Goal: Task Accomplishment & Management: Manage account settings

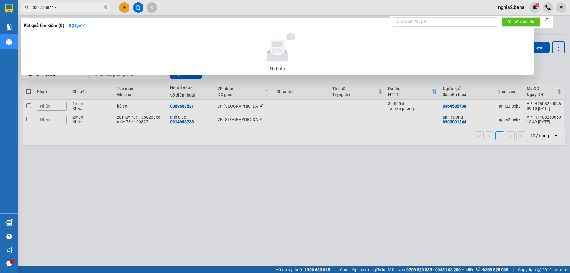
type input "0387558417"
drag, startPoint x: 105, startPoint y: 7, endPoint x: 88, endPoint y: 6, distance: 16.9
click at [104, 7] on icon "close-circle" at bounding box center [106, 7] width 4 height 4
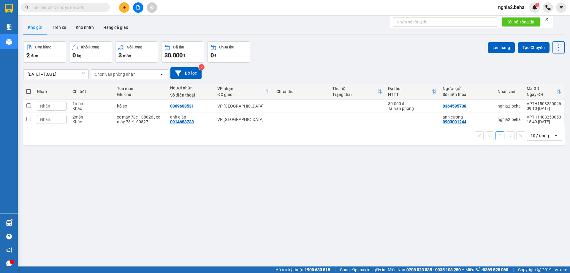
click at [85, 5] on input "text" at bounding box center [68, 7] width 70 height 7
paste input "0332708094"
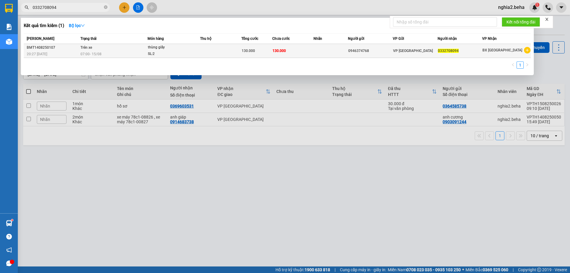
type input "0332708094"
click at [163, 51] on div "SL: 2" at bounding box center [170, 54] width 44 height 7
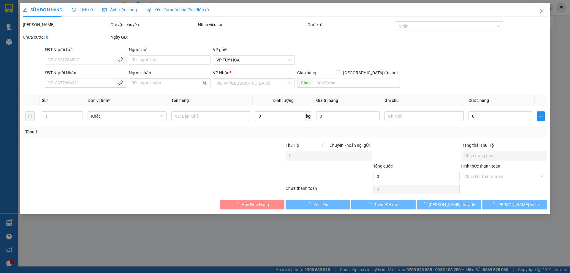
type input "0946374768"
type input "0332708094"
type input "130.000"
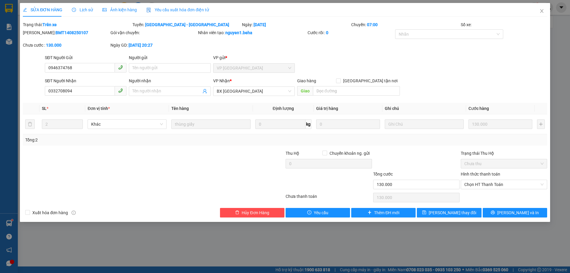
click at [116, 9] on span "Ảnh kiện hàng" at bounding box center [119, 9] width 34 height 5
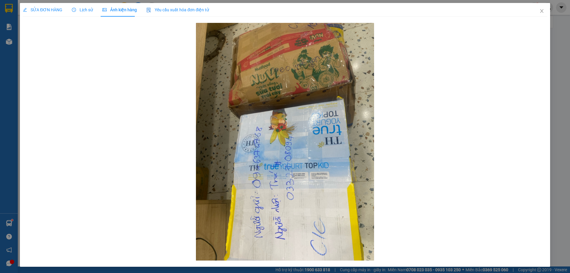
click at [66, 7] on div "SỬA ĐƠN HÀNG Lịch sử Ảnh kiện hàng Yêu cầu xuất hóa đơn điện tử" at bounding box center [116, 10] width 186 height 14
click at [89, 9] on span "Lịch sử" at bounding box center [82, 9] width 21 height 5
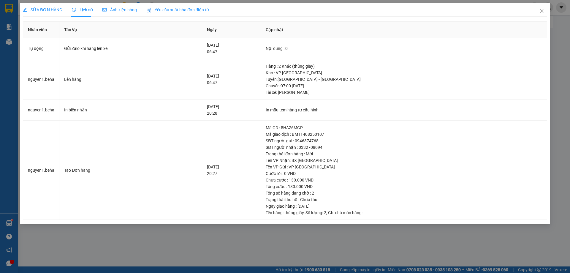
click at [53, 9] on span "SỬA ĐƠN HÀNG" at bounding box center [42, 9] width 39 height 5
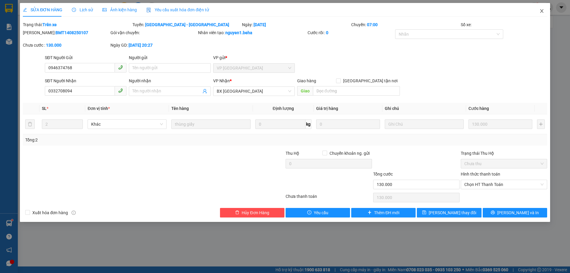
click at [546, 10] on span "Close" at bounding box center [541, 11] width 17 height 17
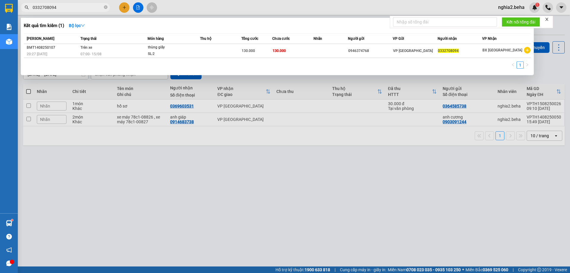
click at [74, 4] on input "0332708094" at bounding box center [68, 7] width 70 height 7
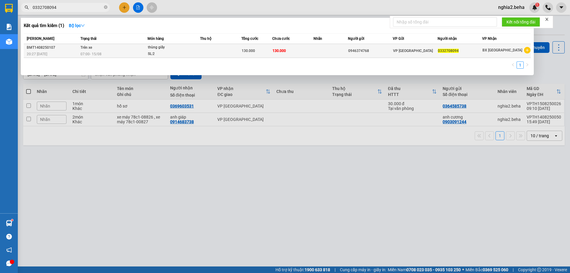
click at [101, 53] on span "07:00 - 15/08" at bounding box center [90, 54] width 21 height 4
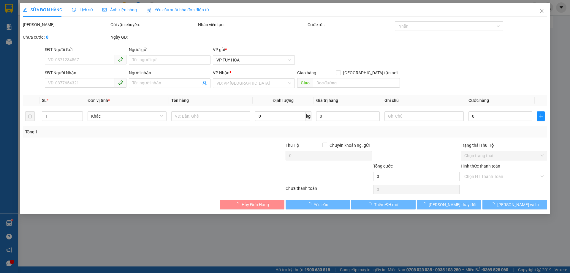
type input "0946374768"
type input "0332708094"
type input "130.000"
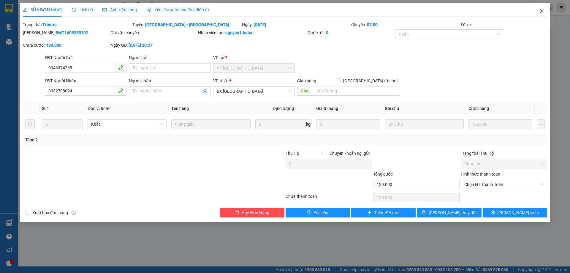
click at [540, 9] on icon "close" at bounding box center [541, 11] width 5 height 5
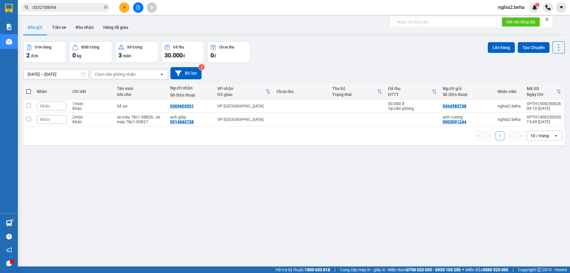
click at [213, 171] on div "ver 1.8.138 Kho gửi Trên xe Kho nhận Hàng đã giao Đơn hàng 2 đơn Khối lượng 0 k…" at bounding box center [294, 154] width 546 height 273
click at [71, 27] on button "Kho nhận" at bounding box center [85, 27] width 28 height 14
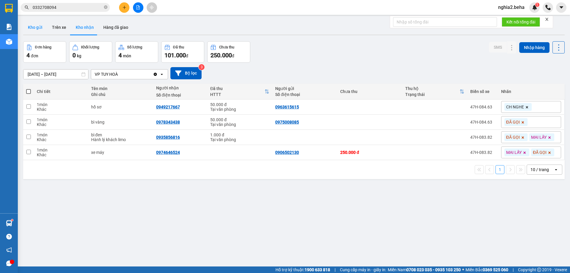
click at [40, 29] on button "Kho gửi" at bounding box center [35, 27] width 24 height 14
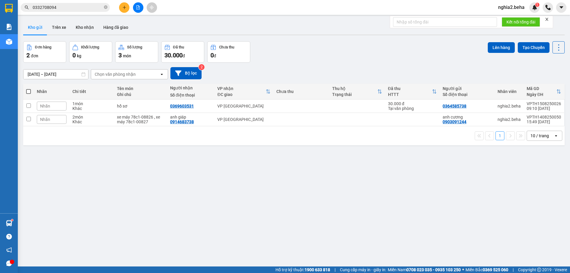
click at [256, 43] on div "Đơn hàng 2 đơn Khối lượng 0 kg Số lượng 3 món Đã thu 30.000 đ Chưa thu 0 đ Lên …" at bounding box center [293, 51] width 541 height 21
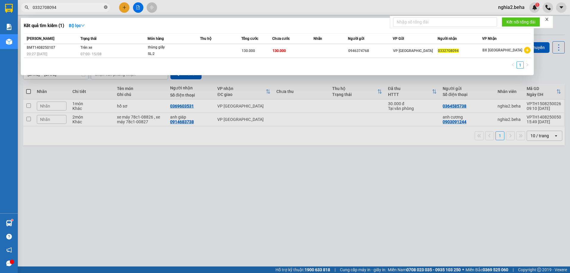
click at [104, 7] on icon "close-circle" at bounding box center [106, 7] width 4 height 4
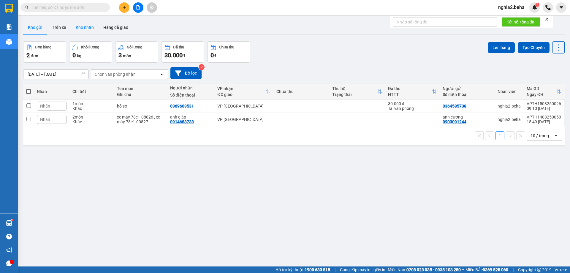
click at [83, 27] on button "Kho nhận" at bounding box center [85, 27] width 28 height 14
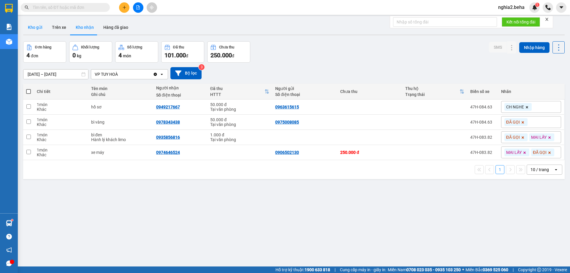
click at [33, 28] on button "Kho gửi" at bounding box center [35, 27] width 24 height 14
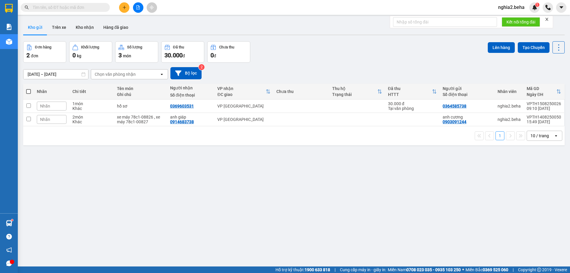
click at [301, 57] on div "Đơn hàng 2 đơn Khối lượng 0 kg Số lượng 3 món Đã thu 30.000 đ Chưa thu 0 đ Lên …" at bounding box center [293, 51] width 541 height 21
click at [139, 222] on div "ver 1.8.138 Kho gửi Trên xe Kho nhận Hàng đã giao Đơn hàng 2 đơn Khối lượng 0 k…" at bounding box center [294, 154] width 546 height 273
click at [79, 6] on input "text" at bounding box center [68, 7] width 70 height 7
paste input "0862261057"
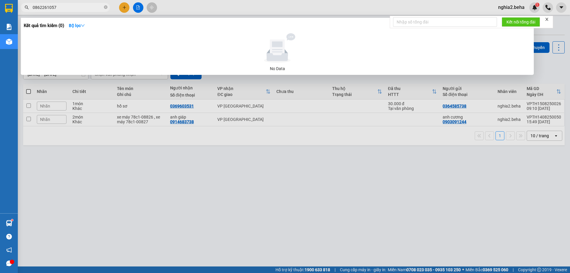
type input "0862261057"
drag, startPoint x: 188, startPoint y: 196, endPoint x: 167, endPoint y: 161, distance: 41.1
click at [172, 168] on div at bounding box center [285, 136] width 570 height 273
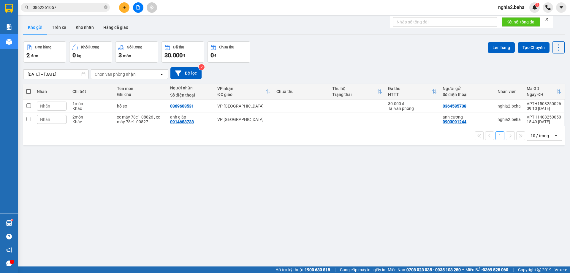
click at [149, 194] on div "ver 1.8.138 Kho gửi Trên xe Kho nhận Hàng đã giao Đơn hàng 2 đơn Khối lượng 0 k…" at bounding box center [294, 154] width 546 height 273
click at [139, 7] on icon "file-add" at bounding box center [138, 7] width 4 height 4
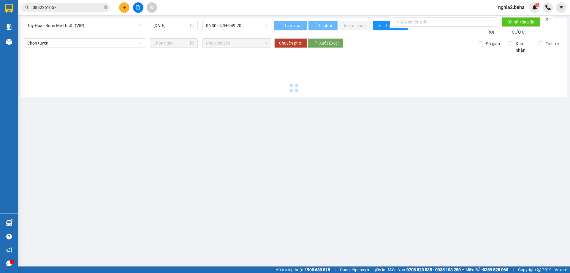
click at [109, 26] on span "Tuy Hòa - Buôn Mê Thuột (VIP)" at bounding box center [84, 25] width 114 height 9
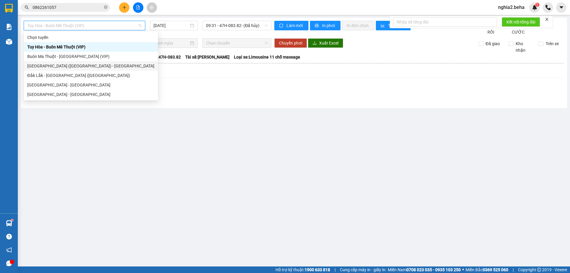
drag, startPoint x: 73, startPoint y: 64, endPoint x: 101, endPoint y: 59, distance: 28.9
click at [74, 64] on div "[GEOGRAPHIC_DATA] ([GEOGRAPHIC_DATA]) - [GEOGRAPHIC_DATA]" at bounding box center [90, 66] width 127 height 7
type input "[DATE]"
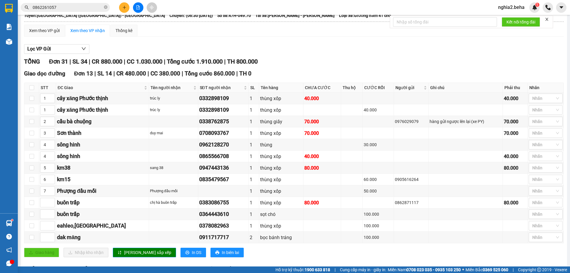
scroll to position [12, 0]
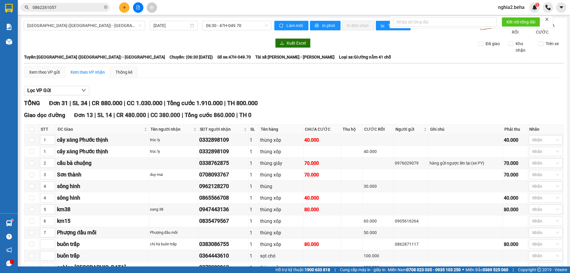
drag, startPoint x: 108, startPoint y: 20, endPoint x: 106, endPoint y: 42, distance: 21.8
click at [133, 25] on span "[GEOGRAPHIC_DATA] ([GEOGRAPHIC_DATA]) - [GEOGRAPHIC_DATA]" at bounding box center [84, 25] width 114 height 9
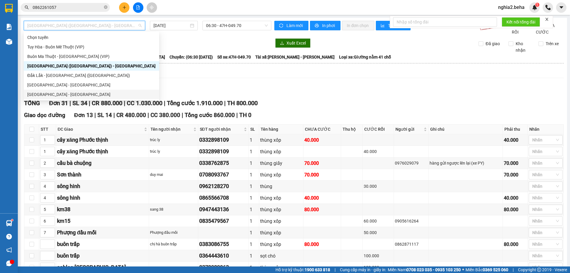
click at [61, 94] on div "[GEOGRAPHIC_DATA] - [GEOGRAPHIC_DATA]" at bounding box center [91, 94] width 128 height 7
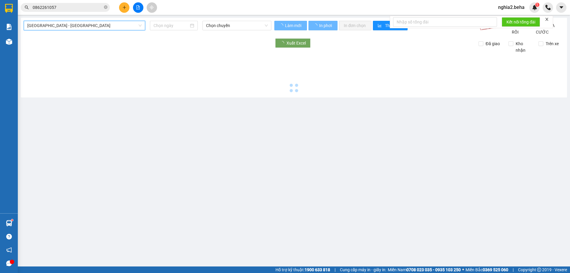
type input "[DATE]"
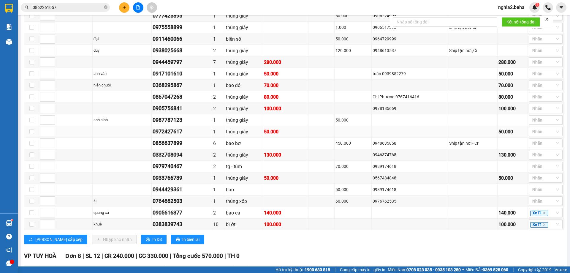
scroll to position [643, 0]
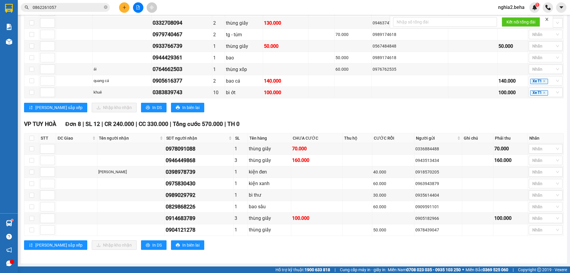
click at [247, 107] on div "Lưu sắp xếp Nhập kho nhận In DS In biên lai" at bounding box center [293, 107] width 539 height 9
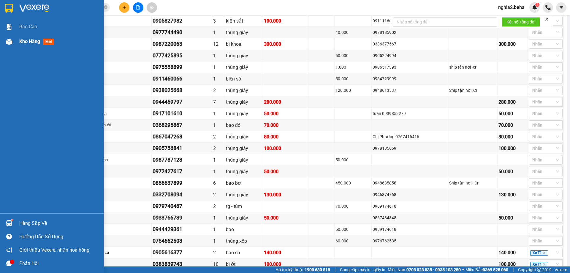
click at [3, 45] on div "Kho hàng mới" at bounding box center [52, 41] width 104 height 15
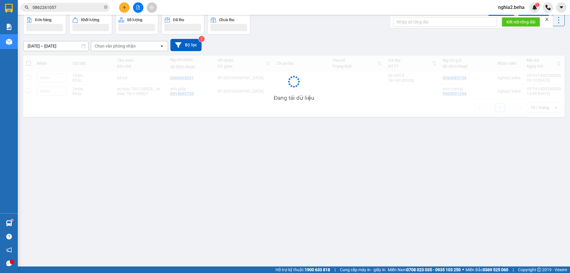
scroll to position [27, 0]
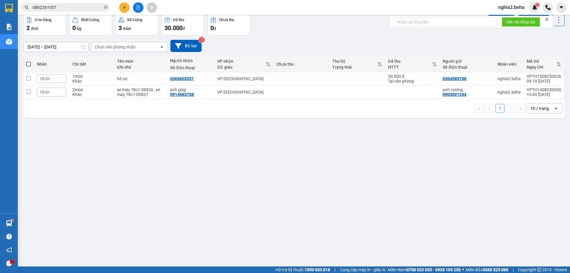
click at [251, 174] on div "ver 1.8.138 Kho gửi Trên xe Kho nhận Hàng đã giao Đơn hàng 2 đơn Khối lượng 0 k…" at bounding box center [294, 127] width 546 height 273
click at [302, 151] on div "ver 1.8.138 Kho gửi Trên xe Kho nhận Hàng đã giao Đơn hàng 2 đơn Khối lượng 0 k…" at bounding box center [294, 127] width 546 height 273
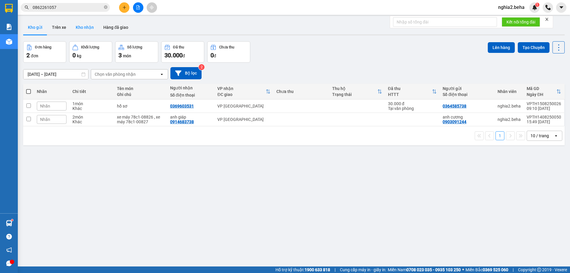
click at [89, 27] on button "Kho nhận" at bounding box center [85, 27] width 28 height 14
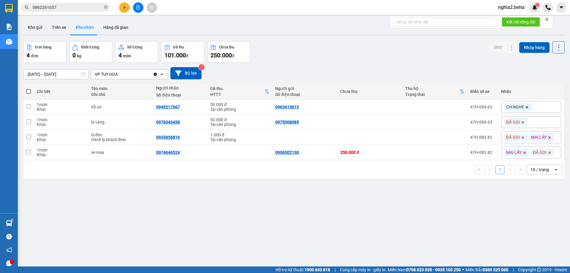
click at [326, 35] on div at bounding box center [293, 34] width 541 height 1
click at [40, 29] on button "Kho gửi" at bounding box center [35, 27] width 24 height 14
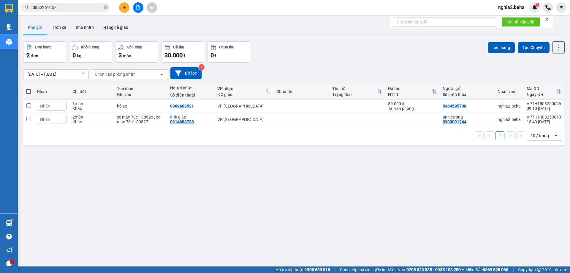
click at [368, 43] on div "Đơn hàng 2 đơn Khối lượng 0 kg Số lượng 3 món Đã thu 30.000 đ Chưa thu 0 đ Lên …" at bounding box center [293, 51] width 541 height 21
click at [89, 33] on button "Kho nhận" at bounding box center [85, 27] width 28 height 14
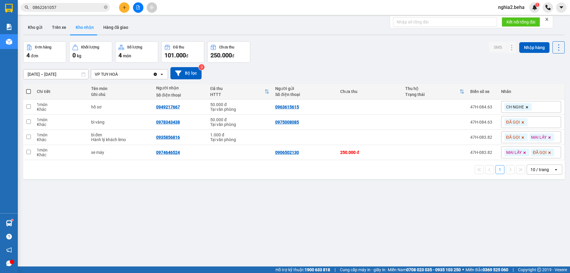
click at [326, 53] on div "Đơn hàng 4 đơn Khối lượng 0 kg Số lượng 4 món Đã thu 101.000 đ Chưa thu 250.000…" at bounding box center [293, 51] width 541 height 21
click at [136, 4] on button at bounding box center [138, 7] width 10 height 10
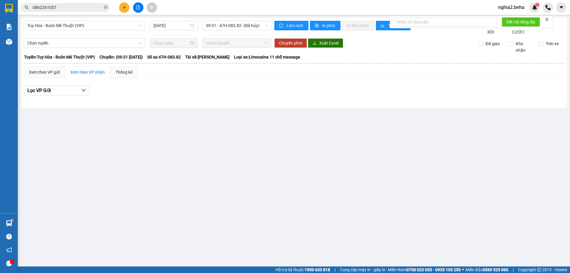
click at [349, 164] on main "Tuy Hòa - Buôn Mê Thuột (VIP) 15/08/2025 09:31 - 47H-083.82 - (Đã hủy) Làm mới …" at bounding box center [285, 133] width 570 height 266
click at [104, 22] on div "Tuy Hòa - Buôn Mê Thuột (VIP)" at bounding box center [84, 25] width 121 height 9
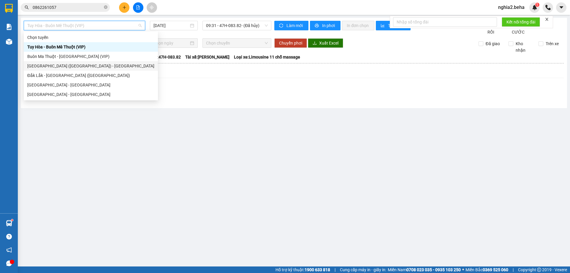
click at [74, 66] on div "[GEOGRAPHIC_DATA] ([GEOGRAPHIC_DATA]) - [GEOGRAPHIC_DATA]" at bounding box center [90, 66] width 127 height 7
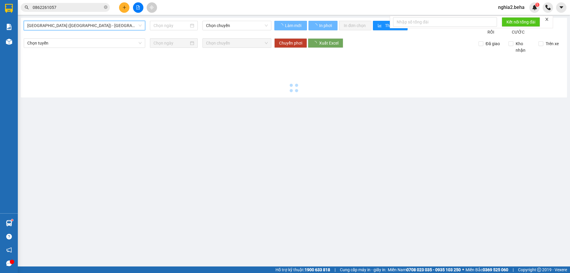
type input "[DATE]"
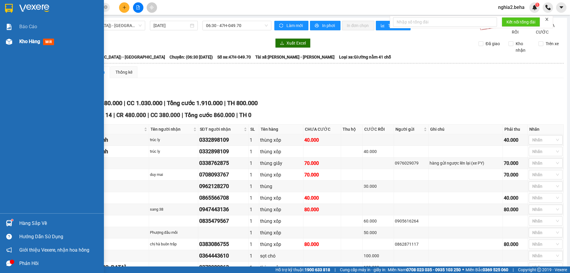
click at [4, 42] on div at bounding box center [9, 41] width 10 height 10
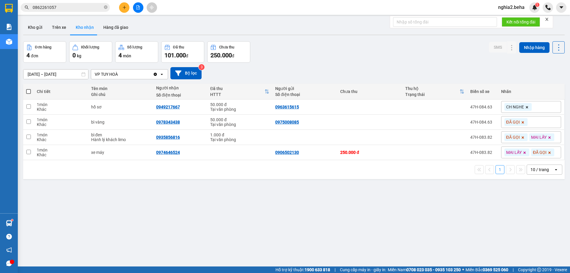
click at [348, 54] on div "Đơn hàng 4 đơn Khối lượng 0 kg Số lượng 4 món Đã thu 101.000 đ Chưa thu 250.000…" at bounding box center [293, 51] width 541 height 21
click at [42, 28] on button "Kho gửi" at bounding box center [35, 27] width 24 height 14
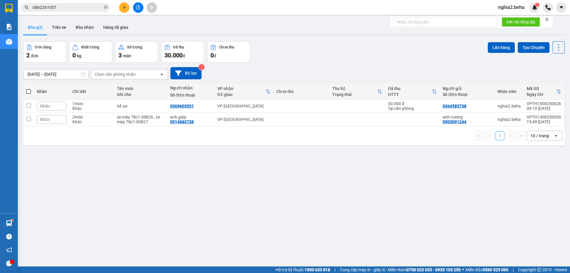
click at [341, 54] on div "Đơn hàng 2 đơn Khối lượng 0 kg Số lượng 3 món Đã thu 30.000 đ Chưa thu 0 đ Lên …" at bounding box center [293, 51] width 541 height 21
click at [84, 22] on button "Kho nhận" at bounding box center [85, 27] width 28 height 14
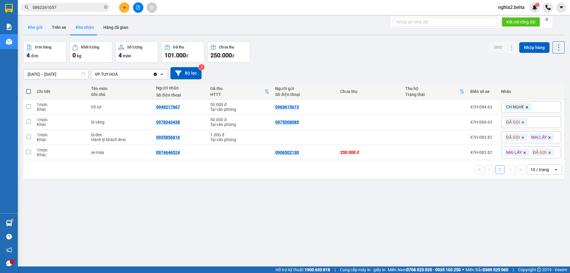
click at [38, 31] on button "Kho gửi" at bounding box center [35, 27] width 24 height 14
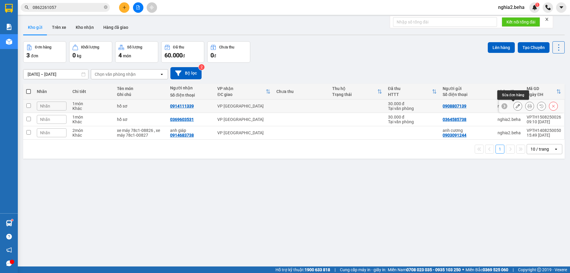
click at [515, 105] on icon at bounding box center [517, 106] width 4 height 4
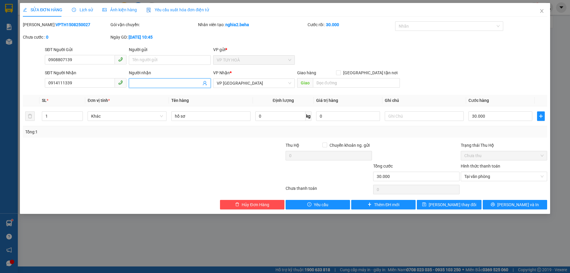
click at [168, 84] on input "Người nhận" at bounding box center [166, 83] width 69 height 7
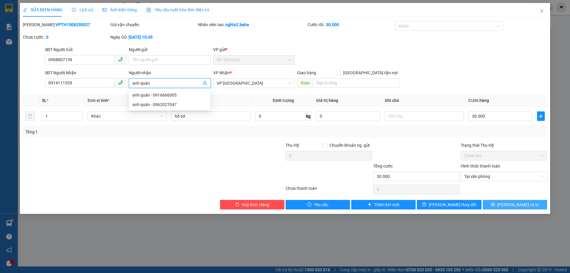
type input "anh quân"
click at [528, 208] on button "[PERSON_NAME] và In" at bounding box center [514, 204] width 64 height 9
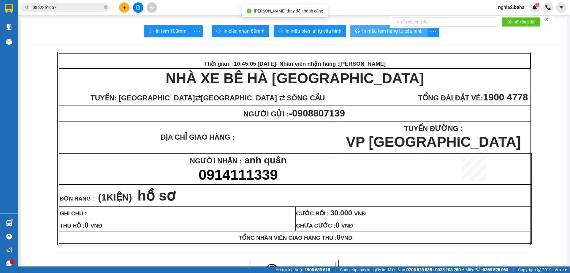
click at [375, 30] on span "In mẫu tem hàng tự cấu hình" at bounding box center [392, 30] width 61 height 7
click at [377, 33] on span "In mẫu tem hàng tự cấu hình" at bounding box center [392, 30] width 61 height 7
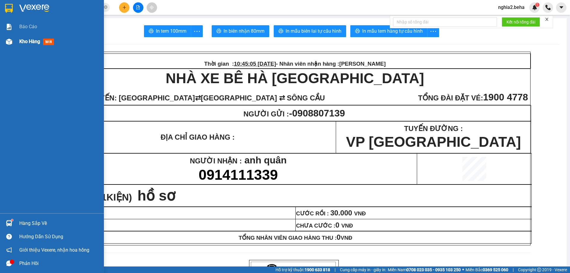
click at [11, 42] on img at bounding box center [9, 42] width 6 height 6
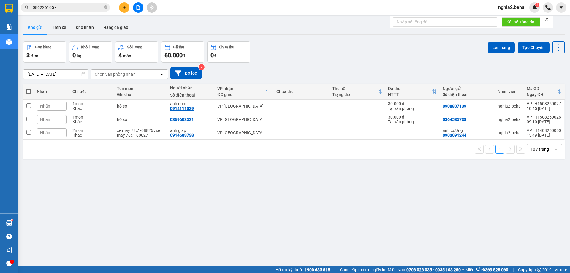
click at [273, 240] on div "ver 1.8.138 Kho gửi Trên xe Kho nhận Hàng đã giao Đơn hàng 3 đơn Khối lượng 0 k…" at bounding box center [294, 154] width 546 height 273
click at [279, 203] on div "ver 1.8.138 Kho gửi Trên xe Kho nhận Hàng đã giao Đơn hàng 3 đơn Khối lượng 0 k…" at bounding box center [294, 154] width 546 height 273
click at [138, 7] on icon "file-add" at bounding box center [138, 7] width 4 height 4
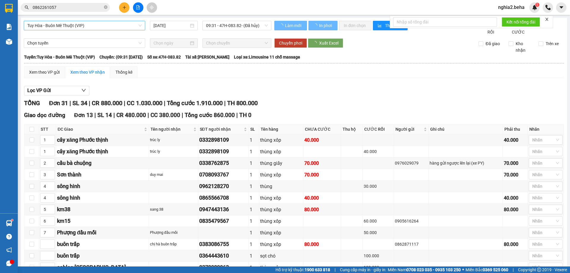
click at [109, 24] on span "Tuy Hòa - Buôn Mê Thuột (VIP)" at bounding box center [84, 25] width 114 height 9
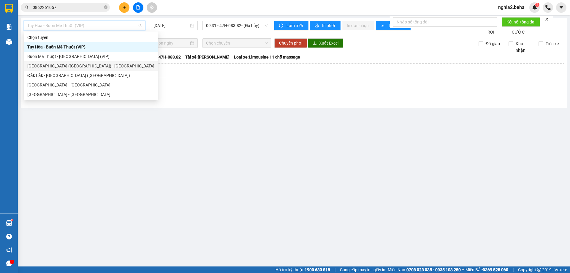
click at [39, 65] on div "[GEOGRAPHIC_DATA] ([GEOGRAPHIC_DATA]) - [GEOGRAPHIC_DATA]" at bounding box center [90, 66] width 127 height 7
type input "[DATE]"
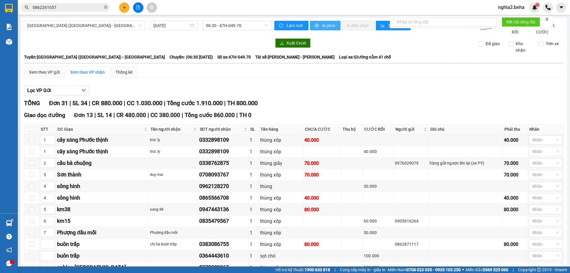
click at [322, 27] on span "In phơi" at bounding box center [329, 25] width 14 height 7
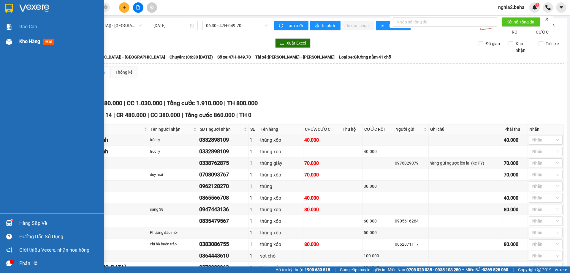
click at [11, 39] on img at bounding box center [9, 42] width 6 height 6
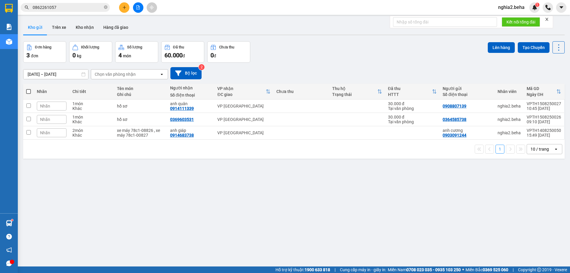
click at [305, 186] on div "ver 1.8.138 Kho gửi Trên xe Kho nhận Hàng đã giao Đơn hàng 3 đơn Khối lượng 0 k…" at bounding box center [294, 154] width 546 height 273
click at [333, 73] on div "[DATE] – [DATE] Press the down arrow key to interact with the calendar and sele…" at bounding box center [293, 73] width 541 height 12
click at [515, 106] on icon at bounding box center [517, 106] width 4 height 4
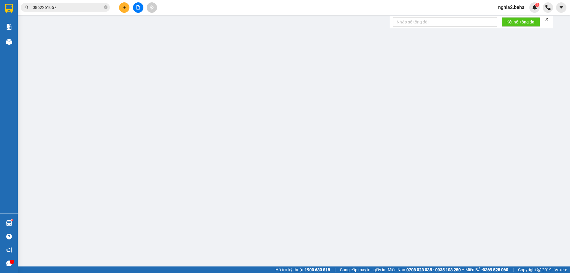
type input "0908807139"
type input "0914111339"
type input "anh quân"
type input "30.000"
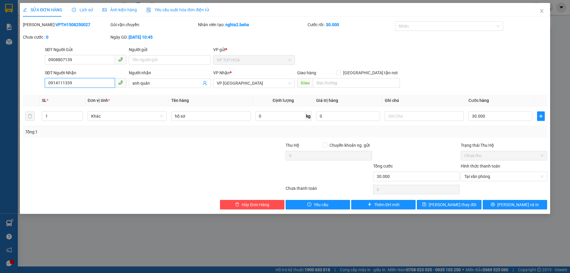
drag, startPoint x: 95, startPoint y: 82, endPoint x: 20, endPoint y: 87, distance: 75.2
click at [20, 87] on div "SỬA ĐƠN HÀNG Lịch sử Ảnh kiện hàng Yêu cầu xuất hóa đơn điện tử Total Paid Fee …" at bounding box center [285, 108] width 530 height 211
click at [541, 10] on icon "close" at bounding box center [541, 11] width 5 height 5
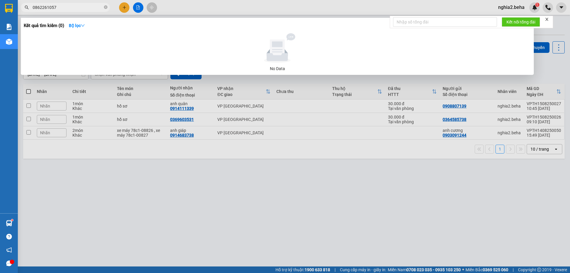
click at [69, 8] on input "0862261057" at bounding box center [68, 7] width 70 height 7
paste input "983212629"
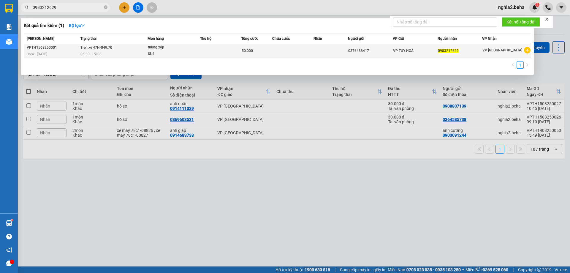
type input "0983212629"
click at [105, 49] on span "Trên xe 47H-049.70" at bounding box center [96, 47] width 32 height 4
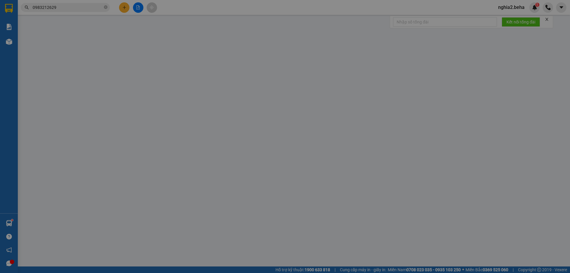
type input "0376488417"
type input "0983212629"
type input "50.000"
type input "0"
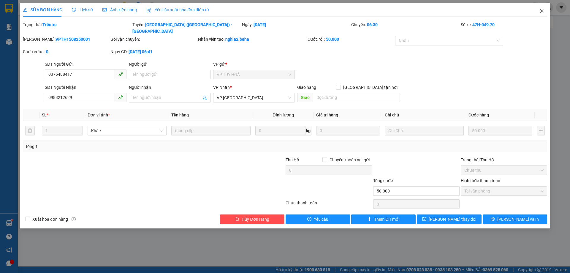
click at [544, 11] on span "Close" at bounding box center [541, 11] width 17 height 17
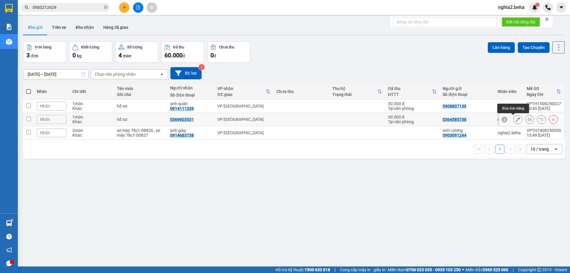
click at [515, 119] on icon at bounding box center [517, 119] width 4 height 4
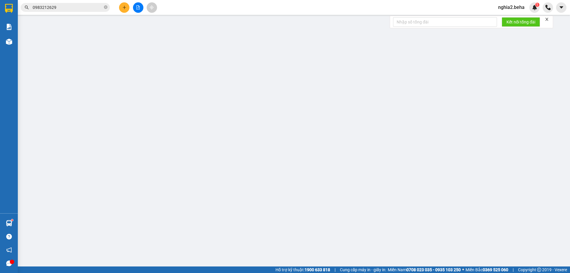
type input "0364585738"
type input "0369603531"
type input "30.000"
type input "0"
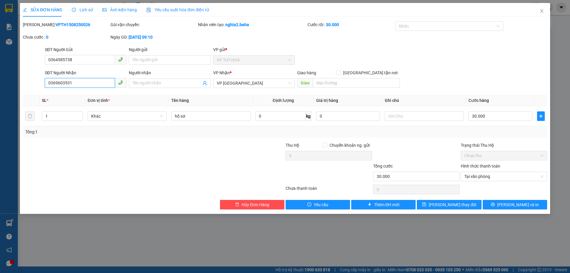
drag, startPoint x: 77, startPoint y: 83, endPoint x: 31, endPoint y: 86, distance: 46.4
click at [31, 86] on div "SĐT Người Nhận 0369603531 0369603531 Người nhận Tên người nhận VP Nhận * VP ĐẮK…" at bounding box center [284, 79] width 525 height 21
click at [115, 11] on span "Ảnh kiện hàng" at bounding box center [119, 9] width 34 height 5
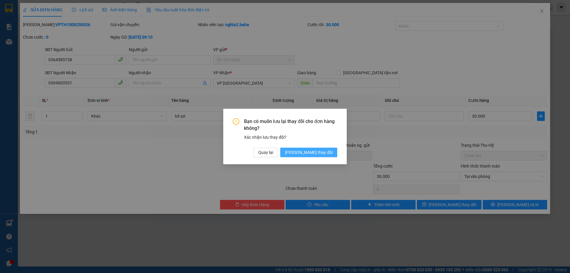
click at [313, 152] on span "[PERSON_NAME] thay đổi" at bounding box center [308, 152] width 47 height 7
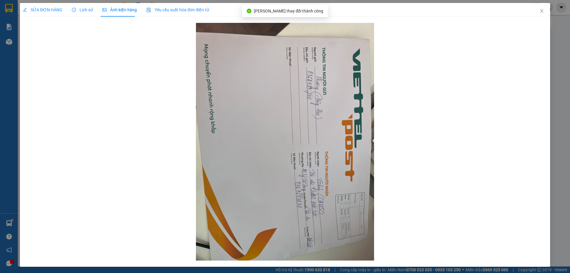
click at [39, 7] on span "SỬA ĐƠN HÀNG" at bounding box center [42, 9] width 39 height 5
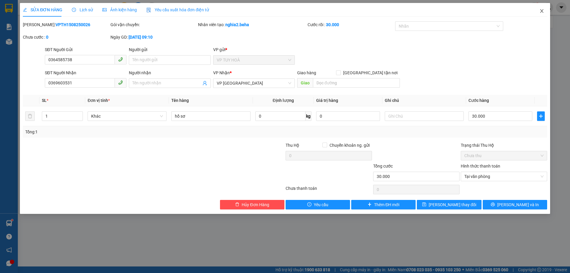
click at [537, 10] on span "Close" at bounding box center [541, 11] width 17 height 17
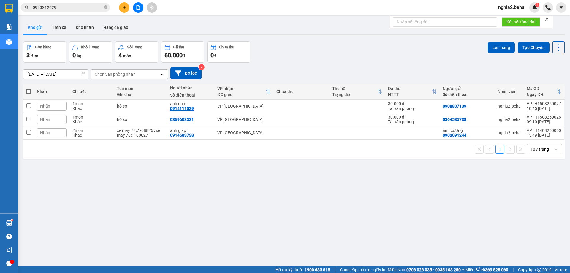
drag, startPoint x: 206, startPoint y: 205, endPoint x: 118, endPoint y: 96, distance: 139.8
click at [165, 160] on div "ver 1.8.138 Kho gửi Trên xe Kho nhận Hàng đã giao Đơn hàng 3 đơn Khối lượng 0 k…" at bounding box center [294, 154] width 546 height 273
click at [136, 9] on icon "file-add" at bounding box center [138, 7] width 4 height 4
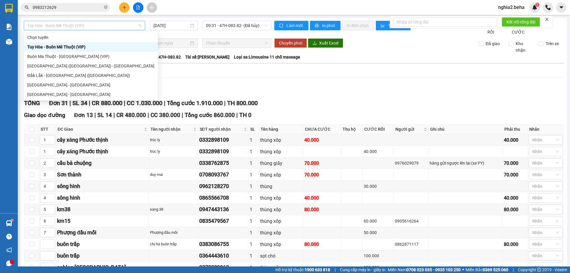
click at [124, 27] on span "Tuy Hòa - Buôn Mê Thuột (VIP)" at bounding box center [84, 25] width 114 height 9
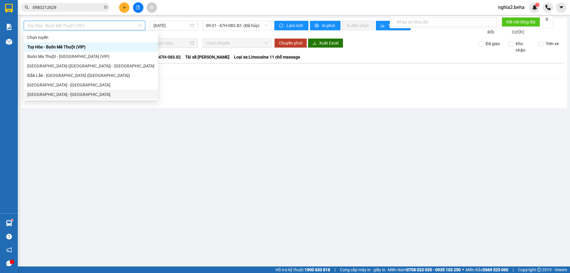
click at [75, 94] on div "[GEOGRAPHIC_DATA] - [GEOGRAPHIC_DATA]" at bounding box center [90, 94] width 127 height 7
type input "[DATE]"
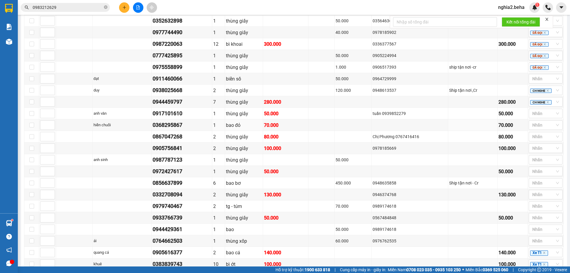
scroll to position [643, 0]
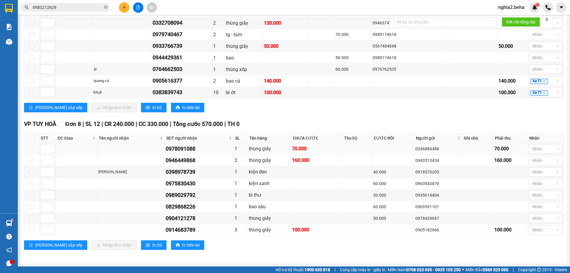
click at [182, 150] on div "0978091088" at bounding box center [199, 148] width 67 height 8
copy div "0978091088"
click at [549, 145] on div at bounding box center [542, 148] width 25 height 7
click at [541, 198] on div "ĐÃ GỌI" at bounding box center [540, 198] width 27 height 7
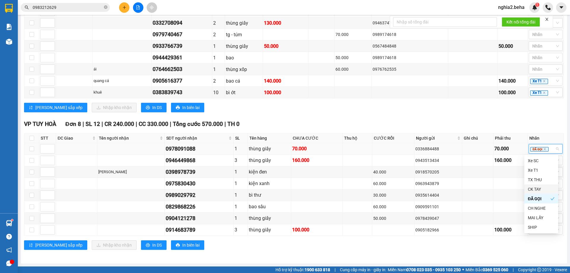
click at [190, 149] on div "0978091088" at bounding box center [199, 148] width 67 height 8
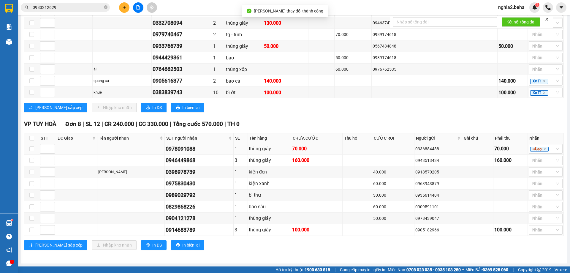
click at [191, 149] on div "0978091088" at bounding box center [199, 148] width 67 height 8
click at [195, 149] on div "0978091088" at bounding box center [199, 148] width 67 height 8
click at [190, 149] on div "0978091088" at bounding box center [199, 148] width 67 height 8
click at [187, 149] on div "0978091088" at bounding box center [199, 148] width 67 height 8
click at [184, 148] on div "0978091088" at bounding box center [199, 148] width 67 height 8
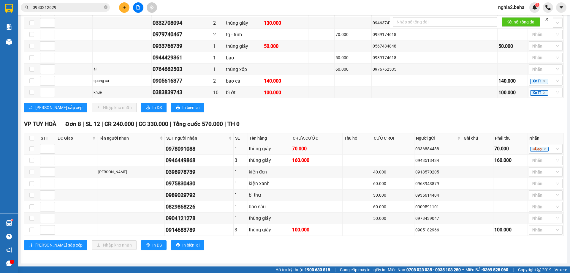
click at [182, 147] on div "0978091088" at bounding box center [199, 148] width 67 height 8
click at [180, 147] on div "0978091088" at bounding box center [199, 148] width 67 height 8
click at [176, 147] on div "0978091088" at bounding box center [199, 148] width 67 height 8
click at [174, 147] on div "0978091088" at bounding box center [199, 148] width 67 height 8
click at [171, 148] on div "0978091088" at bounding box center [199, 148] width 67 height 8
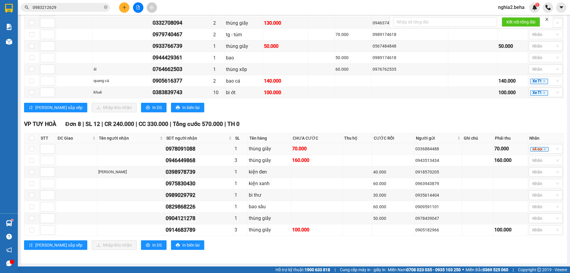
click at [169, 148] on div "0978091088" at bounding box center [199, 148] width 67 height 8
click at [177, 149] on div "0978091088" at bounding box center [199, 148] width 67 height 8
click at [187, 149] on div "0978091088" at bounding box center [199, 148] width 67 height 8
click at [192, 149] on div "0978091088" at bounding box center [199, 148] width 67 height 8
click at [188, 197] on div "0989029792" at bounding box center [199, 195] width 67 height 8
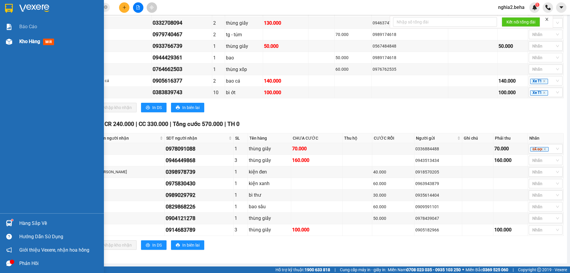
click at [20, 42] on span "Kho hàng" at bounding box center [29, 42] width 21 height 6
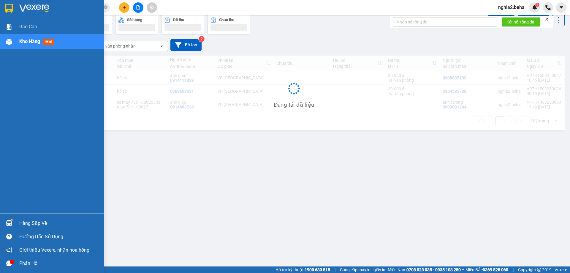
scroll to position [27, 0]
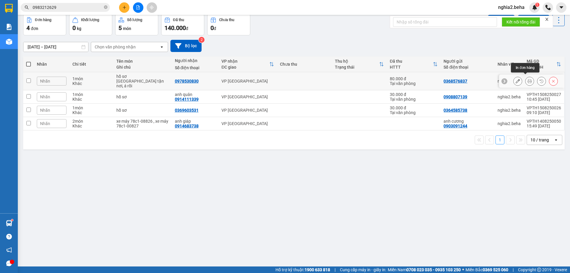
click at [527, 80] on icon at bounding box center [529, 81] width 4 height 4
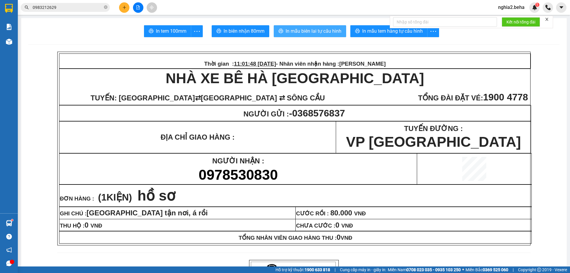
click at [323, 27] on span "In mẫu biên lai tự cấu hình" at bounding box center [313, 30] width 56 height 7
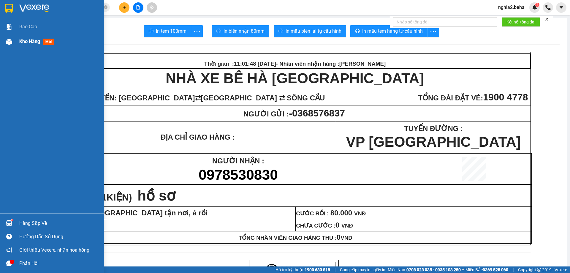
click at [43, 41] on div "Kho hàng mới" at bounding box center [37, 41] width 37 height 7
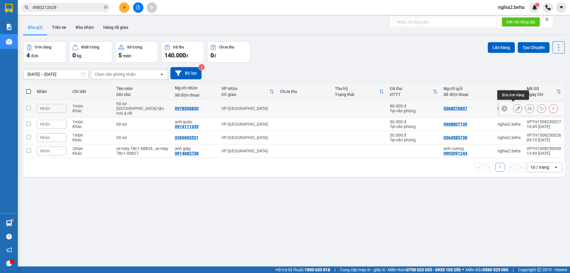
click at [515, 107] on icon at bounding box center [517, 108] width 4 height 4
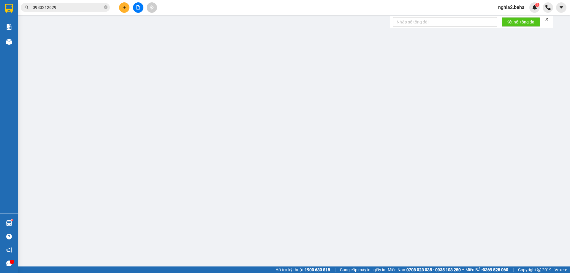
type input "0368576837"
type input "0978530830"
type input "80.000"
type input "0"
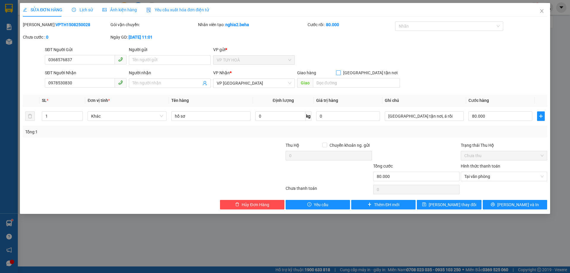
click at [340, 73] on input "[GEOGRAPHIC_DATA] tận nơi" at bounding box center [338, 72] width 4 height 4
checkbox input "true"
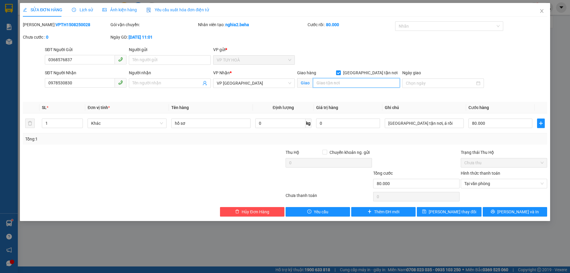
click at [367, 87] on input "search" at bounding box center [356, 82] width 87 height 9
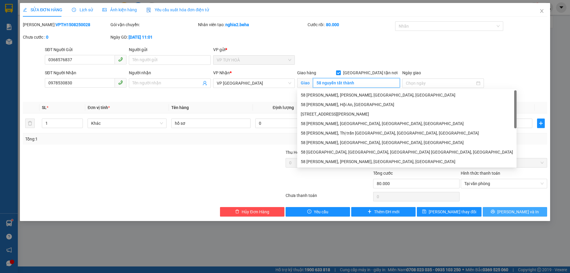
type input "58 nguyễn tất thành"
click at [520, 207] on button "[PERSON_NAME] và In" at bounding box center [514, 211] width 64 height 9
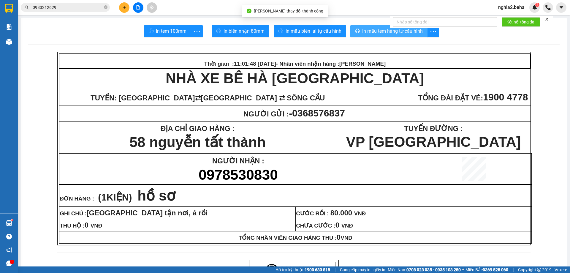
click at [372, 31] on span "In mẫu tem hàng tự cấu hình" at bounding box center [392, 30] width 61 height 7
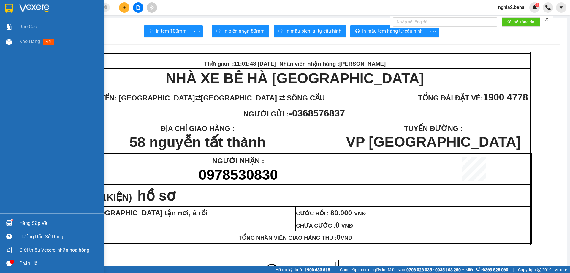
drag, startPoint x: 29, startPoint y: 36, endPoint x: 62, endPoint y: 64, distance: 43.8
click at [29, 36] on div "Kho hàng mới" at bounding box center [59, 41] width 80 height 15
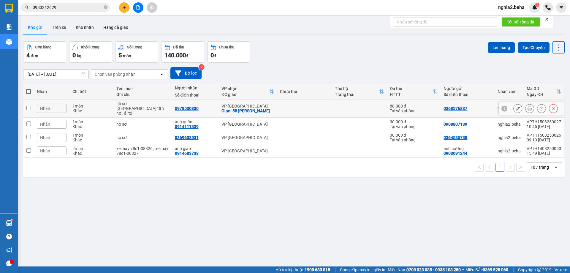
click at [515, 106] on icon at bounding box center [517, 108] width 4 height 4
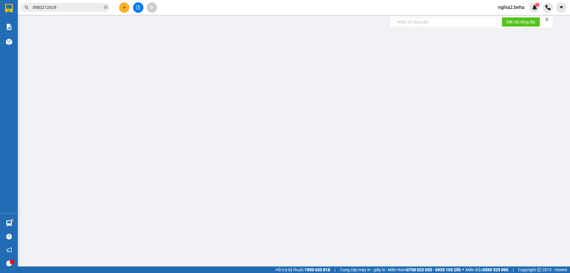
type input "0368576837"
type input "0978530830"
checkbox input "true"
type input "58 nguyễn tất thành"
type input "80.000"
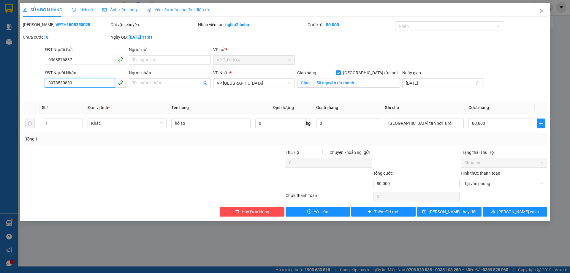
drag, startPoint x: 78, startPoint y: 82, endPoint x: 20, endPoint y: 86, distance: 58.6
click at [20, 86] on div "SỬA ĐƠN HÀNG Lịch sử Ảnh kiện hàng Yêu cầu xuất hóa đơn điện tử Total Paid Fee …" at bounding box center [285, 136] width 570 height 273
click at [542, 13] on icon "close" at bounding box center [541, 11] width 5 height 5
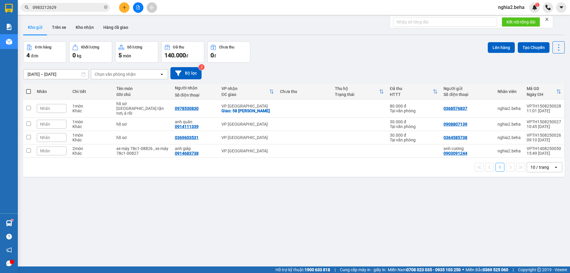
click at [370, 193] on div "ver 1.8.138 Kho gửi Trên xe Kho nhận Hàng đã giao Đơn hàng 4 đơn Khối lượng 0 k…" at bounding box center [294, 154] width 546 height 273
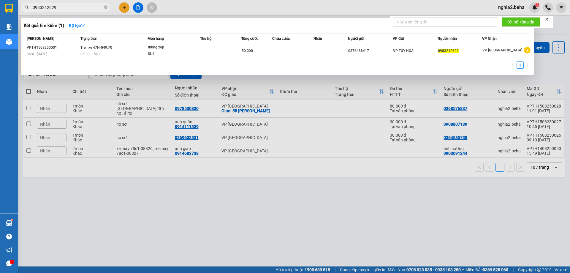
click at [77, 9] on input "0983212629" at bounding box center [68, 7] width 70 height 7
click at [174, 234] on div at bounding box center [285, 136] width 570 height 273
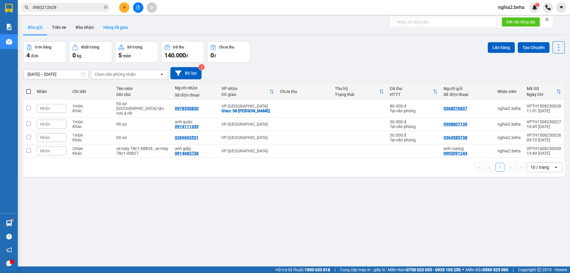
click at [113, 26] on button "Hàng đã giao" at bounding box center [115, 27] width 34 height 14
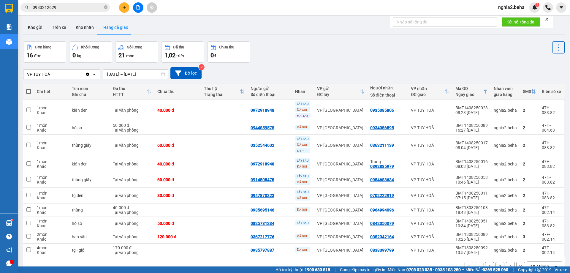
click at [312, 67] on div "VP TUY HOÀ Clear value open [DATE] – [DATE] Press the down arrow key to interac…" at bounding box center [293, 73] width 541 height 12
click at [77, 29] on button "Kho nhận" at bounding box center [85, 27] width 28 height 14
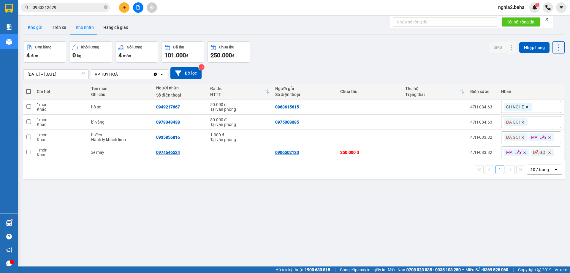
click at [40, 28] on button "Kho gửi" at bounding box center [35, 27] width 24 height 14
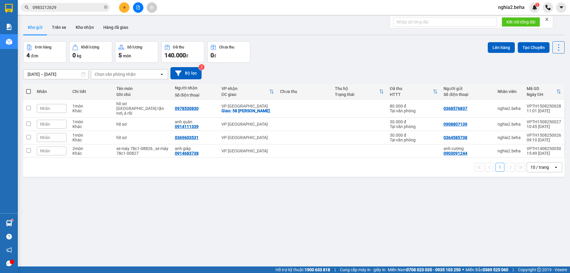
click at [352, 51] on div "Đơn hàng 4 đơn Khối lượng 0 kg Số lượng 5 món Đã thu 140.000 đ Chưa thu 0 đ Lên…" at bounding box center [293, 51] width 541 height 21
click at [515, 106] on icon at bounding box center [517, 108] width 4 height 4
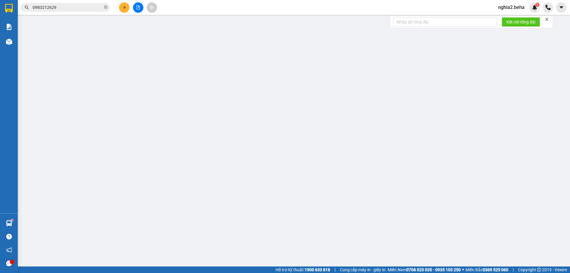
type input "0368576837"
type input "0978530830"
checkbox input "true"
type input "58 nguyễn tất thành"
type input "80.000"
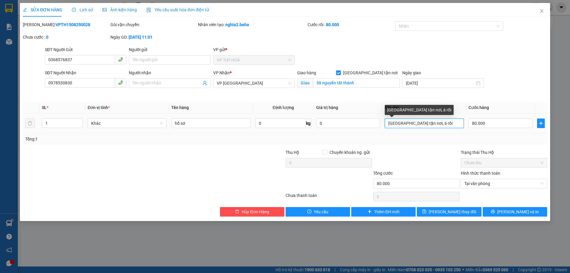
drag, startPoint x: 435, startPoint y: 120, endPoint x: 413, endPoint y: 123, distance: 21.9
click at [413, 123] on input "Giao tận nơi, á rồi" at bounding box center [423, 122] width 79 height 9
type input "[GEOGRAPHIC_DATA] tận nơi, Cr"
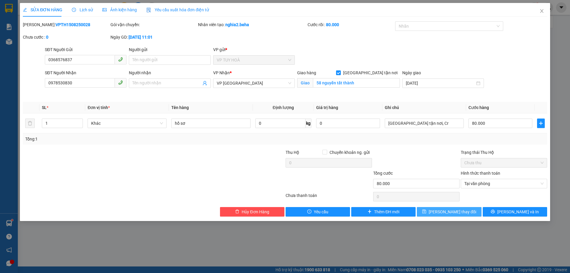
click at [455, 212] on span "[PERSON_NAME] thay đổi" at bounding box center [451, 211] width 47 height 7
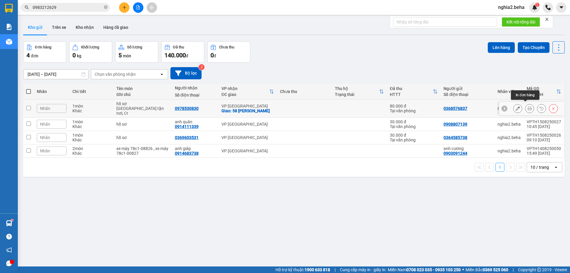
click at [527, 106] on icon at bounding box center [529, 108] width 4 height 4
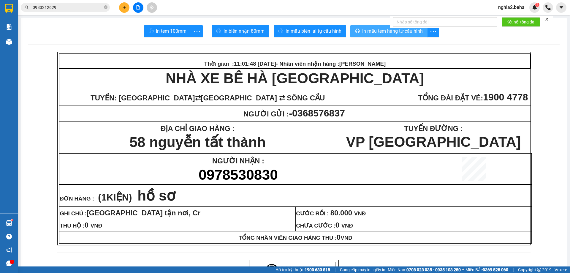
click at [388, 31] on span "In mẫu tem hàng tự cấu hình" at bounding box center [392, 30] width 61 height 7
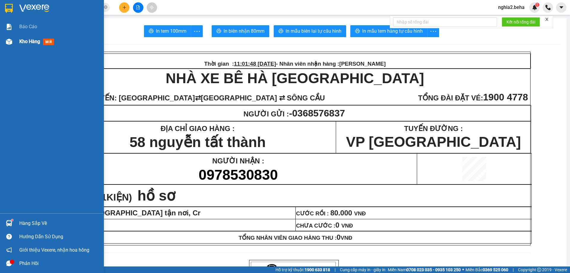
click at [7, 42] on img at bounding box center [9, 42] width 6 height 6
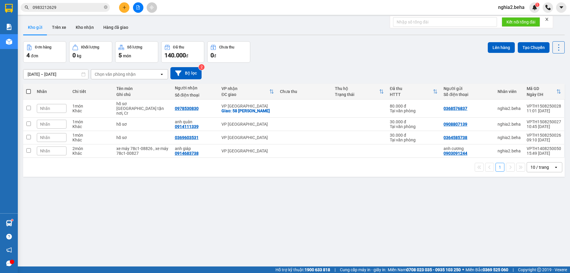
drag, startPoint x: 214, startPoint y: 188, endPoint x: 167, endPoint y: 237, distance: 68.6
click at [210, 190] on div "ver 1.8.138 Kho gửi Trên xe Kho nhận Hàng đã giao Đơn hàng 4 đơn Khối lượng 0 k…" at bounding box center [294, 154] width 546 height 273
click at [394, 193] on div "ver 1.8.138 Kho gửi Trên xe Kho nhận Hàng đã giao Đơn hàng 4 đơn Khối lượng 0 k…" at bounding box center [294, 154] width 546 height 273
click at [29, 148] on input "checkbox" at bounding box center [28, 150] width 4 height 4
checkbox input "true"
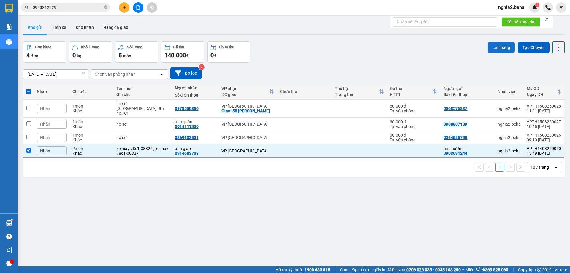
click at [505, 46] on button "Lên hàng" at bounding box center [500, 47] width 27 height 11
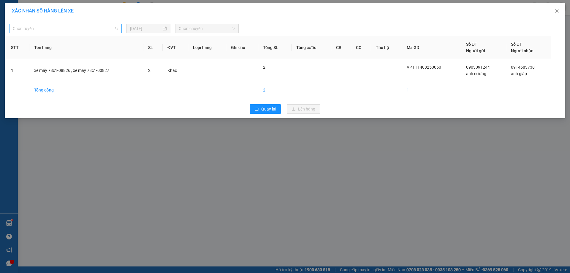
click at [104, 29] on span "Chọn tuyến" at bounding box center [65, 28] width 105 height 9
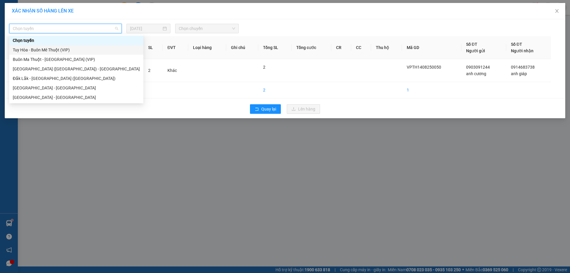
drag, startPoint x: 61, startPoint y: 52, endPoint x: 80, endPoint y: 50, distance: 19.1
click at [62, 52] on div "Tuy Hòa - Buôn Mê Thuột (VIP)" at bounding box center [76, 50] width 127 height 7
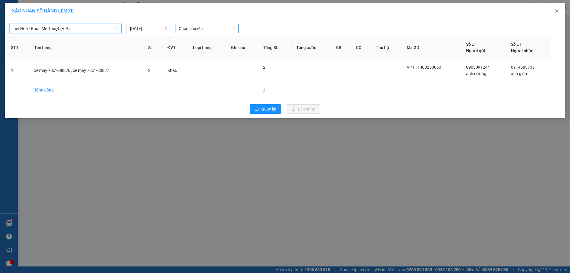
click at [219, 27] on span "Chọn chuyến" at bounding box center [207, 28] width 56 height 9
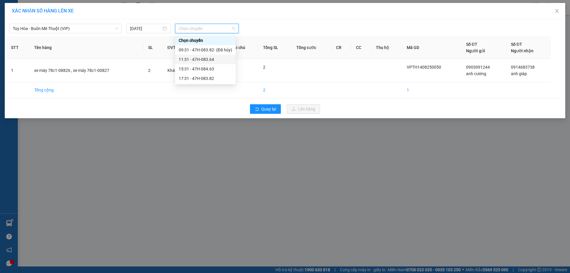
drag, startPoint x: 202, startPoint y: 61, endPoint x: 226, endPoint y: 61, distance: 24.0
click at [202, 61] on div "11:31 - 47H-083.64" at bounding box center [205, 59] width 53 height 7
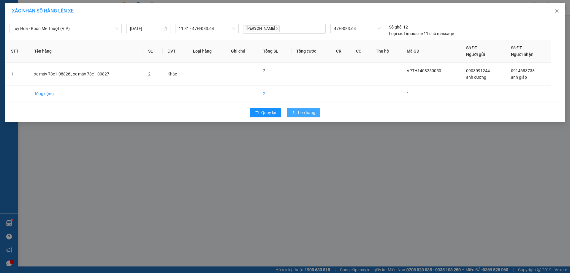
click at [313, 111] on span "Lên hàng" at bounding box center [306, 112] width 17 height 7
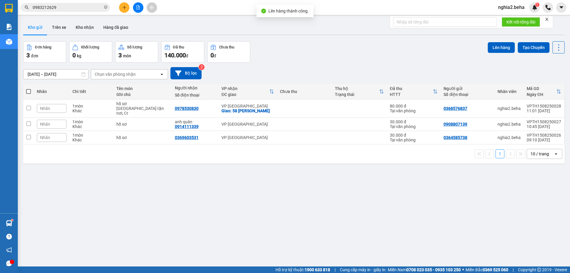
drag, startPoint x: 110, startPoint y: 224, endPoint x: 109, endPoint y: 212, distance: 12.6
click at [110, 222] on div "ver 1.8.138 Kho gửi Trên xe Kho nhận Hàng đã giao Đơn hàng 3 đơn Khối lượng 0 k…" at bounding box center [294, 154] width 546 height 273
click at [137, 7] on icon "file-add" at bounding box center [138, 7] width 4 height 4
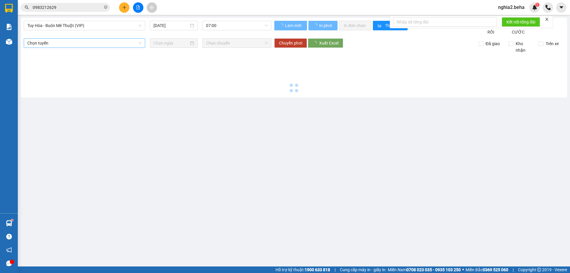
click at [96, 24] on span "Tuy Hòa - Buôn Mê Thuột (VIP)" at bounding box center [84, 25] width 114 height 9
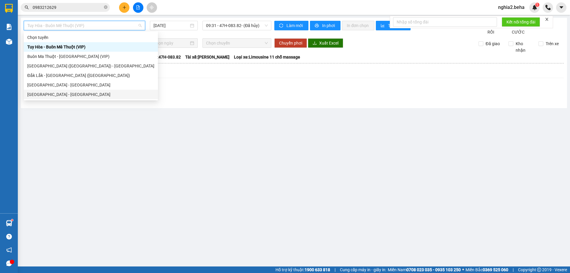
click at [60, 92] on div "[GEOGRAPHIC_DATA] - [GEOGRAPHIC_DATA]" at bounding box center [90, 94] width 127 height 7
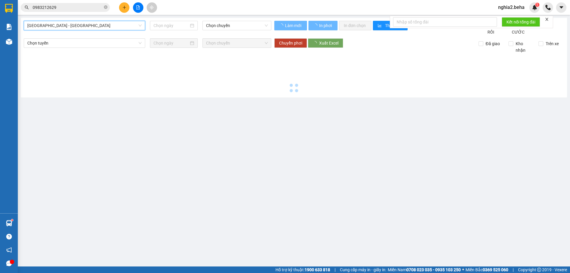
type input "[DATE]"
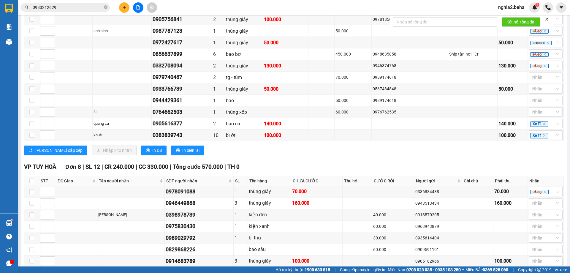
scroll to position [643, 0]
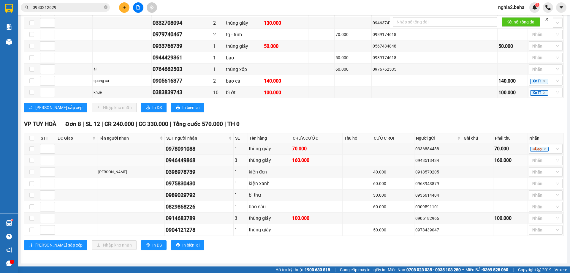
click at [186, 158] on div "0946449868" at bounding box center [199, 160] width 67 height 8
copy div "0946449868"
click at [551, 159] on div "Nhãn" at bounding box center [545, 159] width 34 height 9
click at [540, 209] on div "ĐÃ GỌI" at bounding box center [540, 210] width 27 height 7
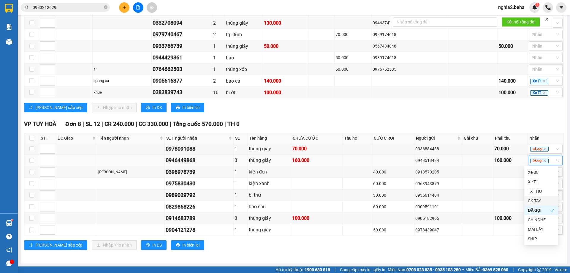
click at [185, 160] on div "0946449868" at bounding box center [199, 160] width 67 height 8
click at [185, 173] on div "0398978739" at bounding box center [199, 172] width 67 height 8
copy div "0398978739"
click at [322, 145] on div "70.000" at bounding box center [316, 148] width 49 height 7
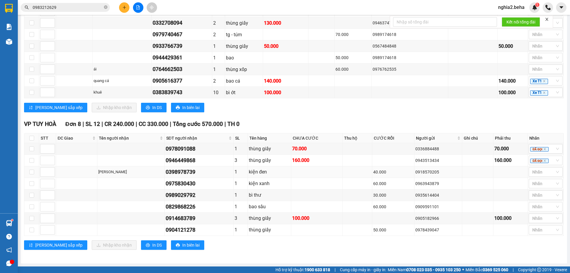
click at [178, 170] on div "0398978739" at bounding box center [199, 172] width 67 height 8
copy div "0398978739"
click at [536, 171] on div at bounding box center [542, 171] width 25 height 7
click at [531, 221] on div "ĐÃ GỌI" at bounding box center [540, 221] width 27 height 7
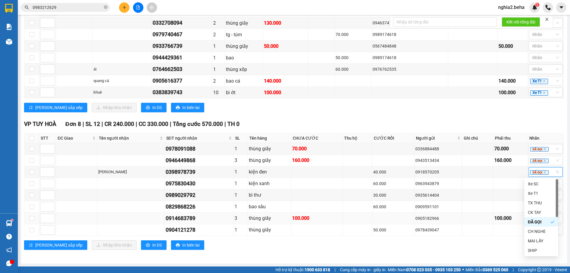
click at [301, 217] on div "100.000" at bounding box center [316, 217] width 49 height 7
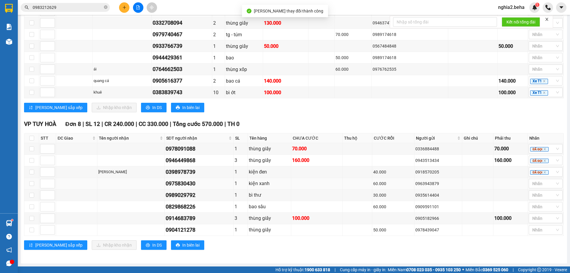
click at [179, 183] on div "0975830430" at bounding box center [199, 183] width 67 height 8
click at [211, 193] on div "0989029792" at bounding box center [199, 195] width 67 height 8
click at [192, 183] on div "0975830430" at bounding box center [199, 183] width 67 height 8
copy div "0975830430"
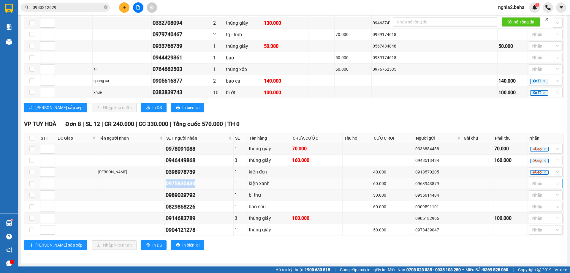
click at [543, 183] on div at bounding box center [542, 183] width 25 height 7
click at [543, 231] on div "ĐÃ GỌI" at bounding box center [540, 233] width 27 height 7
click at [446, 247] on div "[PERSON_NAME] sắp xếp Nhập kho nhận In DS In biên lai" at bounding box center [293, 244] width 539 height 9
click at [183, 197] on div "0989029792" at bounding box center [199, 195] width 67 height 8
click at [184, 197] on div "0989029792" at bounding box center [199, 195] width 67 height 8
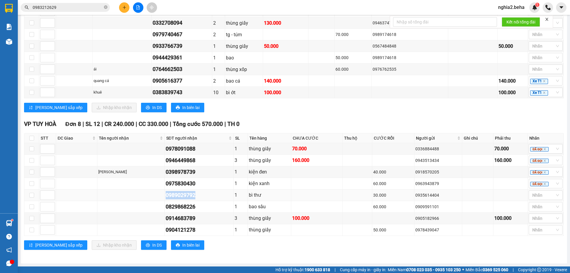
copy div "0989029792"
click at [543, 195] on div at bounding box center [542, 194] width 25 height 7
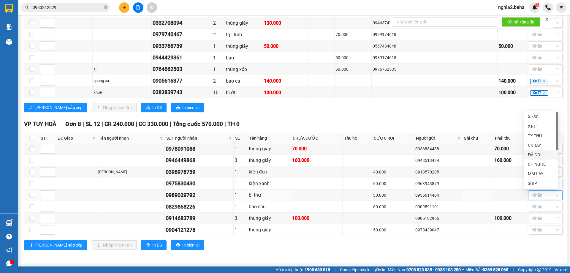
click at [539, 155] on div "ĐÃ GỌI" at bounding box center [540, 154] width 27 height 7
click at [179, 193] on div "0989029792" at bounding box center [199, 195] width 67 height 8
click at [184, 206] on div "0829868226" at bounding box center [199, 206] width 67 height 8
copy div "0829868226"
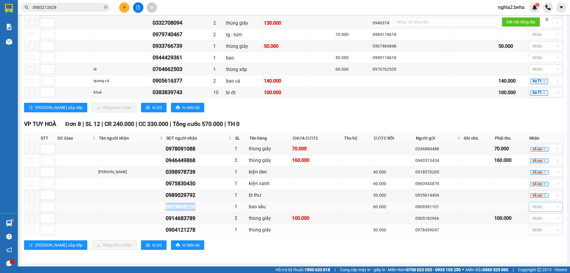
click at [545, 206] on div at bounding box center [542, 206] width 25 height 7
click at [537, 163] on div "ĐÃ GỌI" at bounding box center [540, 166] width 27 height 7
click at [183, 207] on div "0829868226" at bounding box center [199, 206] width 67 height 8
click at [189, 217] on div "0914683789" at bounding box center [199, 218] width 67 height 8
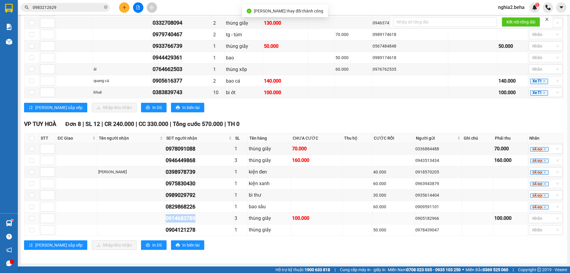
click at [189, 217] on div "0914683789" at bounding box center [199, 218] width 67 height 8
copy div "0914683789"
drag, startPoint x: 191, startPoint y: 267, endPoint x: 189, endPoint y: 284, distance: 17.0
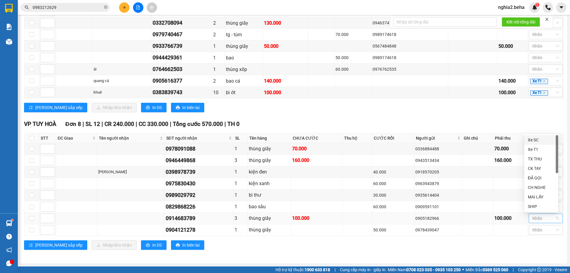
click at [549, 218] on div at bounding box center [542, 217] width 25 height 7
click at [541, 179] on div "ĐÃ GỌI" at bounding box center [540, 177] width 27 height 7
click at [190, 230] on div "0904121278" at bounding box center [199, 229] width 67 height 8
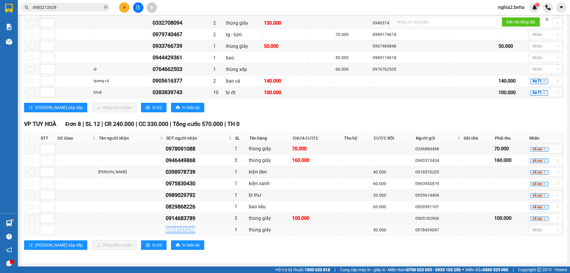
click at [190, 230] on div "0904121278" at bounding box center [199, 229] width 67 height 8
copy div "0904121278"
click at [535, 231] on div at bounding box center [542, 229] width 25 height 7
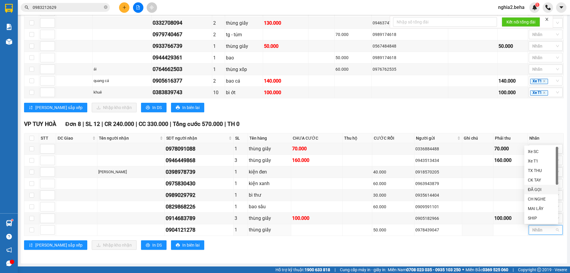
click at [543, 188] on div "ĐÃ GỌI" at bounding box center [540, 189] width 27 height 7
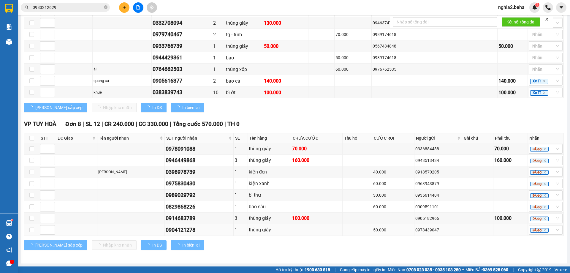
click at [185, 231] on div "0904121278" at bounding box center [199, 229] width 67 height 8
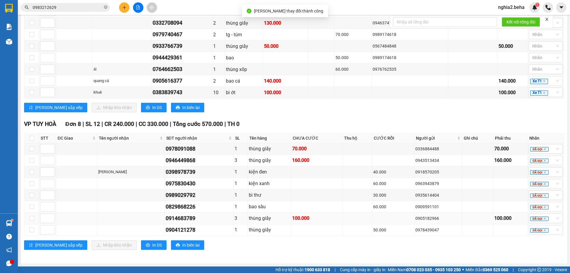
click at [187, 217] on div "0914683789" at bounding box center [199, 218] width 67 height 8
click at [184, 228] on div "0904121278" at bounding box center [199, 229] width 67 height 8
click at [183, 217] on div "0914683789" at bounding box center [199, 218] width 67 height 8
click at [88, 7] on input "0983212629" at bounding box center [68, 7] width 70 height 7
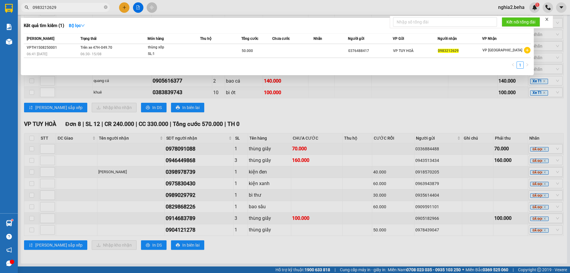
click at [88, 7] on input "0983212629" at bounding box center [68, 7] width 70 height 7
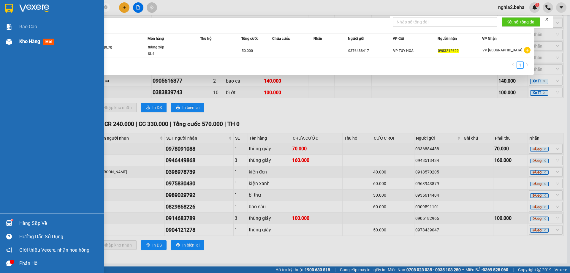
click at [6, 45] on div at bounding box center [9, 41] width 10 height 10
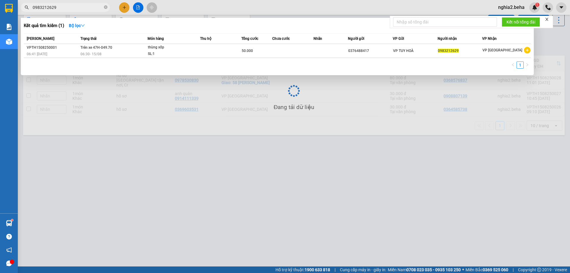
scroll to position [27, 0]
click at [201, 168] on div at bounding box center [285, 136] width 570 height 273
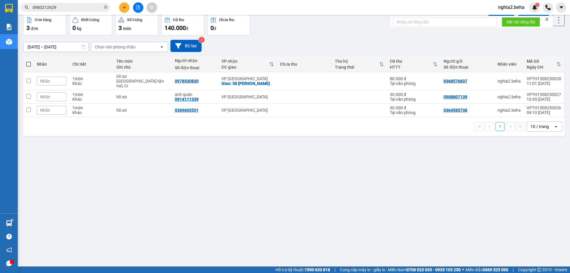
scroll to position [0, 0]
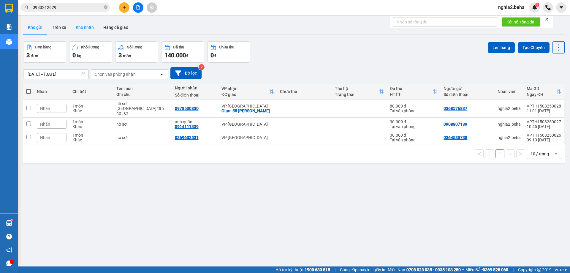
click at [82, 27] on button "Kho nhận" at bounding box center [85, 27] width 28 height 14
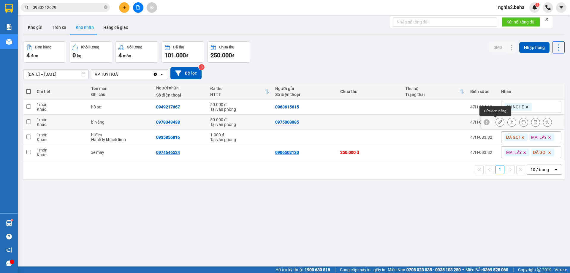
click at [495, 122] on button at bounding box center [499, 122] width 8 height 10
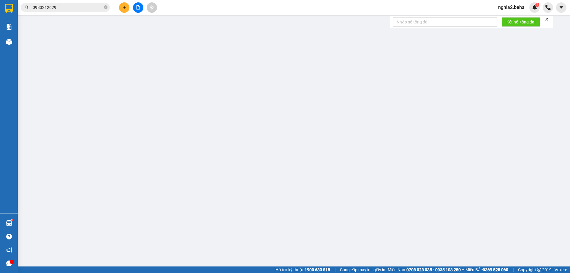
type input "0975008085"
type input "0978343438"
type input "50.000"
type input "0"
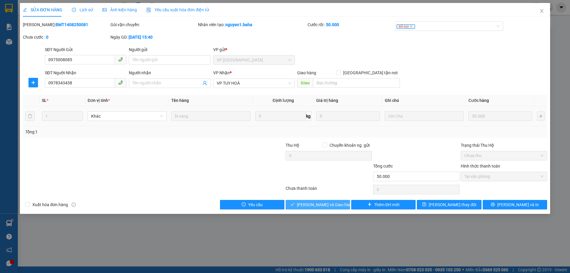
click at [325, 205] on span "[PERSON_NAME] và Giao hàng" at bounding box center [325, 204] width 57 height 7
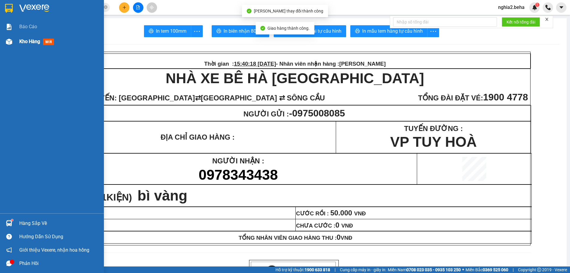
click at [57, 38] on div "Kho hàng mới" at bounding box center [59, 41] width 80 height 15
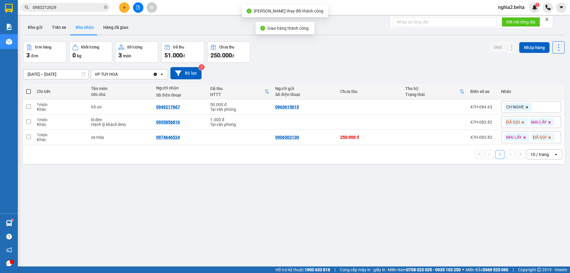
click at [325, 183] on div "ver 1.8.138 Kho gửi Trên xe Kho nhận Hàng đã giao Đơn hàng 3 đơn Khối lượng 0 k…" at bounding box center [294, 154] width 546 height 273
click at [303, 219] on div "ver 1.8.138 Kho gửi Trên xe Kho nhận Hàng đã giao Đơn hàng 3 đơn Khối lượng 0 k…" at bounding box center [294, 154] width 546 height 273
click at [37, 25] on button "Kho gửi" at bounding box center [35, 27] width 24 height 14
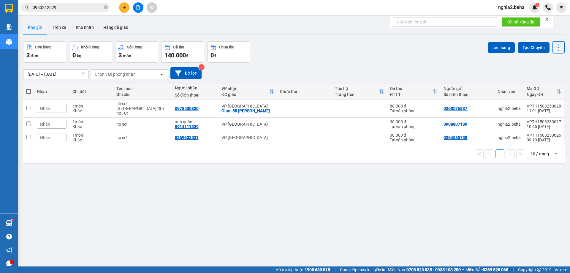
click at [297, 69] on div "[DATE] – [DATE] Press the down arrow key to interact with the calendar and sele…" at bounding box center [293, 73] width 541 height 12
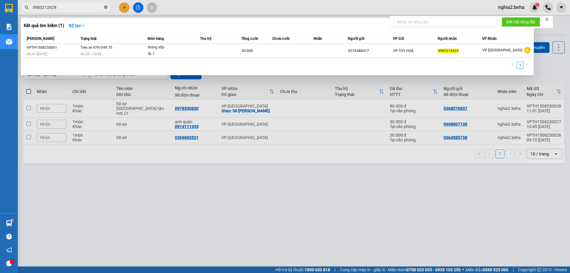
click at [105, 7] on icon "close-circle" at bounding box center [106, 7] width 4 height 4
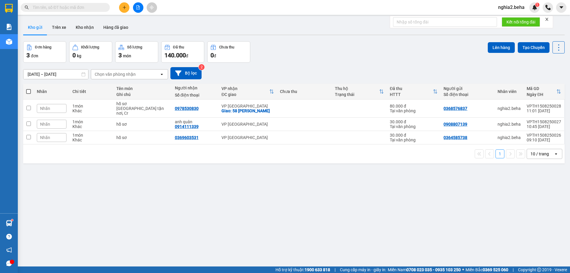
click at [430, 51] on div "Đơn hàng 3 đơn Khối lượng 0 kg Số lượng 3 món Đã thu 140.000 đ Chưa thu 0 đ Lên…" at bounding box center [293, 51] width 541 height 21
drag, startPoint x: 91, startPoint y: 26, endPoint x: 91, endPoint y: 31, distance: 4.4
click at [91, 28] on button "Kho nhận" at bounding box center [85, 27] width 28 height 14
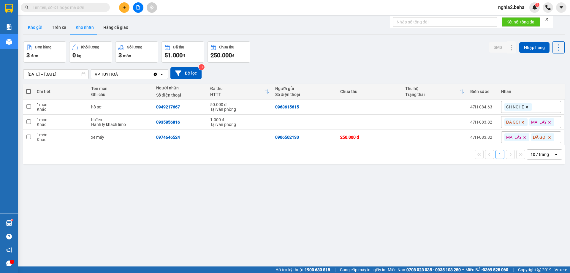
click at [33, 31] on button "Kho gửi" at bounding box center [35, 27] width 24 height 14
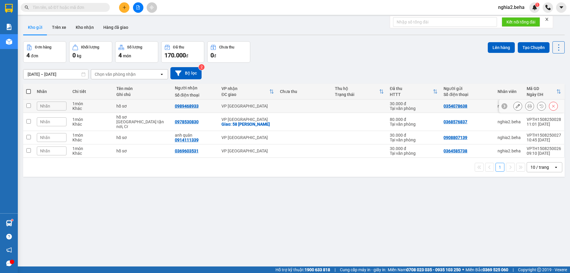
click at [527, 105] on icon at bounding box center [529, 106] width 4 height 4
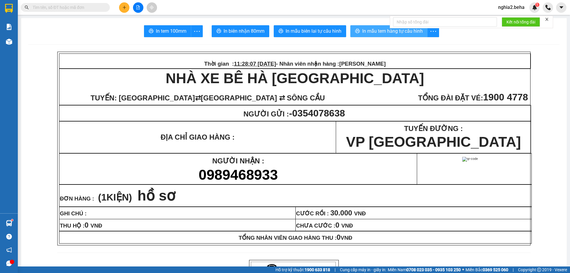
click at [392, 33] on span "In mẫu tem hàng tự cấu hình" at bounding box center [392, 30] width 61 height 7
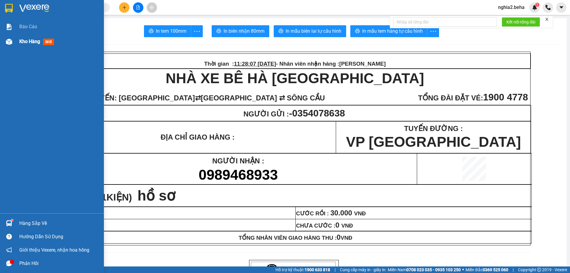
click at [13, 39] on div at bounding box center [9, 41] width 10 height 10
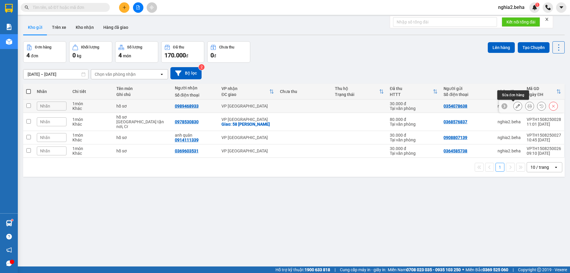
click at [515, 106] on icon at bounding box center [517, 106] width 4 height 4
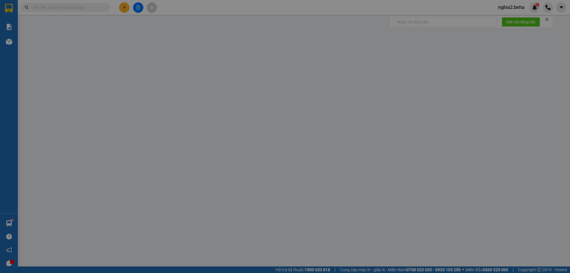
type input "0354078638"
type input "0989468933"
type input "30.000"
type input "0"
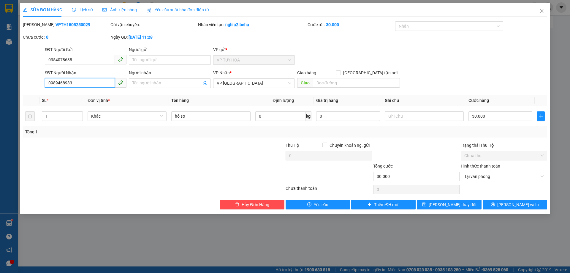
drag, startPoint x: 85, startPoint y: 84, endPoint x: 25, endPoint y: 86, distance: 60.3
click at [25, 86] on div "SĐT Người Nhận 0989468933 0989468933 Người nhận Tên người nhận VP Nhận * VP ĐẮK…" at bounding box center [284, 79] width 525 height 21
click at [543, 9] on icon "close" at bounding box center [541, 11] width 5 height 5
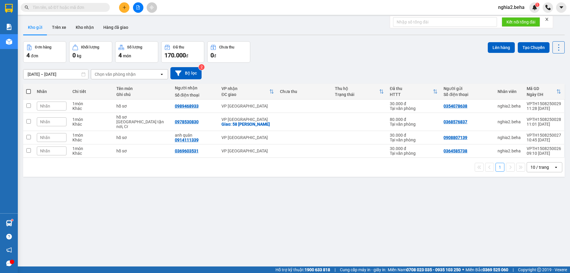
drag, startPoint x: 159, startPoint y: 223, endPoint x: 145, endPoint y: 264, distance: 43.4
click at [159, 224] on div "ver 1.8.138 Kho gửi Trên xe Kho nhận Hàng đã giao Đơn hàng 4 đơn Khối lượng 0 k…" at bounding box center [294, 154] width 546 height 273
click at [91, 30] on button "Kho nhận" at bounding box center [85, 27] width 28 height 14
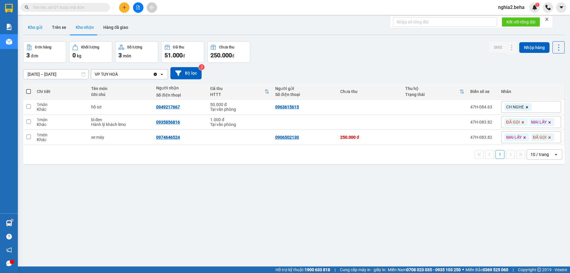
click at [38, 28] on button "Kho gửi" at bounding box center [35, 27] width 24 height 14
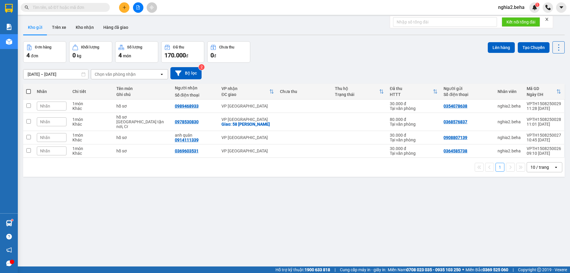
click at [286, 50] on div "Đơn hàng 4 đơn Khối lượng 0 kg Số lượng 4 món Đã thu 170.000 đ Chưa thu 0 đ Lên…" at bounding box center [293, 51] width 541 height 21
click at [306, 220] on div "ver 1.8.138 Kho gửi Trên xe Kho nhận Hàng đã giao Đơn hàng 4 đơn Khối lượng 0 k…" at bounding box center [294, 154] width 546 height 273
click at [85, 24] on button "Kho nhận" at bounding box center [85, 27] width 28 height 14
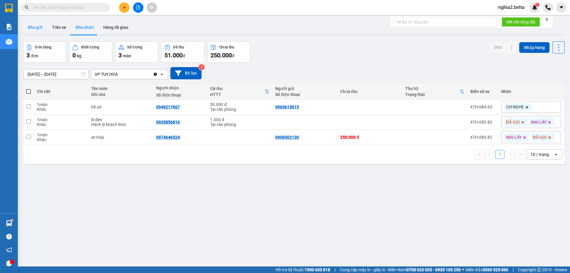
click at [37, 29] on button "Kho gửi" at bounding box center [35, 27] width 24 height 14
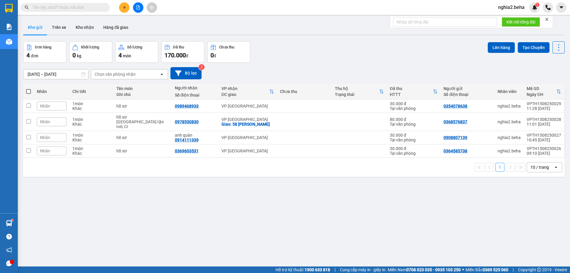
click at [328, 57] on div "Đơn hàng 4 đơn Khối lượng 0 kg Số lượng 4 món Đã thu 170.000 đ Chưa thu 0 đ Lên…" at bounding box center [293, 51] width 541 height 21
click at [327, 66] on div "[DATE] – [DATE] Press the down arrow key to interact with the calendar and sele…" at bounding box center [293, 73] width 541 height 21
drag, startPoint x: 88, startPoint y: 29, endPoint x: 78, endPoint y: 29, distance: 10.4
click at [88, 29] on button "Kho nhận" at bounding box center [85, 27] width 28 height 14
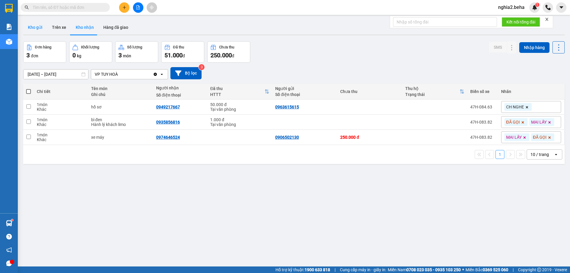
click at [36, 30] on button "Kho gửi" at bounding box center [35, 27] width 24 height 14
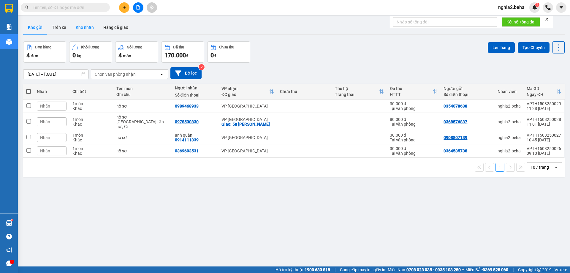
click at [81, 28] on button "Kho nhận" at bounding box center [85, 27] width 28 height 14
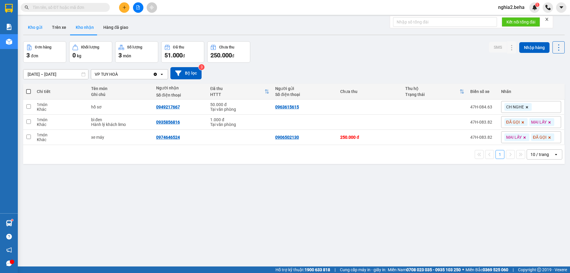
click at [31, 29] on button "Kho gửi" at bounding box center [35, 27] width 24 height 14
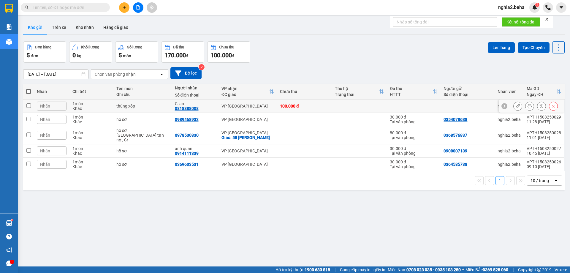
click at [28, 103] on input "checkbox" at bounding box center [28, 105] width 4 height 4
checkbox input "true"
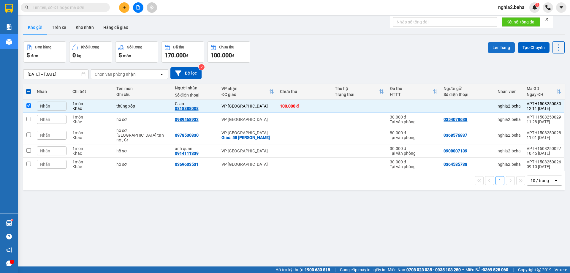
click at [497, 50] on button "Lên hàng" at bounding box center [500, 47] width 27 height 11
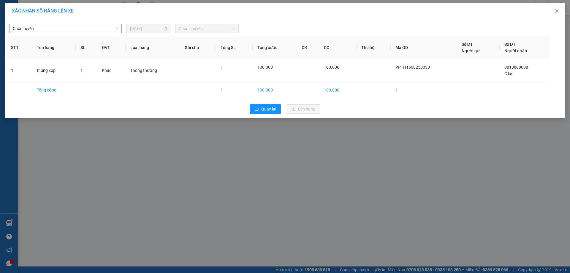
click at [103, 27] on span "Chọn tuyến" at bounding box center [65, 28] width 105 height 9
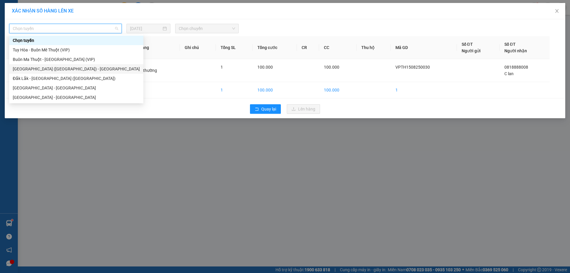
drag, startPoint x: 58, startPoint y: 69, endPoint x: 119, endPoint y: 54, distance: 62.6
click at [59, 69] on div "[GEOGRAPHIC_DATA] ([GEOGRAPHIC_DATA]) - [GEOGRAPHIC_DATA]" at bounding box center [76, 69] width 127 height 7
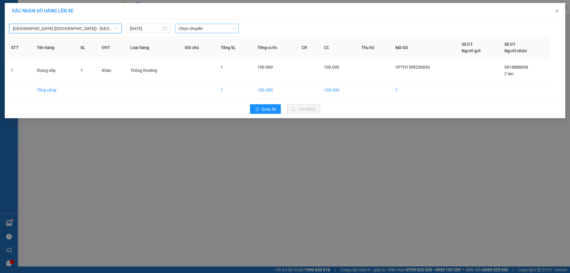
click at [214, 24] on div "Phú Yên (SC) - Đắk Lắk Phú Yên (SC) - Đắk Lắk 15/08/2025 Chọn chuyến" at bounding box center [284, 27] width 557 height 12
drag, startPoint x: 217, startPoint y: 24, endPoint x: 218, endPoint y: 37, distance: 12.5
click at [217, 26] on span "Chọn chuyến" at bounding box center [207, 28] width 56 height 9
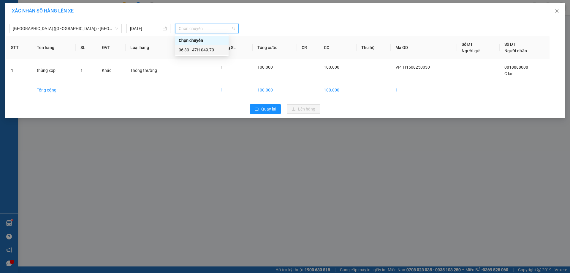
click at [211, 50] on div "06:30 - 47H-049.70" at bounding box center [202, 50] width 46 height 7
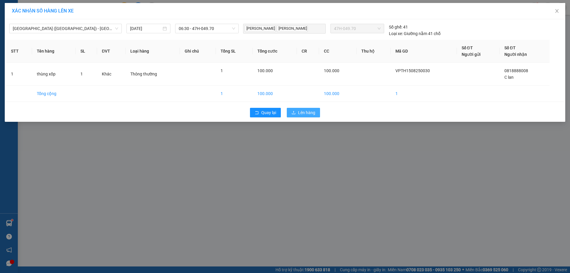
click at [304, 111] on span "Lên hàng" at bounding box center [306, 112] width 17 height 7
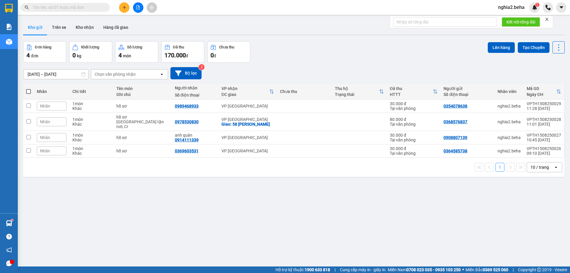
click at [339, 63] on div "[DATE] – [DATE] Press the down arrow key to interact with the calendar and sele…" at bounding box center [293, 73] width 541 height 21
click at [318, 69] on div "[DATE] – [DATE] Press the down arrow key to interact with the calendar and sele…" at bounding box center [293, 73] width 541 height 12
drag, startPoint x: 30, startPoint y: 93, endPoint x: 28, endPoint y: 95, distance: 3.2
click at [30, 93] on span at bounding box center [28, 91] width 5 height 5
click at [28, 88] on input "checkbox" at bounding box center [28, 88] width 0 height 0
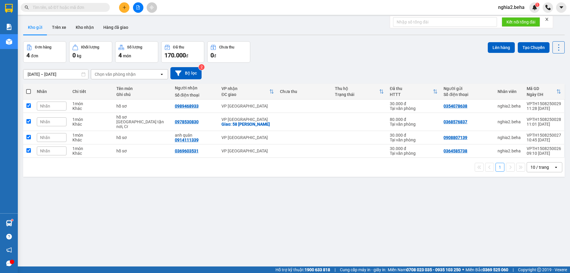
checkbox input "true"
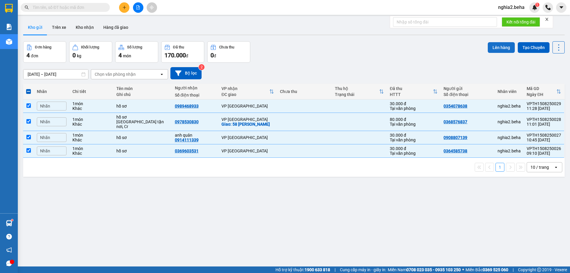
click at [493, 47] on button "Lên hàng" at bounding box center [500, 47] width 27 height 11
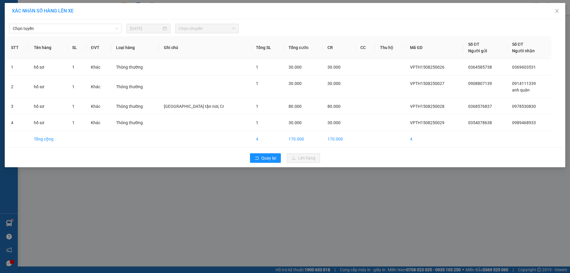
click at [98, 34] on div "Chọn tuyến 15/08/2025 Chọn chuyến STT Tên hàng SL ĐVT Loại hàng Ghi chú Tổng SL…" at bounding box center [285, 93] width 560 height 148
click at [110, 27] on span "Chọn tuyến" at bounding box center [65, 28] width 105 height 9
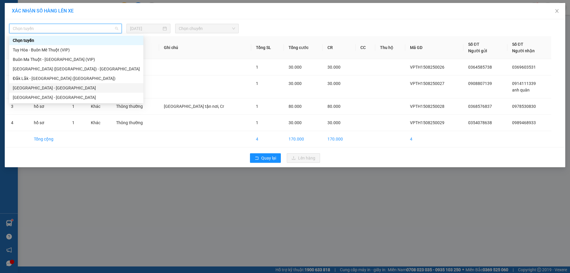
click at [51, 89] on div "[GEOGRAPHIC_DATA] - [GEOGRAPHIC_DATA]" at bounding box center [76, 88] width 127 height 7
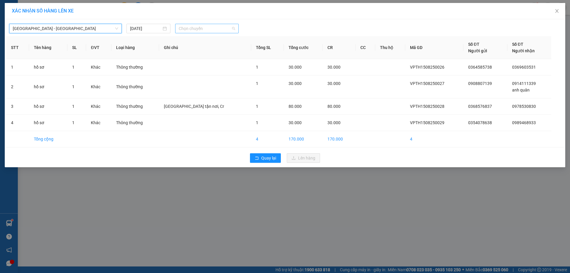
click at [215, 31] on span "Chọn chuyến" at bounding box center [207, 28] width 56 height 9
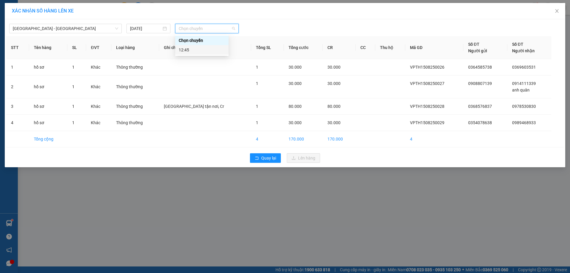
click at [202, 49] on div "12:45" at bounding box center [202, 50] width 46 height 7
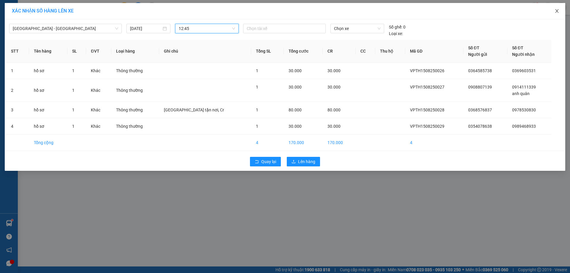
click at [556, 12] on icon "close" at bounding box center [556, 11] width 5 height 5
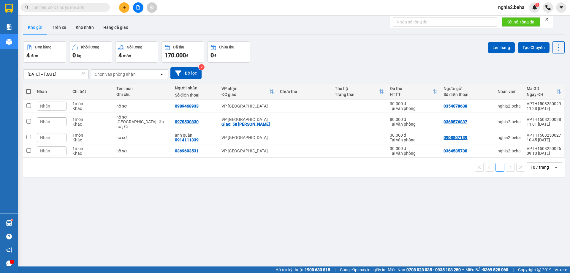
click at [26, 93] on th at bounding box center [28, 92] width 11 height 16
click at [29, 92] on span at bounding box center [28, 91] width 5 height 5
click at [28, 88] on input "checkbox" at bounding box center [28, 88] width 0 height 0
checkbox input "true"
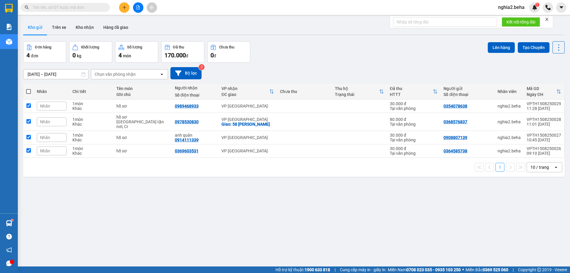
checkbox input "true"
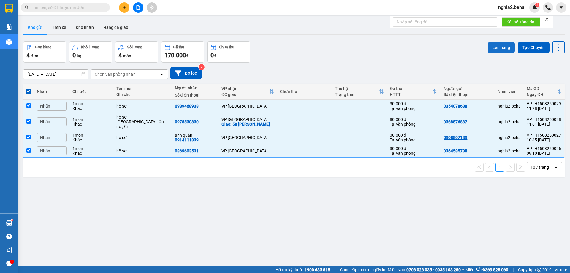
click at [490, 45] on button "Lên hàng" at bounding box center [500, 47] width 27 height 11
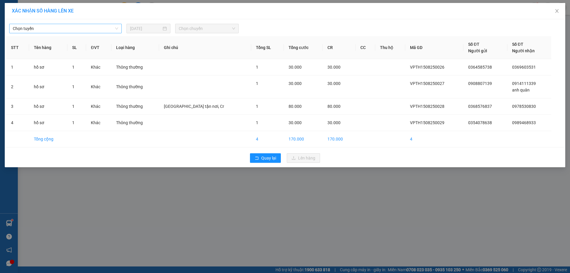
click at [90, 31] on span "Chọn tuyến" at bounding box center [65, 28] width 105 height 9
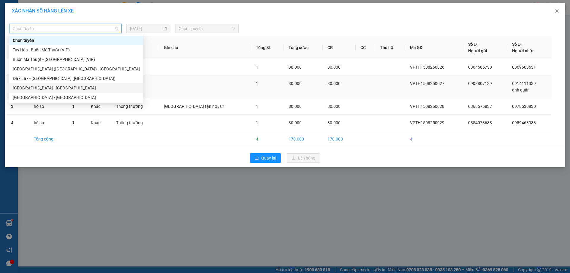
drag, startPoint x: 37, startPoint y: 88, endPoint x: 44, endPoint y: 88, distance: 6.2
click at [39, 88] on div "[GEOGRAPHIC_DATA] - [GEOGRAPHIC_DATA]" at bounding box center [76, 88] width 127 height 7
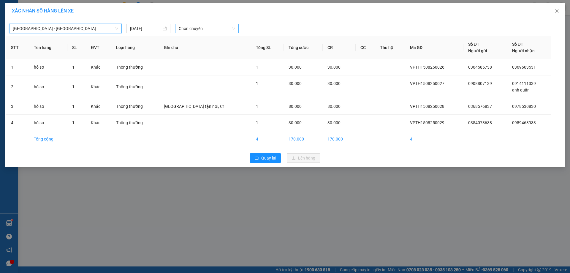
drag, startPoint x: 198, startPoint y: 27, endPoint x: 201, endPoint y: 31, distance: 4.7
click at [199, 27] on span "Chọn chuyến" at bounding box center [207, 28] width 56 height 9
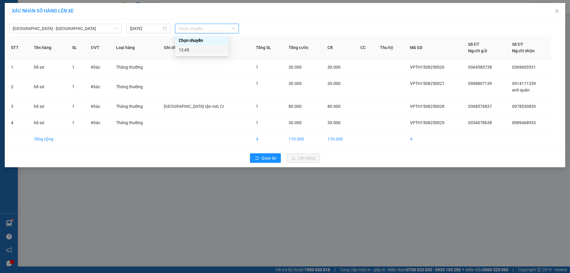
click at [201, 49] on div "12:45" at bounding box center [202, 50] width 46 height 7
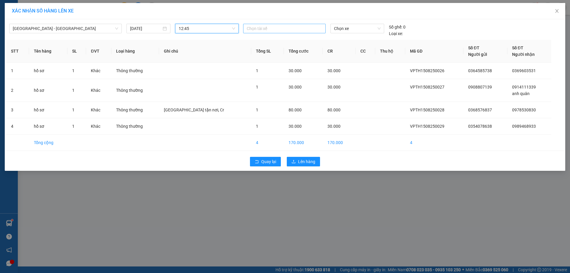
click at [288, 31] on div at bounding box center [284, 28] width 80 height 7
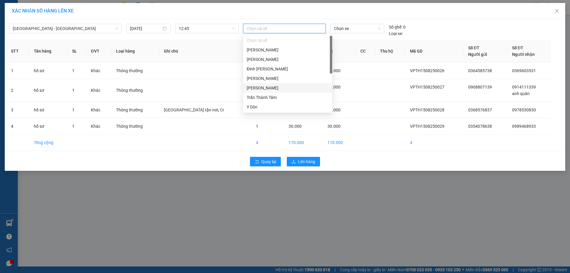
scroll to position [57, 0]
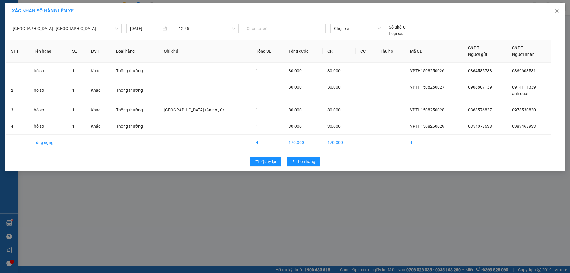
drag, startPoint x: 435, startPoint y: 22, endPoint x: 517, endPoint y: 17, distance: 82.0
click at [435, 22] on div "Phú Yên - Đắk Lắk 15/08/2025 12:45 Chọn tài xế Chọn xe Số ghế: 0 Loại xe:" at bounding box center [284, 29] width 557 height 16
click at [226, 26] on span "12:45" at bounding box center [207, 28] width 56 height 9
click at [556, 11] on icon "close" at bounding box center [556, 11] width 5 height 5
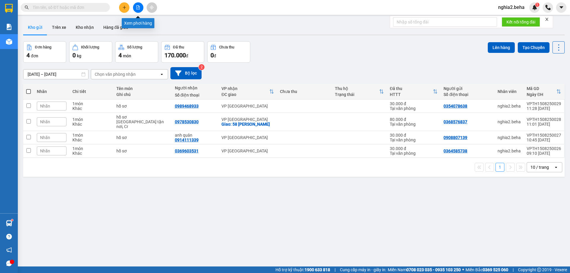
click at [136, 10] on button at bounding box center [138, 7] width 10 height 10
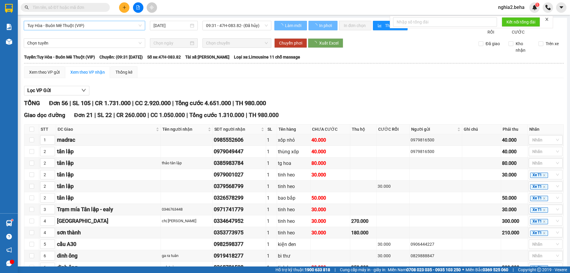
click at [120, 24] on span "Tuy Hòa - Buôn Mê Thuột (VIP)" at bounding box center [84, 25] width 114 height 9
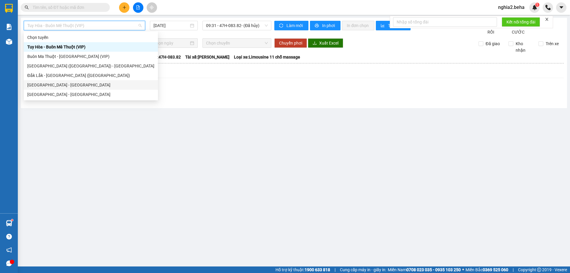
drag, startPoint x: 55, startPoint y: 87, endPoint x: 61, endPoint y: 85, distance: 5.5
click at [61, 85] on div "[GEOGRAPHIC_DATA] - [GEOGRAPHIC_DATA]" at bounding box center [90, 85] width 127 height 7
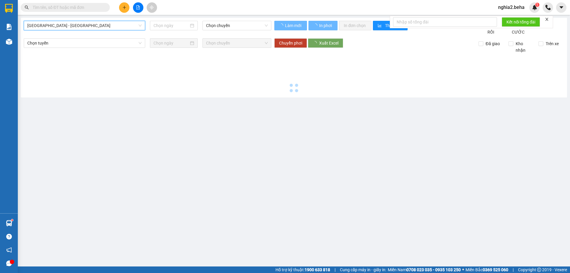
type input "[DATE]"
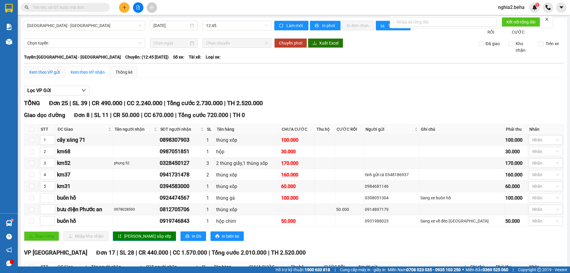
click at [59, 75] on div "Xem theo VP gửi" at bounding box center [44, 72] width 31 height 7
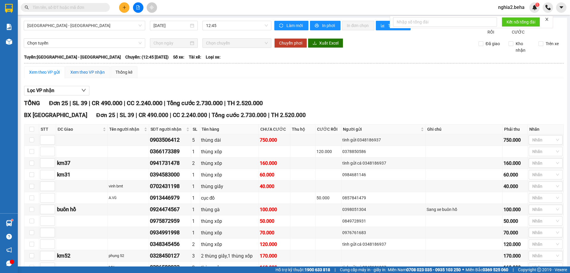
click at [100, 75] on div "Xem theo VP nhận" at bounding box center [87, 72] width 34 height 7
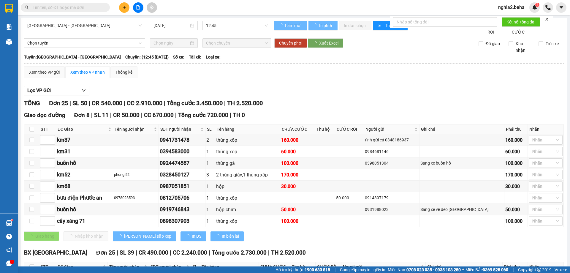
type input "4"
type input "5"
type input "3"
type input "2"
type input "1"
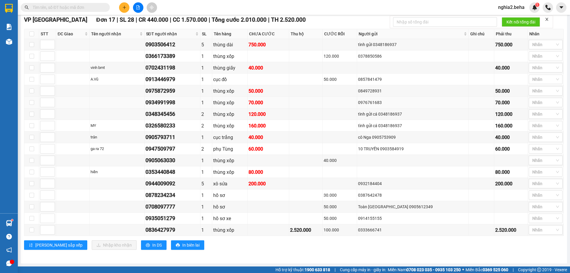
scroll to position [61, 0]
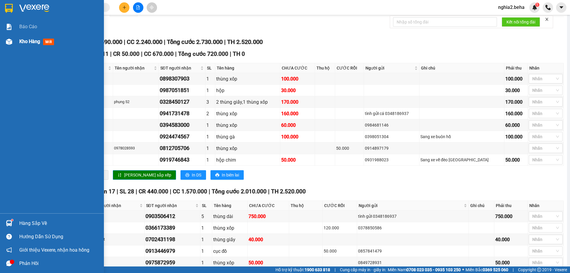
click at [15, 44] on div "Kho hàng mới" at bounding box center [52, 41] width 104 height 15
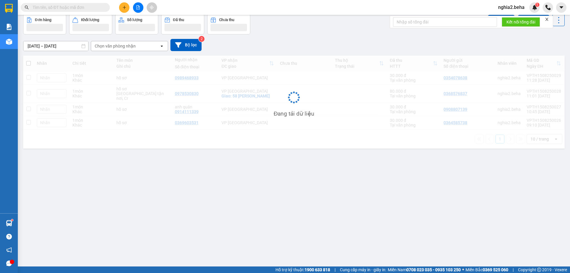
scroll to position [27, 0]
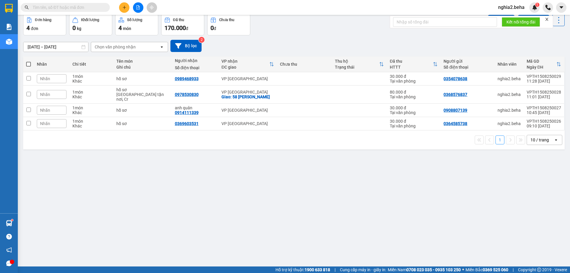
click at [30, 63] on span at bounding box center [28, 64] width 5 height 5
click at [28, 61] on input "checkbox" at bounding box center [28, 61] width 0 height 0
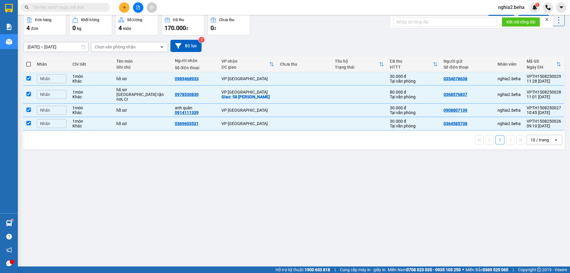
checkbox input "true"
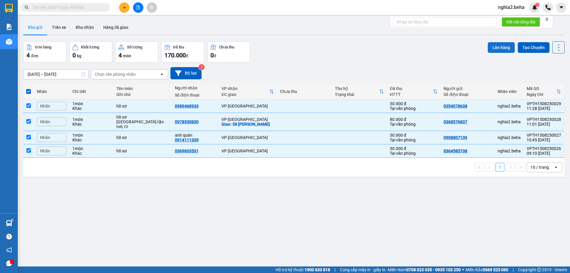
click at [494, 50] on button "Lên hàng" at bounding box center [500, 47] width 27 height 11
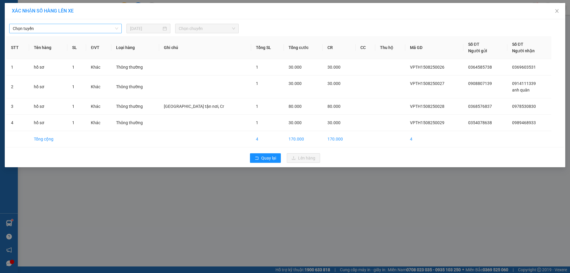
click at [100, 27] on span "Chọn tuyến" at bounding box center [65, 28] width 105 height 9
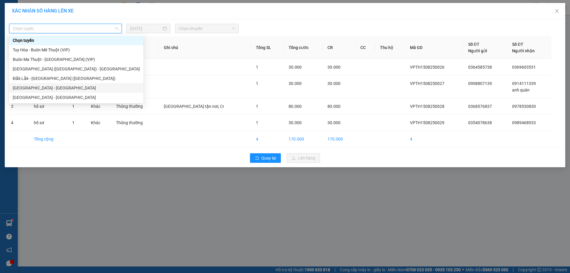
click at [47, 90] on div "[GEOGRAPHIC_DATA] - [GEOGRAPHIC_DATA]" at bounding box center [76, 88] width 127 height 7
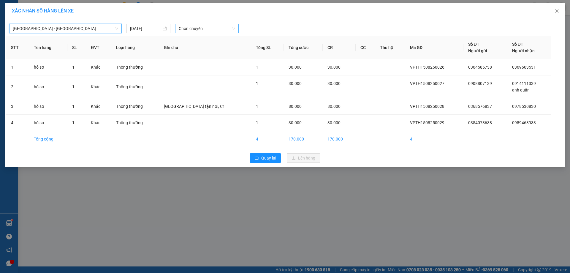
click at [220, 28] on span "Chọn chuyến" at bounding box center [207, 28] width 56 height 9
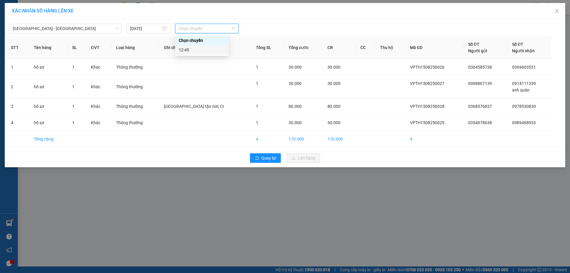
drag, startPoint x: 213, startPoint y: 49, endPoint x: 210, endPoint y: 48, distance: 3.1
click at [213, 50] on div "12:45" at bounding box center [202, 50] width 46 height 7
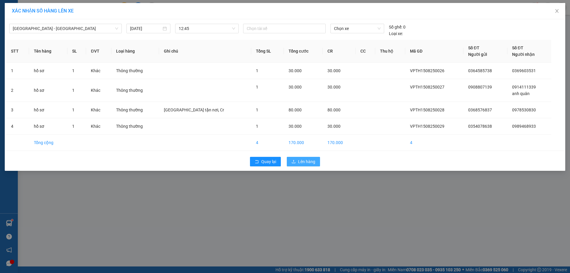
click at [308, 165] on button "Lên hàng" at bounding box center [303, 161] width 33 height 9
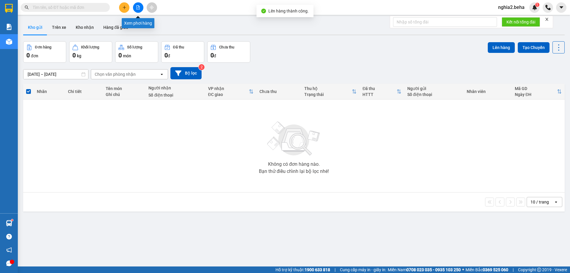
click at [139, 8] on icon "file-add" at bounding box center [137, 7] width 3 height 4
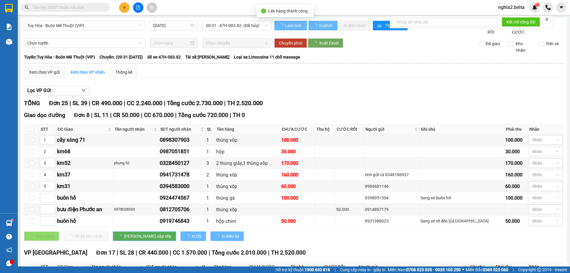
click at [109, 23] on span "Tuy Hòa - Buôn Mê Thuột (VIP)" at bounding box center [84, 25] width 114 height 9
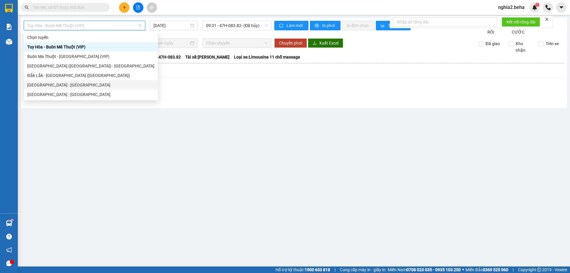
click at [77, 87] on div "[GEOGRAPHIC_DATA] - [GEOGRAPHIC_DATA]" at bounding box center [90, 85] width 127 height 7
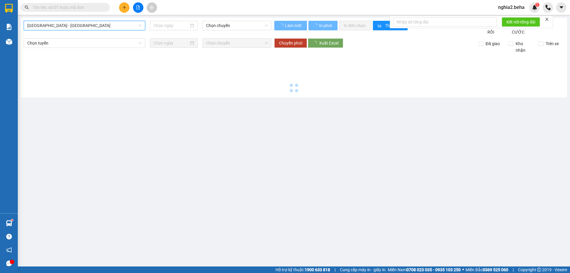
type input "[DATE]"
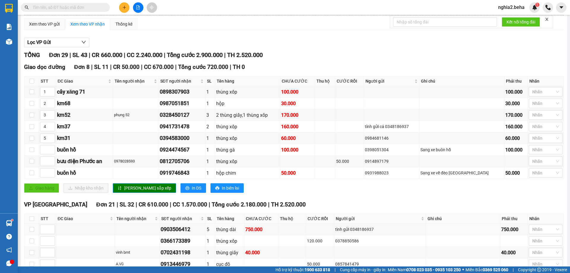
scroll to position [18, 0]
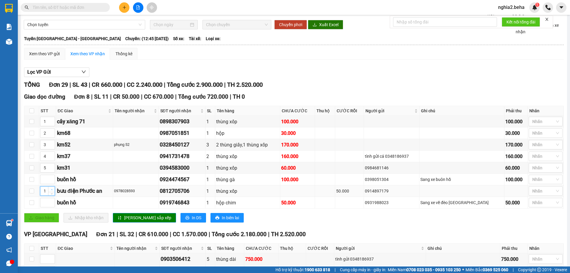
click at [51, 190] on icon "up" at bounding box center [52, 189] width 2 height 2
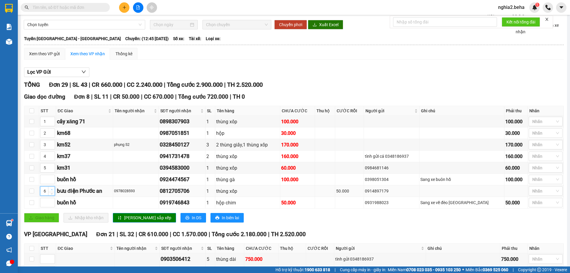
click at [51, 190] on icon "up" at bounding box center [52, 189] width 2 height 2
type input "6"
click at [52, 193] on icon "down" at bounding box center [52, 192] width 2 height 1
click at [139, 221] on span "[PERSON_NAME] sắp xếp" at bounding box center [147, 217] width 47 height 7
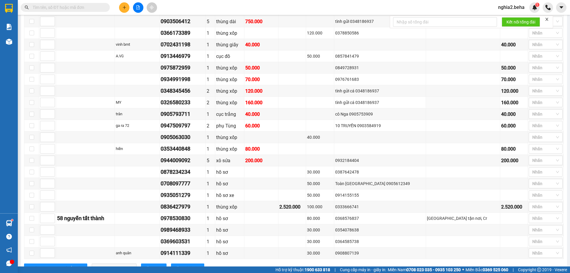
scroll to position [78, 0]
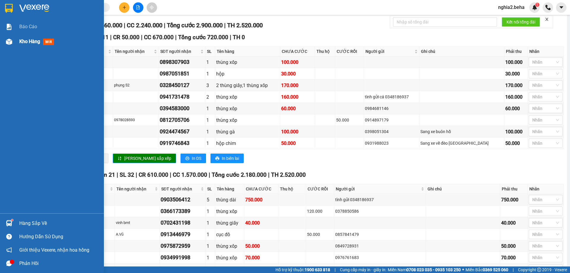
drag, startPoint x: 0, startPoint y: 39, endPoint x: 70, endPoint y: 48, distance: 70.3
click at [2, 41] on div "Kho hàng mới" at bounding box center [52, 41] width 104 height 15
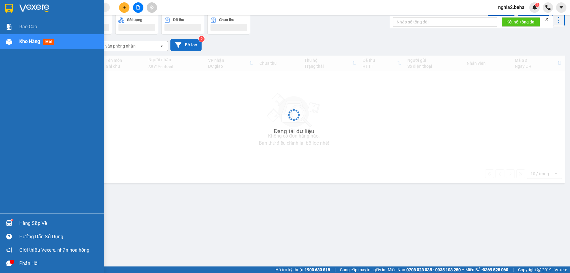
scroll to position [27, 0]
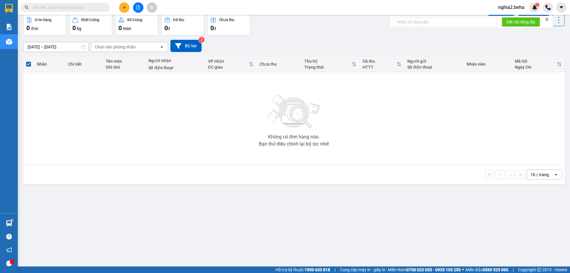
click at [133, 11] on div at bounding box center [138, 7] width 44 height 10
click at [138, 9] on icon "file-add" at bounding box center [137, 7] width 3 height 4
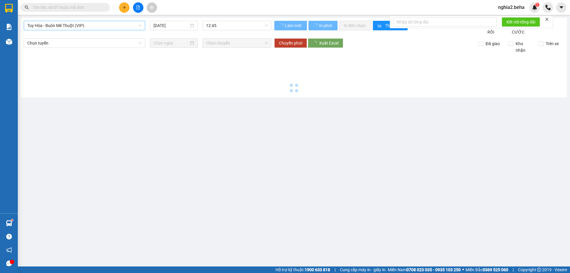
click at [119, 26] on span "Tuy Hòa - Buôn Mê Thuột (VIP)" at bounding box center [84, 25] width 114 height 9
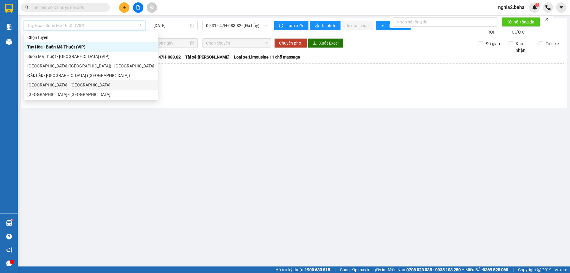
click at [66, 87] on div "[GEOGRAPHIC_DATA] - [GEOGRAPHIC_DATA]" at bounding box center [90, 85] width 127 height 7
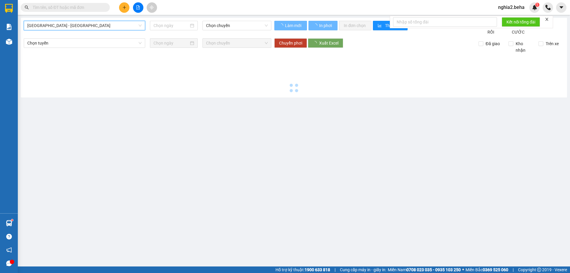
type input "[DATE]"
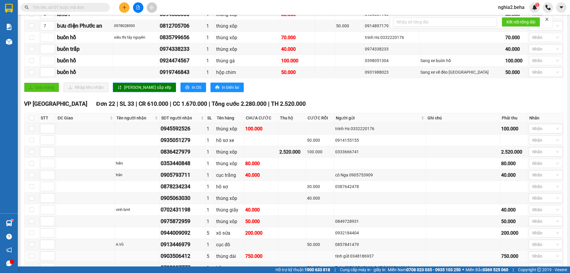
scroll to position [35, 0]
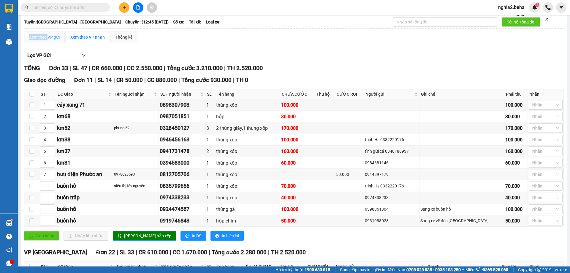
drag, startPoint x: 49, startPoint y: 39, endPoint x: 50, endPoint y: 43, distance: 4.1
drag, startPoint x: 52, startPoint y: 45, endPoint x: 98, endPoint y: 43, distance: 46.6
click at [52, 40] on div "Xem theo VP gửi" at bounding box center [44, 37] width 31 height 7
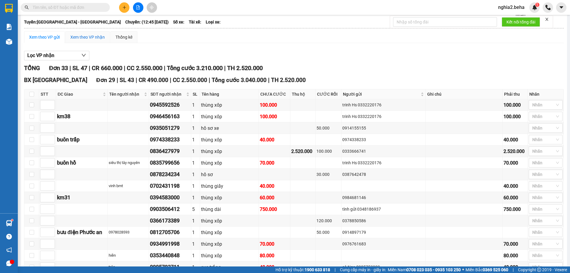
click at [98, 40] on div "Xem theo VP nhận" at bounding box center [87, 37] width 34 height 7
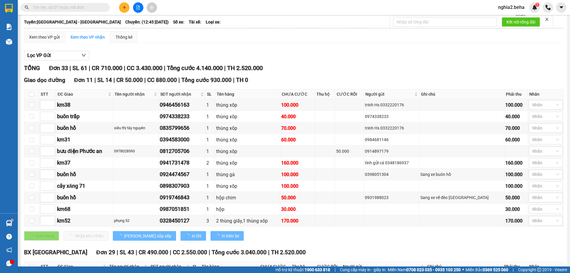
type input "4"
type input "6"
type input "7"
type input "5"
type input "1"
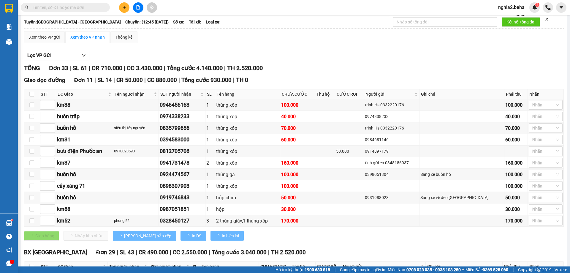
type input "2"
type input "3"
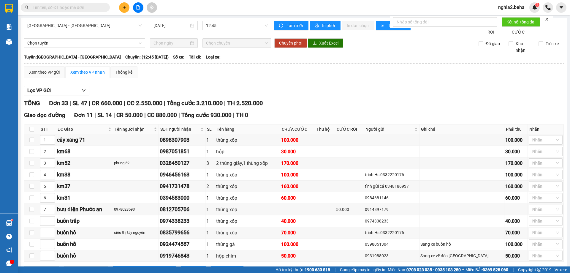
click at [58, 10] on input "text" at bounding box center [68, 7] width 70 height 7
paste input "0344874262"
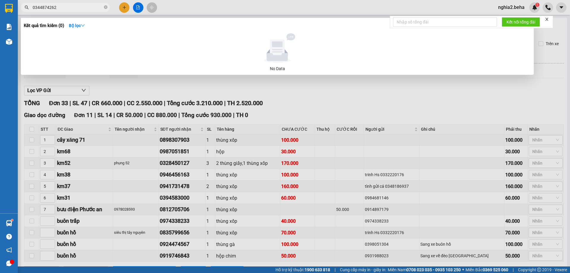
type input "0344874262"
click at [300, 96] on div at bounding box center [285, 136] width 570 height 273
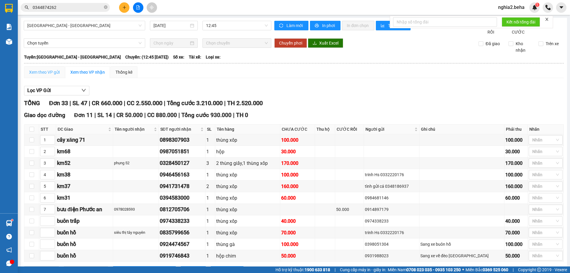
click at [60, 78] on div "Xem theo VP gửi" at bounding box center [44, 72] width 41 height 12
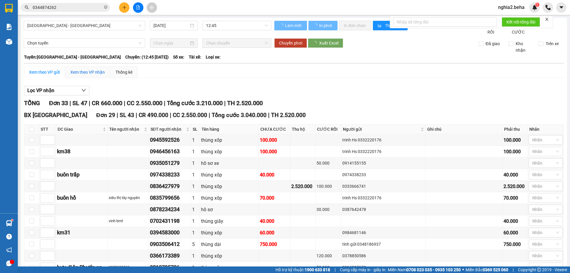
click at [89, 75] on div "Xem theo VP nhận" at bounding box center [87, 72] width 34 height 7
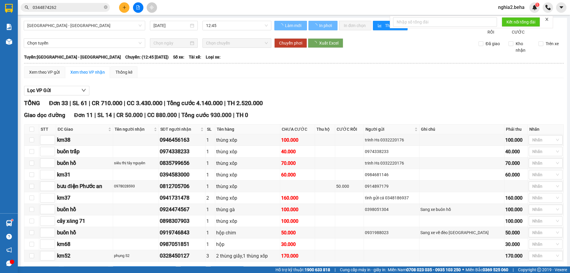
type input "4"
type input "6"
type input "7"
type input "5"
type input "1"
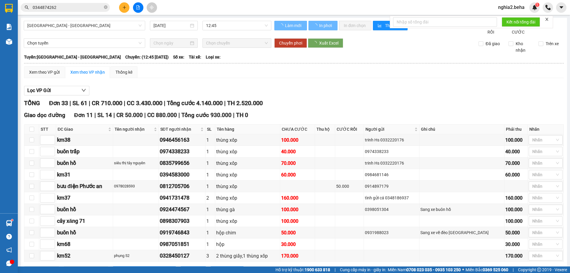
type input "2"
type input "3"
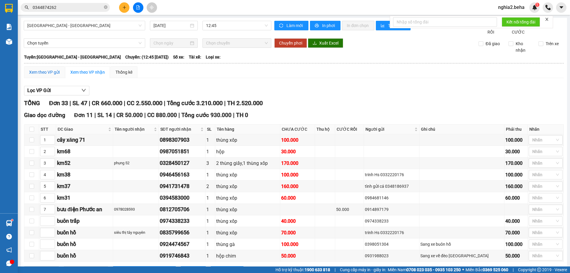
click at [58, 75] on div "Xem theo VP gửi" at bounding box center [44, 72] width 31 height 7
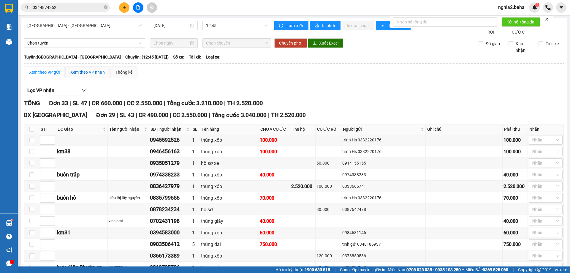
click at [94, 75] on div "Xem theo VP nhận" at bounding box center [87, 72] width 34 height 7
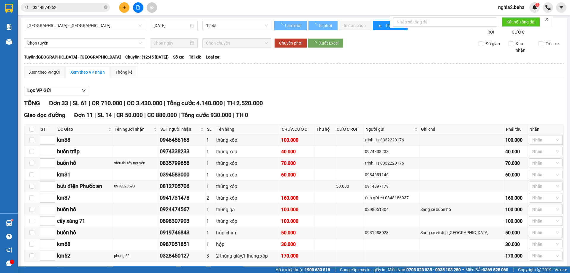
type input "4"
type input "6"
type input "7"
type input "5"
type input "1"
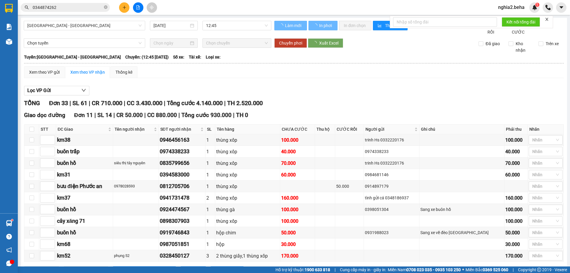
type input "2"
type input "3"
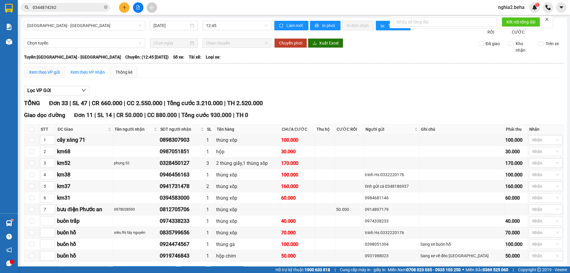
click at [44, 75] on div "Xem theo VP gửi" at bounding box center [44, 72] width 31 height 7
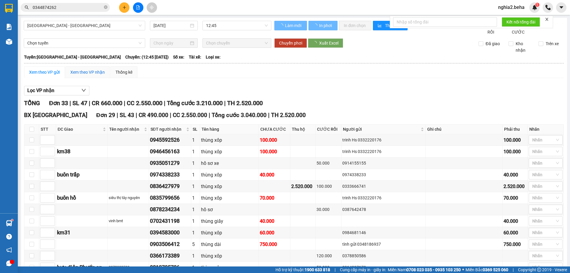
click at [95, 75] on div "Xem theo VP nhận" at bounding box center [87, 72] width 34 height 7
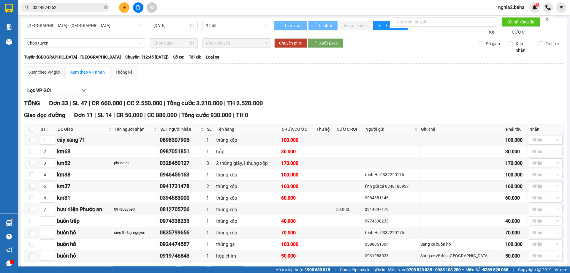
type input "1"
type input "2"
type input "3"
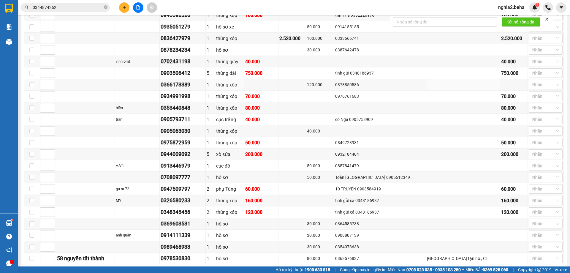
scroll to position [332, 0]
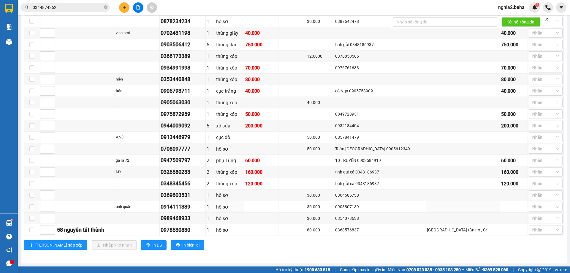
drag, startPoint x: 280, startPoint y: 204, endPoint x: 266, endPoint y: 239, distance: 37.6
click at [266, 239] on div "VP ĐẮK LẮK Đơn 22 | SL 33 | CR 610.000 | CC 1.670.000 | Tổng cước 2.280.000 | T…" at bounding box center [293, 106] width 539 height 296
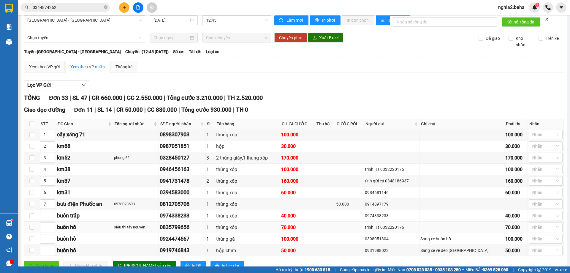
scroll to position [0, 0]
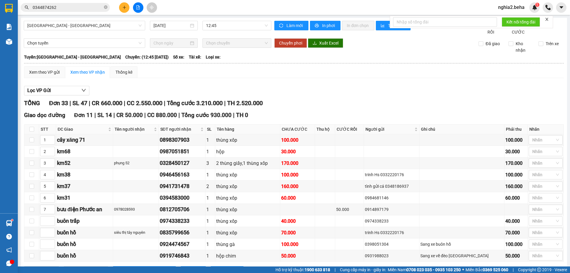
click at [294, 120] on div "Giao dọc đường Đơn 11 | SL 14 | CR 50.000 | CC 880.000 | Tổng cước 930.000 | TH…" at bounding box center [293, 115] width 539 height 9
click at [50, 75] on div "Xem theo VP gửi" at bounding box center [44, 72] width 31 height 7
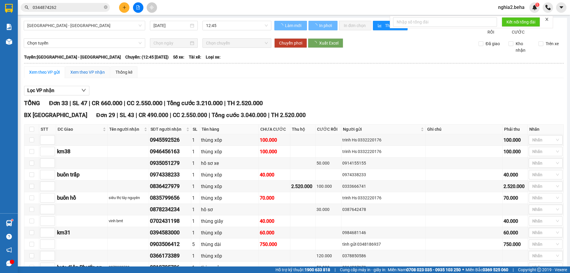
click at [85, 75] on div "Xem theo VP nhận" at bounding box center [87, 72] width 34 height 7
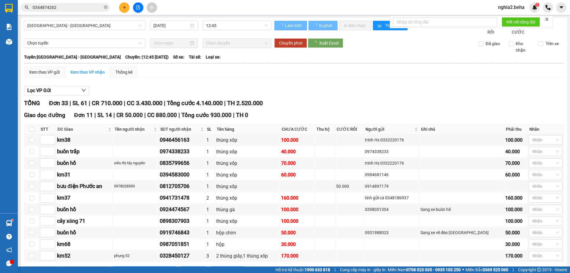
type input "4"
type input "6"
type input "7"
type input "5"
type input "1"
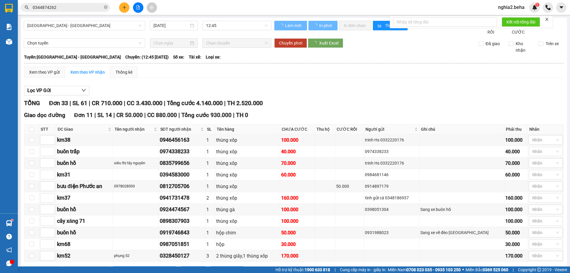
type input "2"
type input "3"
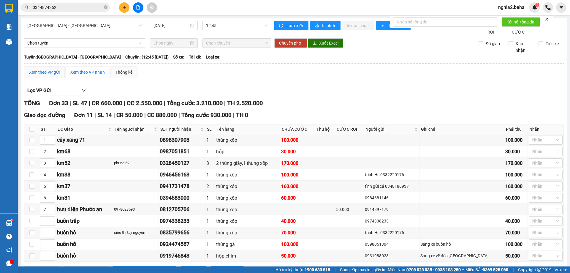
click at [53, 75] on div "Xem theo VP gửi" at bounding box center [44, 72] width 31 height 7
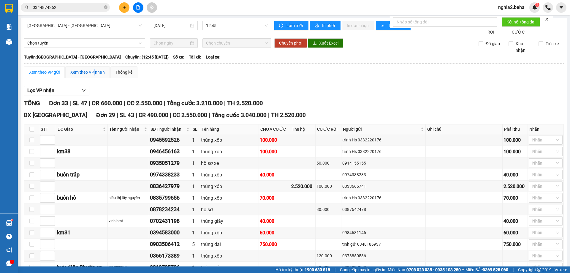
click at [95, 75] on div "Xem theo VP nhận" at bounding box center [87, 72] width 34 height 7
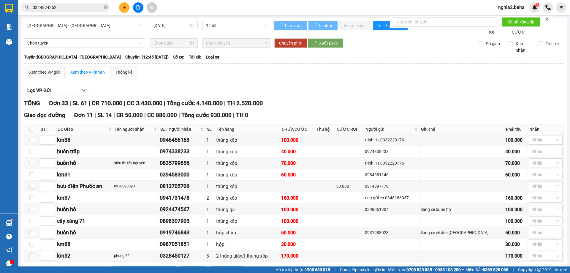
type input "4"
type input "6"
type input "7"
type input "5"
type input "1"
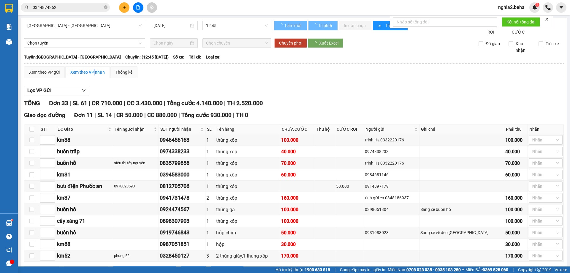
type input "2"
type input "3"
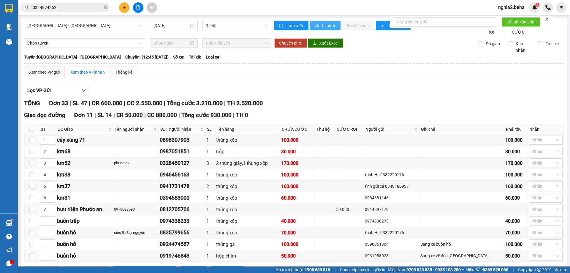
click at [325, 24] on span "In phơi" at bounding box center [329, 25] width 14 height 7
drag, startPoint x: 43, startPoint y: 79, endPoint x: 89, endPoint y: 79, distance: 46.3
click at [42, 75] on div "Xem theo VP gửi" at bounding box center [44, 72] width 31 height 7
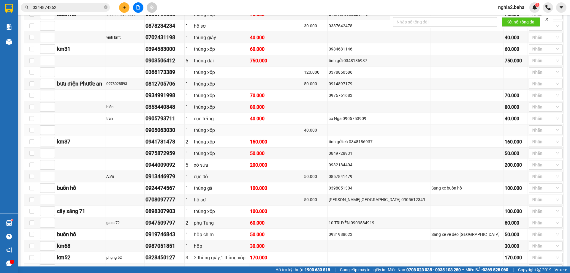
scroll to position [17, 0]
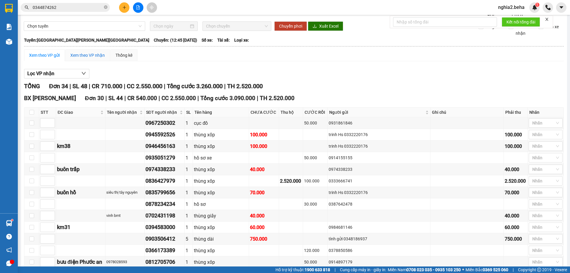
click at [84, 58] on div "Xem theo VP nhận" at bounding box center [87, 55] width 34 height 7
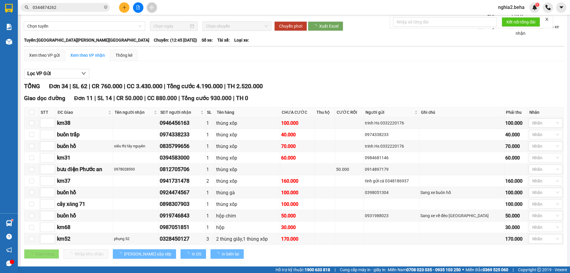
type input "4"
type input "6"
type input "7"
type input "5"
type input "1"
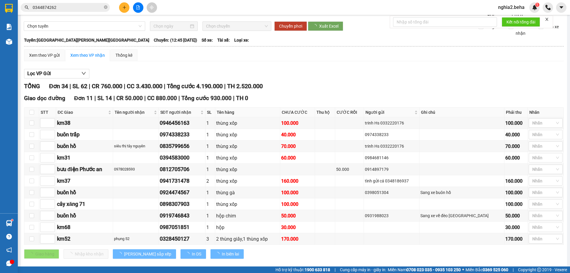
type input "2"
type input "3"
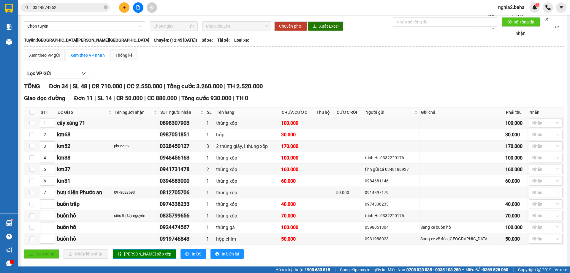
click at [352, 89] on div "TỔNG Đơn 34 | SL 48 | CR 710.000 | CC 2.550.000 | Tổng cước 3.260.000 | TH 2.52…" at bounding box center [293, 86] width 539 height 9
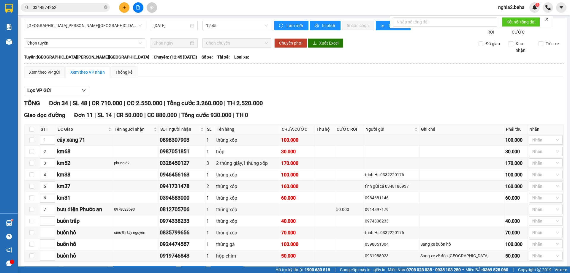
click at [292, 96] on div "Lọc VP Gửi" at bounding box center [293, 91] width 539 height 10
drag, startPoint x: 50, startPoint y: 81, endPoint x: 93, endPoint y: 80, distance: 42.7
click at [51, 75] on div "Xem theo VP gửi" at bounding box center [44, 72] width 31 height 7
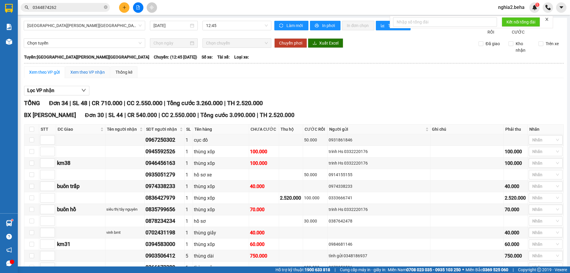
click at [93, 75] on div "Xem theo VP nhận" at bounding box center [87, 72] width 34 height 7
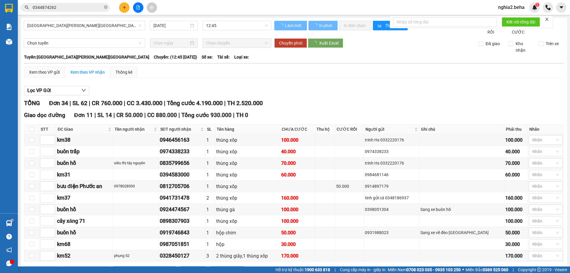
type input "4"
type input "6"
type input "7"
type input "5"
type input "1"
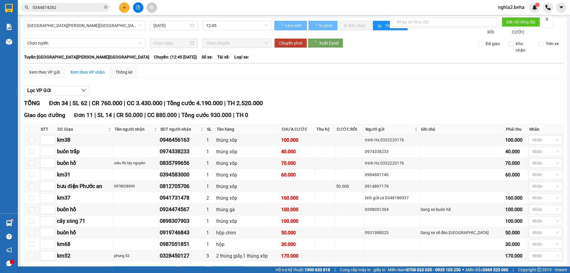
type input "2"
type input "3"
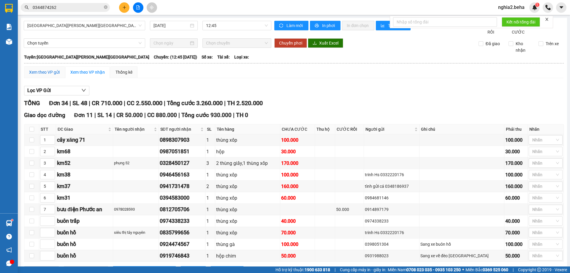
click at [53, 75] on div "Xem theo VP gửi" at bounding box center [44, 72] width 31 height 7
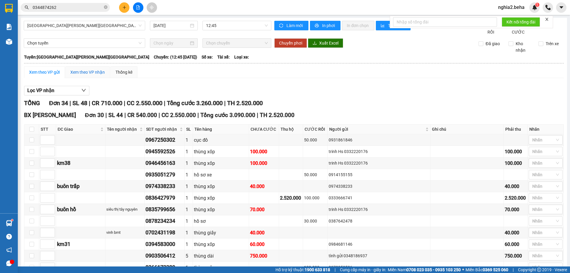
click at [89, 75] on div "Xem theo VP nhận" at bounding box center [87, 72] width 34 height 7
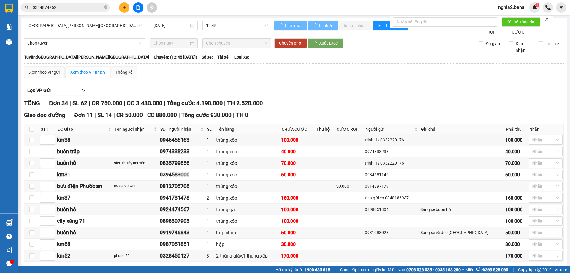
type input "4"
type input "6"
type input "7"
type input "5"
type input "1"
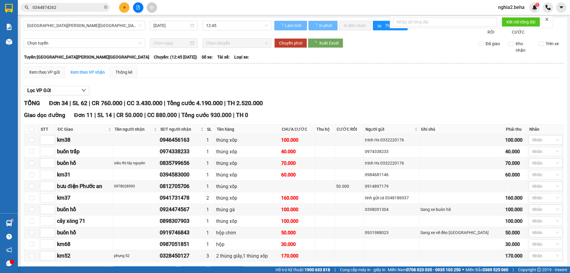
type input "2"
type input "3"
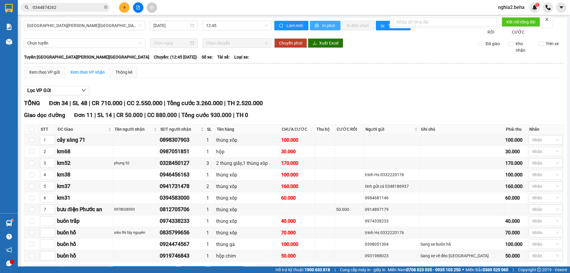
click at [322, 24] on span "In phơi" at bounding box center [329, 25] width 14 height 7
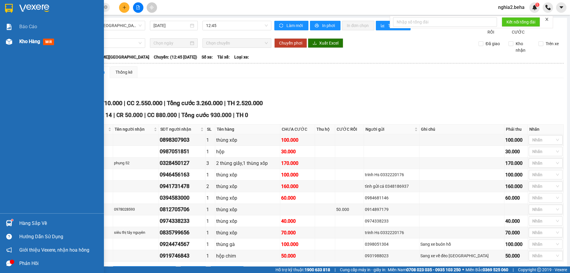
click at [14, 47] on div "Kho hàng mới" at bounding box center [52, 41] width 104 height 15
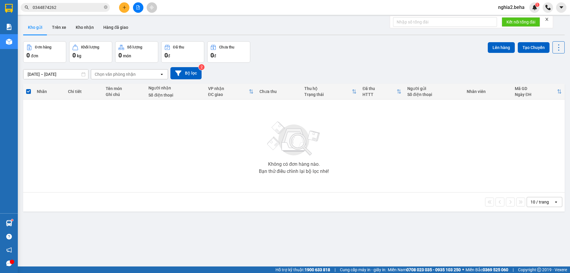
click at [378, 69] on div "[DATE] – [DATE] Press the down arrow key to interact with the calendar and sele…" at bounding box center [293, 73] width 541 height 12
click at [348, 141] on div "Không có đơn hàng nào. Bạn thử điều chỉnh lại bộ lọc nhé!" at bounding box center [293, 145] width 535 height 89
click at [419, 67] on div "[DATE] – [DATE] Press the down arrow key to interact with the calendar and sele…" at bounding box center [293, 73] width 541 height 12
click at [87, 25] on button "Kho nhận" at bounding box center [85, 27] width 28 height 14
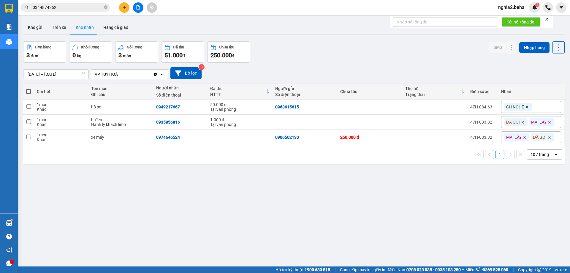
click at [386, 74] on div "[DATE] – [DATE] Press the down arrow key to interact with the calendar and sele…" at bounding box center [293, 73] width 541 height 12
drag, startPoint x: 187, startPoint y: 220, endPoint x: 139, endPoint y: 176, distance: 64.9
click at [185, 217] on div "ver 1.8.138 Kho gửi Trên xe Kho nhận Hàng đã giao Đơn hàng 3 đơn Khối lượng 0 k…" at bounding box center [294, 154] width 546 height 273
click at [138, 9] on button at bounding box center [138, 7] width 10 height 10
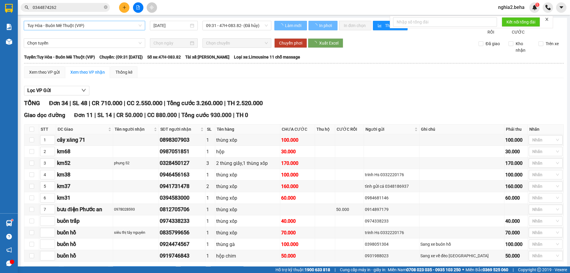
click at [127, 24] on span "Tuy Hòa - Buôn Mê Thuột (VIP)" at bounding box center [84, 25] width 114 height 9
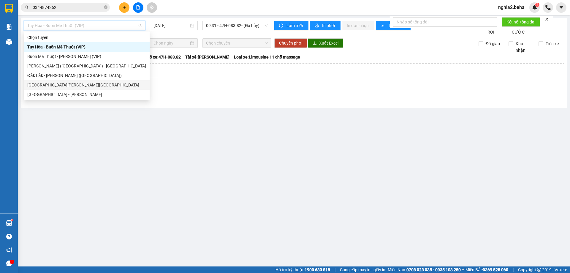
click at [65, 88] on div "[GEOGRAPHIC_DATA] - [GEOGRAPHIC_DATA]" at bounding box center [86, 85] width 119 height 7
type input "[DATE]"
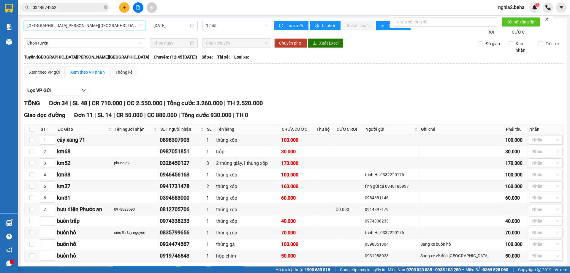
drag, startPoint x: 130, startPoint y: 23, endPoint x: 102, endPoint y: 47, distance: 36.4
click at [127, 26] on span "[GEOGRAPHIC_DATA] - [GEOGRAPHIC_DATA]" at bounding box center [84, 25] width 114 height 9
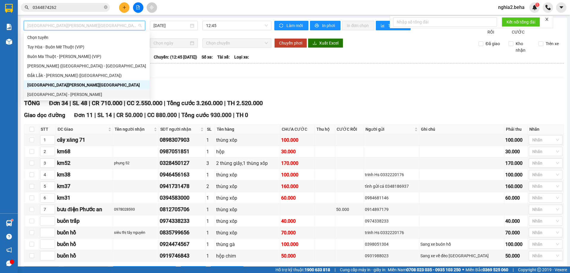
click at [59, 93] on div "[GEOGRAPHIC_DATA] - [GEOGRAPHIC_DATA]" at bounding box center [86, 94] width 119 height 7
type input "[DATE]"
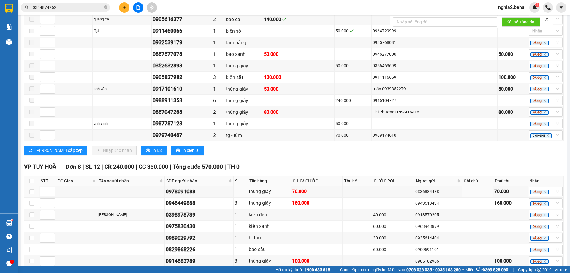
scroll to position [643, 0]
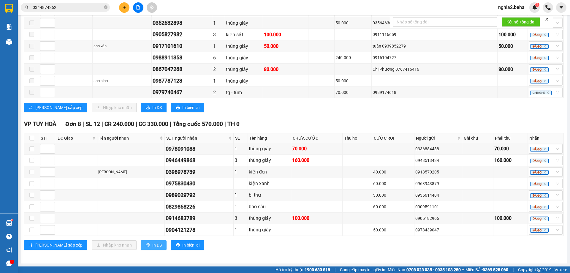
click at [152, 243] on span "In DS" at bounding box center [156, 244] width 9 height 7
click at [333, 123] on div "VP TUY HOÀ Đơn 8 | SL 12 | CR 240.000 | CC 330.000 | Tổng cước 570.000 | TH 0" at bounding box center [293, 124] width 539 height 9
click at [104, 6] on icon "close-circle" at bounding box center [106, 7] width 4 height 4
click at [83, 7] on input "text" at bounding box center [68, 7] width 70 height 7
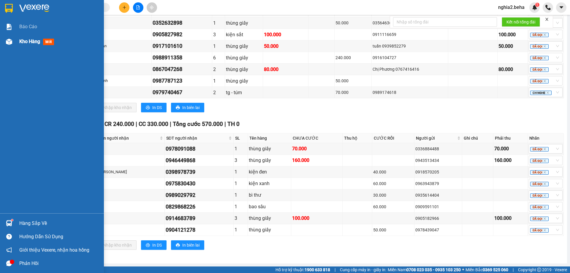
click at [11, 44] on img at bounding box center [9, 42] width 6 height 6
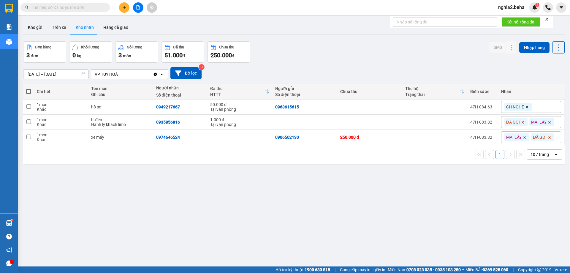
click at [82, 5] on input "text" at bounding box center [68, 7] width 70 height 7
click at [82, 7] on input "text" at bounding box center [68, 7] width 70 height 7
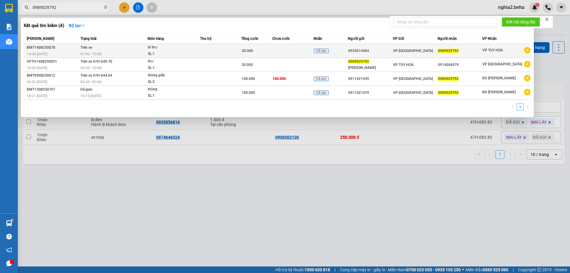
type input "0989029792"
click at [150, 57] on td "bì thư SL: 1" at bounding box center [173, 51] width 52 height 14
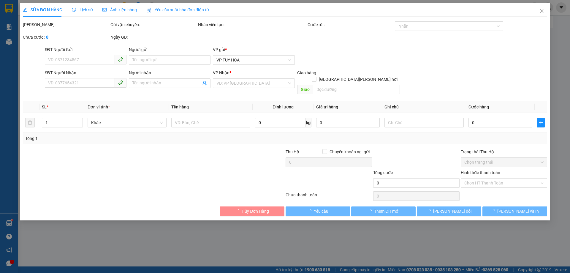
type input "0935614404"
type input "0989029792"
type input "30.000"
type input "0"
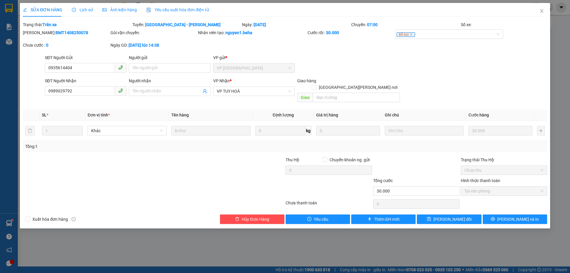
click at [118, 10] on span "Ảnh kiện hàng" at bounding box center [119, 9] width 34 height 5
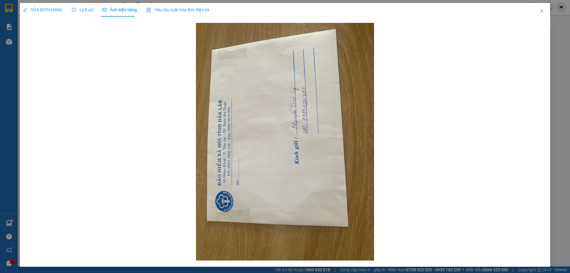
click at [65, 10] on div "SỬA ĐƠN HÀNG Lịch sử Ảnh kiện hàng Yêu cầu xuất hóa đơn điện tử" at bounding box center [116, 10] width 186 height 14
click at [48, 12] on span "SỬA ĐƠN HÀNG" at bounding box center [42, 9] width 39 height 5
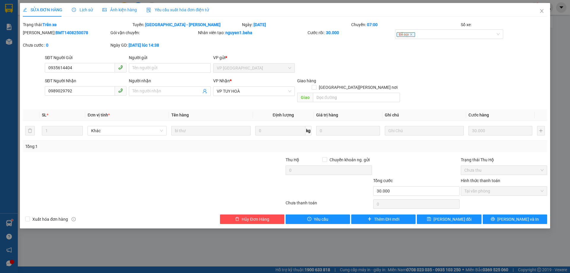
click at [126, 8] on span "Ảnh kiện hàng" at bounding box center [119, 9] width 34 height 5
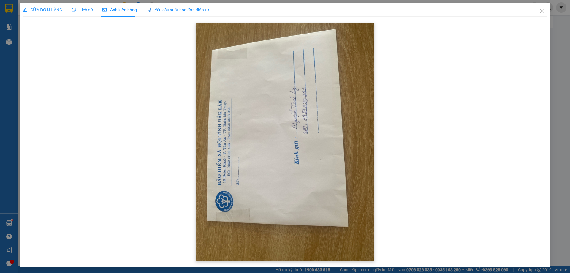
click at [300, 220] on img at bounding box center [285, 141] width 178 height 237
click at [536, 15] on span "Close" at bounding box center [541, 11] width 17 height 17
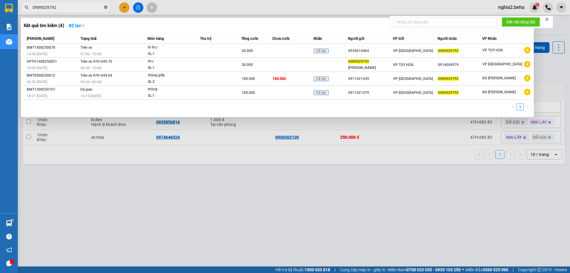
click at [104, 9] on icon "close-circle" at bounding box center [106, 7] width 4 height 4
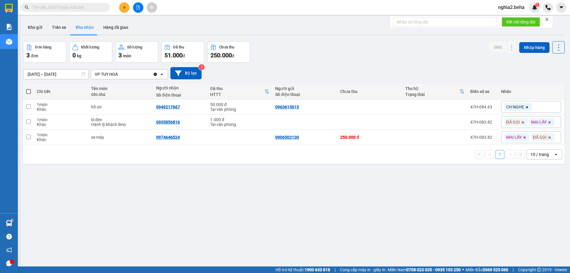
click at [83, 6] on input "text" at bounding box center [68, 7] width 70 height 7
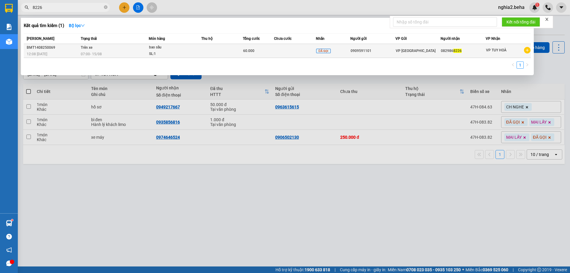
type input "8226"
click at [99, 51] on span "07:00 - 15/08" at bounding box center [91, 53] width 21 height 5
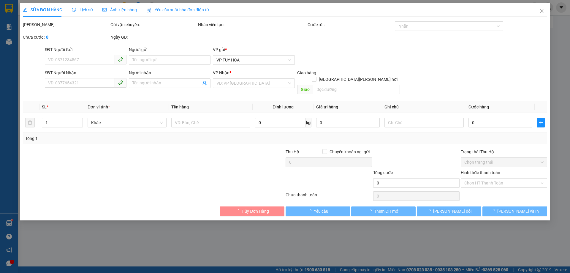
type input "0909591101"
type input "0829868226"
type input "60.000"
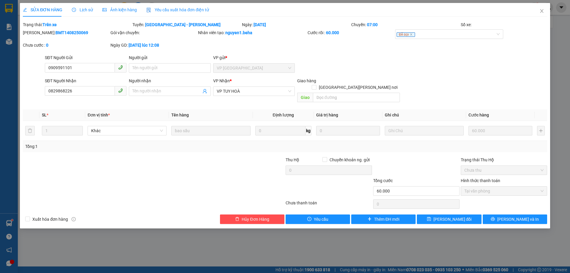
drag, startPoint x: 116, startPoint y: 12, endPoint x: 145, endPoint y: 21, distance: 31.0
click at [117, 12] on div "Ảnh kiện hàng" at bounding box center [119, 10] width 34 height 7
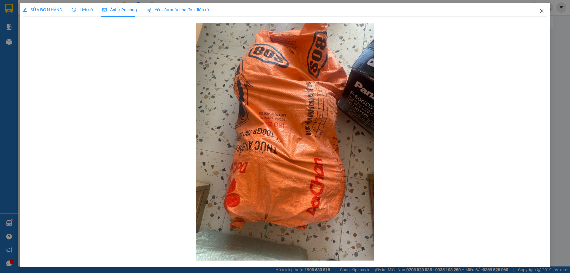
click at [539, 9] on icon "close" at bounding box center [541, 11] width 5 height 5
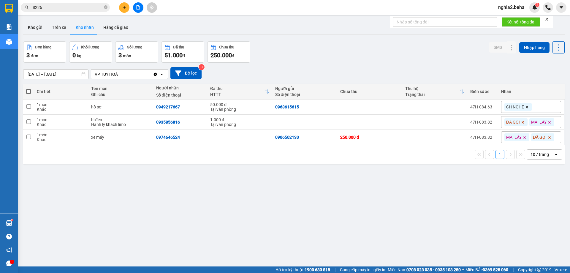
click at [337, 40] on div "ver 1.8.138 Kho gửi Trên xe Kho nhận Hàng đã giao Đơn hàng 3 đơn Khối lượng 0 k…" at bounding box center [294, 154] width 546 height 273
click at [416, 77] on div "[DATE] – [DATE] Press the down arrow key to interact with the calendar and sele…" at bounding box center [293, 73] width 541 height 12
click at [138, 5] on button at bounding box center [138, 7] width 10 height 10
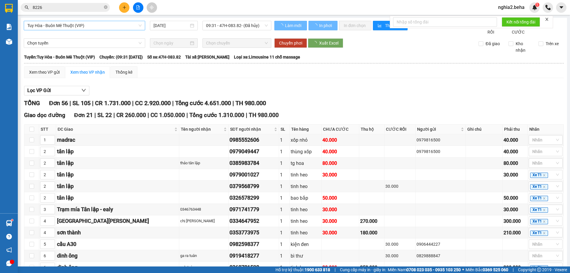
click at [110, 26] on span "Tuy Hòa - Buôn Mê Thuột (VIP)" at bounding box center [84, 25] width 114 height 9
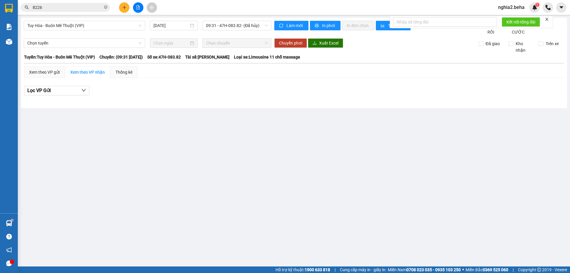
drag, startPoint x: 271, startPoint y: 174, endPoint x: 254, endPoint y: 187, distance: 21.7
click at [271, 174] on main "Tuy Hòa - Buôn Mê Thuột (VIP) 15/08/2025 09:31 - 47H-083.82 - (Đã hủy) Làm mới …" at bounding box center [285, 133] width 570 height 266
click at [106, 5] on span at bounding box center [106, 8] width 4 height 6
click at [139, 5] on button at bounding box center [138, 7] width 10 height 10
click at [247, 217] on main "Tuy Hòa - Buôn Mê Thuột (VIP) 15/08/2025 09:31 - 47H-083.82 - (Đã hủy) Làm mới …" at bounding box center [285, 133] width 570 height 266
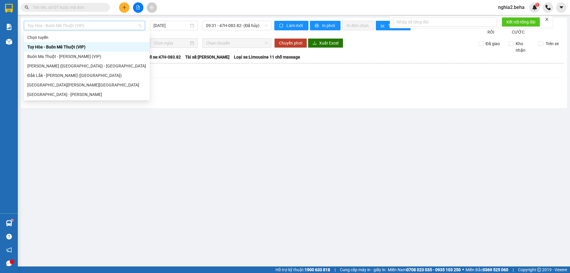
click at [114, 27] on span "Tuy Hòa - Buôn Mê Thuột (VIP)" at bounding box center [84, 25] width 114 height 9
click at [65, 90] on div "[GEOGRAPHIC_DATA] - [GEOGRAPHIC_DATA]" at bounding box center [87, 94] width 126 height 9
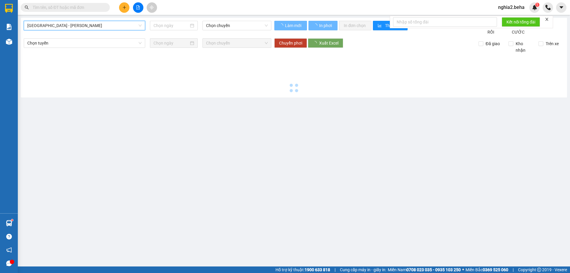
type input "[DATE]"
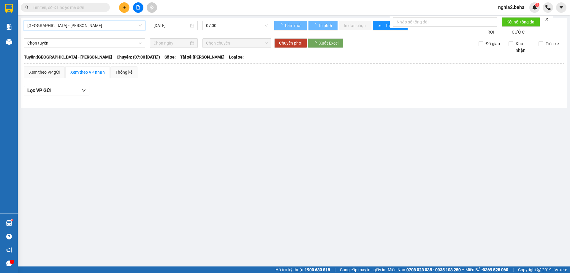
click at [97, 23] on span "[GEOGRAPHIC_DATA] - [GEOGRAPHIC_DATA]" at bounding box center [84, 25] width 114 height 9
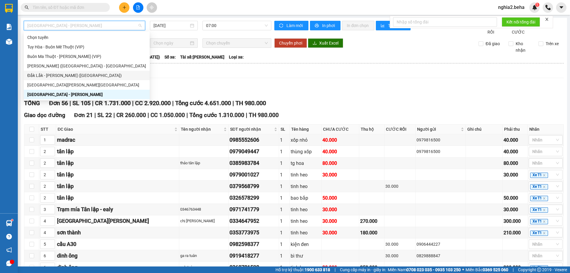
click at [73, 73] on div "Đắk Lắk - [GEOGRAPHIC_DATA] ([GEOGRAPHIC_DATA])" at bounding box center [86, 75] width 119 height 7
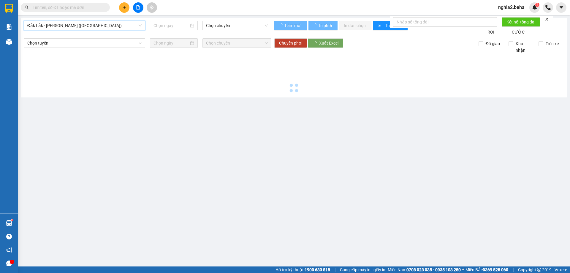
type input "[DATE]"
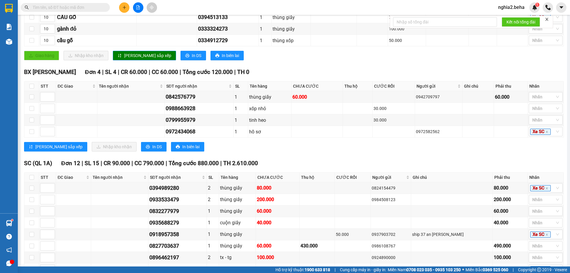
scroll to position [237, 0]
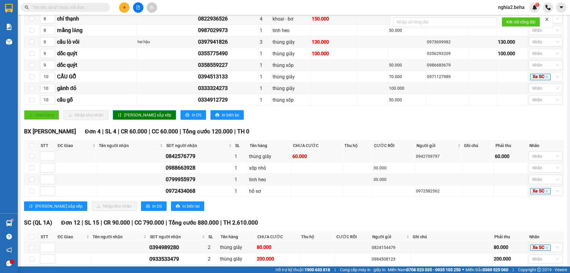
click at [186, 160] on div "0842576779" at bounding box center [199, 156] width 67 height 8
copy div "0842576779"
click at [304, 160] on div "60.000" at bounding box center [316, 155] width 49 height 7
click at [549, 160] on div at bounding box center [542, 155] width 25 height 7
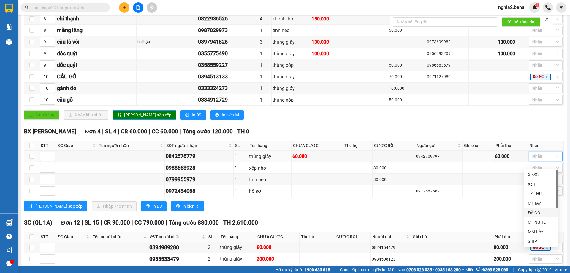
drag, startPoint x: 538, startPoint y: 214, endPoint x: 404, endPoint y: 214, distance: 134.1
click at [532, 214] on div "ĐÃ GỌI" at bounding box center [540, 212] width 27 height 7
click at [201, 226] on span "Tổng cước 880.000" at bounding box center [193, 222] width 50 height 7
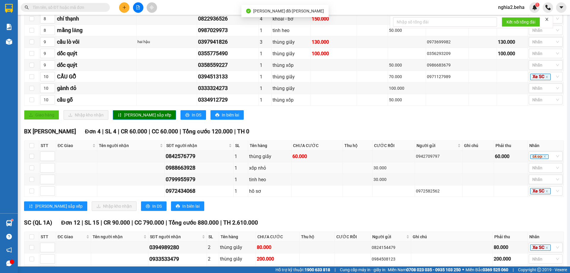
click at [198, 172] on div "0988663928" at bounding box center [199, 167] width 67 height 8
click at [185, 172] on div "0988663928" at bounding box center [199, 167] width 67 height 8
copy div "0988663928"
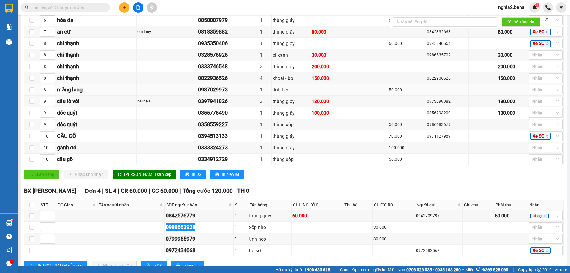
scroll to position [207, 0]
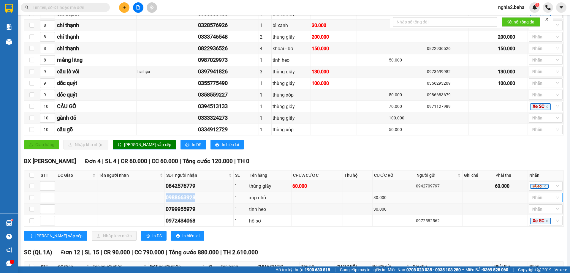
click at [539, 201] on div at bounding box center [542, 197] width 25 height 7
click at [540, 162] on div "ĐÃ GỌI" at bounding box center [540, 163] width 27 height 7
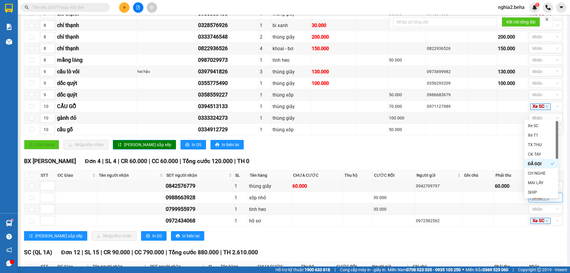
click at [340, 237] on div "[PERSON_NAME] sắp xếp Nhập kho nhận In DS In biên lai" at bounding box center [293, 235] width 539 height 9
click at [297, 236] on div "BX PHÚ YÊN Đơn 4 | SL 4 | CR 60.000 | CC 60.000 | Tổng cước 120.000 | TH 0 STT …" at bounding box center [293, 201] width 539 height 88
click at [340, 145] on div "Giao dọc đường Đơn 18 | SL 28 | CR 680.000 | CC 940.000 | Tổng cước 1.620.000 |…" at bounding box center [293, 29] width 539 height 250
click at [81, 9] on input "text" at bounding box center [68, 7] width 70 height 7
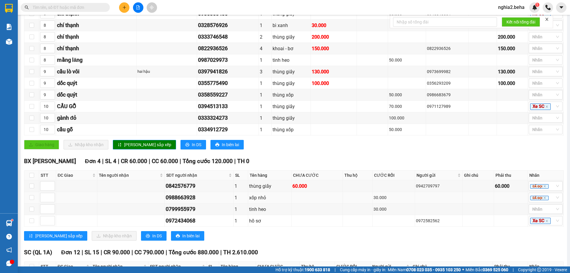
click at [187, 201] on div "0988663928" at bounding box center [199, 197] width 67 height 8
copy div "0988663928"
click at [83, 5] on input "text" at bounding box center [68, 7] width 70 height 7
paste input "0988663928"
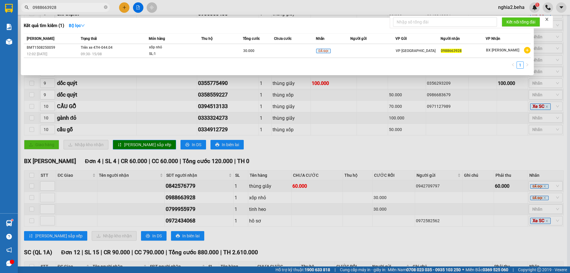
type input "0988663928"
click at [286, 181] on div at bounding box center [285, 136] width 570 height 273
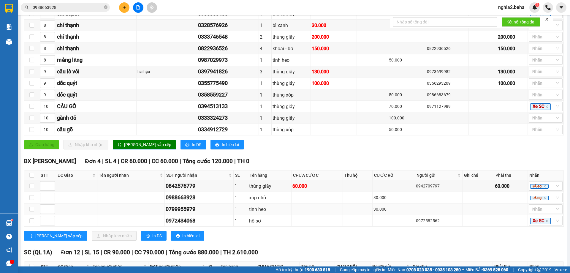
click at [195, 213] on div "0799955979" at bounding box center [199, 209] width 67 height 8
click at [193, 213] on div "0799955979" at bounding box center [199, 209] width 67 height 8
copy div "0799955979"
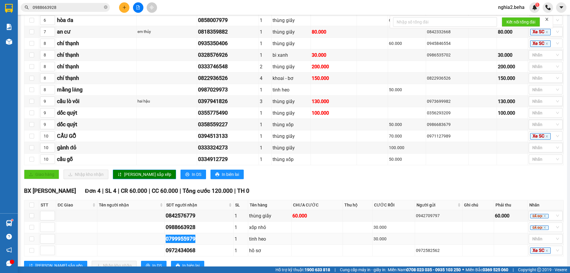
scroll to position [237, 0]
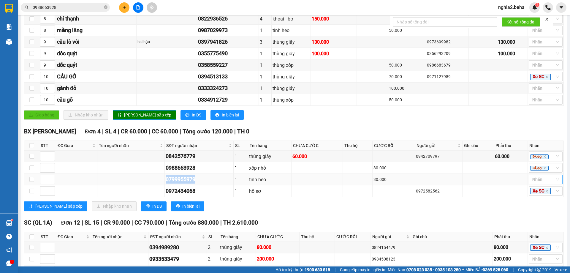
click at [549, 183] on div at bounding box center [542, 179] width 25 height 7
click at [536, 233] on div "ĐÃ GỌI" at bounding box center [540, 235] width 27 height 7
click at [182, 195] on div "0972434068" at bounding box center [199, 191] width 67 height 8
click at [191, 195] on div "0972434068" at bounding box center [199, 191] width 67 height 8
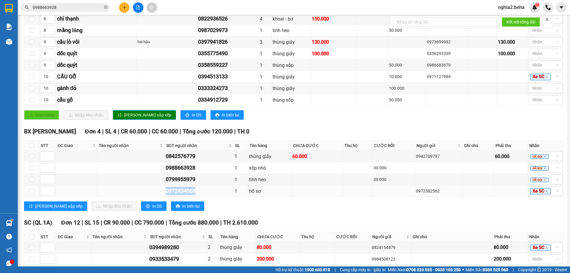
click at [191, 195] on div "0972434068" at bounding box center [199, 191] width 67 height 8
copy div "0972434068"
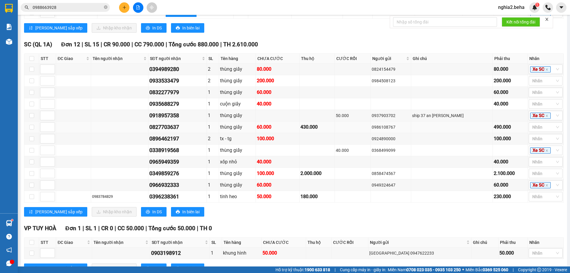
scroll to position [385, 0]
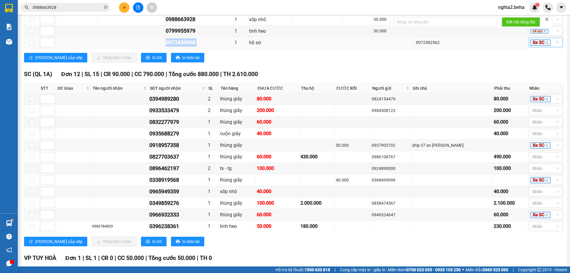
click at [554, 47] on div "Xe SC" at bounding box center [545, 42] width 34 height 9
click at [544, 94] on div "ĐÃ GỌI" at bounding box center [541, 98] width 34 height 9
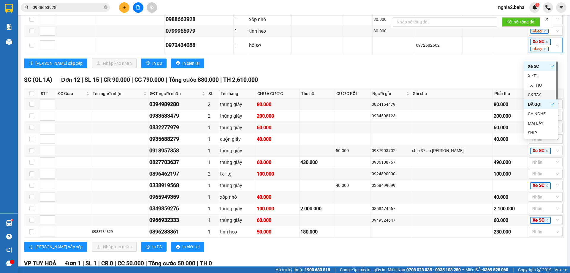
click at [368, 84] on div "SC (QL 1A) Đơn 12 | SL 15 | CR 90.000 | CC 790.000 | Tổng cước 880.000 | TH 2.6…" at bounding box center [293, 79] width 539 height 9
click at [237, 189] on div "thùng giấy" at bounding box center [237, 185] width 35 height 7
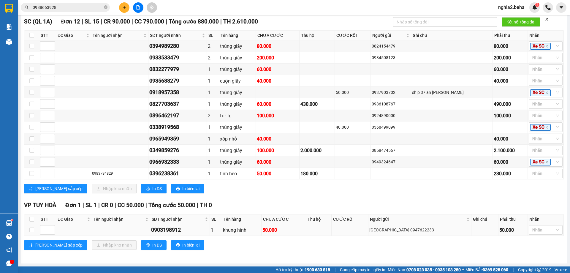
click at [181, 230] on div "0903198912" at bounding box center [180, 229] width 58 height 8
copy div "0903198912"
click at [542, 228] on div at bounding box center [542, 229] width 25 height 7
click at [538, 186] on div "ĐÃ GỌI" at bounding box center [540, 189] width 27 height 7
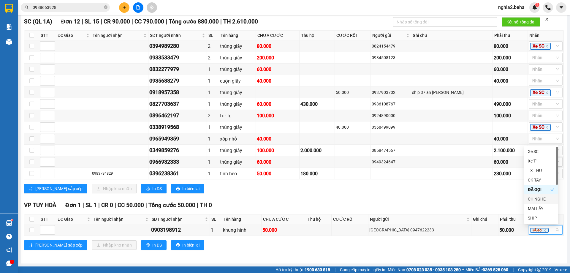
click at [457, 203] on div "VP TUY HOÀ Đơn 1 | SL 1 | CR 0 | CC 50.000 | Tổng cước 50.000 | TH 0" at bounding box center [293, 205] width 539 height 9
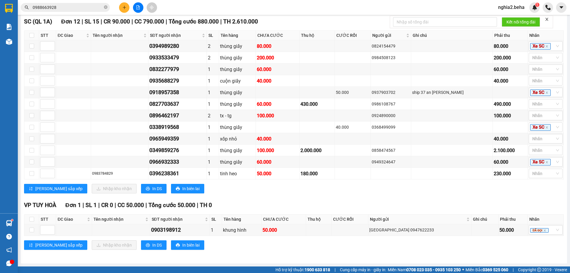
click at [262, 195] on div "SC (QL 1A) Đơn 12 | SL 15 | CR 90.000 | CC 790.000 | Tổng cước 880.000 | TH 2.6…" at bounding box center [293, 107] width 539 height 181
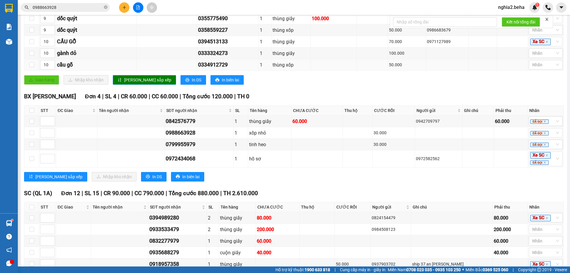
scroll to position [242, 0]
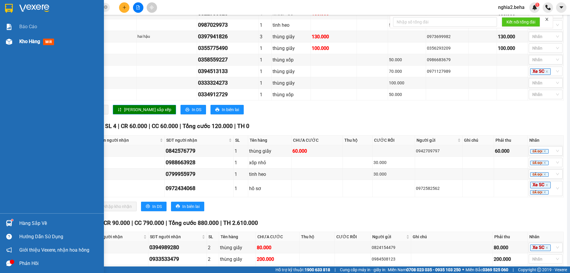
click at [24, 40] on span "Kho hàng" at bounding box center [29, 42] width 21 height 6
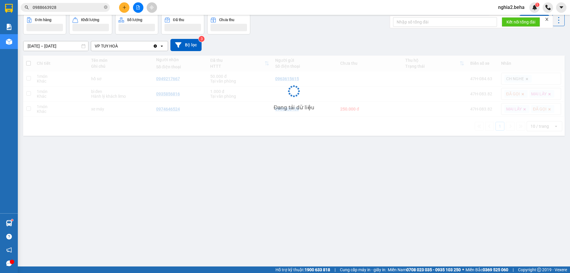
scroll to position [27, 0]
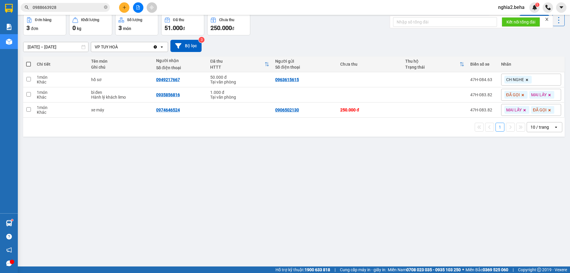
click at [202, 200] on div "ver 1.8.138 Kho gửi Trên xe Kho nhận Hàng đã giao Đơn hàng 3 đơn Khối lượng 0 k…" at bounding box center [294, 127] width 546 height 273
click at [141, 5] on button at bounding box center [138, 7] width 10 height 10
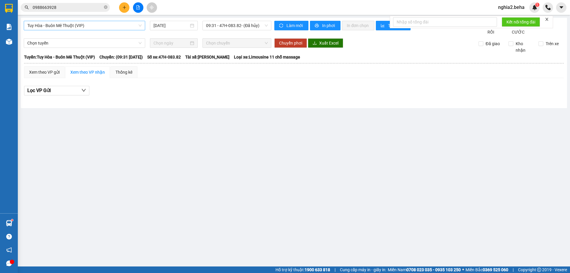
click at [120, 26] on span "Tuy Hòa - Buôn Mê Thuột (VIP)" at bounding box center [84, 25] width 114 height 9
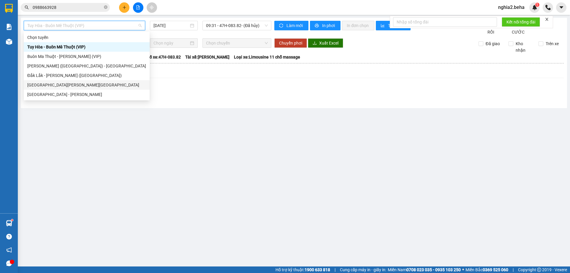
click at [66, 88] on div "[GEOGRAPHIC_DATA] - [GEOGRAPHIC_DATA]" at bounding box center [87, 84] width 126 height 9
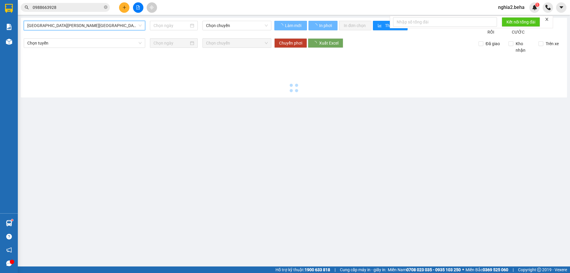
type input "[DATE]"
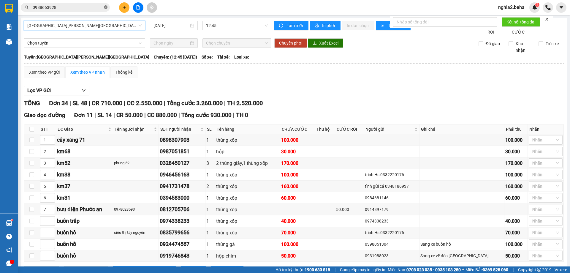
click at [106, 9] on icon "close-circle" at bounding box center [106, 7] width 4 height 4
click at [88, 7] on input "text" at bounding box center [68, 7] width 70 height 7
type input "7"
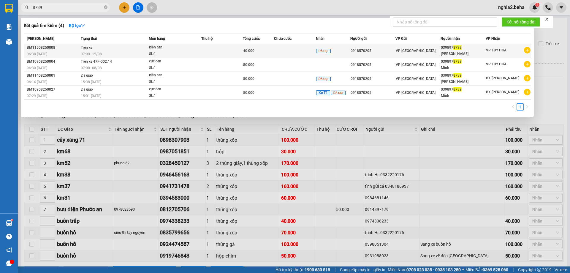
type input "8739"
click at [139, 53] on div "07:00 - 15/08" at bounding box center [115, 54] width 68 height 7
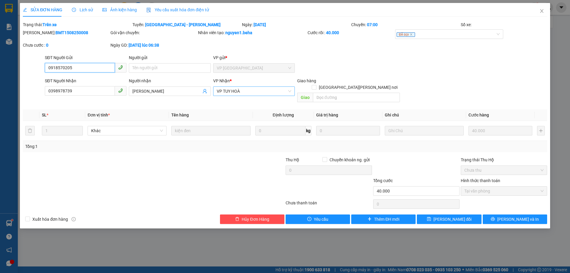
click at [262, 93] on span "VP TUY HOÀ" at bounding box center [254, 91] width 74 height 9
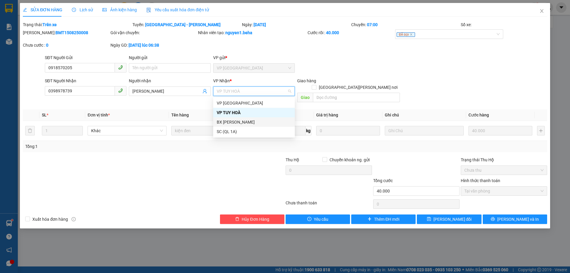
click at [267, 123] on div "BX [GEOGRAPHIC_DATA]" at bounding box center [254, 122] width 74 height 7
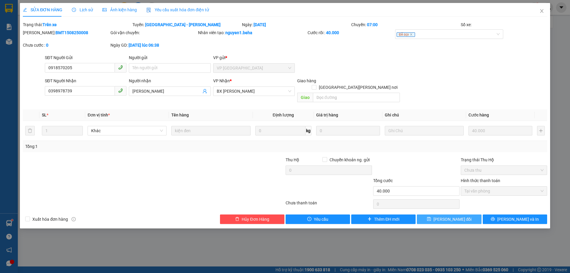
click at [464, 214] on button "[PERSON_NAME] thay đổi" at bounding box center [448, 218] width 64 height 9
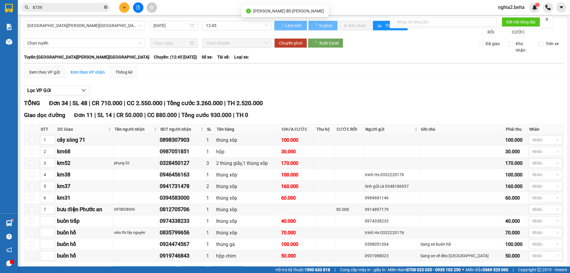
click at [117, 24] on span "[GEOGRAPHIC_DATA] - [GEOGRAPHIC_DATA]" at bounding box center [84, 25] width 114 height 9
click at [106, 9] on icon "close-circle" at bounding box center [106, 7] width 4 height 4
click at [92, 7] on input "text" at bounding box center [68, 7] width 70 height 7
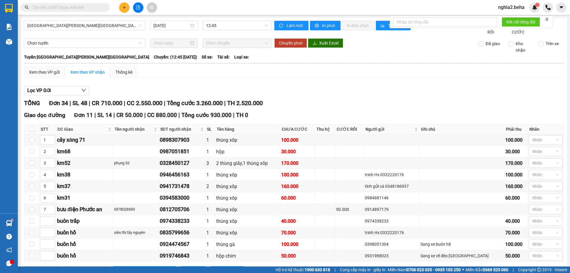
click at [92, 8] on input "text" at bounding box center [68, 7] width 70 height 7
type input "9"
click at [299, 108] on div "TỔNG Đơn 34 | SL 48 | CR 710.000 | CC 2.550.000 | Tổng cước 3.260.000 | TH 2.52…" at bounding box center [293, 102] width 539 height 9
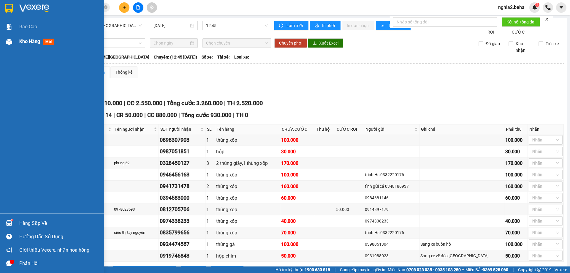
click at [3, 44] on div "Kho hàng mới" at bounding box center [52, 41] width 104 height 15
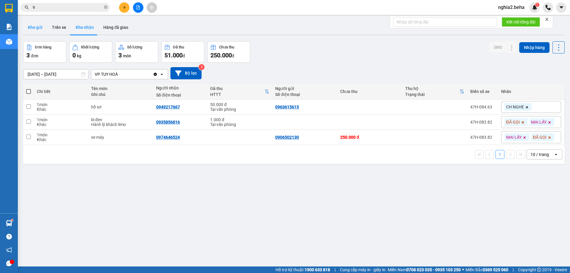
click at [38, 24] on button "Kho gửi" at bounding box center [35, 27] width 24 height 14
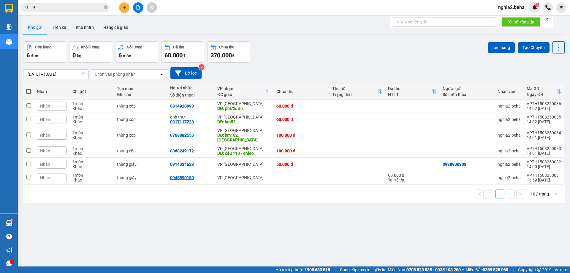
click at [27, 91] on span at bounding box center [28, 91] width 5 height 5
click at [28, 88] on input "checkbox" at bounding box center [28, 88] width 0 height 0
checkbox input "true"
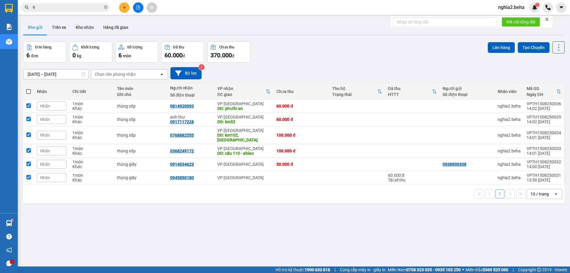
checkbox input "true"
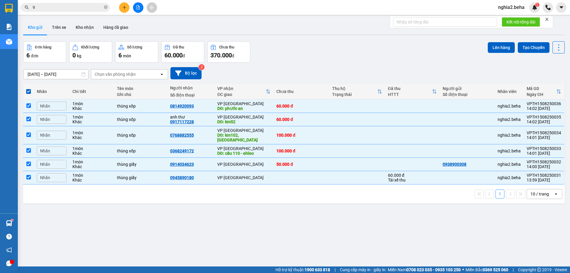
drag, startPoint x: 319, startPoint y: 209, endPoint x: 309, endPoint y: 210, distance: 9.2
click at [318, 210] on div "ver 1.8.138 Kho gửi Trên xe Kho nhận Hàng đã giao Đơn hàng 6 đơn Khối lượng 0 k…" at bounding box center [294, 154] width 546 height 273
click at [501, 44] on button "Lên hàng" at bounding box center [500, 47] width 27 height 11
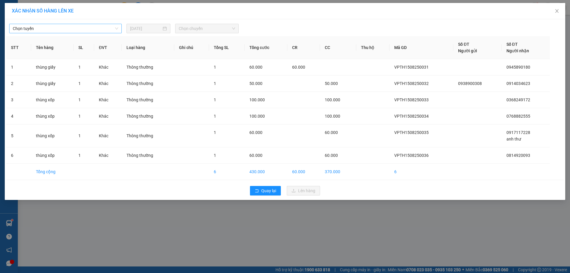
click at [65, 28] on span "Chọn tuyến" at bounding box center [65, 28] width 105 height 9
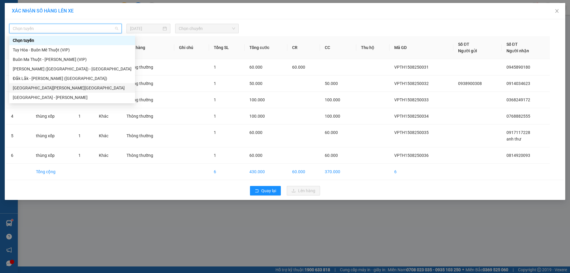
click at [59, 89] on div "[GEOGRAPHIC_DATA] - [GEOGRAPHIC_DATA]" at bounding box center [72, 88] width 119 height 7
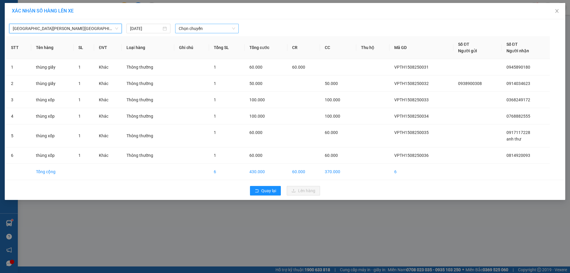
drag, startPoint x: 224, startPoint y: 27, endPoint x: 222, endPoint y: 30, distance: 4.0
click at [223, 28] on span "Chọn chuyến" at bounding box center [207, 28] width 56 height 9
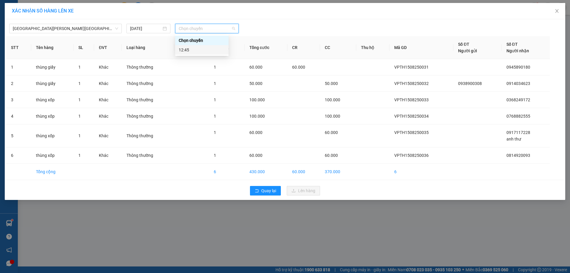
click at [201, 50] on div "12:45" at bounding box center [202, 50] width 46 height 7
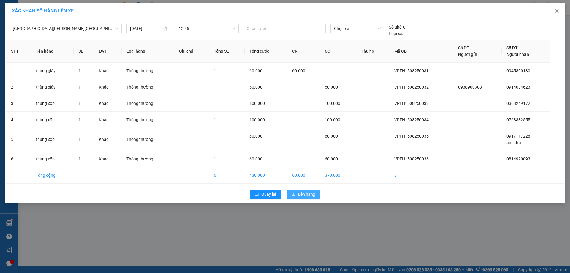
click at [297, 193] on button "Lên hàng" at bounding box center [303, 193] width 33 height 9
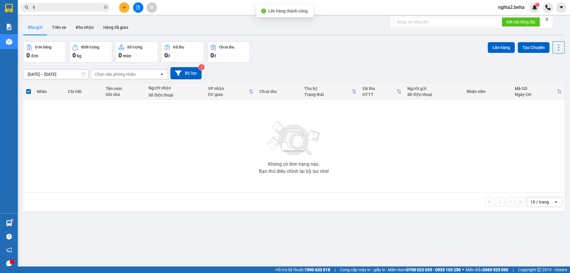
click at [139, 6] on icon "file-add" at bounding box center [137, 7] width 3 height 4
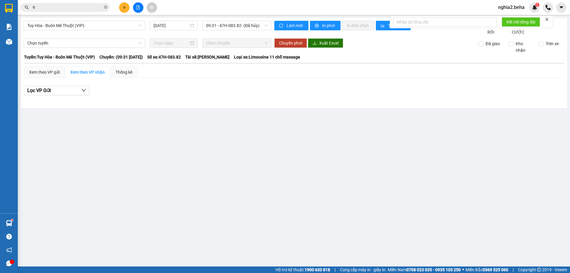
drag, startPoint x: 120, startPoint y: 20, endPoint x: 112, endPoint y: 34, distance: 16.7
click at [120, 22] on div "Tuy Hòa - Buôn Mê Thuột (VIP) 15/08/2025 09:31 - 47H-083.82 - (Đã hủy) Làm mới …" at bounding box center [294, 63] width 546 height 90
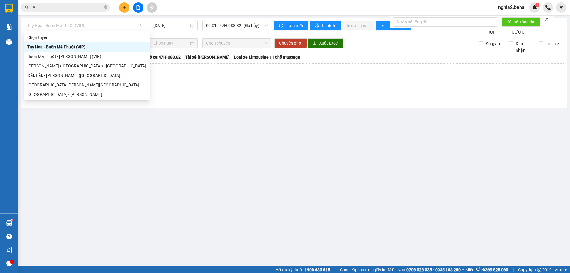
click at [110, 25] on span "Tuy Hòa - Buôn Mê Thuột (VIP)" at bounding box center [84, 25] width 114 height 9
click at [48, 88] on div "[GEOGRAPHIC_DATA] - [GEOGRAPHIC_DATA]" at bounding box center [86, 85] width 119 height 7
type input "[DATE]"
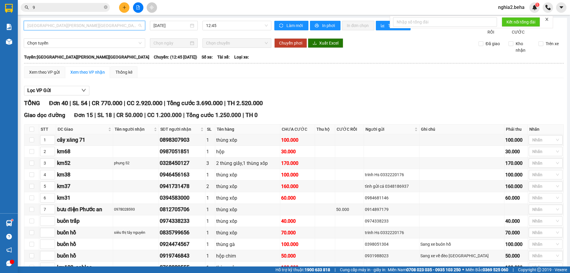
drag, startPoint x: 115, startPoint y: 27, endPoint x: 111, endPoint y: 46, distance: 19.4
click at [115, 27] on span "[GEOGRAPHIC_DATA] - [GEOGRAPHIC_DATA]" at bounding box center [84, 25] width 114 height 9
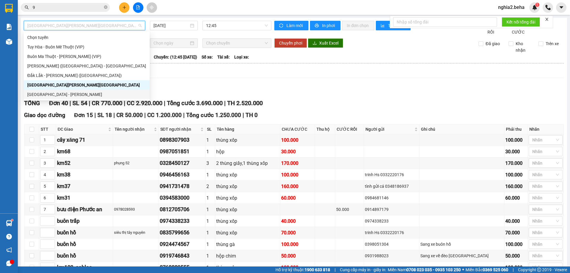
click at [72, 94] on div "[GEOGRAPHIC_DATA] - [GEOGRAPHIC_DATA]" at bounding box center [86, 94] width 119 height 7
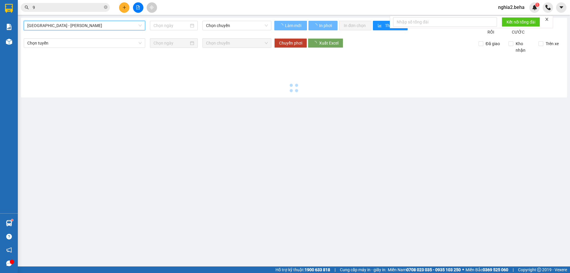
type input "[DATE]"
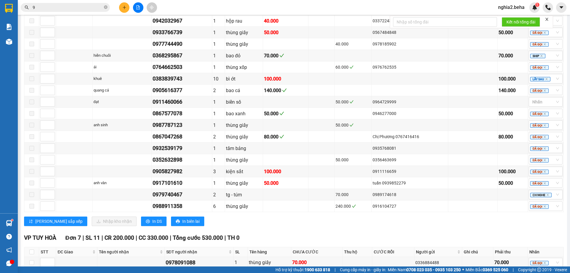
scroll to position [643, 0]
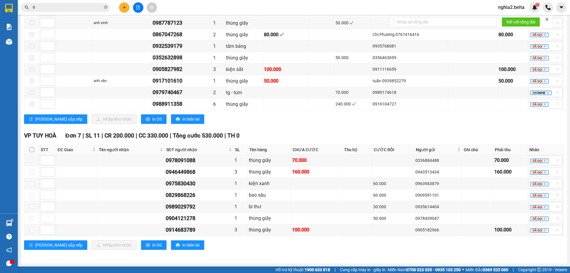
click at [33, 149] on input "checkbox" at bounding box center [31, 149] width 5 height 5
checkbox input "true"
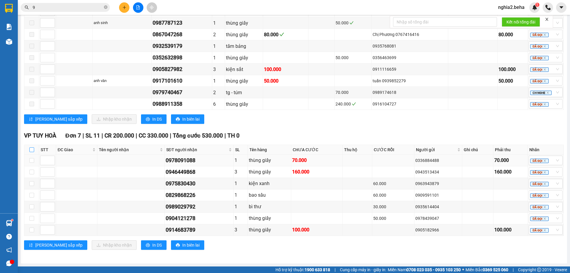
checkbox input "true"
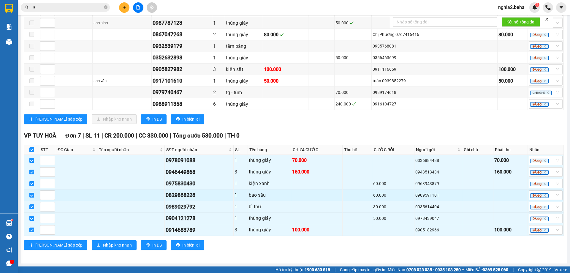
click at [31, 196] on input "checkbox" at bounding box center [31, 195] width 5 height 5
checkbox input "false"
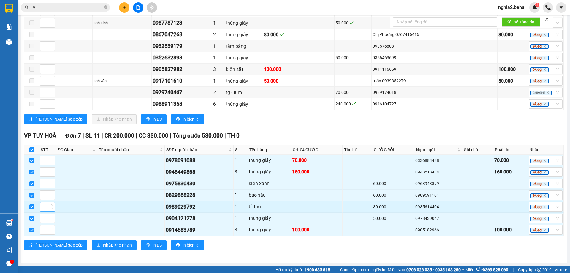
checkbox input "false"
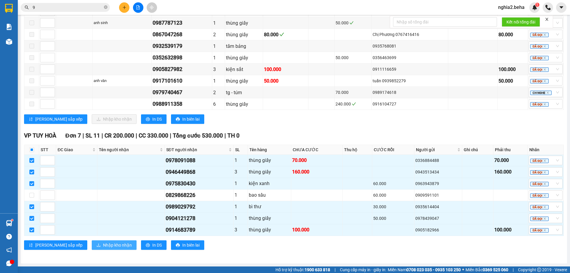
click at [103, 246] on span "Nhập kho nhận" at bounding box center [117, 244] width 29 height 7
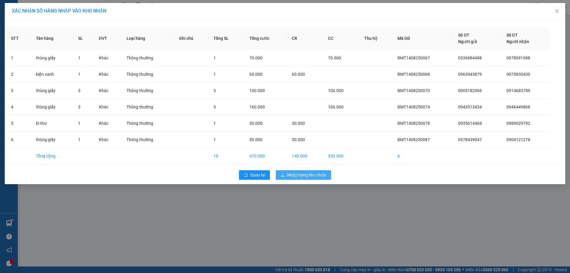
click at [322, 176] on span "Nhập hàng kho nhận" at bounding box center [306, 174] width 39 height 7
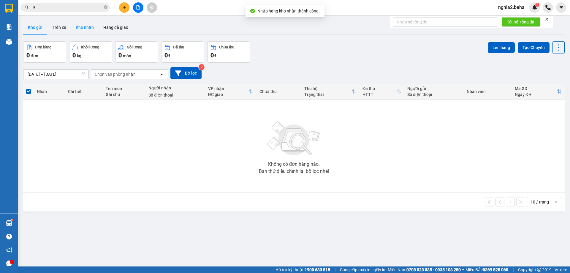
click at [87, 23] on button "Kho nhận" at bounding box center [85, 27] width 28 height 14
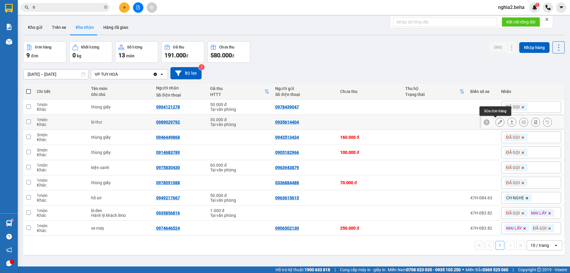
click at [495, 122] on button at bounding box center [499, 122] width 8 height 10
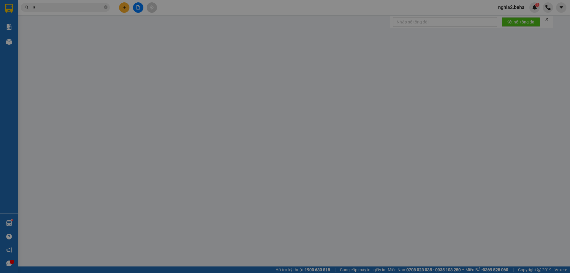
type input "0935614404"
type input "0989029792"
type input "30.000"
type input "0"
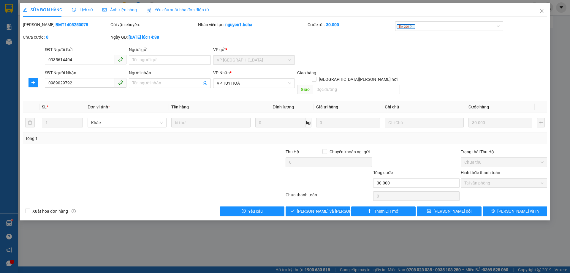
click at [114, 11] on span "Ảnh kiện hàng" at bounding box center [119, 9] width 34 height 5
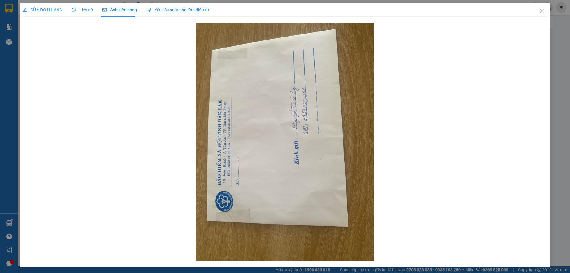
drag, startPoint x: 39, startPoint y: 11, endPoint x: 80, endPoint y: 17, distance: 41.1
click at [41, 11] on span "SỬA ĐƠN HÀNG" at bounding box center [42, 9] width 39 height 5
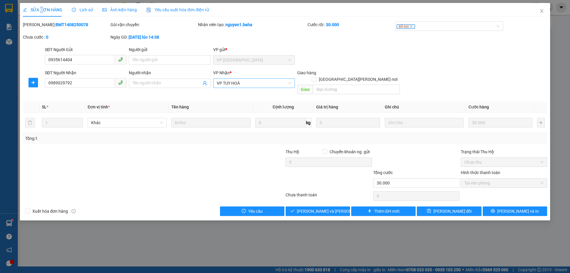
drag, startPoint x: 249, startPoint y: 81, endPoint x: 252, endPoint y: 84, distance: 4.2
click at [250, 82] on span "VP TUY HOÀ" at bounding box center [254, 83] width 74 height 9
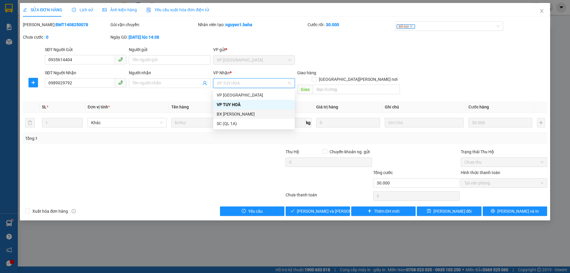
click at [251, 114] on div "BX [GEOGRAPHIC_DATA]" at bounding box center [254, 114] width 74 height 7
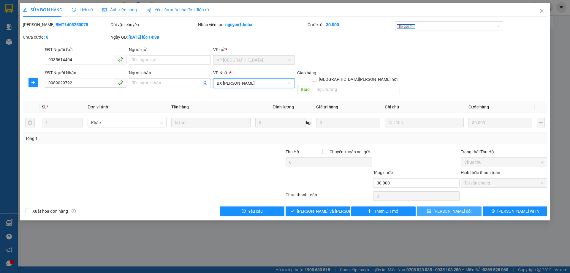
click at [450, 208] on span "[PERSON_NAME] thay đổi" at bounding box center [452, 211] width 38 height 7
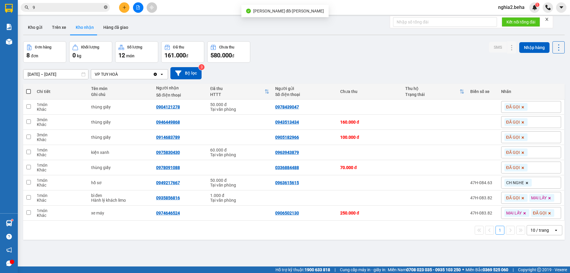
click at [105, 7] on icon "close-circle" at bounding box center [106, 7] width 4 height 4
click at [82, 7] on input "text" at bounding box center [68, 7] width 70 height 7
click at [411, 245] on div "ver 1.8.138 Kho gửi Trên xe Kho nhận Hàng đã giao Đơn hàng 8 đơn Khối lượng 0 k…" at bounding box center [294, 154] width 546 height 273
click at [290, 243] on div "ver 1.8.138 Kho gửi Trên xe Kho nhận Hàng đã giao Đơn hàng 8 đơn Khối lượng 0 k…" at bounding box center [294, 154] width 546 height 273
click at [375, 55] on div "Đơn hàng 8 đơn Khối lượng 0 kg Số lượng 12 món Đã thu 161.000 đ Chưa thu 580.00…" at bounding box center [293, 51] width 541 height 21
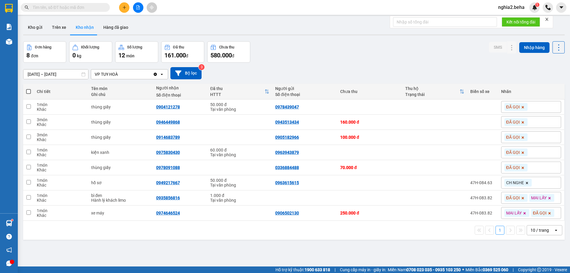
click at [341, 63] on div "[DATE] – [DATE] Press the down arrow key to interact with the calendar and sele…" at bounding box center [293, 73] width 541 height 21
click at [347, 69] on div "[DATE] – [DATE] Press the down arrow key to interact with the calendar and sele…" at bounding box center [293, 73] width 541 height 12
click at [368, 61] on div "Đơn hàng 8 đơn Khối lượng 0 kg Số lượng 12 món Đã thu 161.000 đ Chưa thu 580.00…" at bounding box center [293, 51] width 541 height 21
click at [39, 28] on button "Kho gửi" at bounding box center [35, 27] width 24 height 14
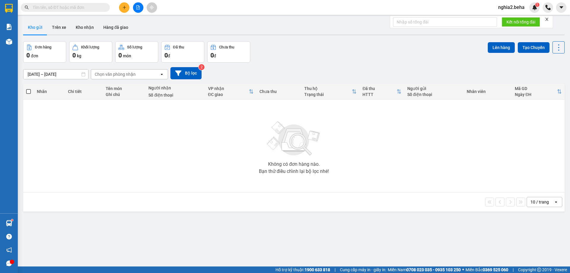
click at [382, 61] on div "Đơn hàng 0 đơn Khối lượng 0 kg Số lượng 0 món Đã thu 0 đ Chưa thu 0 đ Lên hàng …" at bounding box center [293, 51] width 541 height 21
click at [89, 6] on input "text" at bounding box center [68, 7] width 70 height 7
click at [335, 166] on div "Không có đơn hàng nào. Bạn thử điều chỉnh lại bộ lọc nhé!" at bounding box center [293, 145] width 535 height 89
click at [78, 7] on input "text" at bounding box center [68, 7] width 70 height 7
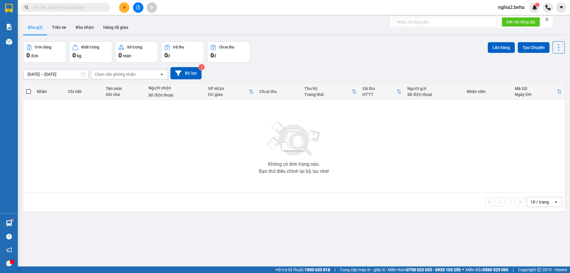
paste input "0972427617"
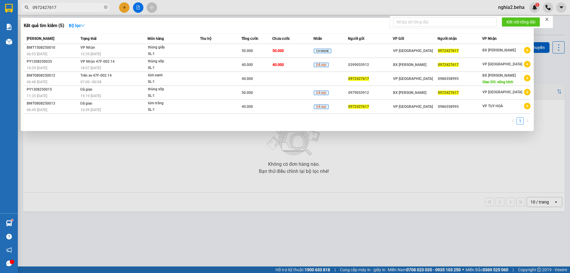
type input "0972427617"
click at [104, 7] on icon "close-circle" at bounding box center [106, 7] width 4 height 4
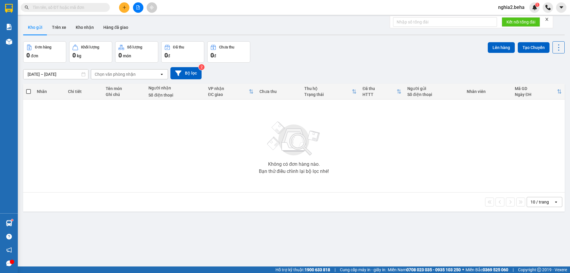
click at [88, 7] on input "text" at bounding box center [68, 7] width 70 height 7
drag, startPoint x: 344, startPoint y: 46, endPoint x: 252, endPoint y: 35, distance: 93.2
click at [343, 46] on div "Đơn hàng 0 đơn Khối lượng 0 kg Số lượng 0 món Đã thu 0 đ Chưa thu 0 đ Lên hàng …" at bounding box center [293, 51] width 541 height 21
click at [76, 8] on input "text" at bounding box center [68, 7] width 70 height 7
click at [90, 29] on button "Kho nhận" at bounding box center [85, 27] width 28 height 14
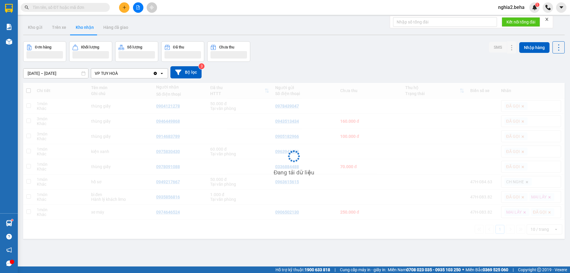
click at [73, 5] on input "text" at bounding box center [68, 7] width 70 height 7
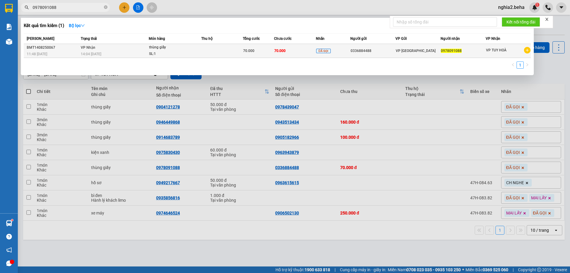
type input "0978091088"
click at [103, 53] on div "14:04 [DATE]" at bounding box center [115, 54] width 68 height 7
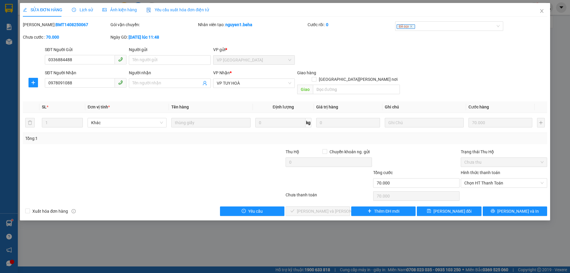
click at [131, 11] on span "Ảnh kiện hàng" at bounding box center [119, 9] width 34 height 5
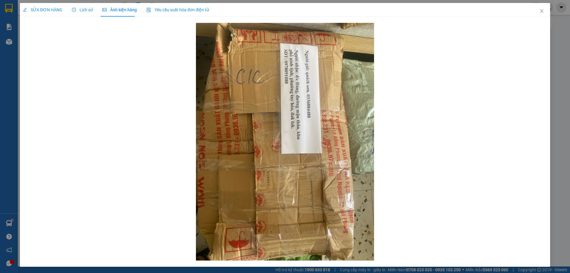
click at [50, 9] on span "SỬA ĐƠN HÀNG" at bounding box center [42, 9] width 39 height 5
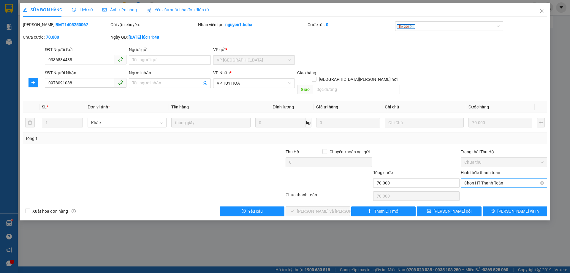
click at [499, 178] on span "Chọn HT Thanh Toán" at bounding box center [503, 182] width 79 height 9
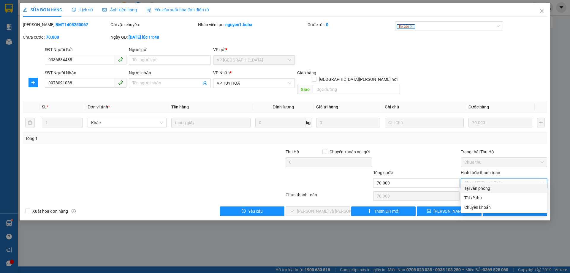
click at [498, 185] on div "Tại văn phòng" at bounding box center [503, 188] width 79 height 7
type input "0"
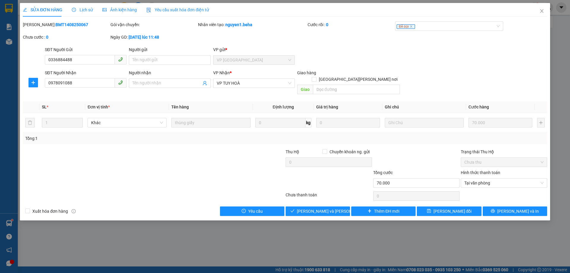
click at [206, 174] on div at bounding box center [241, 179] width 88 height 21
click at [331, 208] on span "[PERSON_NAME] và Giao hàng" at bounding box center [337, 211] width 80 height 7
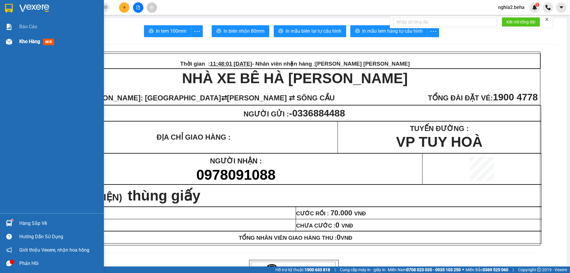
click at [36, 39] on span "Kho hàng" at bounding box center [29, 42] width 21 height 6
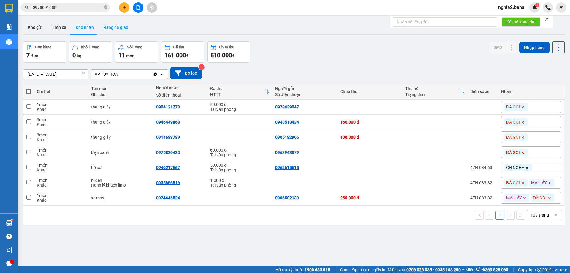
click at [118, 30] on button "Hàng đã giao" at bounding box center [115, 27] width 34 height 14
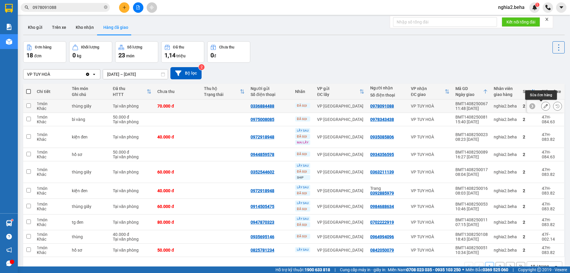
click at [543, 106] on icon at bounding box center [545, 106] width 4 height 4
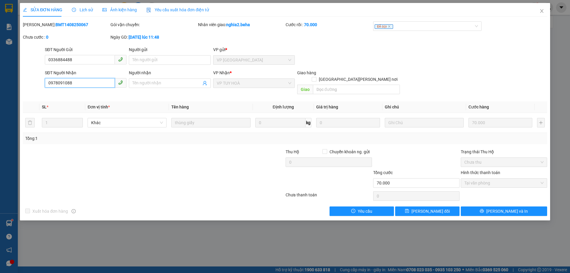
drag, startPoint x: 84, startPoint y: 82, endPoint x: 28, endPoint y: 82, distance: 56.4
click at [28, 82] on div "SĐT Người Nhận 0978091088 0978091088 Người nhận Tên người nhận VP Nhận * VP TUY…" at bounding box center [284, 82] width 525 height 27
click at [543, 11] on icon "close" at bounding box center [541, 11] width 5 height 5
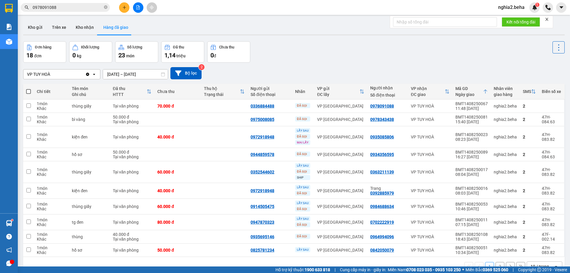
click at [336, 59] on div "Đơn hàng 18 đơn Khối lượng 0 kg Số lượng 23 món Đã thu 1,14 triệu Chưa thu 0 đ" at bounding box center [293, 51] width 541 height 21
drag, startPoint x: 34, startPoint y: 29, endPoint x: 152, endPoint y: 41, distance: 118.9
click at [37, 30] on button "Kho gửi" at bounding box center [35, 27] width 24 height 14
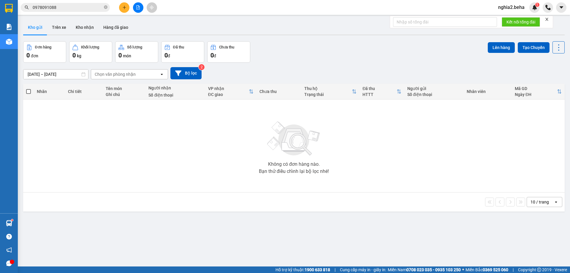
click at [345, 50] on div "Đơn hàng 0 đơn Khối lượng 0 kg Số lượng 0 món Đã thu 0 đ Chưa thu 0 đ Lên hàng …" at bounding box center [293, 51] width 541 height 21
click at [84, 26] on button "Kho nhận" at bounding box center [85, 27] width 28 height 14
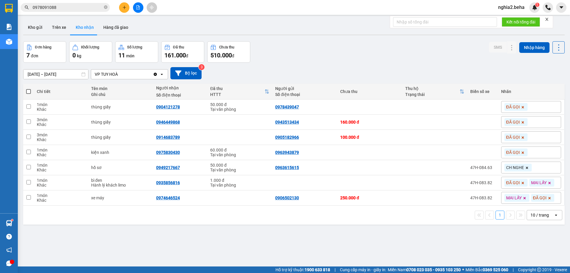
click at [352, 67] on div "[DATE] – [DATE] Press the down arrow key to interact with the calendar and sele…" at bounding box center [293, 73] width 541 height 12
drag, startPoint x: 387, startPoint y: 53, endPoint x: 390, endPoint y: 57, distance: 4.7
click at [389, 54] on div "Đơn hàng 7 đơn Khối lượng 0 kg Số lượng 11 món Đã thu 161.000 đ Chưa thu 510.00…" at bounding box center [293, 51] width 541 height 21
click at [113, 26] on button "Hàng đã giao" at bounding box center [115, 27] width 34 height 14
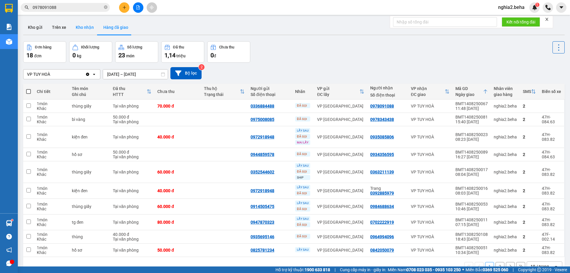
click at [88, 29] on button "Kho nhận" at bounding box center [85, 27] width 28 height 14
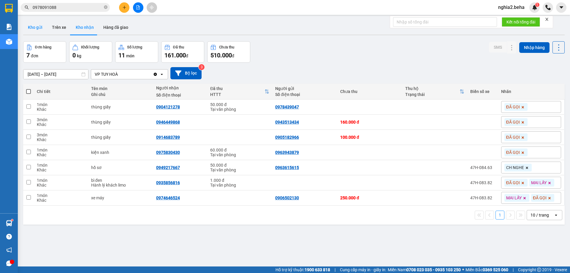
click at [35, 32] on button "Kho gửi" at bounding box center [35, 27] width 24 height 14
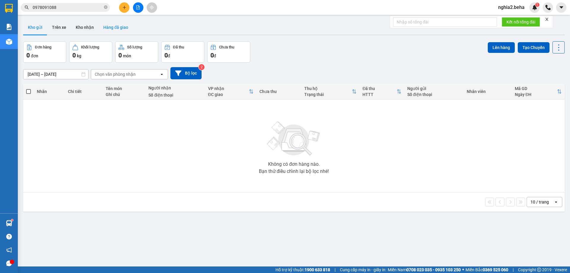
click at [115, 26] on button "Hàng đã giao" at bounding box center [115, 27] width 34 height 14
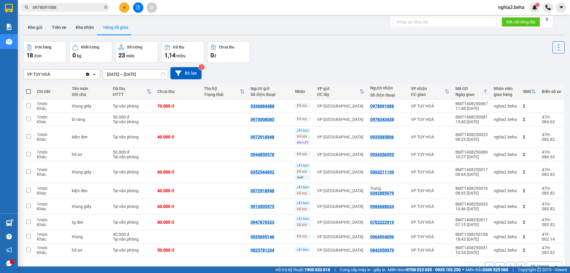
click at [383, 67] on div "VP TUY HOÀ Clear value open [DATE] – [DATE] Press the down arrow key to interac…" at bounding box center [293, 73] width 541 height 12
click at [347, 77] on div "VP TUY HOÀ Clear value open [DATE] – [DATE] Press the down arrow key to interac…" at bounding box center [293, 73] width 541 height 12
click at [336, 57] on div "Đơn hàng 18 đơn Khối lượng 0 kg Số lượng 23 món Đã thu 1,14 triệu Chưa thu 0 đ" at bounding box center [293, 51] width 541 height 21
click at [105, 7] on icon "close-circle" at bounding box center [106, 7] width 4 height 4
click at [84, 8] on input "text" at bounding box center [68, 7] width 70 height 7
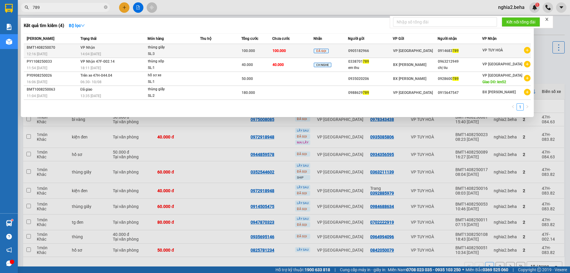
type input "789"
click at [88, 54] on span "14:04 [DATE]" at bounding box center [90, 54] width 20 height 4
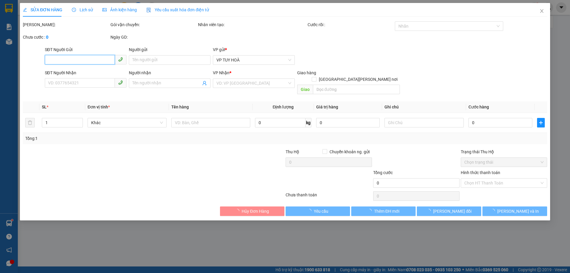
type input "0905182966"
type input "0914683789"
type input "100.000"
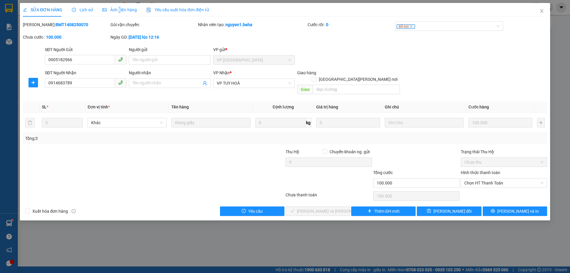
click at [118, 12] on span "Ảnh kiện hàng" at bounding box center [119, 9] width 34 height 5
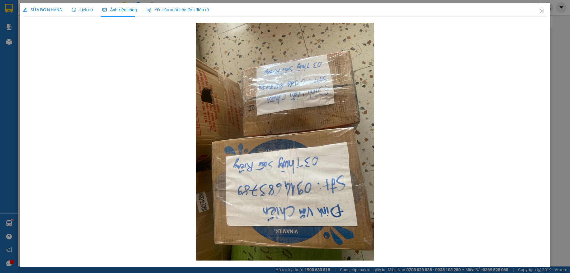
click at [46, 10] on span "SỬA ĐƠN HÀNG" at bounding box center [42, 9] width 39 height 5
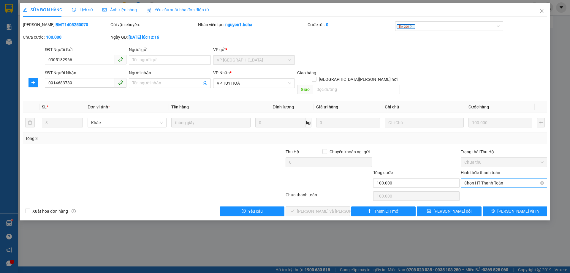
click at [523, 178] on span "Chọn HT Thanh Toán" at bounding box center [503, 182] width 79 height 9
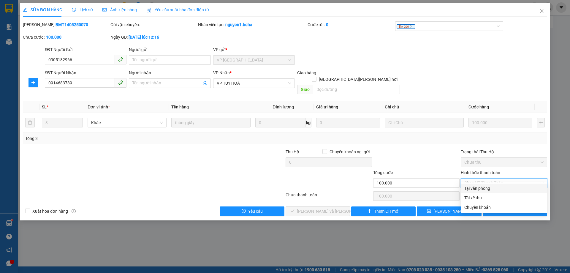
click at [508, 191] on div "Tại văn phòng" at bounding box center [503, 188] width 79 height 7
type input "0"
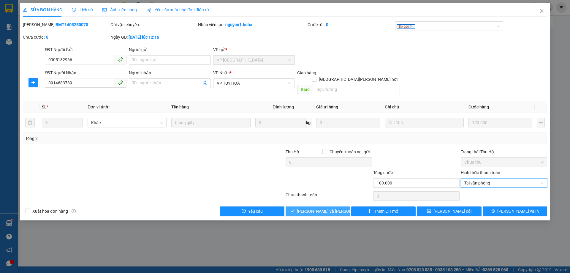
click at [322, 200] on div "Total Paid Fee 0 Total UnPaid Fee 100.000 Cash Collection Total Fee Mã ĐH: BMT1…" at bounding box center [285, 118] width 524 height 194
click at [326, 208] on span "[PERSON_NAME] và Giao hàng" at bounding box center [337, 211] width 80 height 7
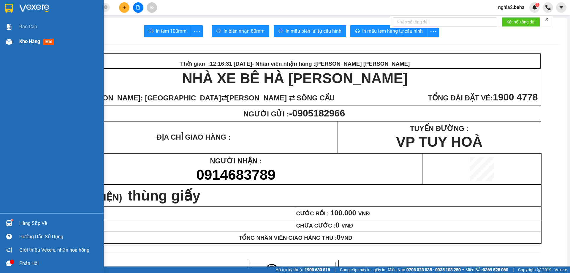
click at [18, 42] on div "Kho hàng mới" at bounding box center [52, 41] width 104 height 15
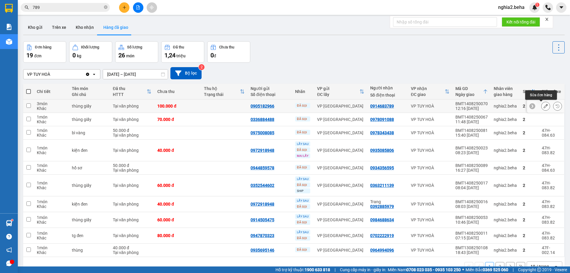
click at [543, 107] on icon at bounding box center [545, 106] width 4 height 4
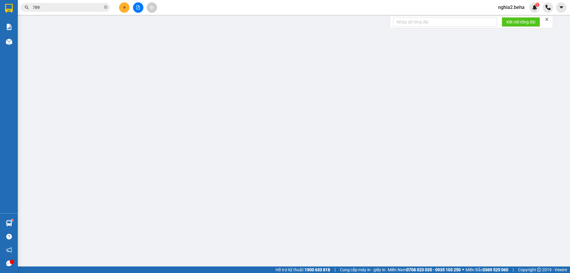
type input "0905182966"
type input "0914683789"
type input "100.000"
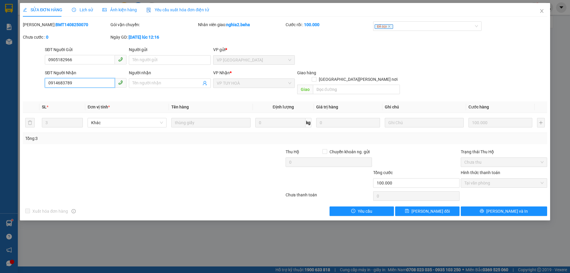
drag, startPoint x: 75, startPoint y: 85, endPoint x: 35, endPoint y: 88, distance: 39.9
click at [35, 88] on div "SĐT Người Nhận 0914683789 0914683789 Người nhận Tên người nhận VP Nhận * VP TUY…" at bounding box center [284, 82] width 525 height 27
click at [541, 10] on icon "close" at bounding box center [541, 11] width 5 height 5
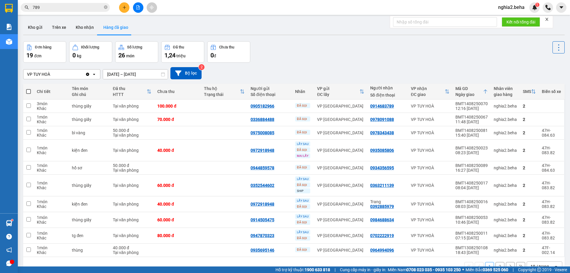
click at [320, 56] on div "Đơn hàng 19 đơn Khối lượng 0 kg Số lượng 26 món Đã thu 1,24 triệu Chưa thu 0 đ" at bounding box center [293, 51] width 541 height 21
click at [31, 25] on button "Kho gửi" at bounding box center [35, 27] width 24 height 14
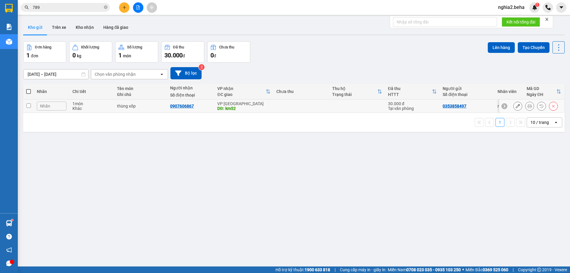
click at [527, 106] on icon at bounding box center [529, 106] width 4 height 4
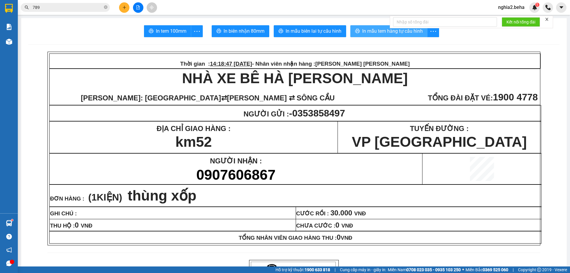
click at [375, 30] on span "In mẫu tem hàng tự cấu hình" at bounding box center [392, 30] width 61 height 7
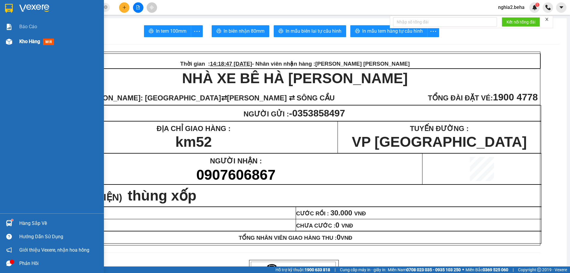
click at [7, 39] on img at bounding box center [9, 42] width 6 height 6
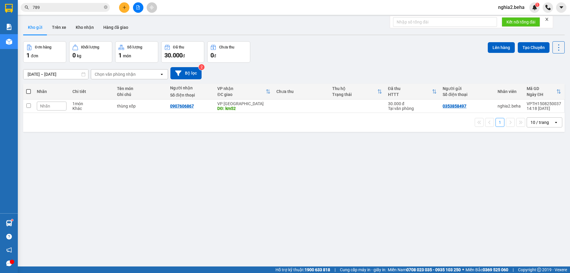
click at [382, 180] on div "ver 1.8.138 Kho gửi Trên xe Kho nhận Hàng đã giao Đơn hàng 1 đơn Khối lượng 0 k…" at bounding box center [294, 154] width 546 height 273
click at [303, 53] on div "Đơn hàng 1 đơn Khối lượng 0 kg Số lượng 1 món Đã thu 30.000 đ Chưa thu 0 đ Lên …" at bounding box center [293, 51] width 541 height 21
click at [81, 30] on button "Kho nhận" at bounding box center [85, 27] width 28 height 14
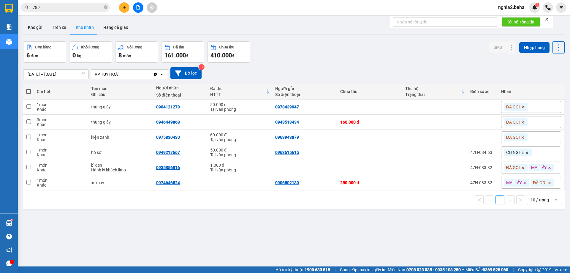
click at [355, 79] on div "[DATE] – [DATE] Press the down arrow key to interact with the calendar and sele…" at bounding box center [293, 73] width 541 height 12
click at [114, 28] on button "Hàng đã giao" at bounding box center [115, 27] width 34 height 14
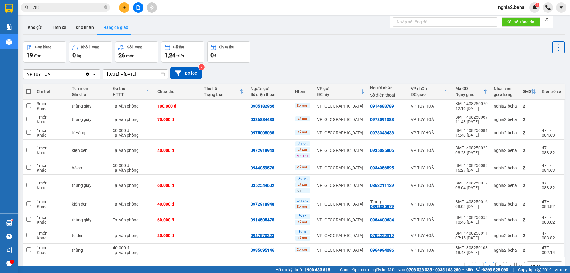
click at [301, 58] on div "Đơn hàng 19 đơn Khối lượng 0 kg Số lượng 26 món Đã thu 1,24 triệu Chưa thu 0 đ" at bounding box center [293, 51] width 541 height 21
click at [37, 27] on button "Kho gửi" at bounding box center [35, 27] width 24 height 14
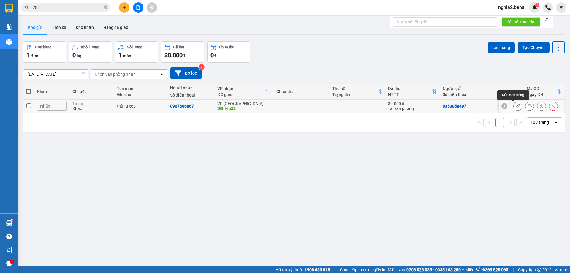
click at [515, 106] on icon at bounding box center [517, 106] width 4 height 4
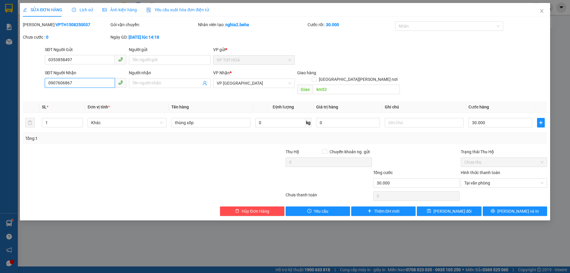
drag, startPoint x: 89, startPoint y: 84, endPoint x: 29, endPoint y: 88, distance: 60.4
click at [29, 88] on div "SĐT Người Nhận 0907606867 0907606867 Người nhận Tên người nhận VP Nhận * VP ĐẮK…" at bounding box center [284, 82] width 525 height 27
click at [543, 14] on span "Close" at bounding box center [541, 11] width 17 height 17
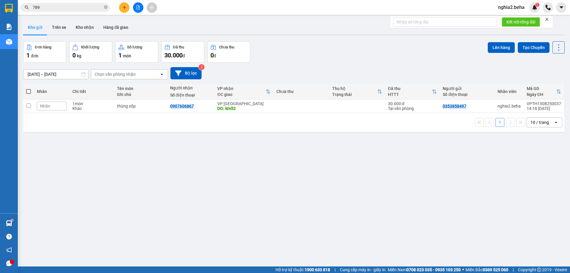
click at [275, 188] on div "ver 1.8.138 Kho gửi Trên xe Kho nhận Hàng đã giao Đơn hàng 1 đơn Khối lượng 0 k…" at bounding box center [294, 154] width 546 height 273
click at [326, 65] on div "[DATE] – [DATE] Press the down arrow key to interact with the calendar and sele…" at bounding box center [293, 73] width 541 height 21
click at [409, 69] on div "[DATE] – [DATE] Press the down arrow key to interact with the calendar and sele…" at bounding box center [293, 73] width 541 height 12
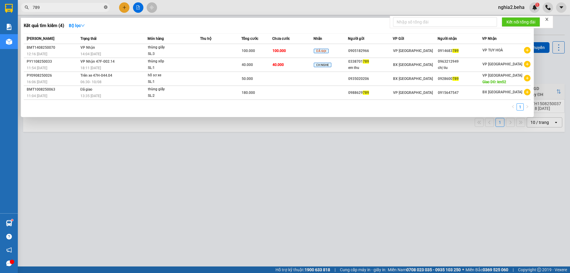
click at [104, 6] on icon "close-circle" at bounding box center [106, 7] width 4 height 4
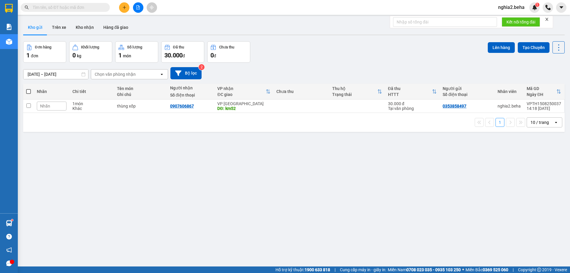
click at [90, 8] on input "text" at bounding box center [68, 7] width 70 height 7
click at [90, 25] on button "Kho nhận" at bounding box center [85, 27] width 28 height 14
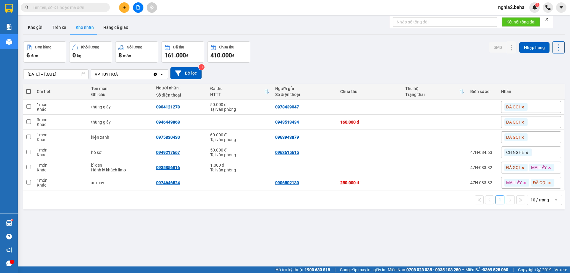
click at [82, 10] on input "text" at bounding box center [68, 7] width 70 height 7
click at [497, 122] on icon at bounding box center [499, 122] width 4 height 4
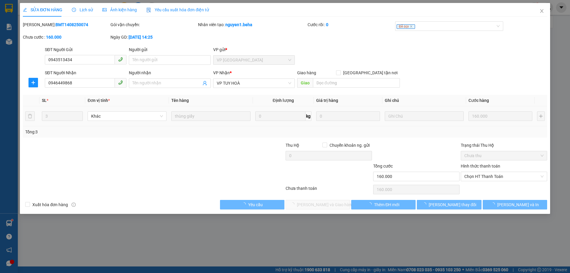
type input "0943513434"
type input "0946449868"
type input "160.000"
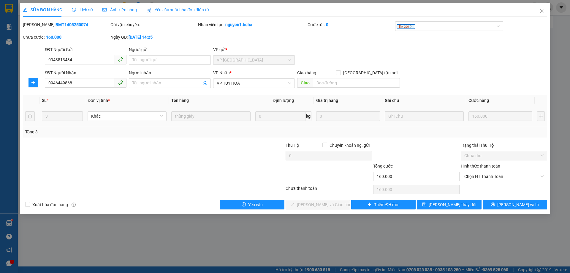
click at [126, 7] on span "Ảnh kiện hàng" at bounding box center [119, 9] width 34 height 5
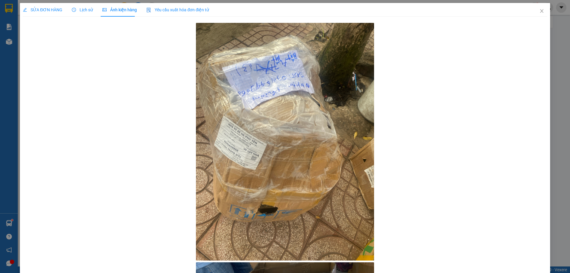
click at [44, 8] on span "SỬA ĐƠN HÀNG" at bounding box center [42, 9] width 39 height 5
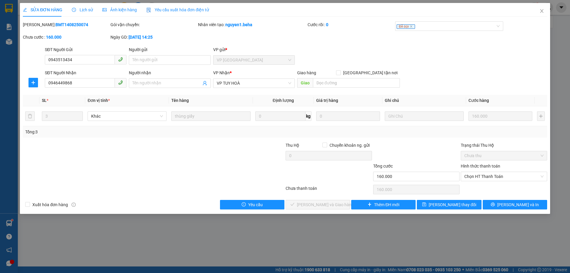
click at [429, 58] on div "SĐT Người Gửi 0943513434 Người gửi Tên người gửi VP gửi * VP [GEOGRAPHIC_DATA]" at bounding box center [296, 56] width 504 height 21
click at [220, 166] on div at bounding box center [241, 173] width 88 height 21
drag, startPoint x: 80, startPoint y: 84, endPoint x: 18, endPoint y: 88, distance: 61.9
click at [18, 88] on div "SỬA ĐƠN HÀNG Lịch sử Ảnh kiện hàng Yêu cầu xuất hóa đơn điện tử Total Paid Fee …" at bounding box center [285, 136] width 570 height 273
click at [119, 5] on div "Ảnh kiện hàng" at bounding box center [119, 10] width 34 height 14
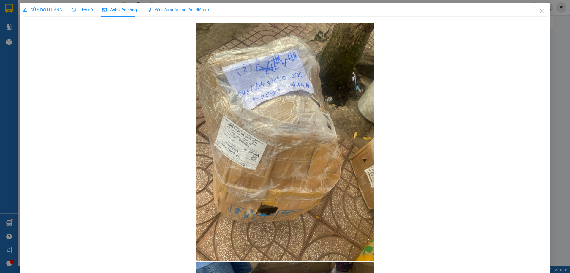
click at [470, 166] on div at bounding box center [285, 209] width 524 height 376
click at [44, 10] on span "SỬA ĐƠN HÀNG" at bounding box center [42, 9] width 39 height 5
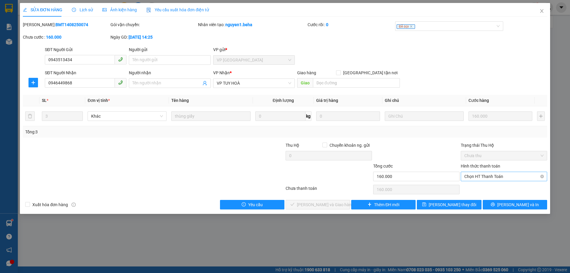
click at [495, 179] on span "Chọn HT Thanh Toán" at bounding box center [503, 176] width 79 height 9
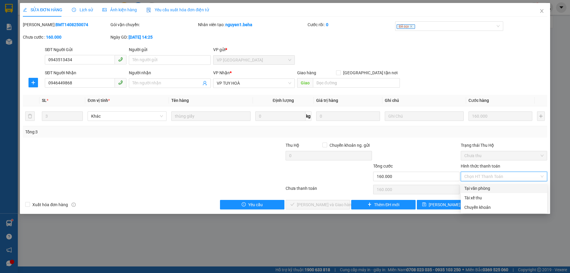
click at [496, 185] on div "Tại văn phòng" at bounding box center [503, 188] width 79 height 7
type input "0"
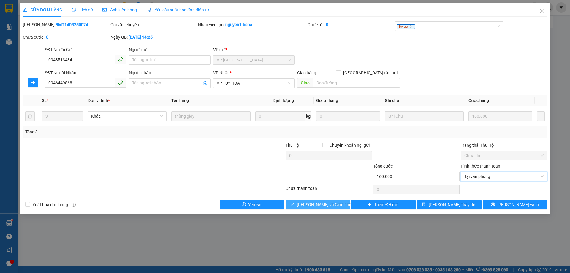
click at [323, 203] on span "[PERSON_NAME] và Giao hàng" at bounding box center [325, 204] width 57 height 7
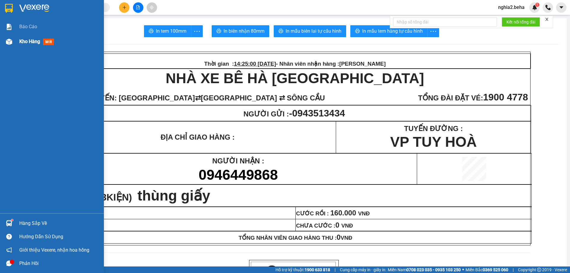
click at [12, 43] on div at bounding box center [9, 41] width 10 height 10
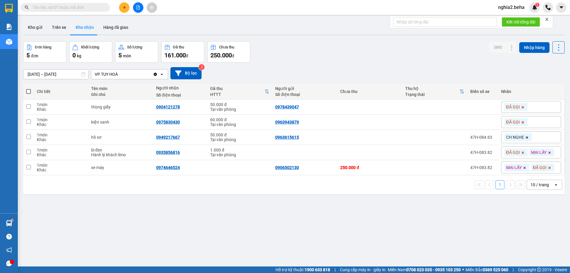
click at [267, 213] on div "ver 1.8.138 Kho gửi Trên xe Kho nhận Hàng đã giao Đơn hàng 5 đơn Khối lượng 0 k…" at bounding box center [294, 154] width 546 height 273
click at [314, 63] on div "[DATE] – [DATE] Press the down arrow key to interact with the calendar and sele…" at bounding box center [293, 73] width 541 height 21
click at [302, 236] on div "ver 1.8.138 Kho gửi Trên xe Kho nhận Hàng đã giao Đơn hàng 5 đơn Khối lượng 0 k…" at bounding box center [294, 154] width 546 height 273
click at [28, 27] on button "Kho gửi" at bounding box center [35, 27] width 24 height 14
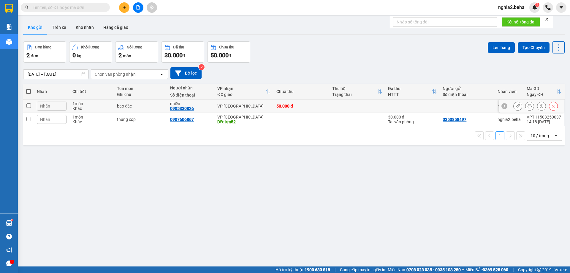
click at [28, 105] on input "checkbox" at bounding box center [28, 105] width 4 height 4
checkbox input "true"
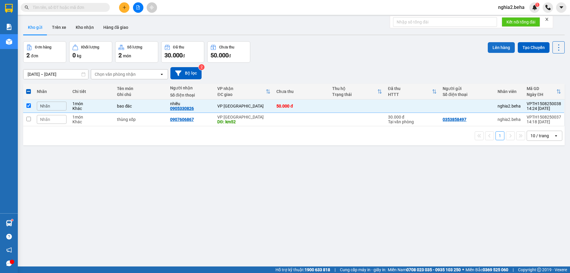
click at [499, 49] on button "Lên hàng" at bounding box center [500, 47] width 27 height 11
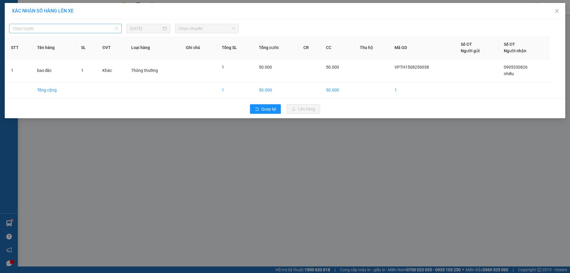
drag, startPoint x: 88, startPoint y: 32, endPoint x: 74, endPoint y: 45, distance: 18.3
click at [88, 32] on span "Chọn tuyến" at bounding box center [65, 28] width 105 height 9
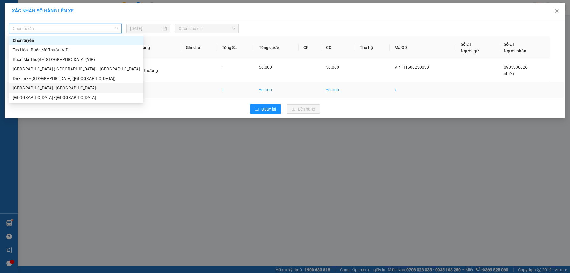
drag, startPoint x: 65, startPoint y: 87, endPoint x: 73, endPoint y: 85, distance: 8.2
click at [66, 87] on div "[GEOGRAPHIC_DATA] - [GEOGRAPHIC_DATA]" at bounding box center [76, 88] width 127 height 7
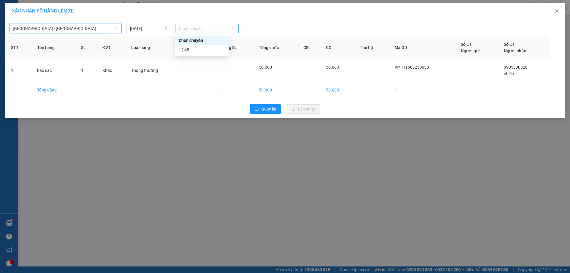
click at [201, 27] on span "Chọn chuyến" at bounding box center [207, 28] width 56 height 9
click at [201, 49] on div "12:45" at bounding box center [202, 50] width 46 height 7
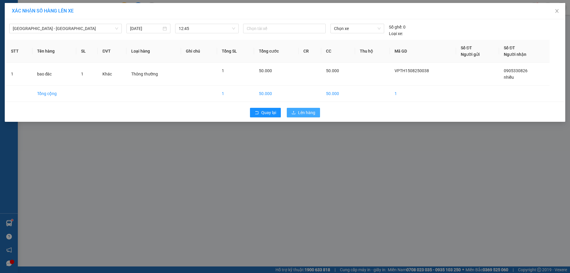
click at [304, 111] on span "Lên hàng" at bounding box center [306, 112] width 17 height 7
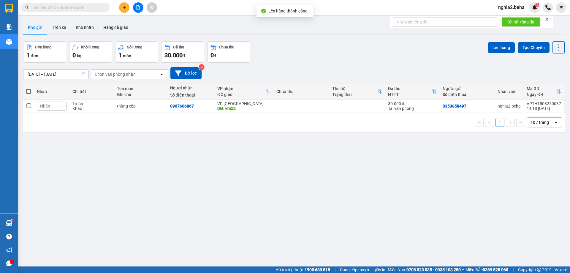
click at [357, 195] on div "ver 1.8.138 Kho gửi Trên xe Kho nhận Hàng đã giao Đơn hàng 1 đơn Khối lượng 0 k…" at bounding box center [294, 154] width 546 height 273
click at [86, 27] on button "Kho nhận" at bounding box center [85, 27] width 28 height 14
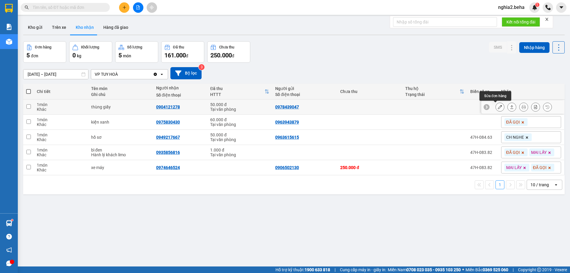
click at [497, 106] on icon at bounding box center [499, 107] width 4 height 4
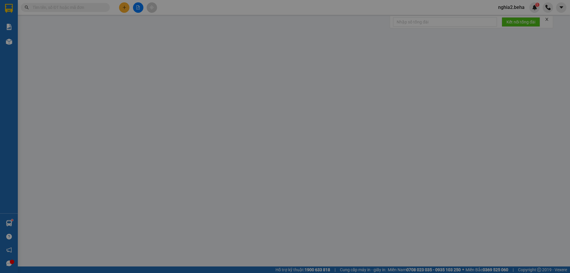
type input "0978439047"
type input "0904121278"
type input "50.000"
type input "0"
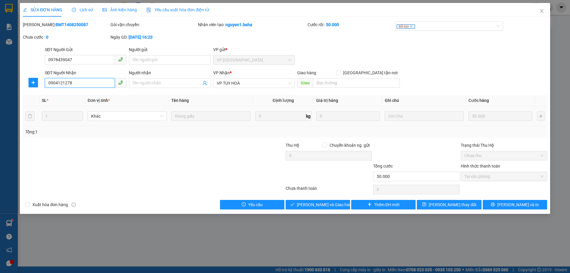
drag, startPoint x: 92, startPoint y: 81, endPoint x: 34, endPoint y: 93, distance: 58.8
click at [34, 93] on div "Total Paid Fee 50.000 Total UnPaid Fee 0 Cash Collection Total Fee Mã ĐH: BMT14…" at bounding box center [285, 115] width 524 height 188
click at [123, 10] on span "Ảnh kiện hàng" at bounding box center [119, 9] width 34 height 5
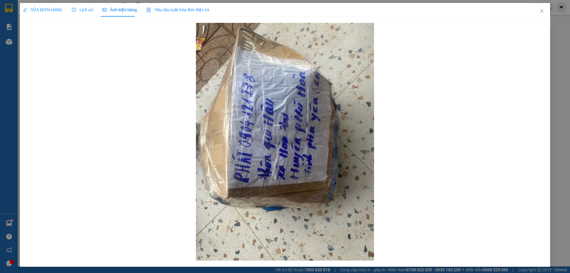
click at [52, 7] on span "SỬA ĐƠN HÀNG" at bounding box center [42, 9] width 39 height 5
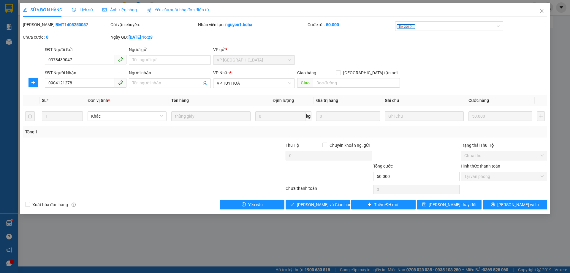
click at [219, 158] on div at bounding box center [241, 152] width 88 height 21
click at [544, 14] on span "Close" at bounding box center [541, 11] width 17 height 17
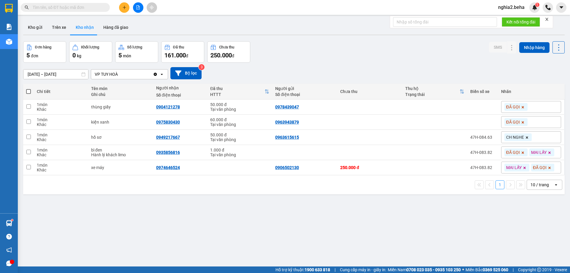
click at [331, 54] on div "Đơn hàng 5 đơn Khối lượng 0 kg Số lượng 5 món Đã thu 161.000 đ Chưa thu 250.000…" at bounding box center [293, 51] width 541 height 21
click at [137, 8] on icon "file-add" at bounding box center [138, 7] width 4 height 4
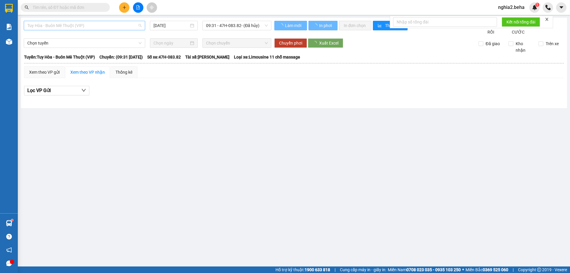
click at [135, 26] on span "Tuy Hòa - Buôn Mê Thuột (VIP)" at bounding box center [84, 25] width 114 height 9
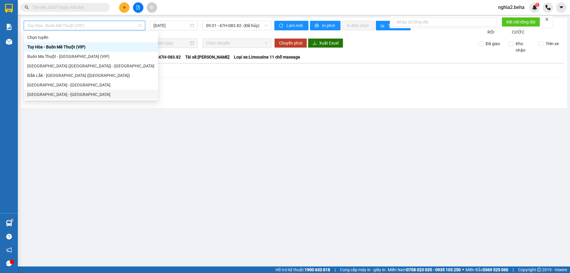
click at [78, 95] on div "[GEOGRAPHIC_DATA] - [GEOGRAPHIC_DATA]" at bounding box center [90, 94] width 127 height 7
type input "[DATE]"
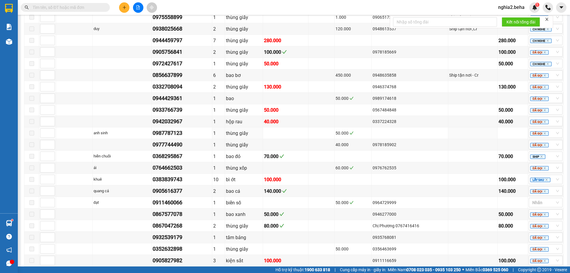
scroll to position [643, 0]
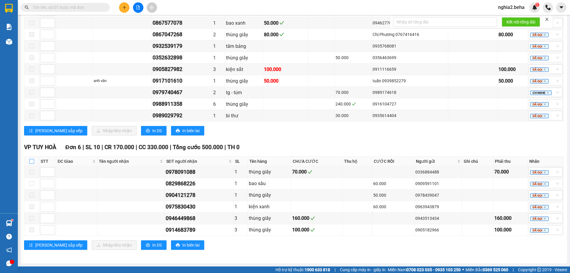
click at [32, 160] on input "checkbox" at bounding box center [31, 161] width 5 height 5
checkbox input "true"
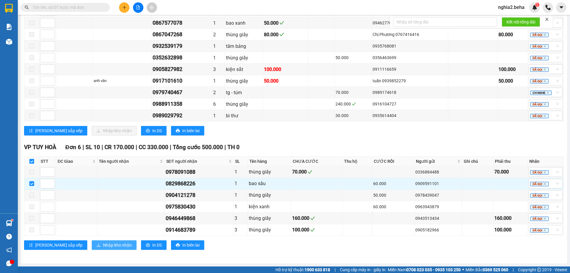
click at [103, 245] on span "Nhập kho nhận" at bounding box center [117, 244] width 29 height 7
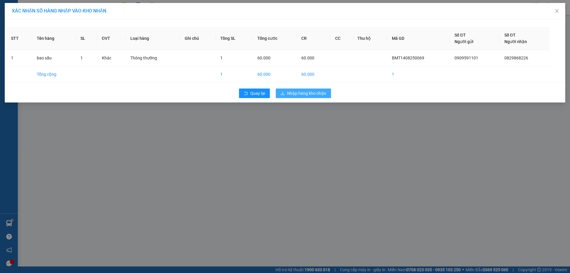
click at [306, 96] on span "Nhập hàng kho nhận" at bounding box center [306, 93] width 39 height 7
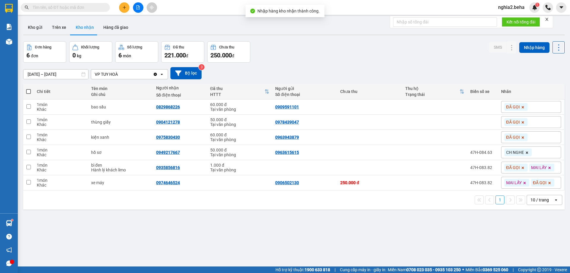
click at [101, 7] on input "text" at bounding box center [68, 7] width 70 height 7
click at [91, 7] on input "text" at bounding box center [68, 7] width 70 height 7
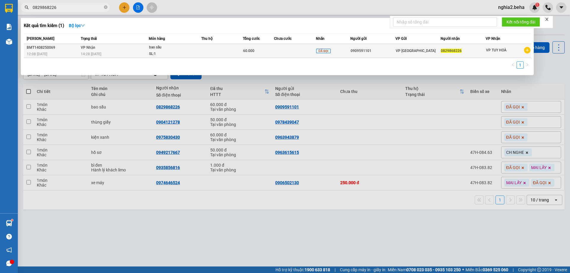
type input "0829868226"
click at [107, 49] on td "VP Nhận 14:28 [DATE]" at bounding box center [113, 51] width 69 height 14
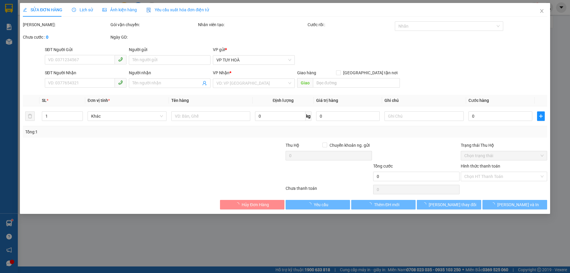
type input "0909591101"
type input "0829868226"
type input "60.000"
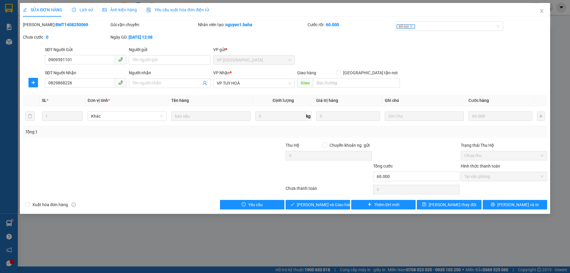
click at [126, 8] on span "Ảnh kiện hàng" at bounding box center [119, 9] width 34 height 5
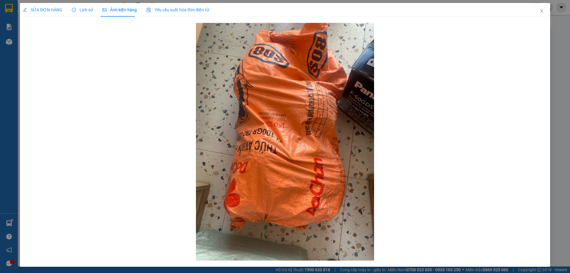
click at [49, 7] on span "SỬA ĐƠN HÀNG" at bounding box center [42, 9] width 39 height 5
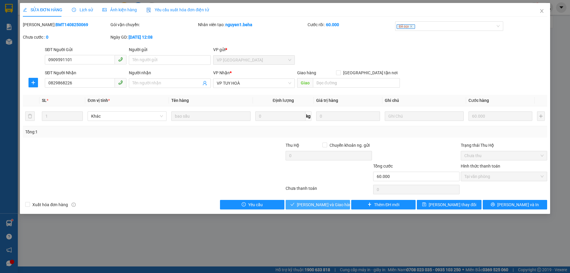
click at [308, 203] on span "[PERSON_NAME] và Giao hàng" at bounding box center [325, 204] width 57 height 7
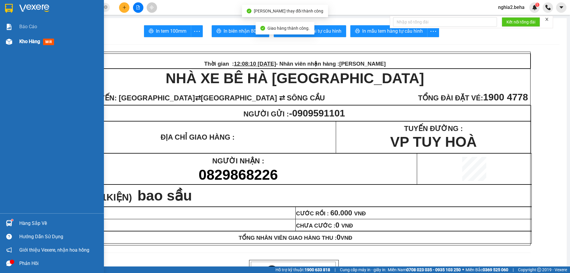
click at [6, 40] on img at bounding box center [9, 42] width 6 height 6
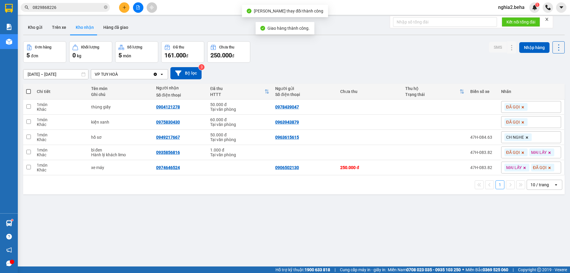
click at [398, 54] on div "Đơn hàng 5 đơn Khối lượng 0 kg Số lượng 5 món Đã thu 161.000 đ Chưa thu 250.000…" at bounding box center [293, 51] width 541 height 21
click at [348, 39] on div "ver 1.8.138 Kho gửi Trên xe Kho nhận Hàng đã giao Đơn hàng 5 đơn Khối lượng 0 k…" at bounding box center [294, 154] width 546 height 273
click at [106, 7] on icon "close-circle" at bounding box center [106, 7] width 4 height 4
click at [96, 8] on input "text" at bounding box center [68, 7] width 70 height 7
click at [41, 26] on button "Kho gửi" at bounding box center [35, 27] width 24 height 14
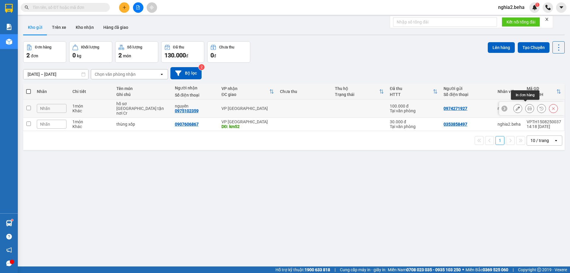
click at [527, 106] on icon at bounding box center [529, 108] width 4 height 4
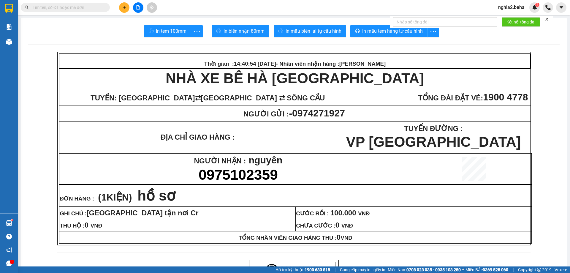
click at [396, 28] on div at bounding box center [445, 22] width 104 height 12
click at [395, 32] on span "In mẫu tem hàng tự cấu hình" at bounding box center [392, 30] width 61 height 7
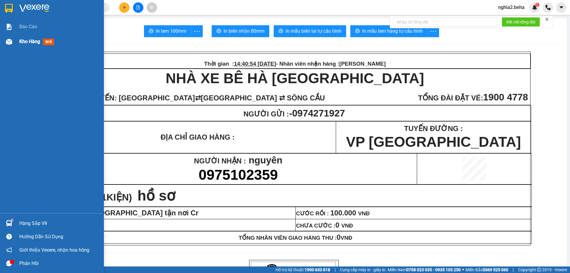
click at [10, 43] on img at bounding box center [9, 42] width 6 height 6
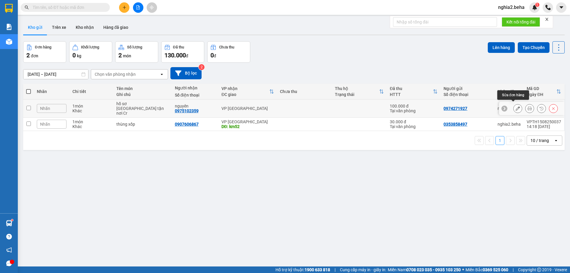
click at [515, 106] on icon at bounding box center [517, 108] width 4 height 4
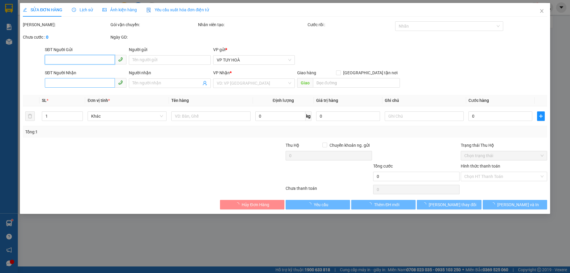
type input "0974271927"
type input "0975102359"
type input "nguyên"
type input "100.000"
type input "0"
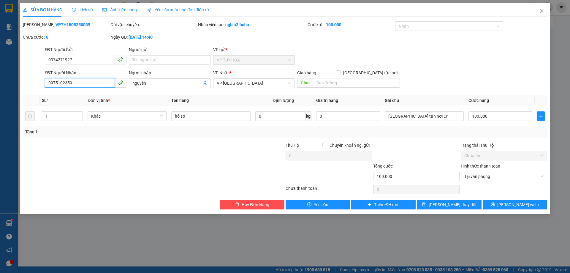
drag, startPoint x: 82, startPoint y: 82, endPoint x: 25, endPoint y: 82, distance: 57.8
click at [25, 82] on div "SĐT Người Nhận 0975102359 0975102359 Người nhận nguyên VP Nhận * VP ĐẮK LẮK Gia…" at bounding box center [284, 79] width 525 height 21
click at [542, 12] on icon "close" at bounding box center [541, 11] width 5 height 5
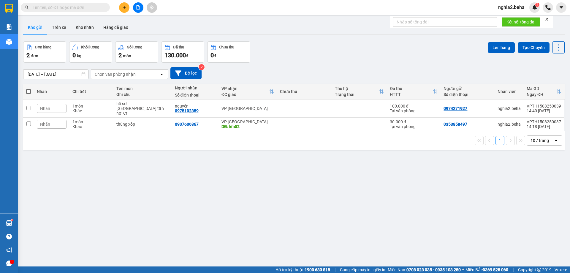
click at [236, 197] on div "ver 1.8.138 Kho gửi Trên xe Kho nhận Hàng đã giao Đơn hàng 2 đơn Khối lượng 0 k…" at bounding box center [294, 154] width 546 height 273
click at [120, 27] on button "Hàng đã giao" at bounding box center [115, 27] width 34 height 14
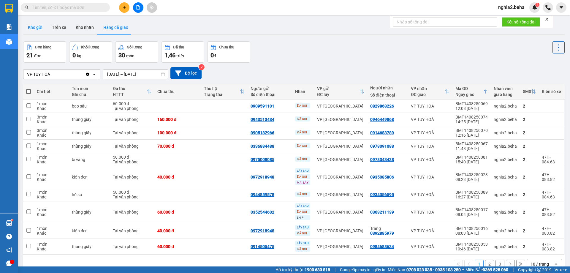
click at [39, 28] on button "Kho gửi" at bounding box center [35, 27] width 24 height 14
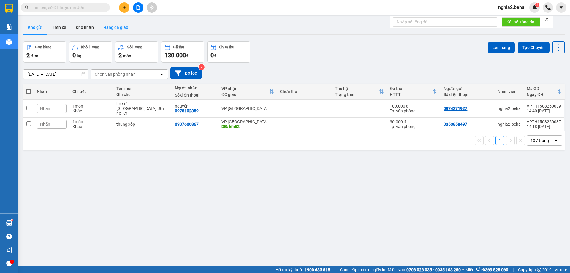
drag, startPoint x: 89, startPoint y: 29, endPoint x: 108, endPoint y: 34, distance: 19.4
click at [90, 30] on button "Kho nhận" at bounding box center [85, 27] width 28 height 14
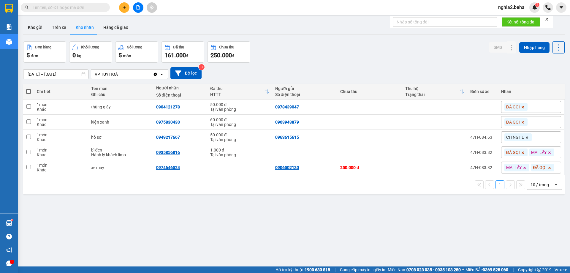
click at [273, 59] on div "Đơn hàng 5 đơn Khối lượng 0 kg Số lượng 5 món Đã thu 161.000 đ Chưa thu 250.000…" at bounding box center [293, 51] width 541 height 21
click at [372, 67] on div "[DATE] – [DATE] Press the down arrow key to interact with the calendar and sele…" at bounding box center [293, 73] width 541 height 12
click at [383, 74] on div "[DATE] – [DATE] Press the down arrow key to interact with the calendar and sele…" at bounding box center [293, 73] width 541 height 12
click at [495, 168] on button at bounding box center [499, 167] width 8 height 10
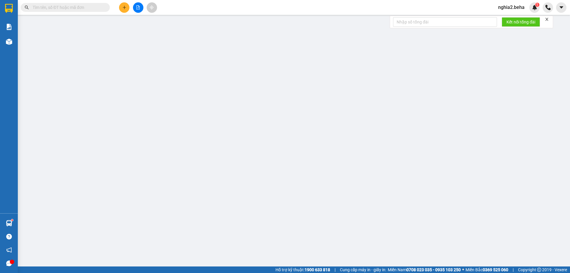
type input "0906502130"
type input "0974646524"
type input "250.000"
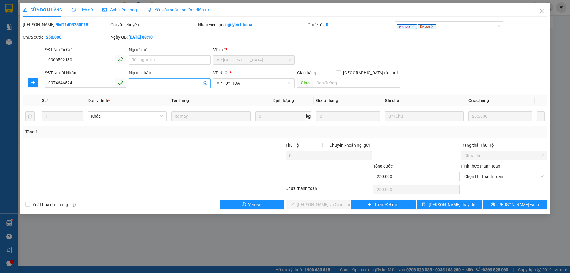
click at [164, 84] on input "Người nhận" at bounding box center [166, 83] width 69 height 7
type input "giao về SC thêm 50k"
click at [445, 206] on span "[PERSON_NAME] thay đổi" at bounding box center [451, 204] width 47 height 7
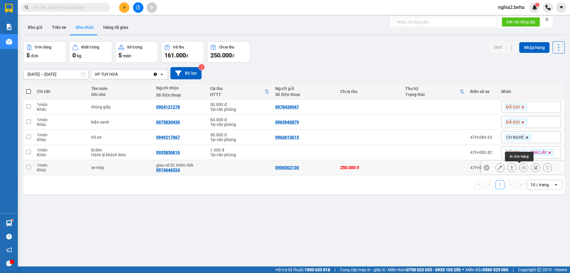
click at [521, 167] on icon at bounding box center [523, 167] width 4 height 4
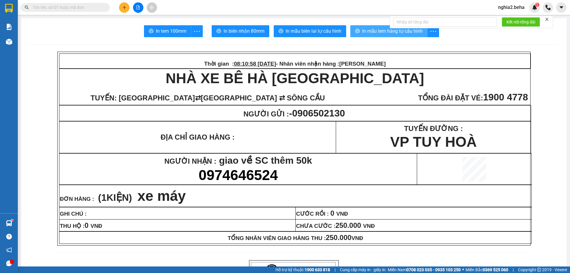
click at [381, 32] on span "In mẫu tem hàng tự cấu hình" at bounding box center [392, 30] width 61 height 7
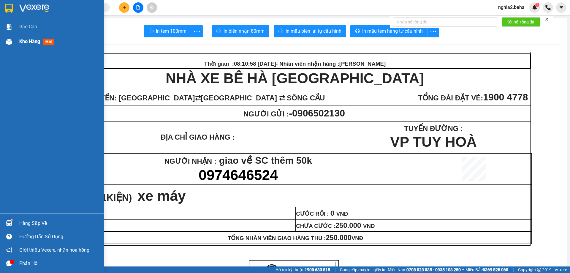
click at [7, 40] on div at bounding box center [9, 41] width 10 height 10
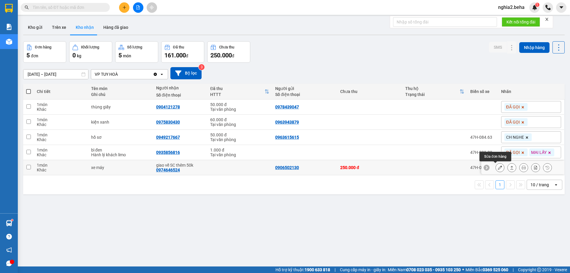
click at [497, 167] on icon at bounding box center [499, 167] width 4 height 4
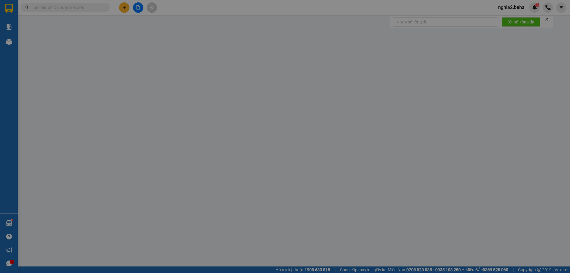
type input "0906502130"
type input "0974646524"
type input "giao về SC thêm 50k"
type input "250.000"
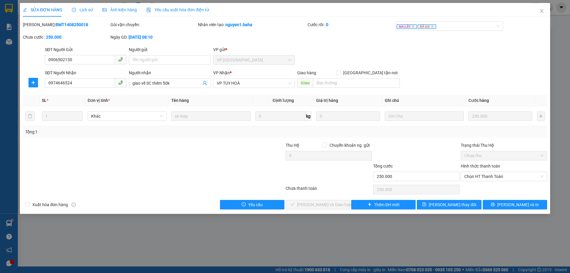
click at [126, 12] on span "Ảnh kiện hàng" at bounding box center [119, 9] width 34 height 5
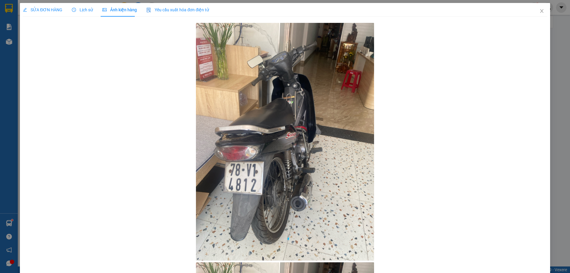
click at [82, 8] on span "Lịch sử" at bounding box center [82, 9] width 21 height 5
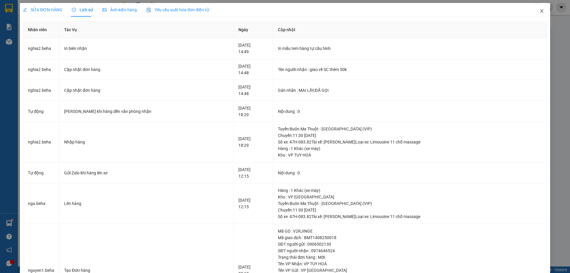
click at [539, 7] on span "Close" at bounding box center [541, 11] width 17 height 17
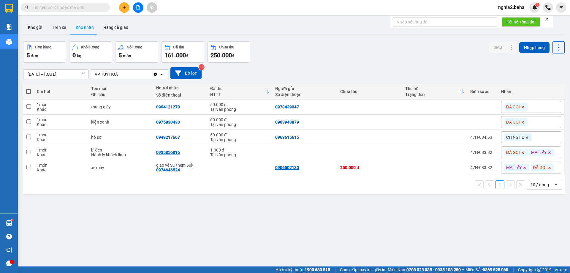
click at [349, 208] on div "ver 1.8.138 Kho gửi Trên xe Kho nhận Hàng đã giao Đơn hàng 5 đơn Khối lượng 0 k…" at bounding box center [294, 154] width 546 height 273
click at [301, 229] on div "ver 1.8.138 Kho gửi Trên xe Kho nhận Hàng đã giao Đơn hàng 5 đơn Khối lượng 0 k…" at bounding box center [294, 154] width 546 height 273
click at [394, 57] on div "Đơn hàng 5 đơn Khối lượng 0 kg Số lượng 5 món Đã thu 161.000 đ Chưa thu 250.000…" at bounding box center [293, 51] width 541 height 21
click at [35, 27] on button "Kho gửi" at bounding box center [35, 27] width 24 height 14
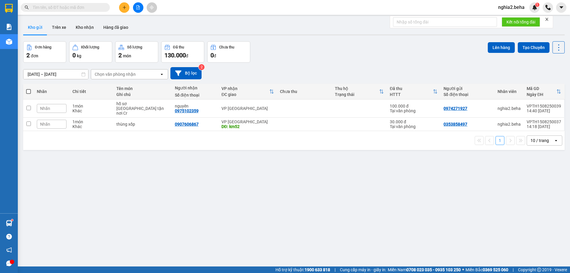
click at [303, 55] on div "Đơn hàng 2 đơn Khối lượng 0 kg Số lượng 2 món Đã thu 130.000 đ Chưa thu 0 đ Lên…" at bounding box center [293, 51] width 541 height 21
click at [324, 74] on div "[DATE] – [DATE] Press the down arrow key to interact with the calendar and sele…" at bounding box center [293, 73] width 541 height 12
click at [140, 7] on icon "file-add" at bounding box center [138, 7] width 4 height 4
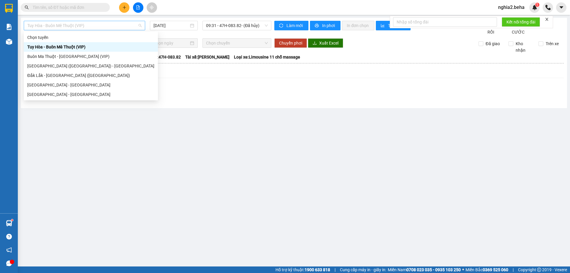
click at [135, 26] on span "Tuy Hòa - Buôn Mê Thuột (VIP)" at bounding box center [84, 25] width 114 height 9
click at [65, 72] on div "Đắk Lắk - [GEOGRAPHIC_DATA] ([GEOGRAPHIC_DATA])" at bounding box center [90, 75] width 127 height 7
type input "[DATE]"
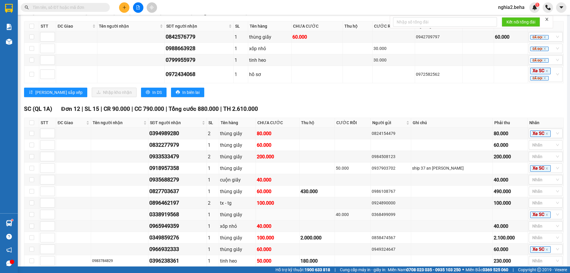
scroll to position [450, 0]
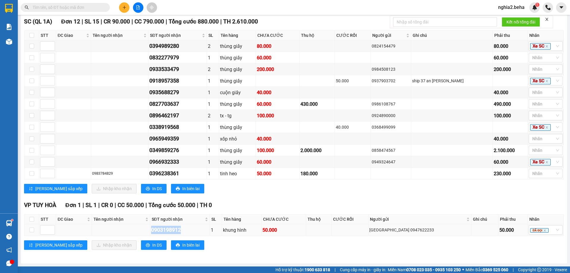
drag, startPoint x: 189, startPoint y: 229, endPoint x: 152, endPoint y: 231, distance: 37.2
click at [152, 231] on tr "0903198912 1 khung hình 50.000 Qc Sao Băng 0947622233 50.000 ĐÃ GỌI" at bounding box center [293, 230] width 539 height 12
copy div "0903198912"
click at [78, 7] on input "text" at bounding box center [68, 7] width 70 height 7
paste input "0903198912"
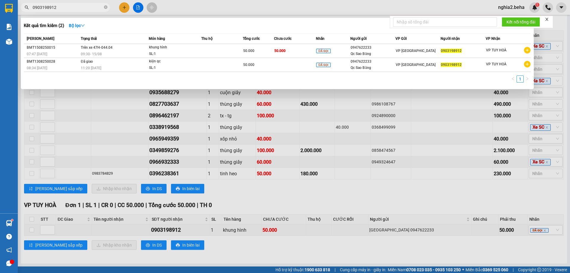
type input "0903198912"
click at [144, 47] on td "Trên xe 47H-044.04 09:30 - 15/08" at bounding box center [113, 51] width 69 height 14
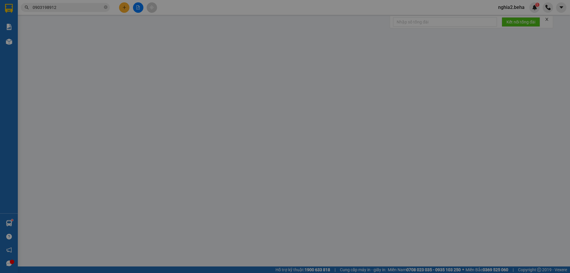
type input "0947622233"
type input "Qc Sao Băng"
type input "0903198912"
type input "50.000"
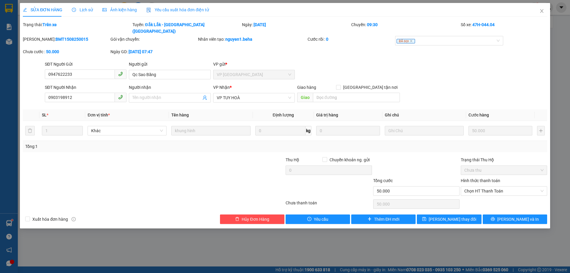
click at [122, 8] on span "Ảnh kiện hàng" at bounding box center [119, 9] width 34 height 5
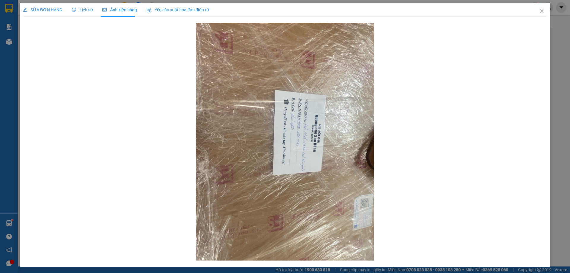
click at [42, 11] on span "SỬA ĐƠN HÀNG" at bounding box center [42, 9] width 39 height 5
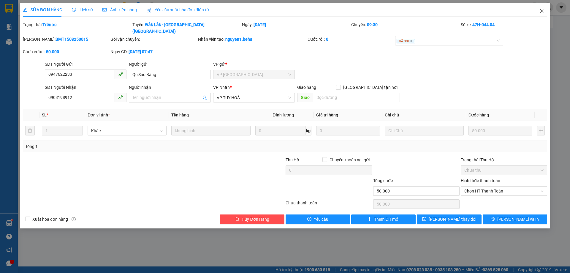
click at [541, 9] on icon "close" at bounding box center [541, 11] width 5 height 5
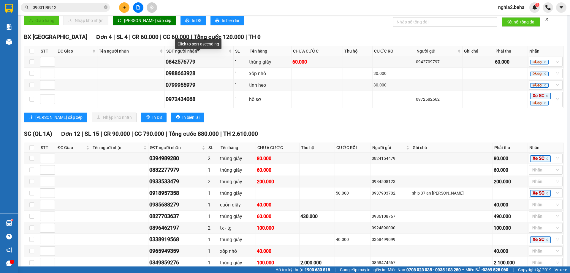
scroll to position [450, 0]
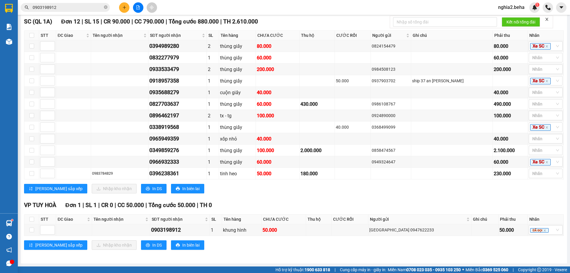
click at [242, 204] on div "VP TUY HOÀ Đơn 1 | SL 1 | CR 0 | CC 50.000 | Tổng cước 50.000 | TH 0" at bounding box center [293, 205] width 539 height 9
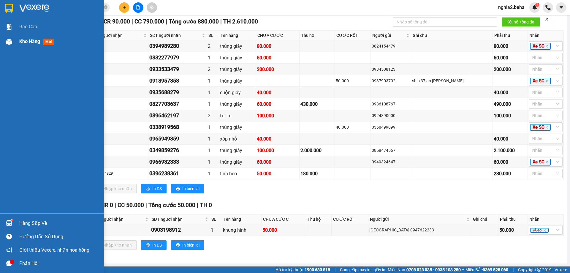
click at [11, 45] on div at bounding box center [9, 41] width 10 height 10
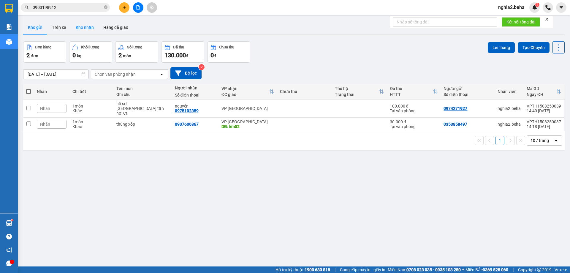
click at [91, 27] on button "Kho nhận" at bounding box center [85, 27] width 28 height 14
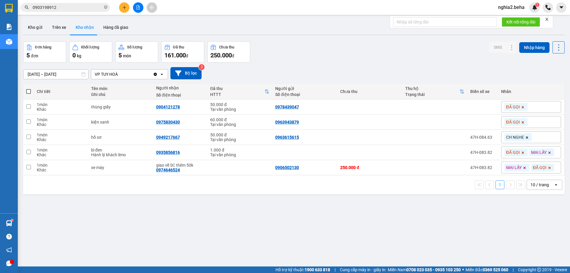
click at [136, 7] on icon "file-add" at bounding box center [137, 7] width 3 height 4
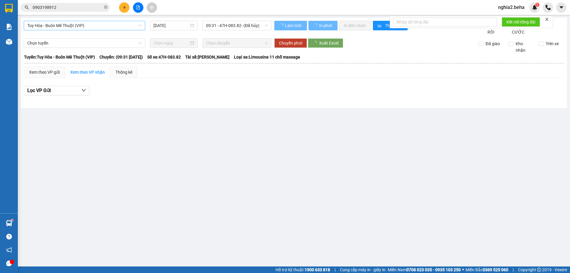
click at [118, 25] on span "Tuy Hòa - Buôn Mê Thuột (VIP)" at bounding box center [84, 25] width 114 height 9
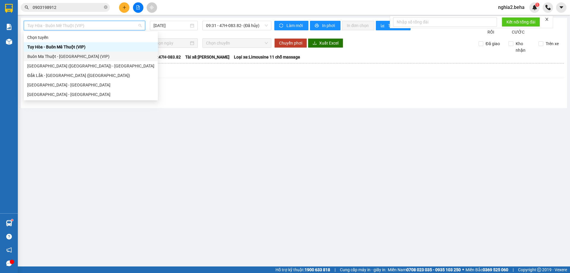
click at [69, 53] on div "Buôn Ma Thuột - [GEOGRAPHIC_DATA] (VIP)" at bounding box center [90, 56] width 127 height 7
type input "[DATE]"
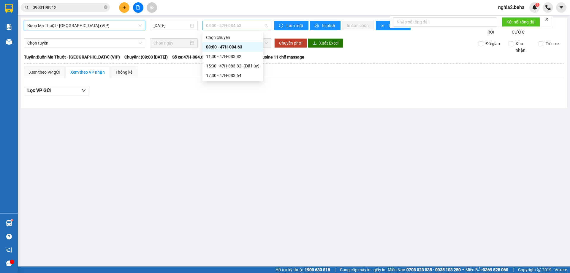
drag, startPoint x: 252, startPoint y: 24, endPoint x: 250, endPoint y: 39, distance: 14.6
click at [252, 25] on span "08:00 - 47H-084.63" at bounding box center [237, 25] width 62 height 9
click at [243, 53] on div "11:30 - 47H-083.82" at bounding box center [232, 56] width 61 height 9
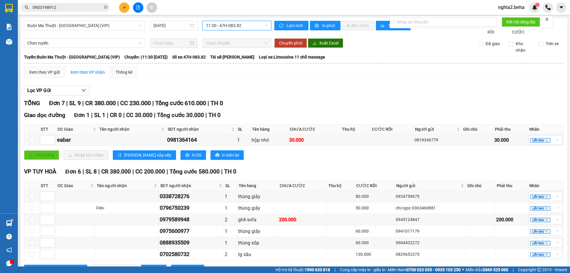
scroll to position [31, 0]
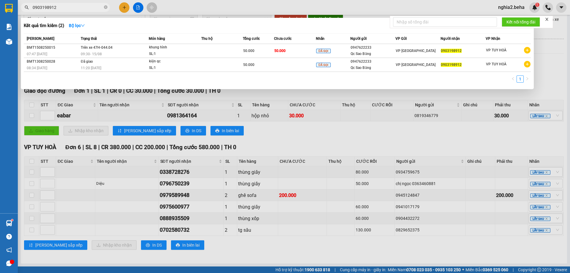
click at [81, 7] on input "0903198912" at bounding box center [68, 7] width 70 height 7
paste input "337006411"
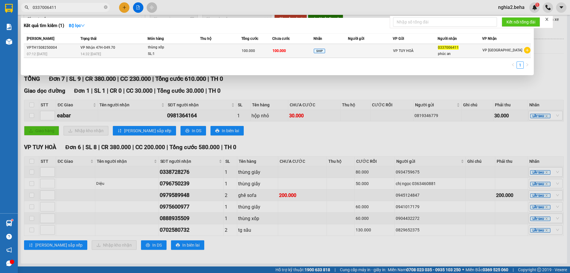
type input "0337006411"
click at [124, 53] on div "14:32 - 15/08" at bounding box center [113, 54] width 67 height 7
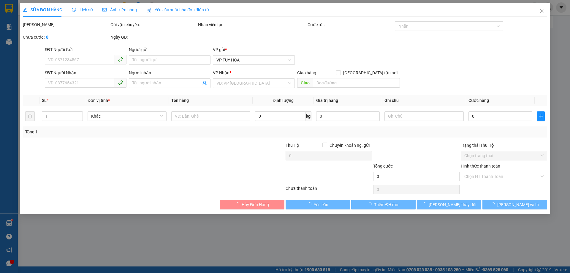
type input "0337006411"
type input "phúc an"
type input "100.000"
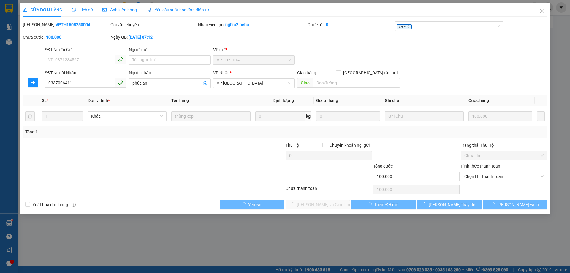
click at [117, 12] on span "Ảnh kiện hàng" at bounding box center [119, 9] width 34 height 5
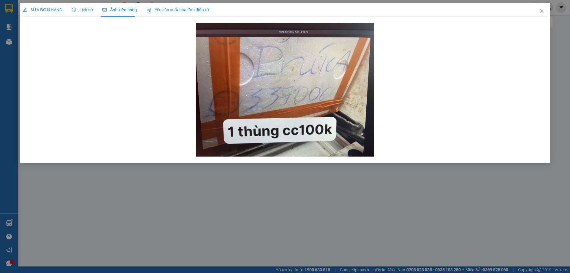
click at [53, 15] on div "SỬA ĐƠN HÀNG" at bounding box center [42, 10] width 39 height 14
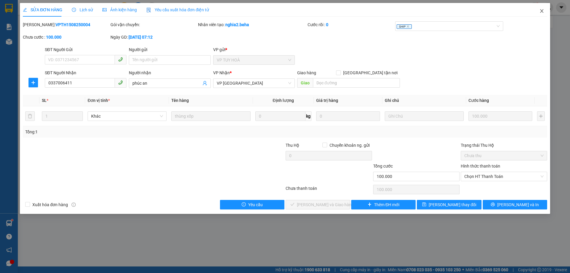
click at [542, 10] on icon "close" at bounding box center [541, 11] width 5 height 5
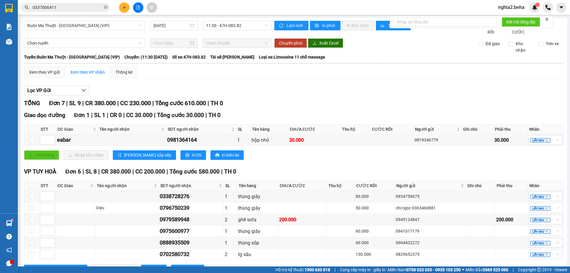
click at [352, 104] on div "Lọc VP Gửi TỔNG Đơn 7 | SL 9 | CR 380.000 | CC 230.000 | Tổng cước 610.000 | T…" at bounding box center [293, 182] width 539 height 198
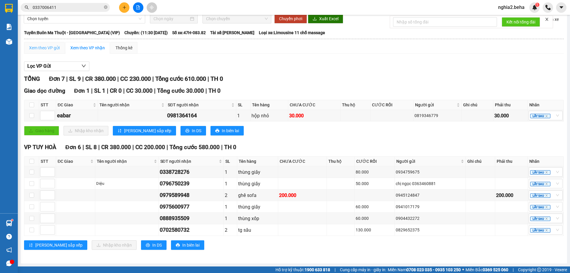
click at [45, 43] on div "Xem theo VP gửi" at bounding box center [44, 48] width 41 height 12
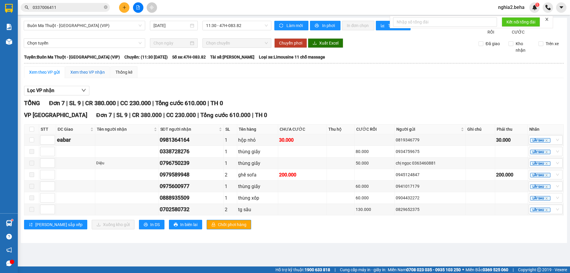
drag, startPoint x: 85, startPoint y: 75, endPoint x: 148, endPoint y: 106, distance: 69.9
click at [85, 75] on div "Xem theo VP nhận" at bounding box center [87, 72] width 34 height 7
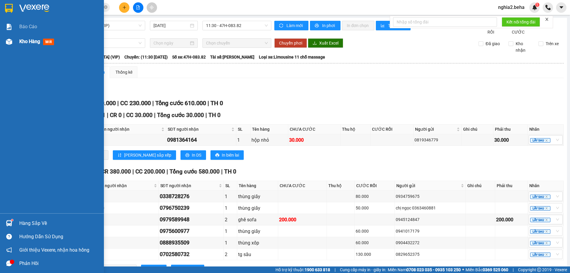
click at [13, 39] on div at bounding box center [9, 41] width 10 height 10
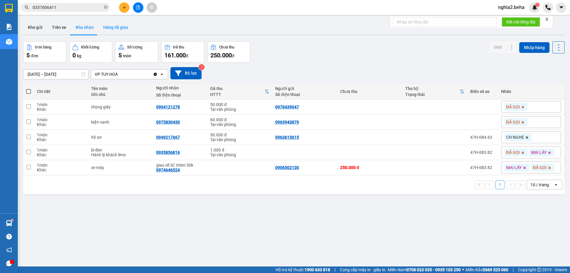
click at [105, 28] on button "Hàng đã giao" at bounding box center [115, 27] width 34 height 14
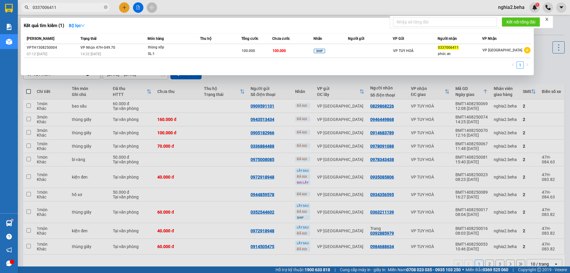
click at [79, 7] on input "0337006411" at bounding box center [68, 7] width 70 height 7
paste input "977007588"
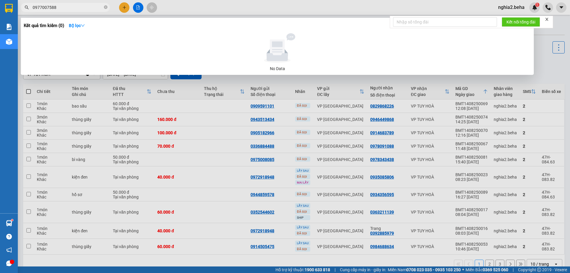
type input "0977007588"
click at [105, 7] on icon "close-circle" at bounding box center [106, 7] width 4 height 4
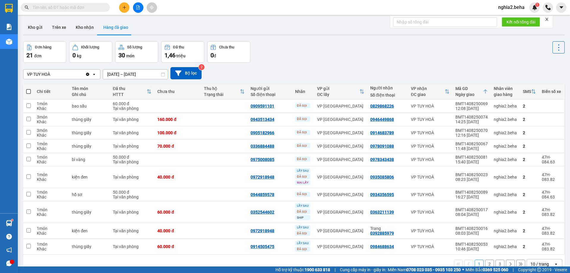
click at [98, 7] on input "text" at bounding box center [68, 7] width 70 height 7
paste input "0977007588"
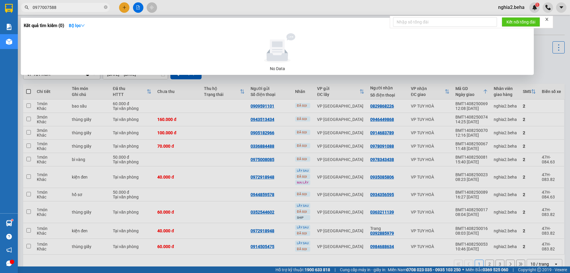
type input "0977007588"
click at [290, 85] on div at bounding box center [285, 136] width 570 height 273
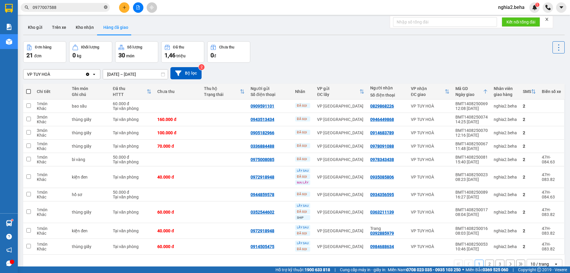
click at [104, 7] on icon "close-circle" at bounding box center [106, 7] width 4 height 4
drag, startPoint x: 82, startPoint y: 30, endPoint x: 101, endPoint y: 31, distance: 19.9
click at [82, 30] on button "Kho nhận" at bounding box center [85, 27] width 28 height 14
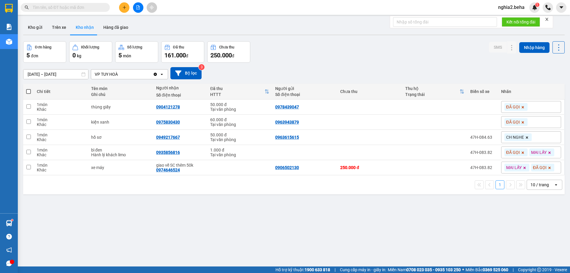
click at [363, 39] on div "ver 1.8.138 Kho gửi Trên xe Kho nhận Hàng đã giao Đơn hàng 5 đơn Khối lượng 0 k…" at bounding box center [294, 154] width 546 height 273
click at [338, 243] on div "ver 1.8.138 Kho gửi Trên xe Kho nhận Hàng đã giao Đơn hàng 5 đơn Khối lượng 0 k…" at bounding box center [294, 154] width 546 height 273
click at [112, 23] on button "Hàng đã giao" at bounding box center [115, 27] width 34 height 14
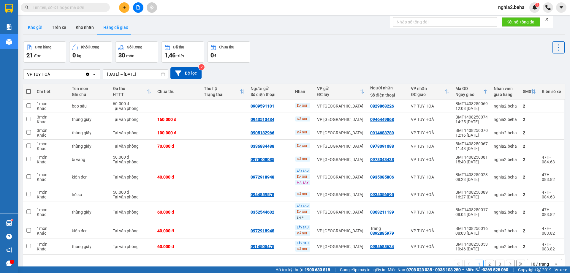
click at [36, 23] on button "Kho gửi" at bounding box center [35, 27] width 24 height 14
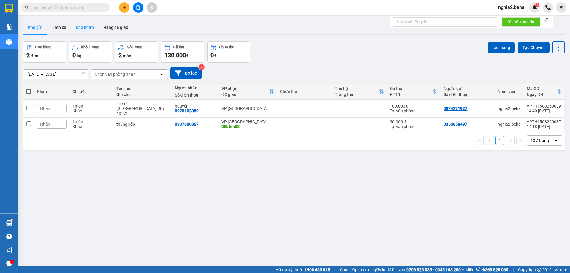
click at [85, 28] on button "Kho nhận" at bounding box center [85, 27] width 28 height 14
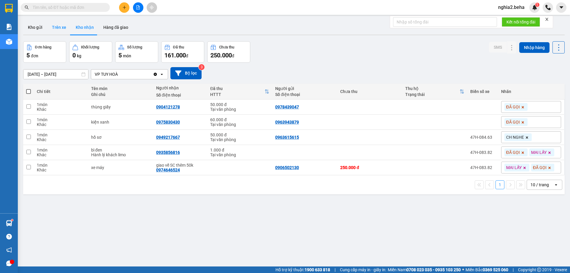
click at [47, 28] on button "Trên xe" at bounding box center [59, 27] width 24 height 14
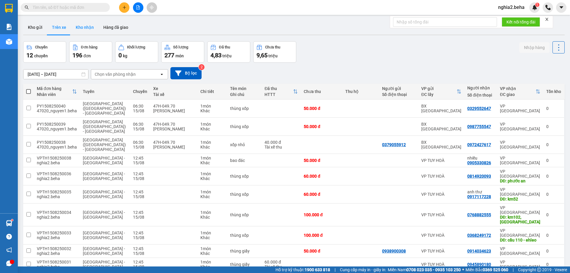
click at [87, 25] on button "Kho nhận" at bounding box center [85, 27] width 28 height 14
type input "[DATE] – [DATE]"
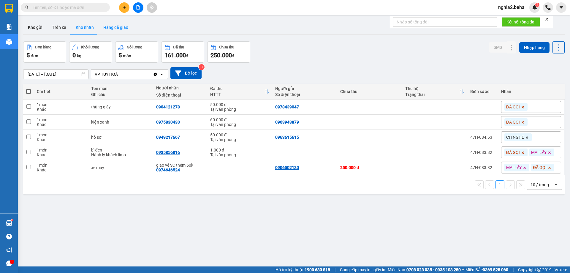
click at [114, 26] on button "Hàng đã giao" at bounding box center [115, 27] width 34 height 14
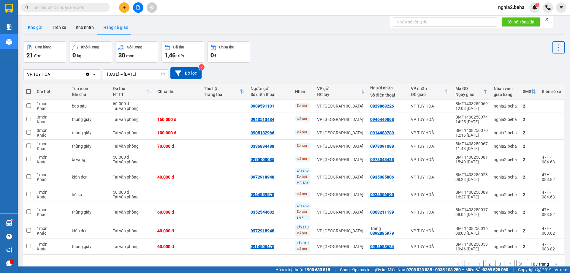
click at [37, 20] on button "Kho gửi" at bounding box center [35, 27] width 24 height 14
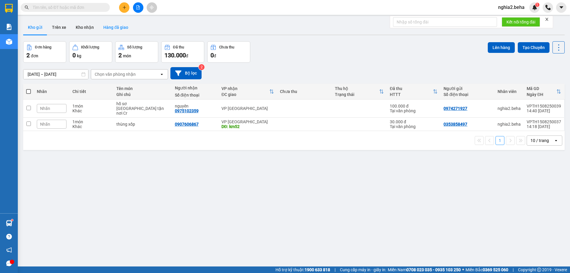
click at [108, 21] on button "Hàng đã giao" at bounding box center [115, 27] width 34 height 14
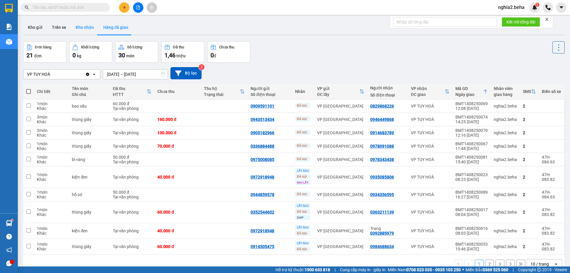
click at [76, 31] on button "Kho nhận" at bounding box center [85, 27] width 28 height 14
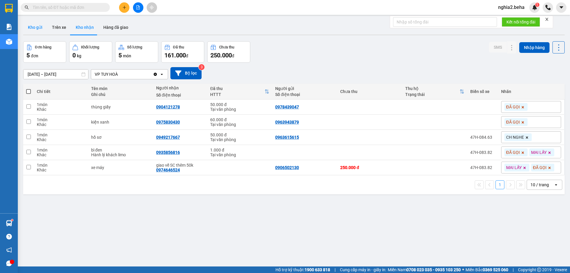
drag, startPoint x: 45, startPoint y: 28, endPoint x: 41, endPoint y: 28, distance: 4.5
click at [44, 28] on button "Kho gửi" at bounding box center [35, 27] width 24 height 14
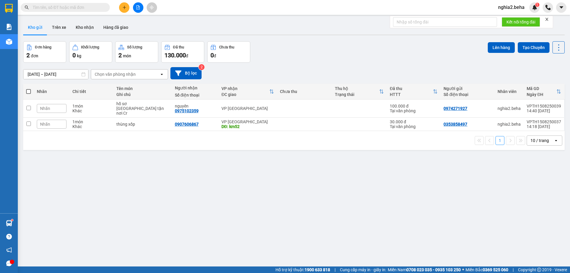
click at [72, 9] on input "text" at bounding box center [68, 7] width 70 height 7
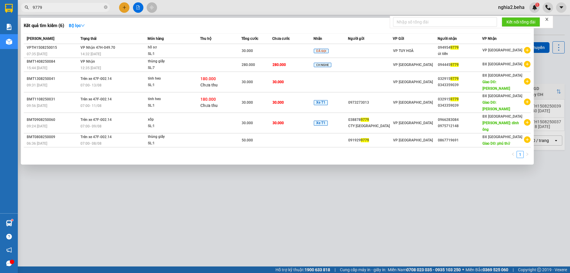
type input "9779"
click at [135, 251] on div at bounding box center [285, 136] width 570 height 273
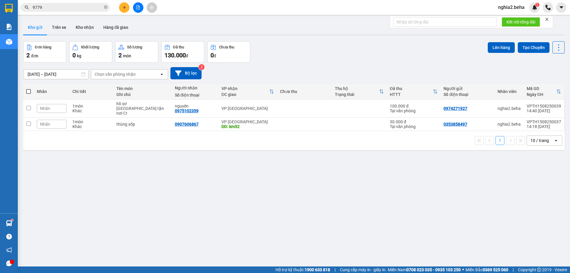
click at [66, 9] on input "9779" at bounding box center [68, 7] width 70 height 7
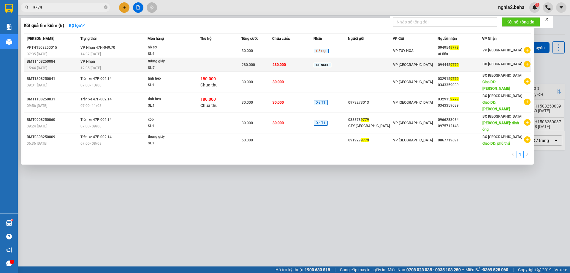
click at [346, 69] on td "CH NGHE" at bounding box center [330, 65] width 34 height 14
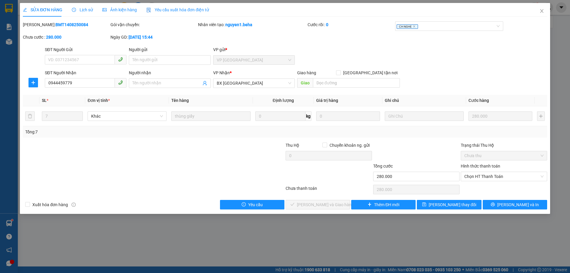
type input "0944459779"
type input "280.000"
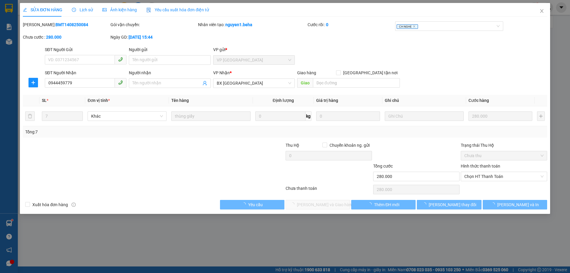
click at [114, 7] on span "Ảnh kiện hàng" at bounding box center [119, 9] width 34 height 5
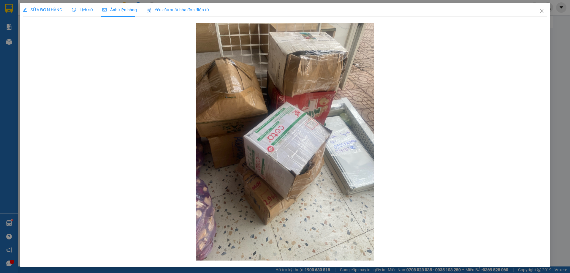
drag, startPoint x: 36, startPoint y: 9, endPoint x: 76, endPoint y: 15, distance: 39.9
click at [36, 9] on span "SỬA ĐƠN HÀNG" at bounding box center [42, 9] width 39 height 5
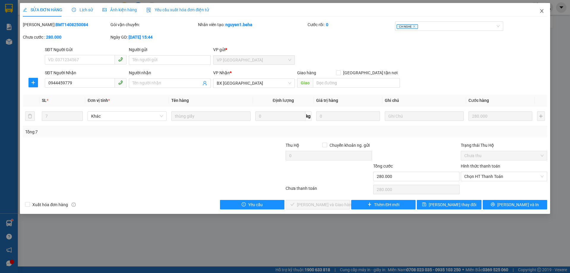
click at [543, 9] on icon "close" at bounding box center [541, 11] width 5 height 5
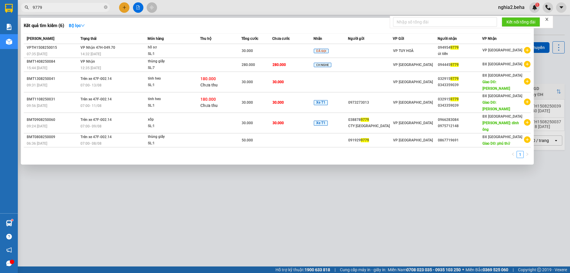
click at [63, 10] on input "9779" at bounding box center [68, 7] width 70 height 7
click at [348, 162] on div at bounding box center [285, 136] width 570 height 273
click at [59, 8] on input "9779" at bounding box center [68, 7] width 70 height 7
click at [323, 212] on div at bounding box center [285, 136] width 570 height 273
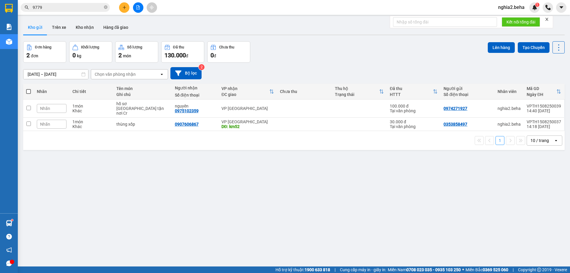
click at [77, 5] on input "9779" at bounding box center [68, 7] width 70 height 7
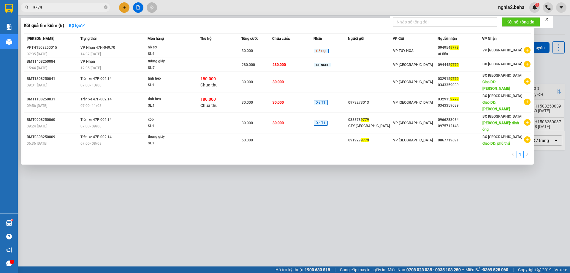
click at [332, 211] on div at bounding box center [285, 136] width 570 height 273
click at [83, 7] on input "9779" at bounding box center [68, 7] width 70 height 7
click at [105, 6] on icon "close-circle" at bounding box center [106, 7] width 4 height 4
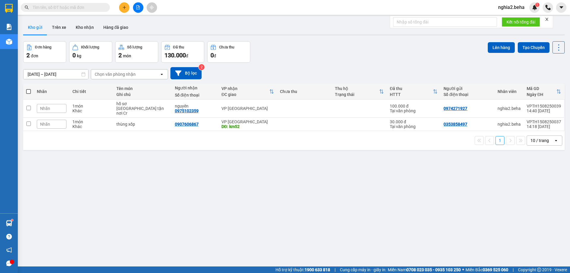
click at [177, 196] on div "ver 1.8.138 Kho gửi Trên xe Kho nhận Hàng đã giao Đơn hàng 2 đơn Khối lượng 0 k…" at bounding box center [294, 154] width 546 height 273
click at [77, 26] on button "Kho nhận" at bounding box center [85, 27] width 28 height 14
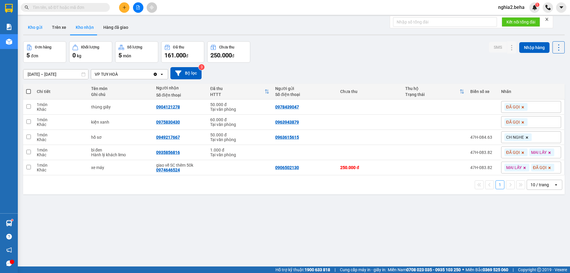
click at [40, 29] on button "Kho gửi" at bounding box center [35, 27] width 24 height 14
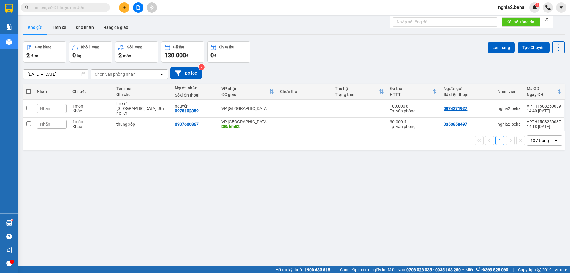
click at [327, 58] on div "Đơn hàng 2 đơn Khối lượng 0 kg Số lượng 2 món Đã thu 130.000 đ Chưa thu 0 đ Lên…" at bounding box center [293, 51] width 541 height 21
click at [75, 4] on span at bounding box center [65, 7] width 89 height 9
click at [75, 7] on input "text" at bounding box center [68, 7] width 70 height 7
paste input "0963375311"
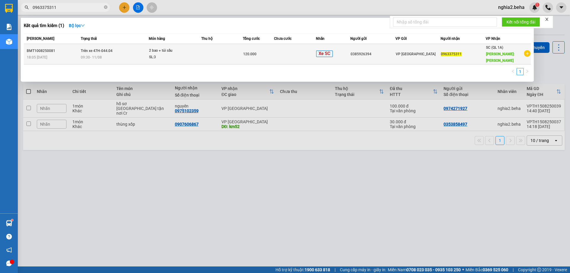
type input "0963375311"
click at [154, 47] on div "2 bao + túi sầu" at bounding box center [171, 50] width 44 height 7
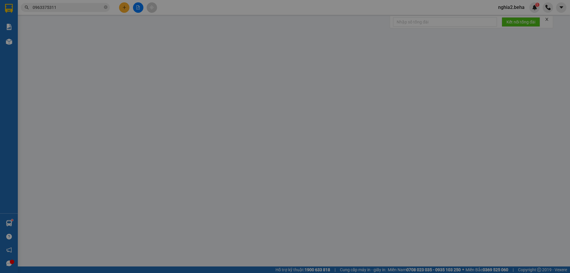
type input "0385926394"
type input "0963375311"
type input "mằng lăng"
type input "120.000"
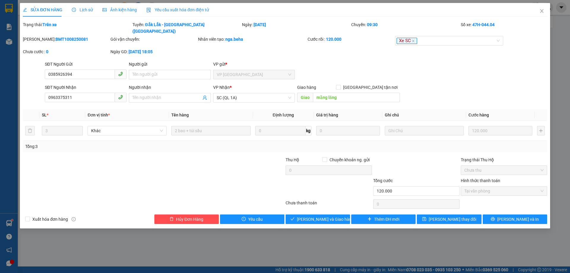
click at [126, 9] on span "Ảnh kiện hàng" at bounding box center [119, 9] width 34 height 5
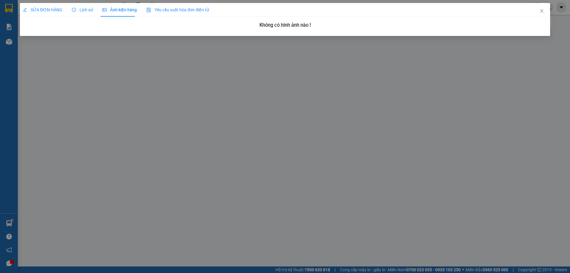
drag, startPoint x: 85, startPoint y: 13, endPoint x: 96, endPoint y: 18, distance: 11.4
click at [86, 14] on div "Lịch sử" at bounding box center [82, 10] width 21 height 14
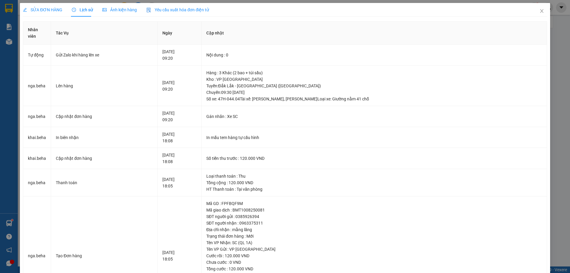
click at [47, 10] on span "SỬA ĐƠN HÀNG" at bounding box center [42, 9] width 39 height 5
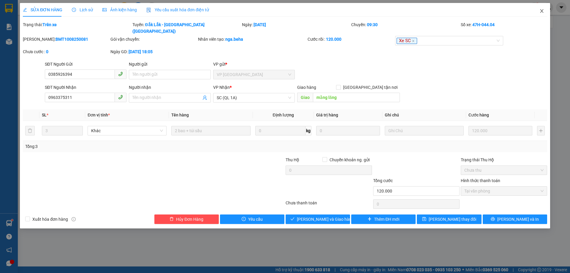
click at [539, 10] on icon "close" at bounding box center [541, 11] width 5 height 5
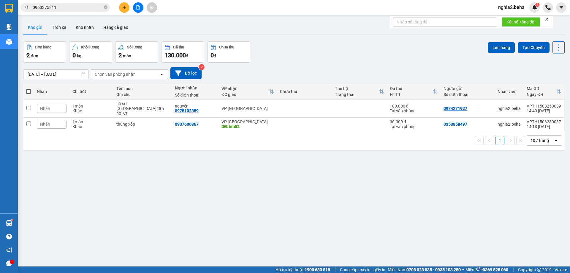
drag, startPoint x: 115, startPoint y: 201, endPoint x: 120, endPoint y: 138, distance: 62.5
click at [115, 201] on div "ver 1.8.138 Kho gửi Trên xe Kho nhận Hàng đã giao Đơn hàng 2 đơn Khối lượng 0 k…" at bounding box center [294, 154] width 546 height 273
click at [106, 6] on icon "close-circle" at bounding box center [106, 7] width 4 height 4
click at [88, 30] on button "Kho nhận" at bounding box center [85, 27] width 28 height 14
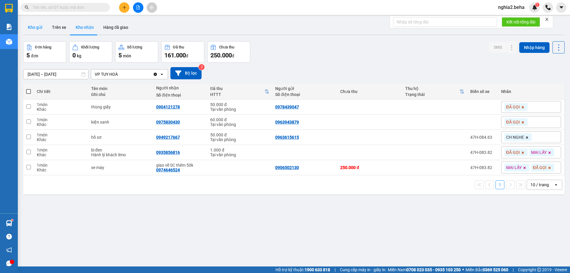
click at [35, 32] on button "Kho gửi" at bounding box center [35, 27] width 24 height 14
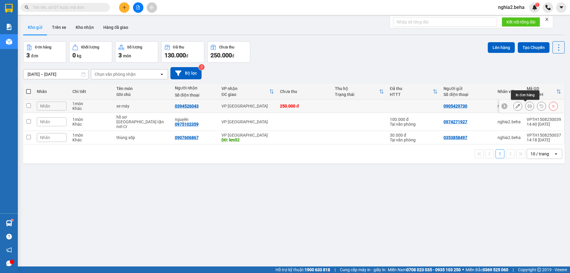
click at [527, 104] on icon at bounding box center [529, 106] width 4 height 4
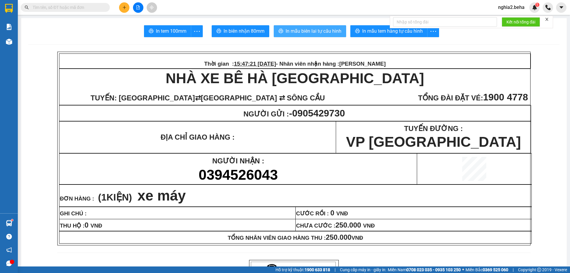
click at [330, 34] on span "In mẫu biên lai tự cấu hình" at bounding box center [313, 30] width 56 height 7
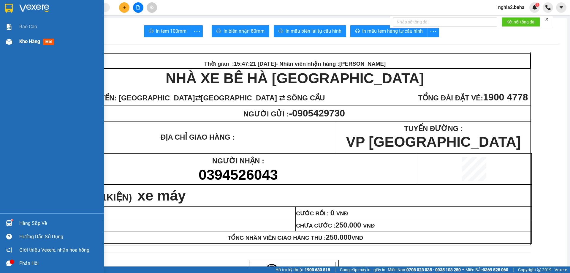
click at [5, 49] on div "Kho hàng mới" at bounding box center [52, 41] width 104 height 15
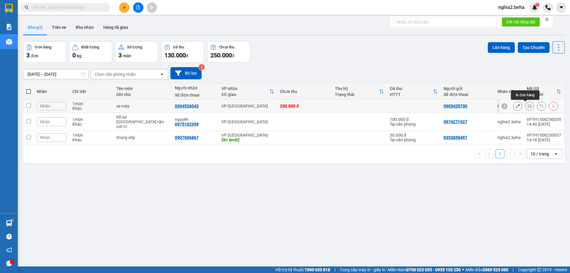
click at [527, 106] on icon at bounding box center [529, 106] width 4 height 4
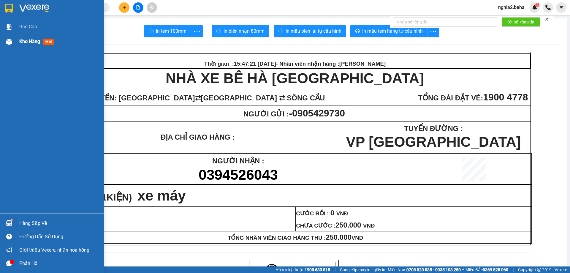
click at [19, 45] on div "Kho hàng mới" at bounding box center [52, 41] width 104 height 15
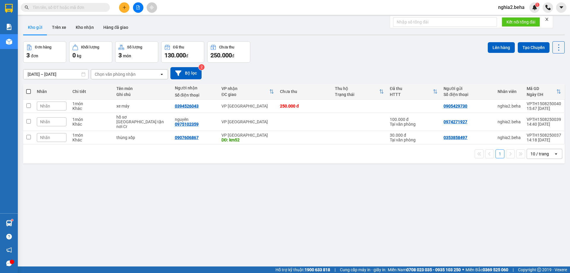
click at [254, 209] on div "ver 1.8.138 Kho gửi Trên xe Kho nhận Hàng đã giao Đơn hàng 3 đơn Khối lượng 0 k…" at bounding box center [294, 154] width 546 height 273
click at [345, 54] on div "Đơn hàng 3 đơn Khối lượng 0 kg Số lượng 3 món Đã thu 130.000 đ Chưa thu 250.000…" at bounding box center [293, 51] width 541 height 21
click at [305, 51] on div "Đơn hàng 3 đơn Khối lượng 0 kg Số lượng 3 món Đã thu 130.000 đ Chưa thu 250.000…" at bounding box center [293, 51] width 541 height 21
click at [515, 106] on icon at bounding box center [517, 106] width 4 height 4
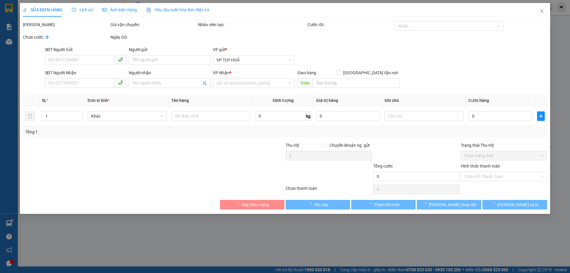
type input "0905429730"
type input "0394526043"
type input "250.000"
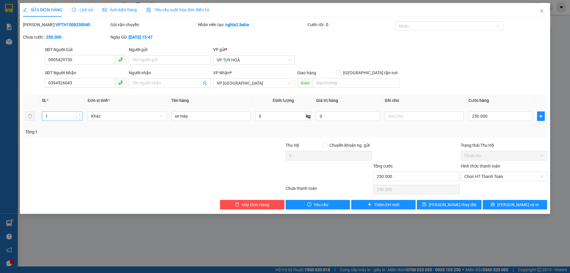
type input "2"
click at [79, 115] on icon "up" at bounding box center [80, 114] width 2 height 1
type input "0"
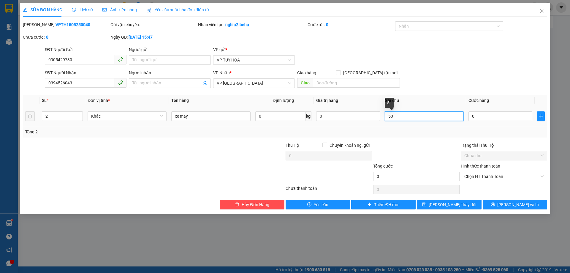
type input "5"
click at [478, 116] on input "0" at bounding box center [500, 115] width 64 height 9
type input "5"
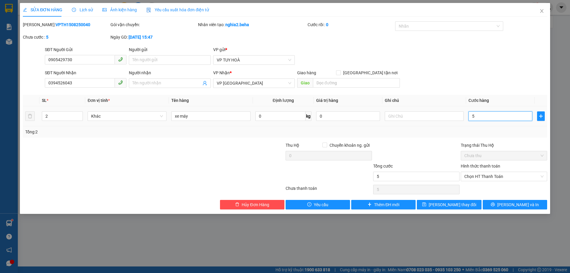
type input "50"
type input "500"
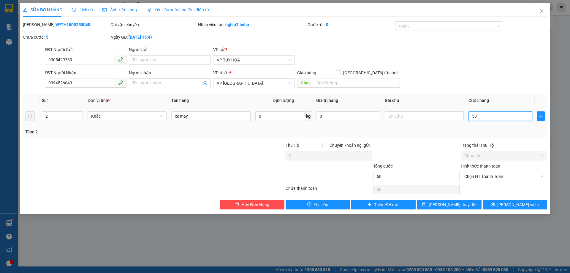
type input "500"
type input "5.000"
type input "500"
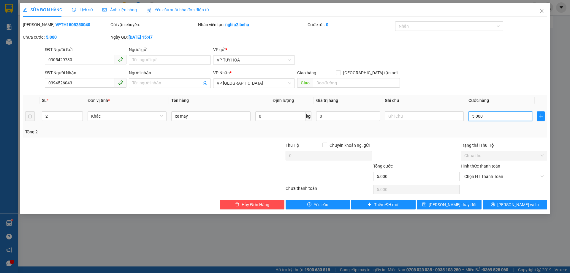
type input "500"
type input "50"
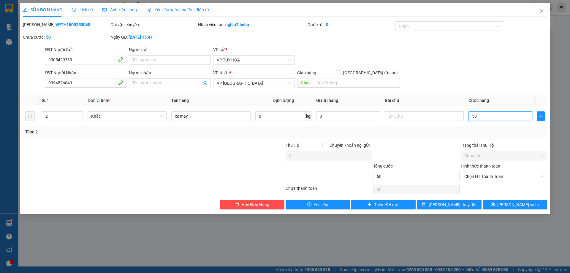
type input "500"
type input "500.000"
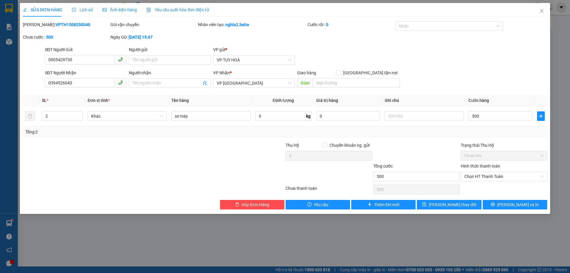
type input "500.000"
click at [473, 82] on div "SĐT Người Nhận 0394526043 Người nhận Tên người nhận VP Nhận * VP ĐẮK LẮK Giao h…" at bounding box center [296, 79] width 504 height 21
click at [510, 204] on span "[PERSON_NAME] và In" at bounding box center [518, 204] width 42 height 7
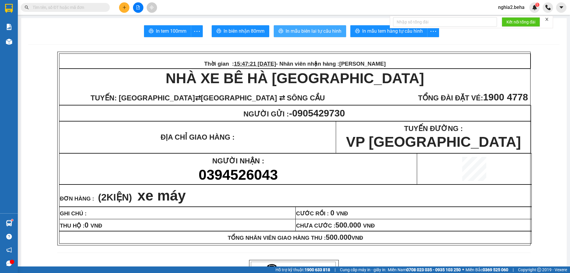
click at [328, 32] on span "In mẫu biên lai tự cấu hình" at bounding box center [313, 30] width 56 height 7
click at [211, 206] on td "ĐƠN HÀNG : ( 2 KIỆN) xe máy" at bounding box center [295, 196] width 472 height 22
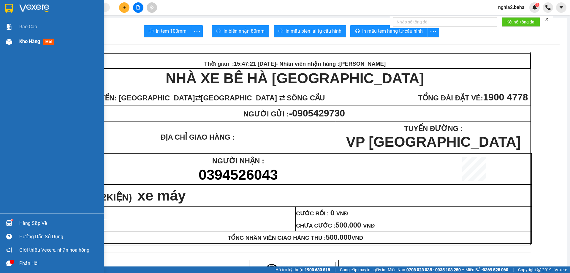
click at [26, 44] on span "Kho hàng" at bounding box center [29, 42] width 21 height 6
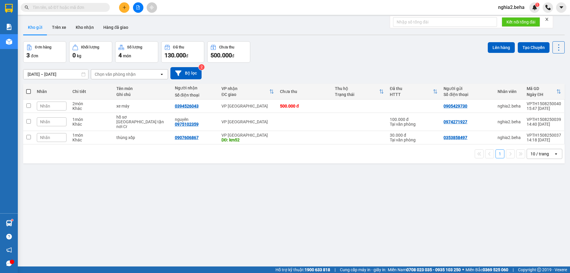
click at [291, 208] on div "ver 1.8.138 Kho gửi Trên xe Kho nhận Hàng đã giao Đơn hàng 3 đơn Khối lượng 0 k…" at bounding box center [294, 154] width 546 height 273
click at [527, 107] on icon at bounding box center [529, 106] width 4 height 4
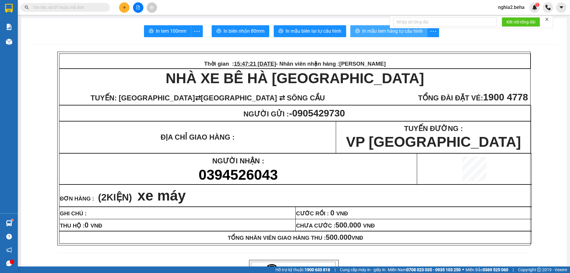
click at [387, 32] on span "In mẫu tem hàng tự cấu hình" at bounding box center [392, 30] width 61 height 7
drag, startPoint x: 241, startPoint y: 163, endPoint x: 240, endPoint y: 180, distance: 17.3
click at [241, 165] on span "NGƯỜI NHẬN :" at bounding box center [238, 161] width 52 height 8
click at [264, 219] on td "GHI CHÚ :" at bounding box center [177, 213] width 236 height 12
click at [288, 218] on td "GHI CHÚ :" at bounding box center [177, 213] width 236 height 12
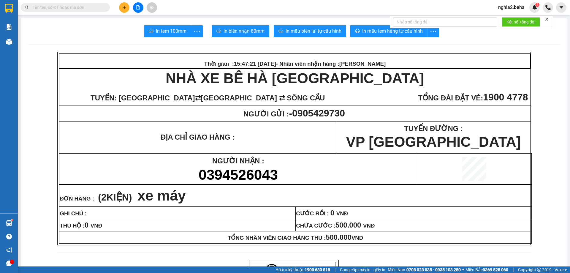
click at [261, 141] on p "ĐỊA CHỈ GIAO HÀNG :" at bounding box center [198, 137] width 276 height 8
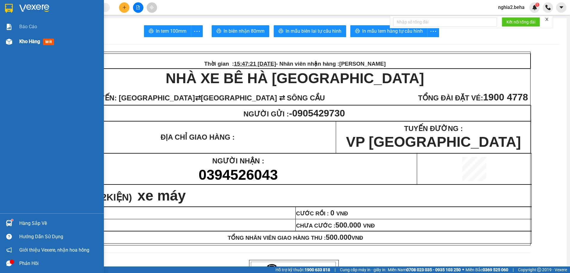
click at [0, 36] on div "Kho hàng mới" at bounding box center [52, 41] width 104 height 15
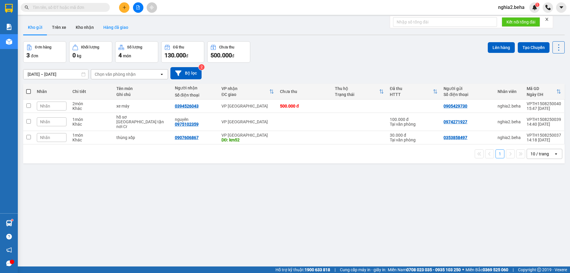
click at [104, 27] on button "Hàng đã giao" at bounding box center [115, 27] width 34 height 14
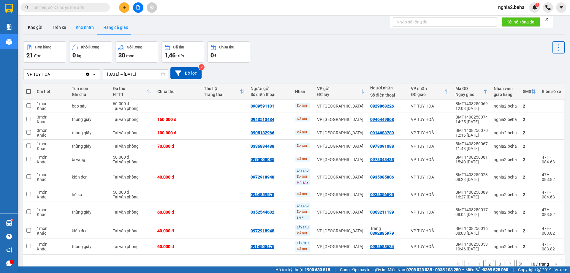
click at [75, 28] on button "Kho nhận" at bounding box center [85, 27] width 28 height 14
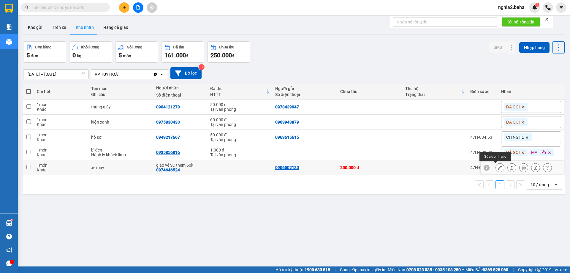
click at [497, 167] on icon at bounding box center [499, 167] width 4 height 4
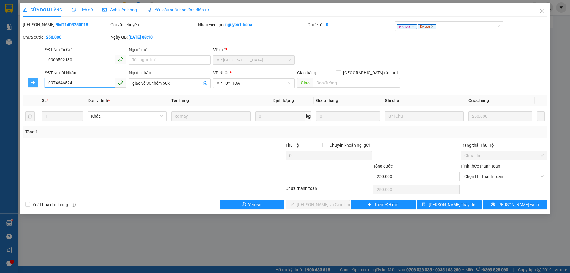
drag, startPoint x: 81, startPoint y: 82, endPoint x: 34, endPoint y: 87, distance: 46.9
click at [34, 87] on div "SĐT Người Nhận 0974646524 0974646524 Người nhận giao về SC thêm 50k VP Nhận * …" at bounding box center [284, 79] width 525 height 21
click at [236, 170] on div at bounding box center [241, 173] width 88 height 21
click at [541, 12] on icon "close" at bounding box center [541, 11] width 3 height 4
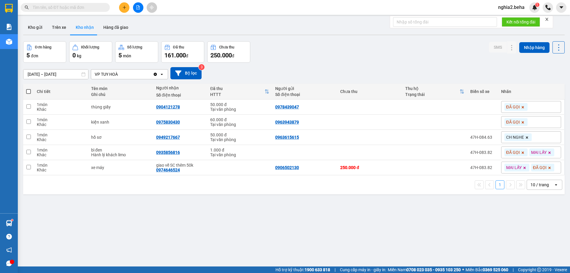
click at [357, 68] on div "[DATE] – [DATE] Press the down arrow key to interact with the calendar and sele…" at bounding box center [293, 73] width 541 height 12
click at [323, 63] on div "[DATE] – [DATE] Press the down arrow key to interact with the calendar and sele…" at bounding box center [293, 73] width 541 height 21
click at [316, 47] on div "Đơn hàng 5 đơn Khối lượng 0 kg Số lượng 5 món Đã thu 161.000 đ Chưa thu 250.000…" at bounding box center [293, 51] width 541 height 21
click at [393, 63] on div "[DATE] – [DATE] Press the down arrow key to interact with the calendar and sele…" at bounding box center [293, 73] width 541 height 21
click at [328, 58] on div "Đơn hàng 5 đơn Khối lượng 0 kg Số lượng 5 món Đã thu 161.000 đ Chưa thu 250.000…" at bounding box center [293, 51] width 541 height 21
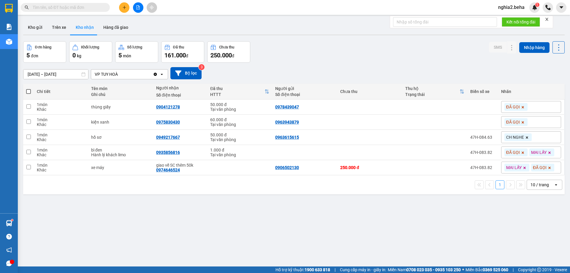
click at [156, 74] on icon "Clear value" at bounding box center [155, 74] width 5 height 5
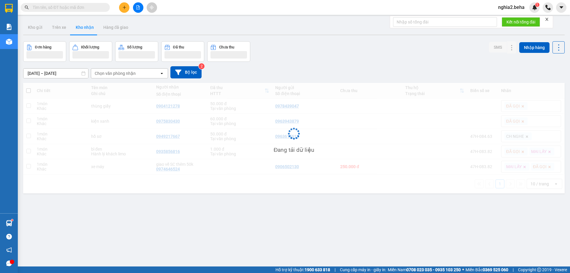
click at [156, 74] on div "Chọn văn phòng nhận" at bounding box center [125, 73] width 68 height 9
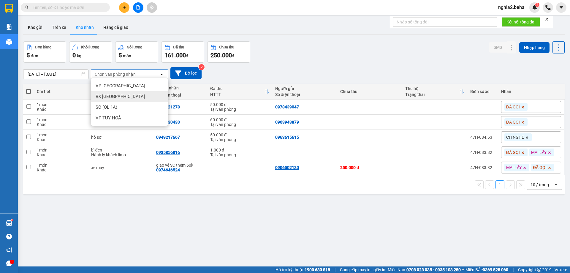
click at [114, 100] on div "BX [GEOGRAPHIC_DATA]" at bounding box center [129, 96] width 77 height 11
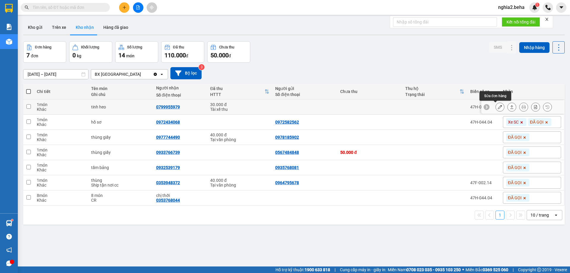
click at [497, 107] on icon at bounding box center [499, 107] width 4 height 4
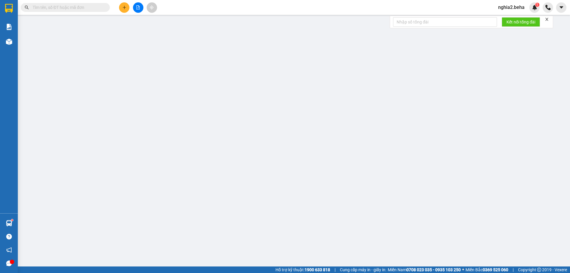
type input "0799955979"
type input "30.000"
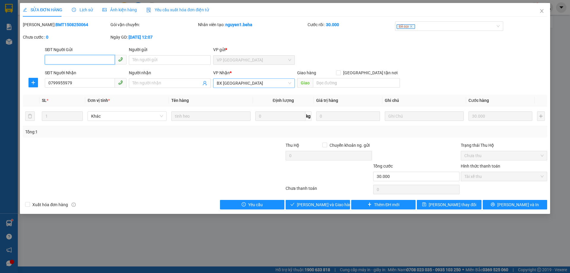
click at [273, 85] on span "BX [GEOGRAPHIC_DATA]" at bounding box center [254, 83] width 74 height 9
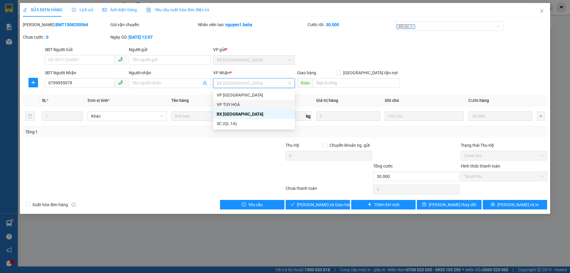
click at [236, 104] on div "VP TUY HOÀ" at bounding box center [254, 104] width 74 height 7
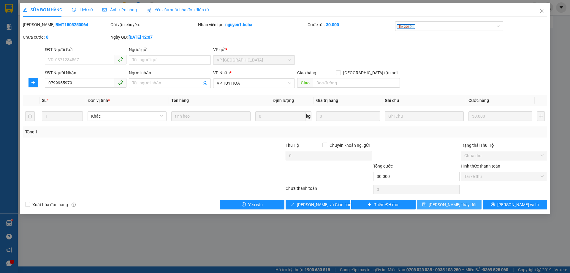
click at [446, 207] on span "[PERSON_NAME] thay đổi" at bounding box center [451, 204] width 47 height 7
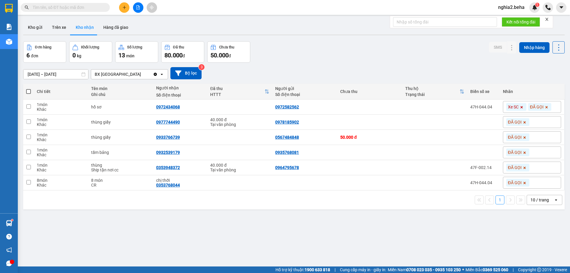
click at [154, 74] on icon "Clear value" at bounding box center [155, 73] width 3 height 3
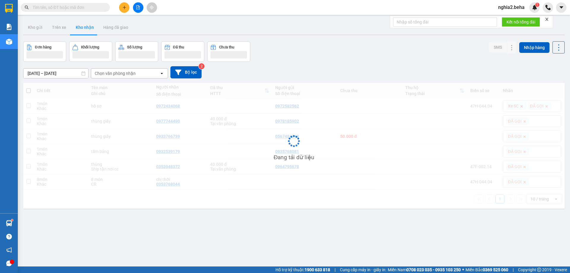
click at [154, 74] on div "Chọn văn phòng nhận" at bounding box center [125, 73] width 68 height 9
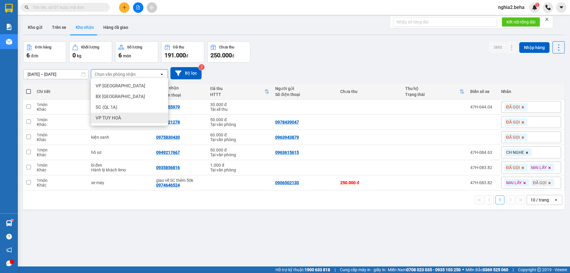
click at [126, 115] on div "VP TUY HOÀ" at bounding box center [129, 117] width 77 height 11
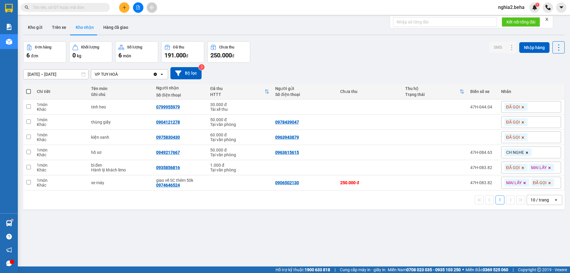
click at [377, 31] on div "Kho gửi Trên xe Kho nhận Hàng đã giao" at bounding box center [293, 28] width 541 height 16
click at [161, 74] on icon at bounding box center [161, 74] width 2 height 1
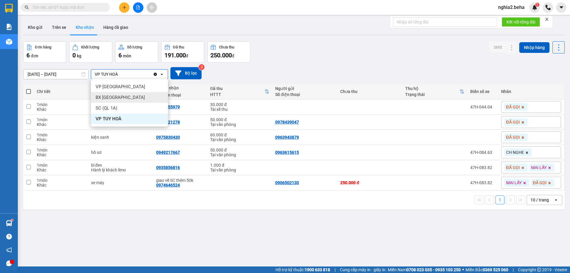
click at [131, 97] on div "BX [GEOGRAPHIC_DATA]" at bounding box center [129, 97] width 77 height 11
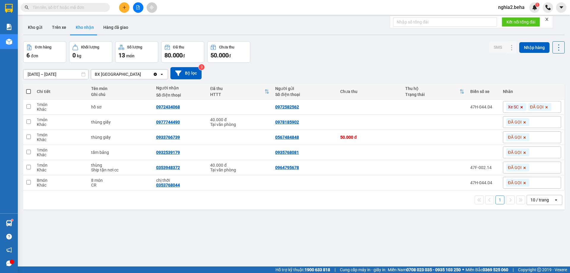
click at [376, 62] on div "Đơn hàng 6 đơn Khối lượng 0 kg Số lượng 13 món Đã thu 80.000 đ Chưa thu 50.000 …" at bounding box center [293, 51] width 541 height 21
click at [88, 7] on input "text" at bounding box center [68, 7] width 70 height 7
click at [92, 5] on input "text" at bounding box center [68, 7] width 70 height 7
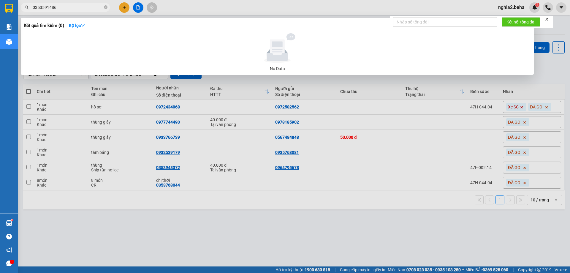
drag, startPoint x: 46, startPoint y: 7, endPoint x: 23, endPoint y: 10, distance: 23.6
click at [23, 10] on span "0353591486" at bounding box center [65, 7] width 89 height 9
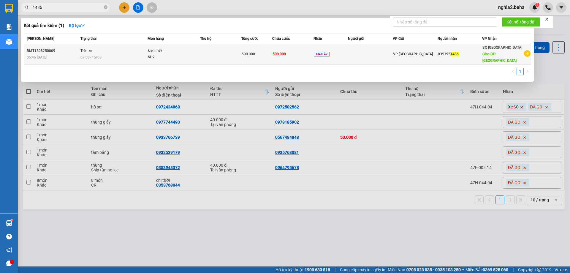
type input "1486"
click at [107, 50] on td "Trên xe 07:00 - 15/08" at bounding box center [113, 54] width 69 height 20
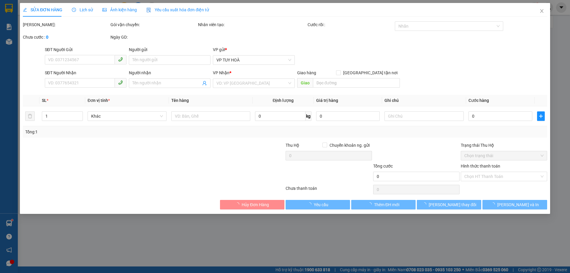
type input "0353951486"
type input "phú lâm"
type input "500.000"
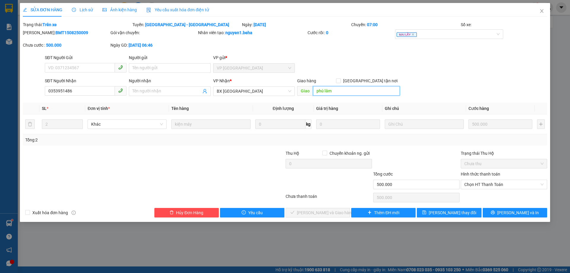
drag, startPoint x: 346, startPoint y: 90, endPoint x: 306, endPoint y: 90, distance: 40.0
click at [306, 90] on span "Giao phú lâm" at bounding box center [348, 90] width 103 height 9
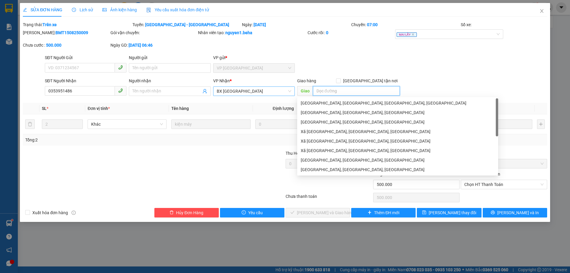
click at [260, 92] on span "BX [GEOGRAPHIC_DATA]" at bounding box center [254, 91] width 74 height 9
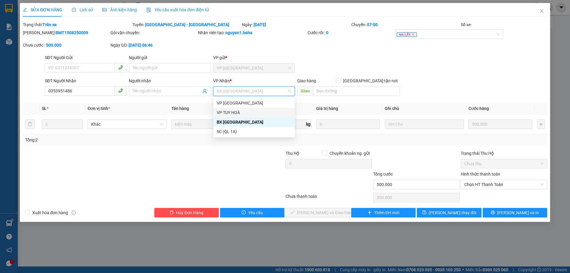
click at [244, 114] on div "VP TUY HOÀ" at bounding box center [254, 112] width 74 height 7
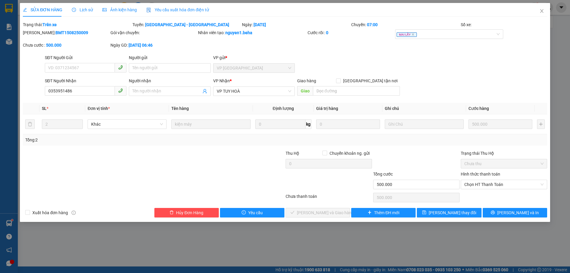
click at [377, 63] on div "SĐT Người Gửi VD: 0371234567 Người gửi Tên người gửi VP gửi * VP ĐẮK LẮK" at bounding box center [296, 64] width 504 height 21
click at [466, 210] on button "[PERSON_NAME] thay đổi" at bounding box center [448, 212] width 64 height 9
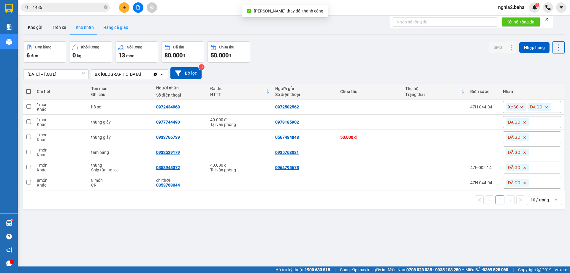
click at [119, 25] on button "Hàng đã giao" at bounding box center [115, 27] width 34 height 14
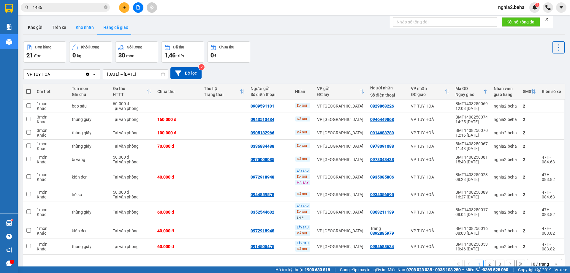
click at [90, 27] on button "Kho nhận" at bounding box center [85, 27] width 28 height 14
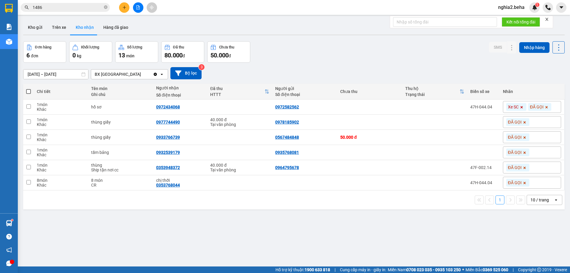
click at [137, 7] on icon "file-add" at bounding box center [138, 7] width 4 height 4
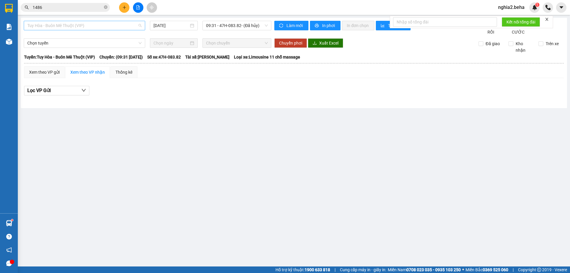
click at [120, 24] on span "Tuy Hòa - Buôn Mê Thuột (VIP)" at bounding box center [84, 25] width 114 height 9
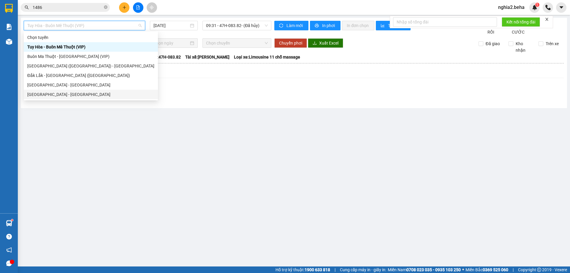
click at [56, 93] on div "[GEOGRAPHIC_DATA] - [GEOGRAPHIC_DATA]" at bounding box center [90, 94] width 127 height 7
type input "[DATE]"
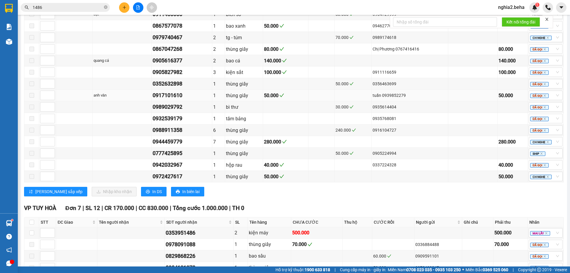
scroll to position [643, 0]
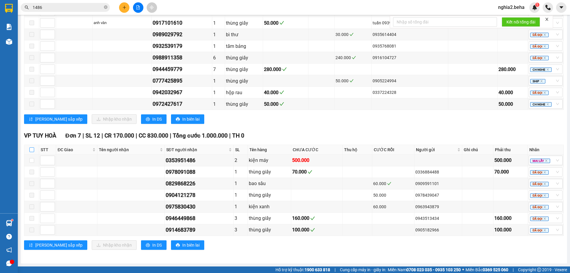
click at [31, 148] on input "checkbox" at bounding box center [31, 149] width 5 height 5
checkbox input "true"
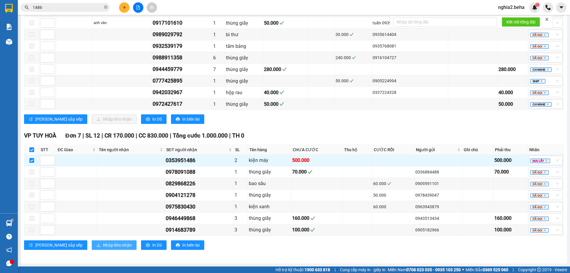
click at [103, 245] on span "Nhập kho nhận" at bounding box center [117, 244] width 29 height 7
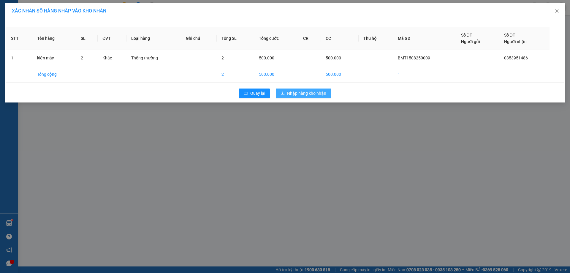
click at [315, 94] on span "Nhập hàng kho nhận" at bounding box center [306, 93] width 39 height 7
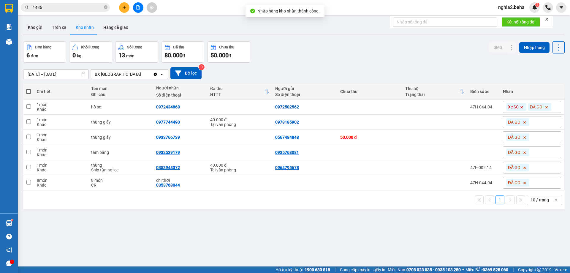
click at [260, 228] on div "ver 1.8.138 Kho gửi Trên xe Kho nhận Hàng đã giao Đơn hàng 6 đơn Khối lượng 0 k…" at bounding box center [294, 154] width 546 height 273
click at [154, 73] on icon "Clear value" at bounding box center [155, 73] width 3 height 3
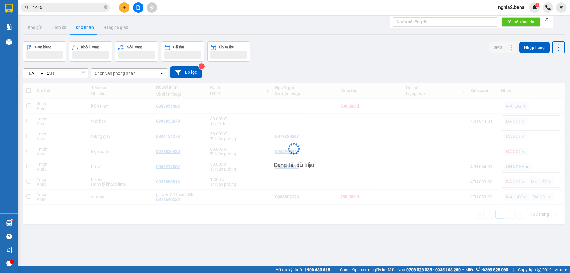
click at [160, 75] on icon "open" at bounding box center [161, 73] width 5 height 5
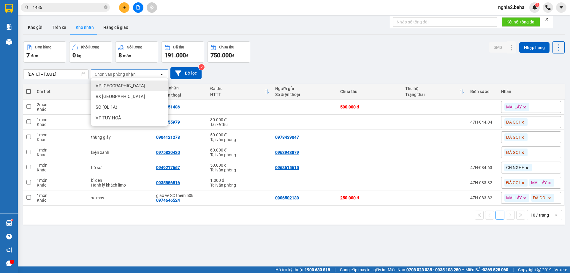
click at [133, 73] on div "Chọn văn phòng nhận" at bounding box center [115, 74] width 41 height 6
click at [136, 75] on div "Chọn văn phòng nhận" at bounding box center [125, 73] width 68 height 9
click at [368, 71] on div "[DATE] – [DATE] Press the down arrow key to interact with the calendar and sele…" at bounding box center [293, 73] width 541 height 12
click at [156, 74] on div "Chọn văn phòng nhận" at bounding box center [125, 73] width 68 height 9
click at [124, 117] on div "VP TUY HOÀ" at bounding box center [129, 118] width 77 height 11
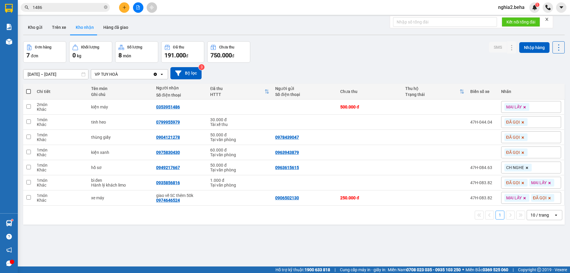
drag, startPoint x: 332, startPoint y: 53, endPoint x: 291, endPoint y: 27, distance: 48.9
click at [331, 53] on div "Đơn hàng 7 đơn Khối lượng 0 kg Số lượng 8 món Đã thu 191.000 đ Chưa thu 750.000…" at bounding box center [293, 51] width 541 height 21
drag, startPoint x: 37, startPoint y: 28, endPoint x: 48, endPoint y: 31, distance: 11.2
click at [37, 28] on button "Kho gửi" at bounding box center [35, 27] width 24 height 14
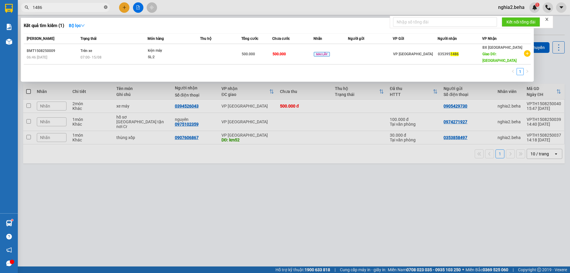
click at [104, 8] on icon "close-circle" at bounding box center [106, 7] width 4 height 4
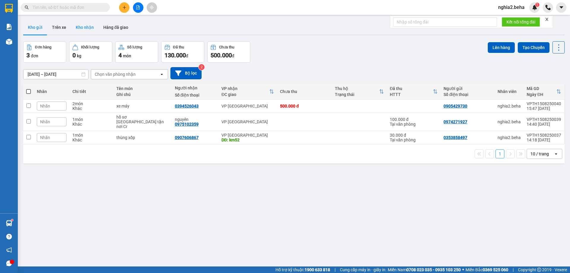
drag, startPoint x: 78, startPoint y: 27, endPoint x: 84, endPoint y: 29, distance: 6.6
click at [78, 27] on button "Kho nhận" at bounding box center [85, 27] width 28 height 14
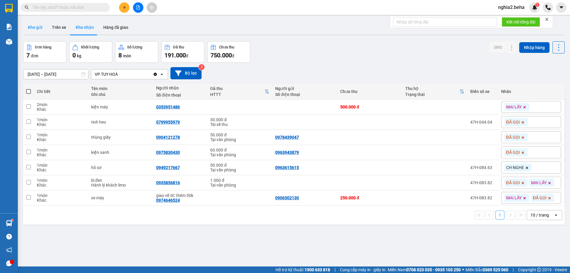
drag, startPoint x: 31, startPoint y: 31, endPoint x: 37, endPoint y: 33, distance: 6.3
click at [32, 31] on button "Kho gửi" at bounding box center [35, 27] width 24 height 14
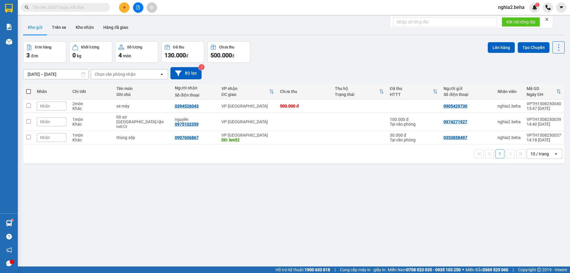
click at [280, 66] on div "[DATE] – [DATE] Press the down arrow key to interact with the calendar and sele…" at bounding box center [293, 73] width 541 height 21
click at [31, 119] on td at bounding box center [28, 122] width 11 height 18
checkbox input "true"
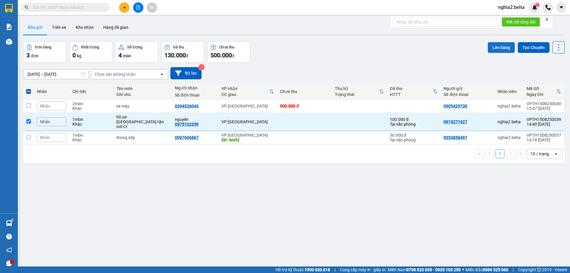
click at [494, 49] on button "Lên hàng" at bounding box center [500, 47] width 27 height 11
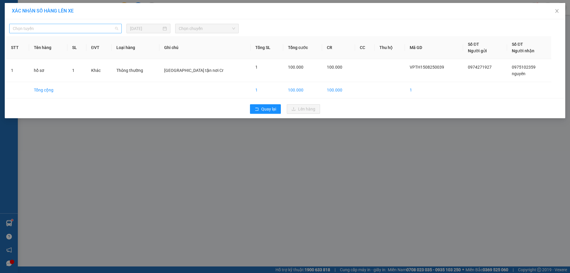
click at [98, 30] on span "Chọn tuyến" at bounding box center [65, 28] width 105 height 9
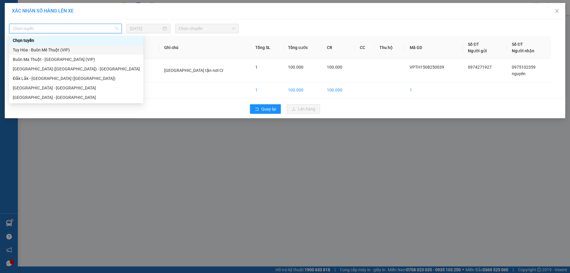
drag, startPoint x: 49, startPoint y: 50, endPoint x: 144, endPoint y: 30, distance: 97.5
click at [50, 50] on div "Tuy Hòa - Buôn Mê Thuột (VIP)" at bounding box center [76, 50] width 127 height 7
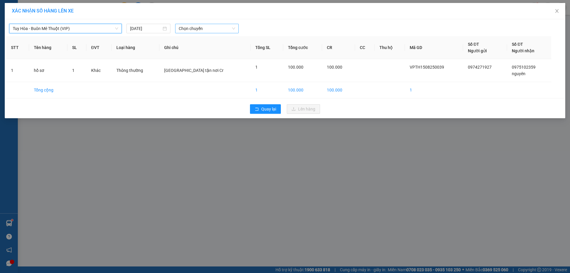
click at [200, 24] on span "Chọn chuyến" at bounding box center [207, 28] width 56 height 9
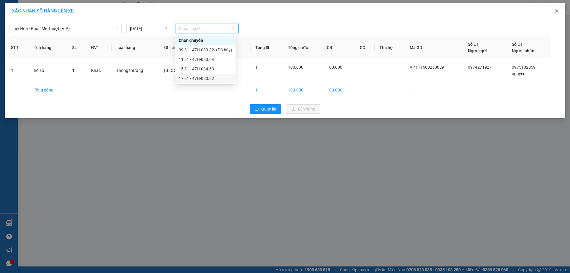
click at [210, 78] on div "17:31 - 47H-083.82" at bounding box center [205, 78] width 53 height 7
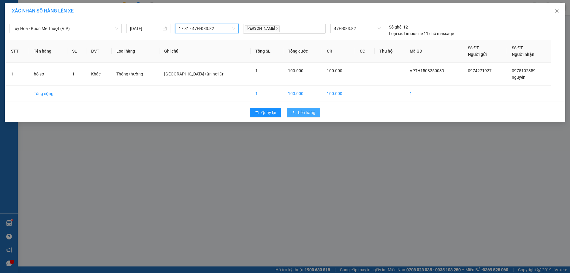
click at [303, 115] on span "Lên hàng" at bounding box center [306, 112] width 17 height 7
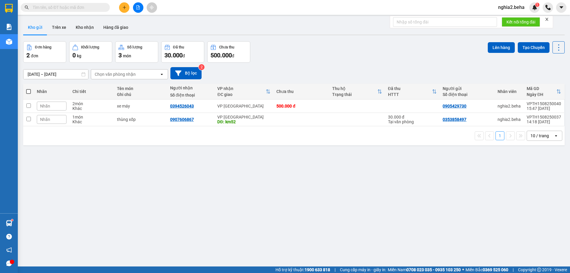
click at [350, 54] on div "Đơn hàng 2 đơn Khối lượng 0 kg Số lượng 3 món Đã thu 30.000 đ Chưa thu 500.000 …" at bounding box center [293, 51] width 541 height 21
click at [303, 80] on div "[DATE] – [DATE] Press the down arrow key to interact with the calendar and sele…" at bounding box center [293, 73] width 541 height 21
click at [298, 230] on div "ver 1.8.138 Kho gửi Trên xe Kho nhận Hàng đã giao Đơn hàng 2 đơn Khối lượng 0 k…" at bounding box center [294, 154] width 546 height 273
click at [91, 26] on button "Kho nhận" at bounding box center [85, 27] width 28 height 14
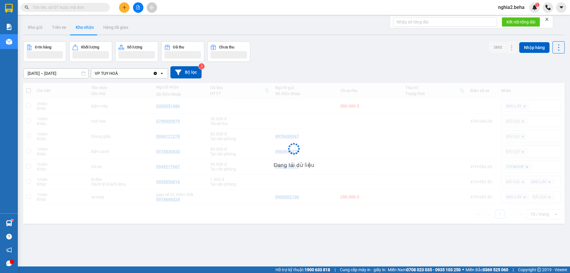
click at [319, 66] on div "[DATE] – [DATE] Press the down arrow key to interact with the calendar and sele…" at bounding box center [293, 72] width 541 height 21
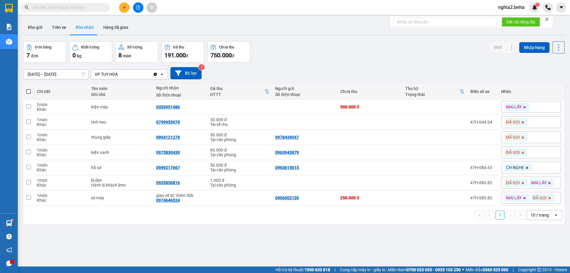
click at [326, 69] on div "[DATE] – [DATE] Press the down arrow key to interact with the calendar and sele…" at bounding box center [293, 73] width 541 height 12
click at [333, 66] on div "[DATE] – [DATE] Press the down arrow key to interact with the calendar and sele…" at bounding box center [293, 73] width 541 height 21
click at [136, 8] on icon "file-add" at bounding box center [137, 7] width 3 height 4
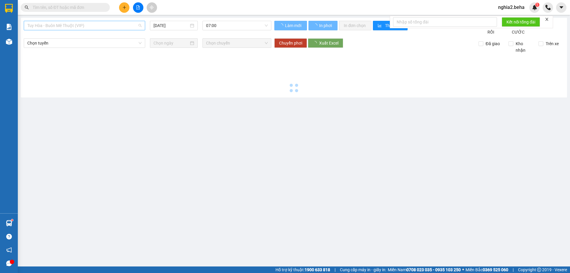
click at [115, 23] on span "Tuy Hòa - Buôn Mê Thuột (VIP)" at bounding box center [84, 25] width 114 height 9
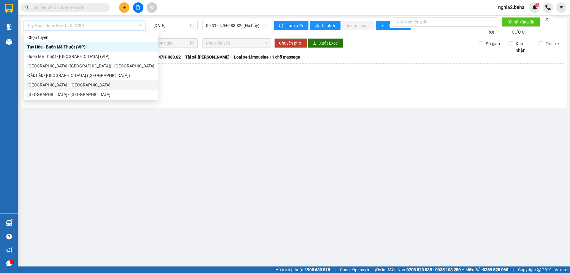
click at [69, 83] on div "[GEOGRAPHIC_DATA] - [GEOGRAPHIC_DATA]" at bounding box center [90, 85] width 127 height 7
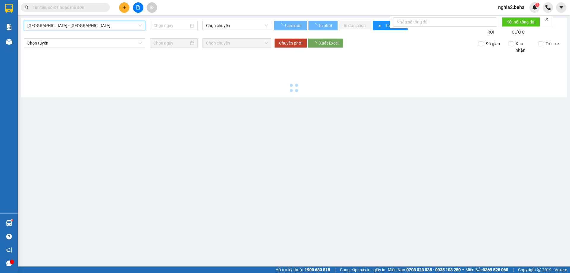
type input "[DATE]"
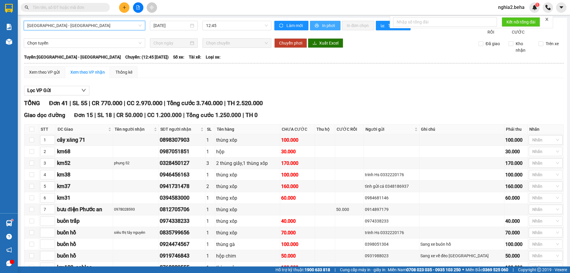
click at [325, 23] on span "In phơi" at bounding box center [329, 25] width 14 height 7
click at [20, 44] on main "[GEOGRAPHIC_DATA] - [GEOGRAPHIC_DATA] [DATE] 12:45 Làm mới In phơi In đơn chọn …" at bounding box center [285, 133] width 570 height 266
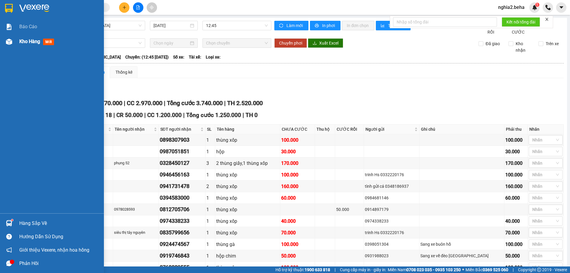
click at [15, 43] on div "Kho hàng mới" at bounding box center [52, 41] width 104 height 15
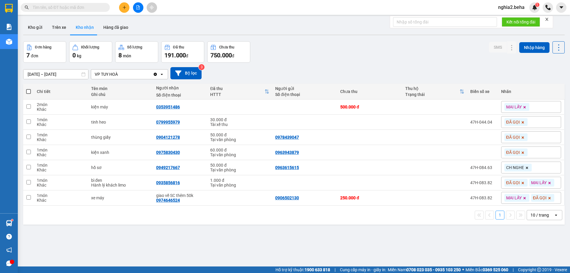
click at [330, 69] on div "[DATE] – [DATE] Press the down arrow key to interact with the calendar and sele…" at bounding box center [293, 73] width 541 height 12
click at [94, 7] on input "text" at bounding box center [68, 7] width 70 height 7
click at [497, 121] on icon at bounding box center [499, 122] width 4 height 4
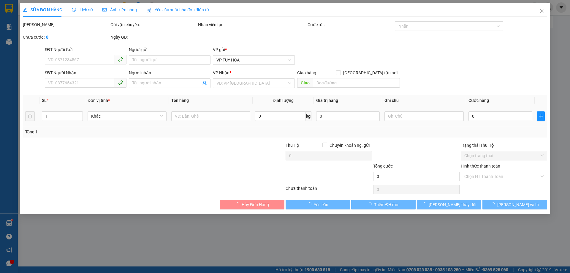
type input "0799955979"
type input "30.000"
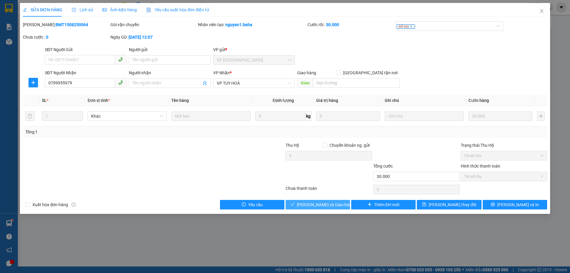
click at [331, 206] on span "[PERSON_NAME] và Giao hàng" at bounding box center [325, 204] width 57 height 7
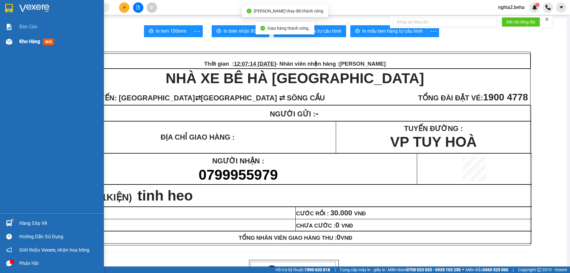
click at [9, 40] on img at bounding box center [9, 42] width 6 height 6
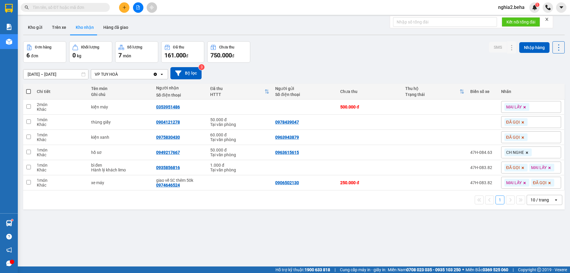
click at [278, 63] on div "[DATE] – [DATE] Press the down arrow key to interact with the calendar and sele…" at bounding box center [293, 73] width 541 height 21
click at [308, 80] on div "[DATE] – [DATE] Press the down arrow key to interact with the calendar and sele…" at bounding box center [293, 73] width 541 height 21
click at [86, 8] on input "text" at bounding box center [68, 7] width 70 height 7
click at [93, 9] on input "text" at bounding box center [68, 7] width 70 height 7
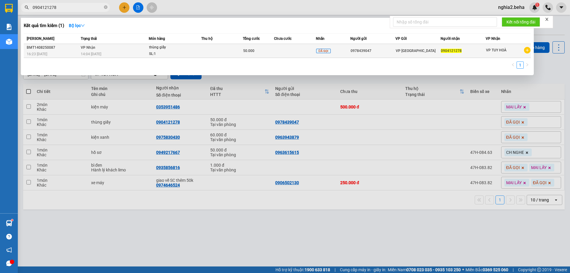
type input "0904121278"
click at [91, 49] on span "VP Nhận" at bounding box center [88, 47] width 15 height 4
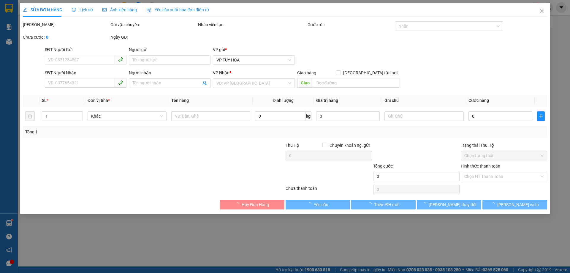
type input "0978439047"
type input "0904121278"
type input "50.000"
type input "0"
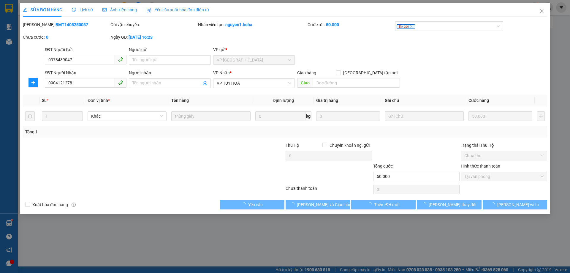
click at [122, 13] on div "Ảnh kiện hàng" at bounding box center [119, 10] width 34 height 14
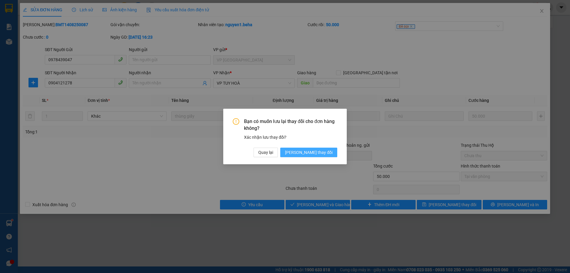
click at [325, 149] on span "[PERSON_NAME] thay đổi" at bounding box center [308, 152] width 47 height 7
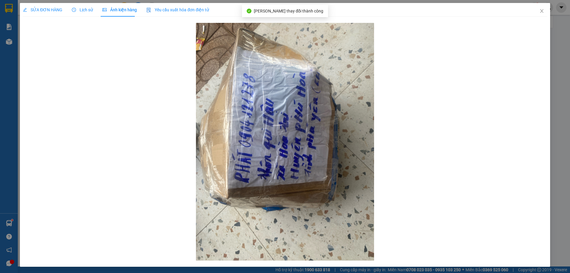
click at [39, 10] on span "SỬA ĐƠN HÀNG" at bounding box center [42, 9] width 39 height 5
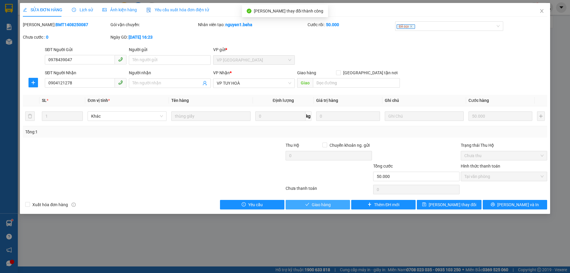
click at [319, 206] on span "Giao hàng" at bounding box center [320, 204] width 19 height 7
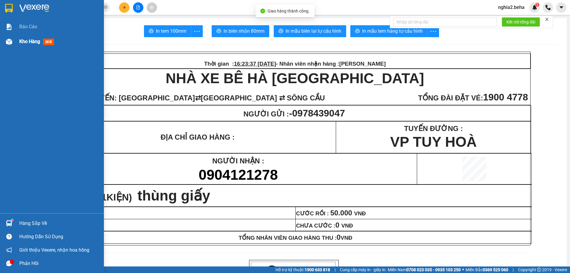
click at [26, 37] on div "Kho hàng mới" at bounding box center [59, 41] width 80 height 15
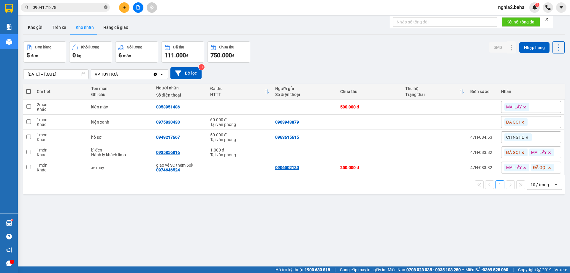
click at [104, 7] on icon "close-circle" at bounding box center [106, 7] width 4 height 4
click at [80, 7] on input "text" at bounding box center [68, 7] width 70 height 7
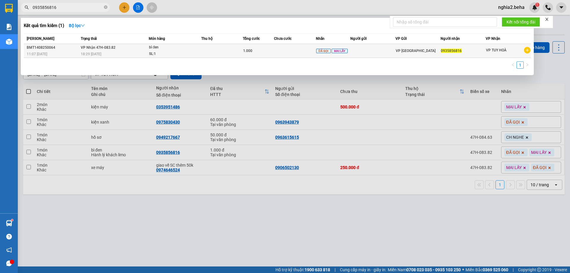
type input "0935856816"
click at [90, 47] on span "VP Nhận 47H-083.82" at bounding box center [98, 47] width 35 height 4
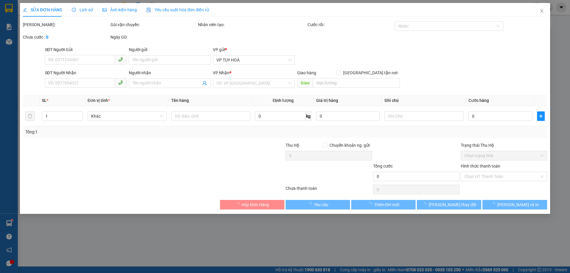
type input "0935856816"
type input "1.000"
type input "0"
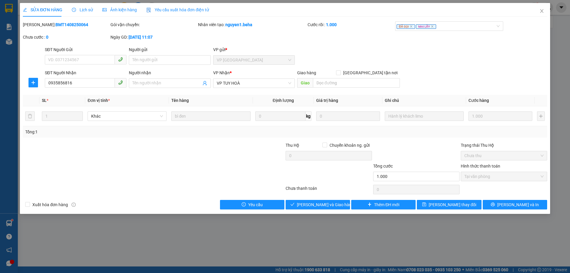
click at [111, 6] on div "Ảnh kiện hàng" at bounding box center [119, 10] width 34 height 14
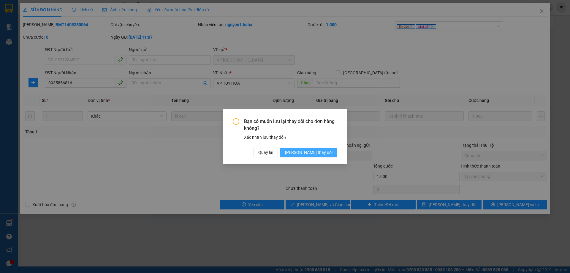
click at [329, 152] on span "[PERSON_NAME] thay đổi" at bounding box center [308, 152] width 47 height 7
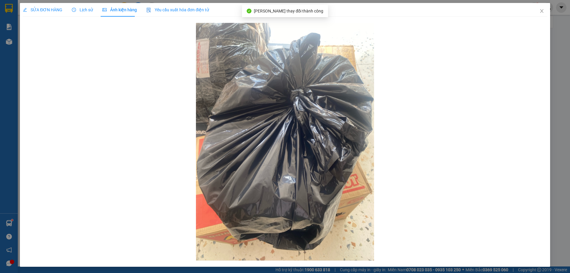
click at [46, 9] on span "SỬA ĐƠN HÀNG" at bounding box center [42, 9] width 39 height 5
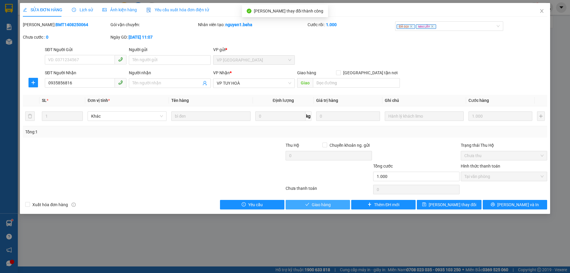
click at [323, 204] on span "Giao hàng" at bounding box center [320, 204] width 19 height 7
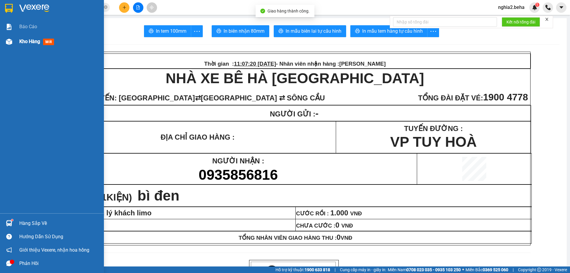
click at [33, 43] on span "Kho hàng" at bounding box center [29, 42] width 21 height 6
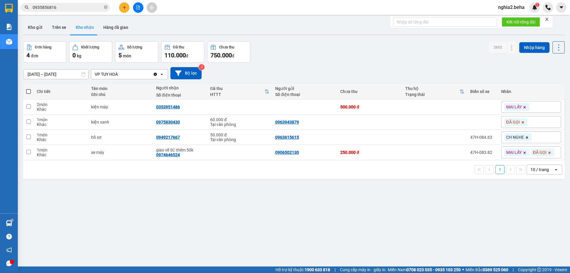
click at [232, 206] on div "ver 1.8.138 Kho gửi Trên xe Kho nhận Hàng đã giao Đơn hàng 4 đơn Khối lượng 0 k…" at bounding box center [294, 154] width 546 height 273
click at [120, 33] on button "Hàng đã giao" at bounding box center [115, 27] width 34 height 14
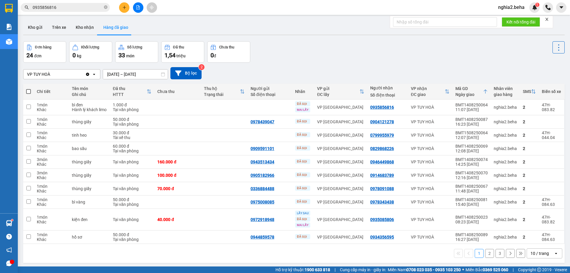
click at [322, 71] on div "VP TUY HOÀ Clear value open [DATE] – [DATE] Press the down arrow key to interac…" at bounding box center [293, 73] width 541 height 12
drag, startPoint x: 80, startPoint y: 26, endPoint x: 86, endPoint y: 33, distance: 9.2
click at [80, 27] on button "Kho nhận" at bounding box center [85, 27] width 28 height 14
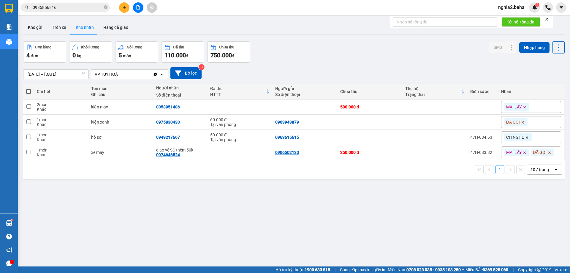
click at [339, 66] on div "[DATE] – [DATE] Press the down arrow key to interact with the calendar and sele…" at bounding box center [293, 73] width 541 height 21
click at [105, 9] on icon "close-circle" at bounding box center [106, 7] width 4 height 4
click at [138, 12] on button at bounding box center [138, 7] width 10 height 10
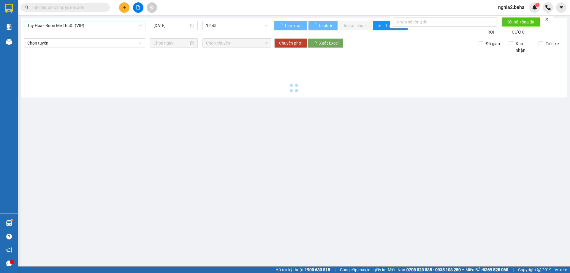
click at [136, 26] on span "Tuy Hòa - Buôn Mê Thuột (VIP)" at bounding box center [84, 25] width 114 height 9
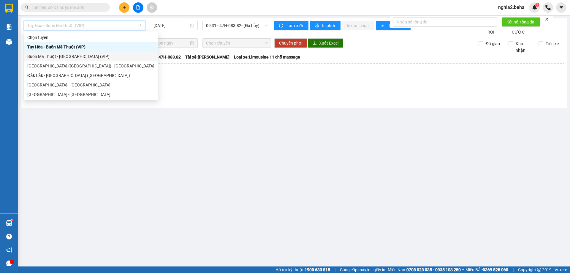
click at [61, 53] on div "Buôn Ma Thuột - [GEOGRAPHIC_DATA] (VIP)" at bounding box center [90, 56] width 127 height 7
type input "[DATE]"
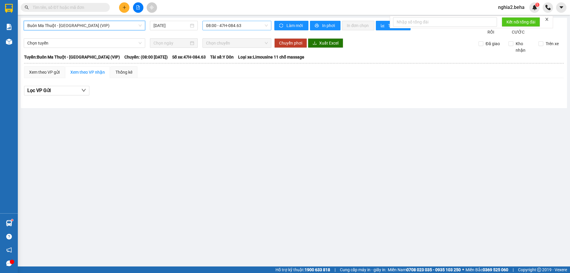
drag, startPoint x: 230, startPoint y: 26, endPoint x: 234, endPoint y: 28, distance: 4.1
click at [231, 26] on span "08:00 - 47H-084.63" at bounding box center [237, 25] width 62 height 9
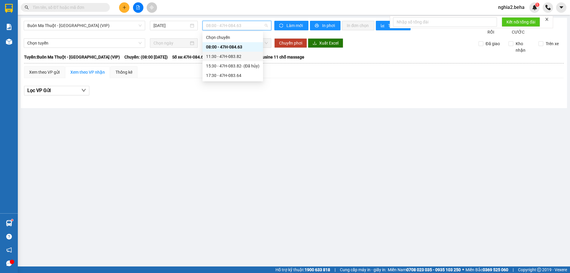
click at [235, 54] on div "11:30 - 47H-083.82" at bounding box center [232, 56] width 53 height 7
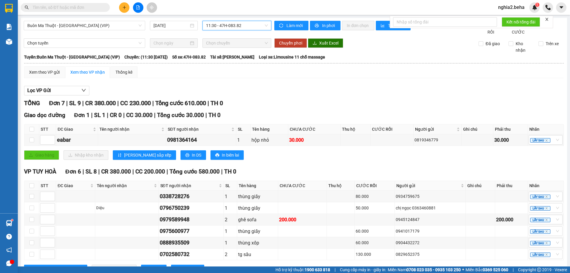
click at [328, 90] on div "Lọc VP Gửi TỔNG Đơn 7 | SL 9 | CR 380.000 | CC 230.000 | Tổng cước 610.000 | T…" at bounding box center [293, 182] width 539 height 198
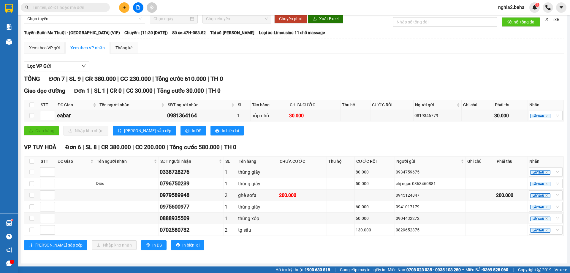
click at [178, 168] on div "0338728276" at bounding box center [191, 172] width 63 height 8
copy div "0338728276"
click at [181, 172] on div "0338728276" at bounding box center [191, 172] width 63 height 8
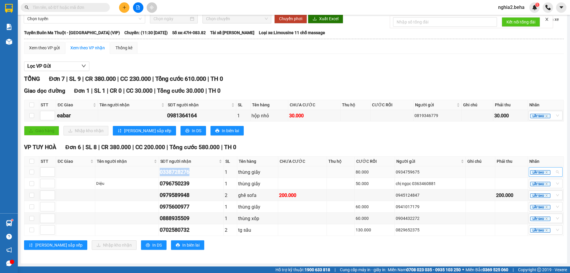
click at [551, 172] on div "LẤY SAU" at bounding box center [545, 171] width 34 height 9
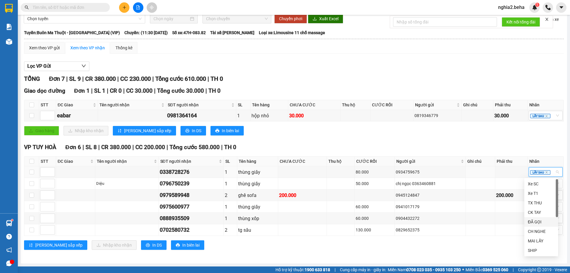
click at [538, 220] on div "ĐÃ GỌI" at bounding box center [540, 221] width 27 height 7
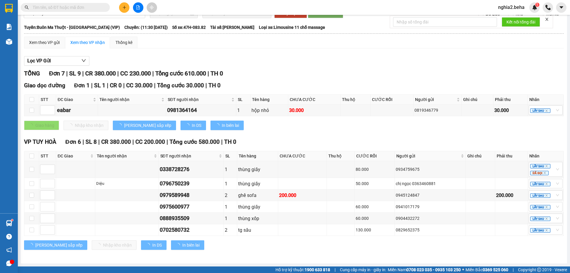
click at [311, 249] on div "[PERSON_NAME] sắp xếp Nhập kho nhận In DS In biên lai" at bounding box center [293, 244] width 539 height 9
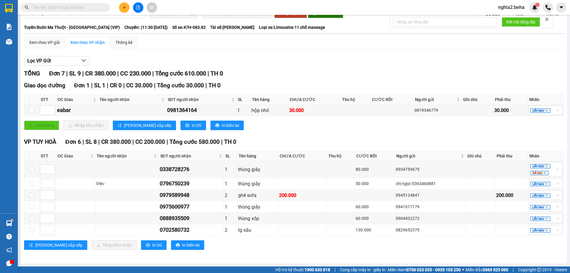
click at [331, 134] on div "Giao dọc đường Đơn 1 | SL 1 | CR 0 | CC 30.000 | Tổng cước 30.000 | TH 0 STT ĐC…" at bounding box center [293, 107] width 539 height 53
click at [554, 174] on div "LẤY SAU ĐÃ GỌI" at bounding box center [545, 169] width 34 height 15
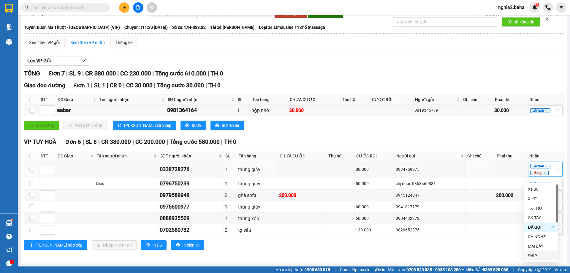
drag, startPoint x: 538, startPoint y: 255, endPoint x: 507, endPoint y: 252, distance: 31.0
click at [537, 255] on div "SHIP" at bounding box center [540, 255] width 27 height 7
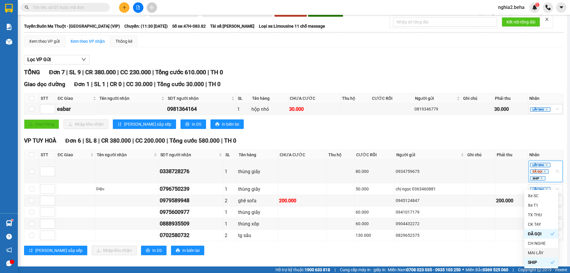
click at [266, 254] on div "[PERSON_NAME] sắp xếp Nhập kho nhận In DS In biên lai" at bounding box center [293, 249] width 539 height 9
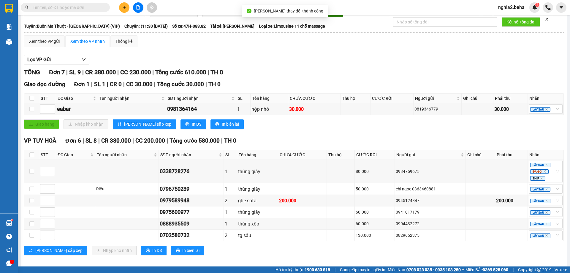
click at [329, 129] on div "Giao hàng Nhập kho nhận Lưu sắp xếp In DS In biên lai" at bounding box center [293, 123] width 539 height 9
click at [173, 175] on div "0338728276" at bounding box center [191, 171] width 63 height 8
click at [175, 175] on div "0338728276" at bounding box center [191, 171] width 63 height 8
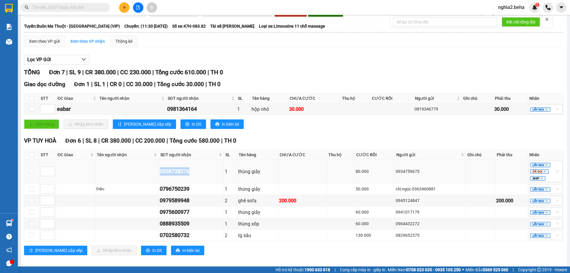
click at [175, 175] on div "0338728276" at bounding box center [191, 171] width 63 height 8
copy div "0338728276"
click at [184, 175] on div "0338728276" at bounding box center [191, 171] width 63 height 8
click at [362, 174] on div "80.000" at bounding box center [374, 171] width 38 height 7
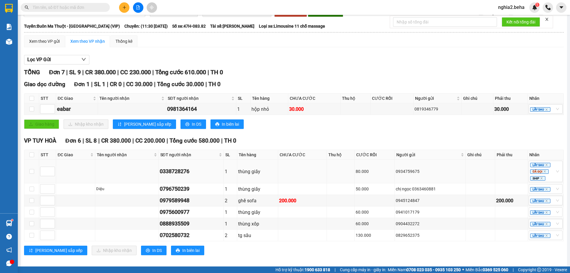
click at [364, 174] on div "80.000" at bounding box center [374, 171] width 38 height 7
click at [362, 174] on div "80.000" at bounding box center [374, 171] width 38 height 7
click at [359, 174] on div "80.000" at bounding box center [374, 171] width 38 height 7
click at [358, 174] on div "80.000" at bounding box center [374, 171] width 38 height 7
click at [355, 174] on div "80.000" at bounding box center [374, 171] width 38 height 7
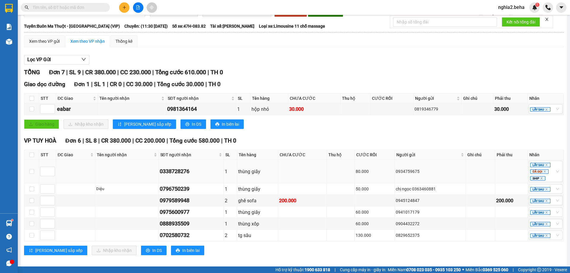
click at [355, 174] on div "80.000" at bounding box center [374, 171] width 38 height 7
click at [356, 174] on div "80.000" at bounding box center [374, 171] width 38 height 7
click at [254, 175] on div "thùng giấy" at bounding box center [257, 171] width 39 height 7
click at [256, 175] on div "thùng giấy" at bounding box center [257, 171] width 39 height 7
click at [408, 174] on div "0934759675" at bounding box center [429, 171] width 69 height 7
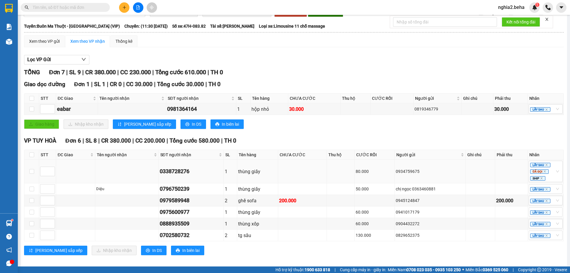
click at [409, 174] on div "0934759675" at bounding box center [429, 171] width 69 height 7
click at [411, 174] on div "0934759675" at bounding box center [429, 171] width 69 height 7
click at [271, 195] on td "thùng giấy" at bounding box center [257, 189] width 41 height 12
click at [152, 253] on span "In DS" at bounding box center [156, 250] width 9 height 7
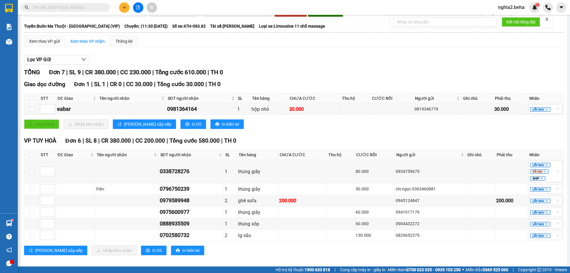
click at [327, 141] on div "TỔNG Đơn 7 | SL 9 | CR 380.000 | CC 230.000 | Tổng cước 610.000 | TH 0 Giao dọc…" at bounding box center [293, 165] width 539 height 195
click at [176, 193] on div "0796750239" at bounding box center [191, 189] width 63 height 8
copy div "0796750239"
click at [244, 193] on div "thùng giấy" at bounding box center [257, 188] width 39 height 7
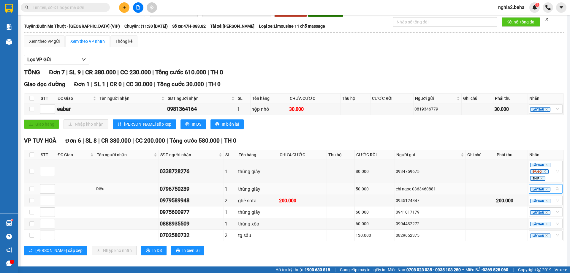
click at [552, 193] on div "LẤY SAU" at bounding box center [545, 188] width 34 height 9
click at [541, 154] on div "ĐÃ GỌI" at bounding box center [540, 155] width 27 height 7
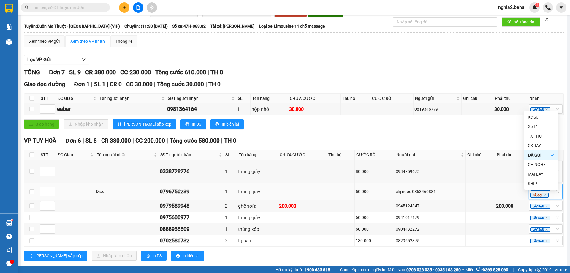
click at [190, 195] on div "0796750239" at bounding box center [191, 191] width 63 height 8
click at [237, 200] on td "thùng giấy" at bounding box center [257, 191] width 41 height 17
click at [327, 97] on div "Giao dọc đường Đơn 1 | SL 1 | CR 0 | CC 30.000 | Tổng cước 30.000 | TH 0 STT ĐC…" at bounding box center [293, 106] width 539 height 53
click at [179, 210] on div "0979589948" at bounding box center [191, 205] width 63 height 8
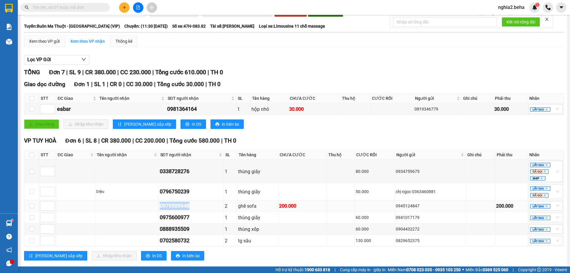
click at [179, 210] on div "0979589948" at bounding box center [191, 205] width 63 height 8
copy div "0979589948"
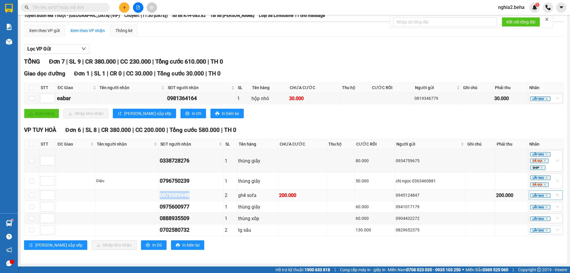
click at [553, 195] on div "LẤY SAU" at bounding box center [545, 194] width 34 height 9
click at [541, 155] on div "ĐÃ GỌI" at bounding box center [540, 154] width 27 height 7
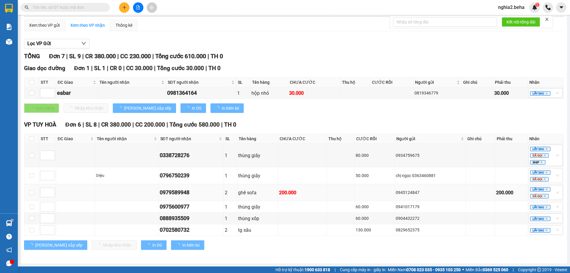
click at [177, 196] on div "0979589948" at bounding box center [191, 192] width 63 height 8
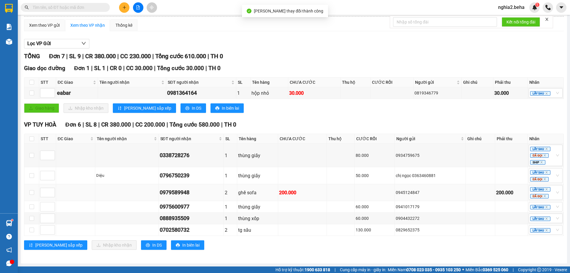
click at [182, 196] on div "0979589948" at bounding box center [191, 192] width 63 height 8
click at [185, 196] on div "0979589948" at bounding box center [191, 192] width 63 height 8
click at [189, 196] on div "0979589948" at bounding box center [191, 192] width 63 height 8
click at [551, 198] on div "LẤY SAU ĐÃ GỌI" at bounding box center [545, 192] width 34 height 15
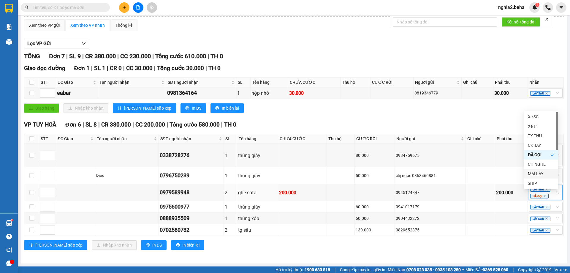
click at [544, 173] on div "MAI LẤY" at bounding box center [540, 173] width 27 height 7
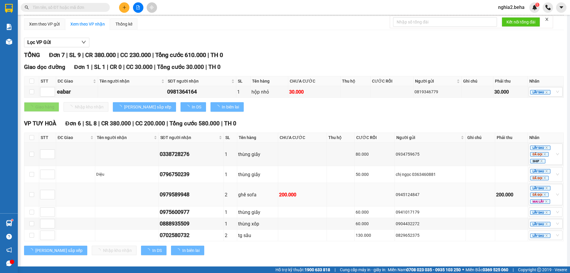
click at [180, 198] on div "0979589948" at bounding box center [191, 194] width 63 height 8
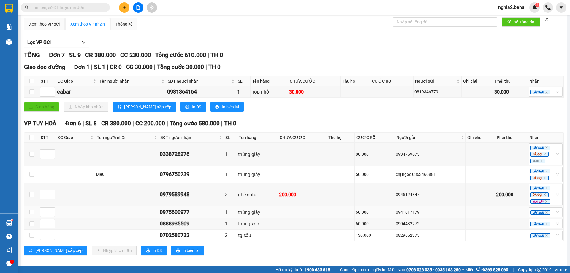
click at [177, 216] on div "0975600977" at bounding box center [191, 212] width 63 height 8
copy div "0975600977"
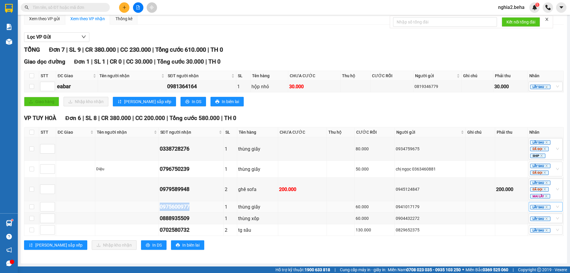
click at [552, 207] on div "LẤY SAU" at bounding box center [545, 206] width 34 height 9
click at [538, 165] on div "ĐÃ GỌI" at bounding box center [540, 166] width 27 height 7
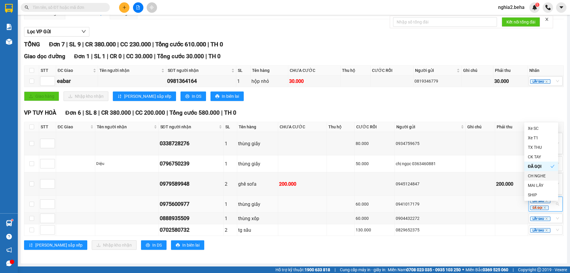
click at [193, 208] on div "0975600977" at bounding box center [191, 204] width 63 height 8
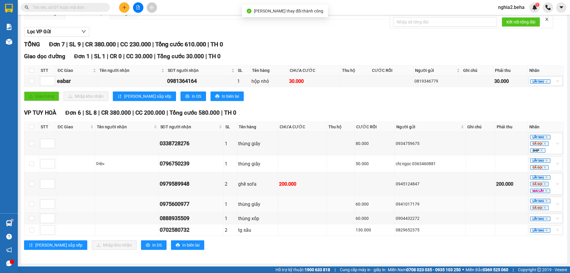
click at [182, 208] on div "0975600977" at bounding box center [191, 204] width 63 height 8
click at [186, 208] on div "0975600977" at bounding box center [191, 204] width 63 height 8
click at [189, 208] on div "0975600977" at bounding box center [191, 204] width 63 height 8
click at [187, 208] on div "0975600977" at bounding box center [191, 204] width 63 height 8
click at [184, 208] on div "0975600977" at bounding box center [191, 204] width 63 height 8
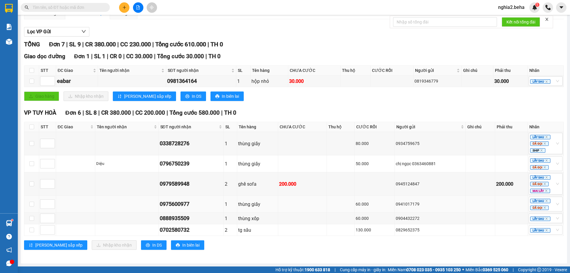
click at [182, 208] on div "0975600977" at bounding box center [191, 204] width 63 height 8
click at [179, 208] on div "0975600977" at bounding box center [191, 204] width 63 height 8
click at [178, 208] on div "0975600977" at bounding box center [191, 204] width 63 height 8
click at [191, 208] on div "0975600977" at bounding box center [191, 204] width 63 height 8
click at [187, 208] on div "0975600977" at bounding box center [191, 204] width 63 height 8
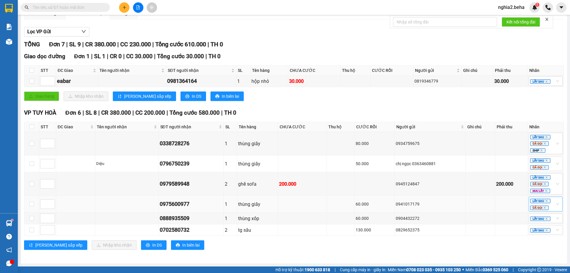
click at [551, 209] on div "LẤY SAU ĐÃ GỌI" at bounding box center [545, 203] width 34 height 15
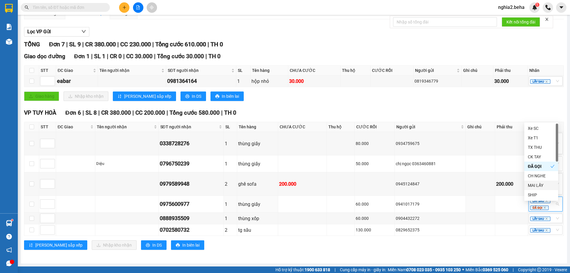
click at [546, 184] on div "MAI LẤY" at bounding box center [540, 185] width 27 height 7
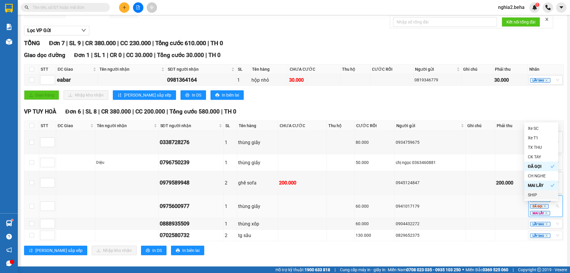
click at [230, 210] on div "1" at bounding box center [230, 205] width 11 height 7
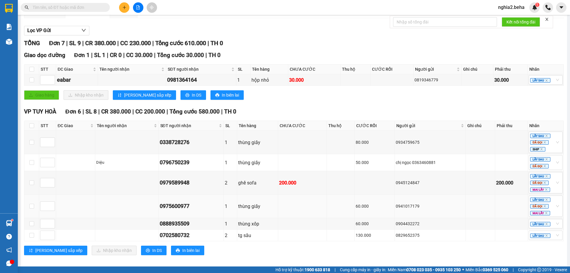
scroll to position [72, 0]
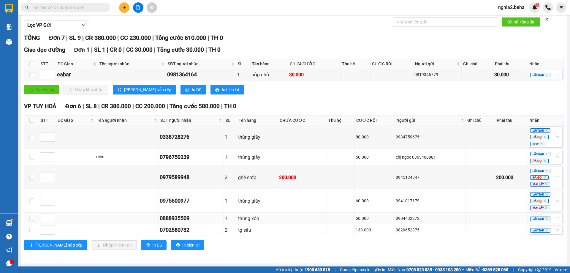
click at [185, 219] on div "0888935509" at bounding box center [191, 218] width 63 height 8
copy div "0888935509"
click at [545, 194] on icon "close" at bounding box center [546, 194] width 2 height 2
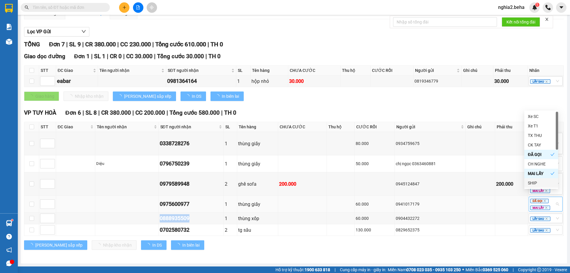
scroll to position [65, 0]
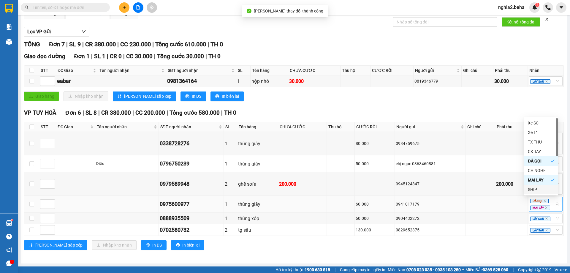
click at [420, 249] on div "[PERSON_NAME] sắp xếp Nhập kho nhận In DS In biên lai" at bounding box center [293, 244] width 539 height 9
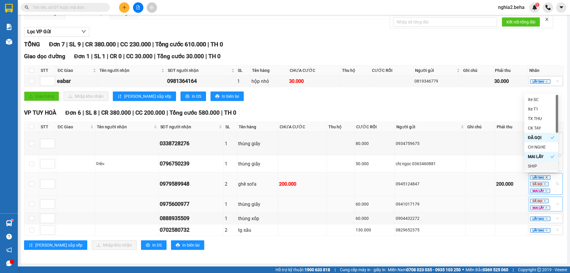
click at [545, 178] on icon "close" at bounding box center [546, 177] width 3 height 3
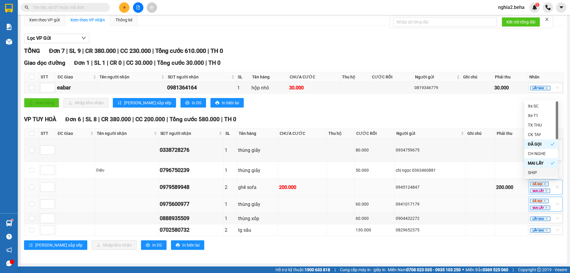
scroll to position [59, 0]
click at [543, 184] on icon "close" at bounding box center [544, 183] width 3 height 3
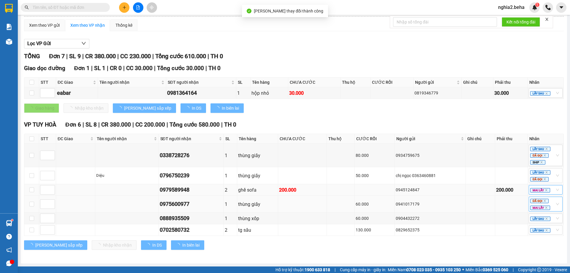
scroll to position [53, 0]
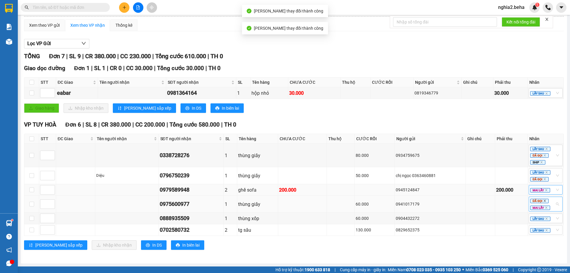
click at [543, 200] on icon "close" at bounding box center [544, 200] width 3 height 3
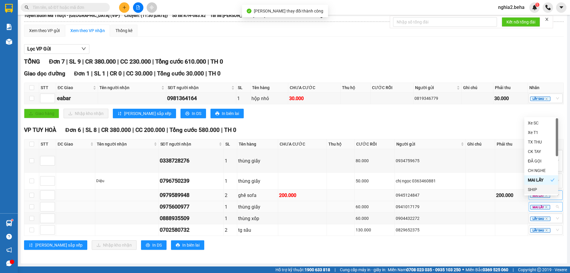
scroll to position [48, 0]
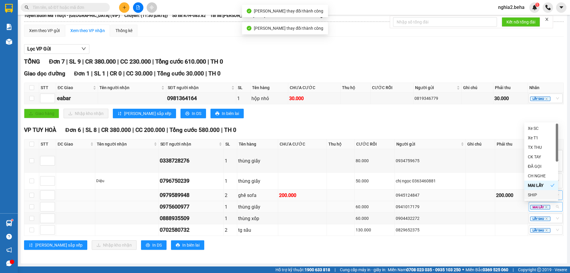
click at [426, 255] on div "TỔNG Đơn 7 | SL 9 | CR 380.000 | CC 230.000 | Tổng cước 610.000 | TH 0 Giao dọc…" at bounding box center [293, 157] width 539 height 200
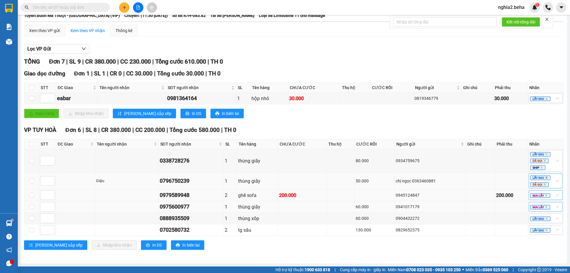
click at [545, 178] on icon "close" at bounding box center [546, 178] width 2 height 2
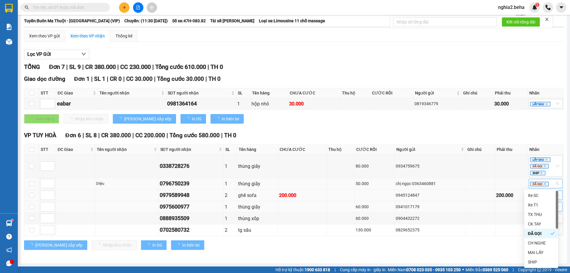
scroll to position [43, 0]
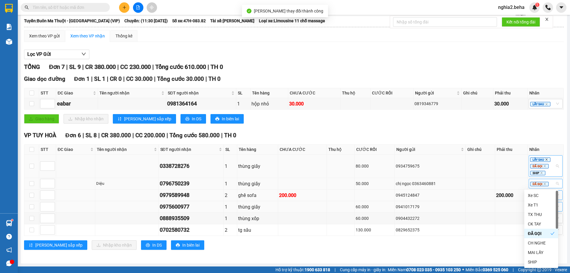
click at [545, 160] on icon "close" at bounding box center [546, 159] width 3 height 3
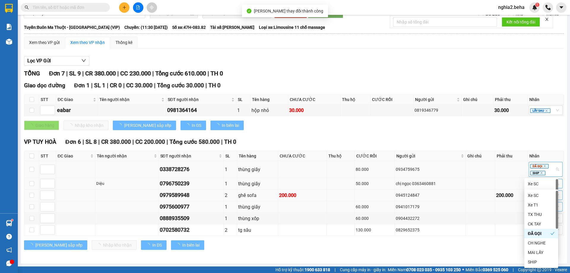
scroll to position [36, 0]
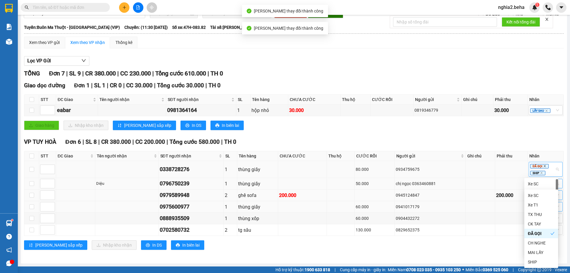
click at [543, 166] on icon "close" at bounding box center [544, 166] width 2 height 2
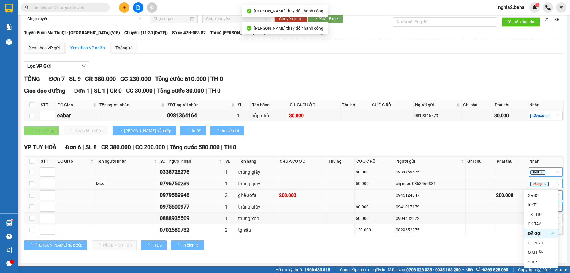
scroll to position [31, 0]
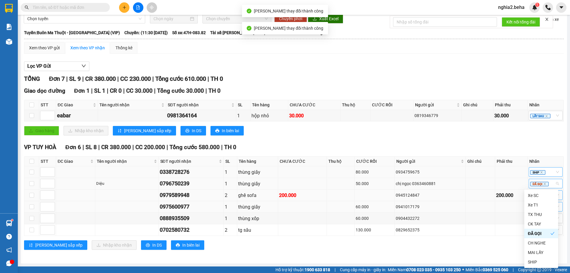
click at [430, 251] on div "VP [GEOGRAPHIC_DATA] 6 | SL 8 | CR 380.000 | CC 200.000 | Tổng cước 580.000 | T…" at bounding box center [293, 198] width 539 height 111
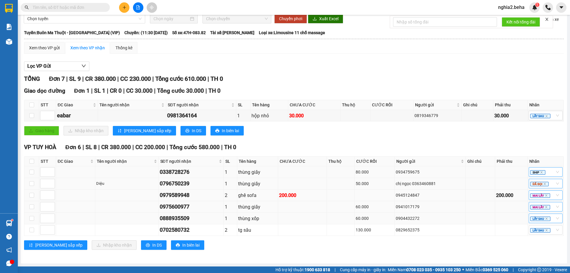
click at [552, 218] on div "LẤY SAU" at bounding box center [545, 217] width 34 height 9
click at [542, 188] on div "CH NGHE" at bounding box center [540, 187] width 27 height 7
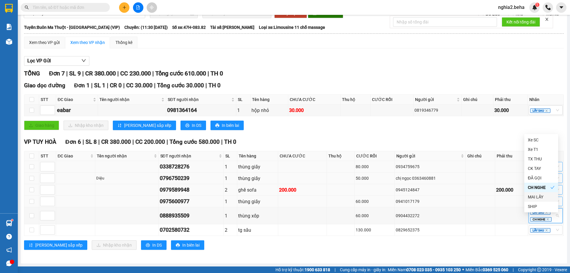
click at [389, 246] on div "[PERSON_NAME] sắp xếp Nhập kho nhận In DS In biên lai" at bounding box center [293, 244] width 539 height 9
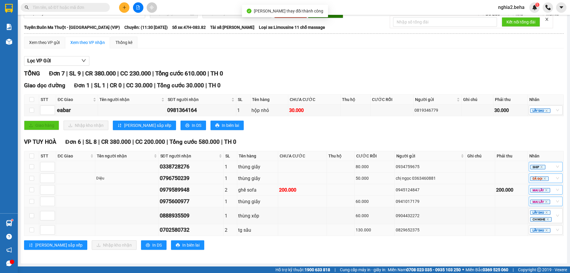
click at [180, 234] on div "0702580732" at bounding box center [191, 229] width 63 height 8
copy div "0702580732"
click at [554, 234] on div "LẤY SAU" at bounding box center [545, 229] width 34 height 9
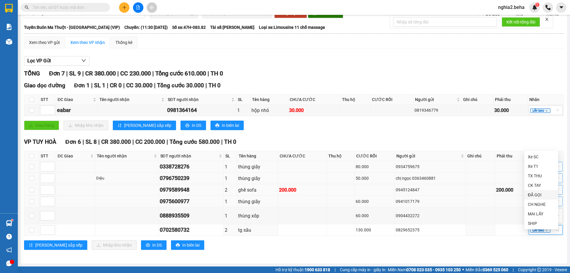
click at [542, 194] on div "ĐÃ GỌI" at bounding box center [540, 194] width 27 height 7
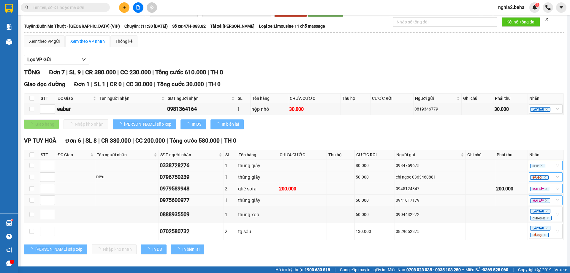
drag, startPoint x: 416, startPoint y: 252, endPoint x: 247, endPoint y: 271, distance: 170.1
click at [414, 252] on div "[PERSON_NAME] sắp xếp Nhập kho nhận In DS In biên lai" at bounding box center [293, 248] width 539 height 9
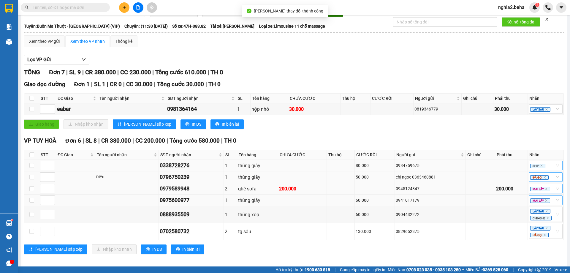
click at [278, 144] on div "VP [GEOGRAPHIC_DATA] 6 | SL 8 | CR 380.000 | CC 200.000 | Tổng cước 580.000 | T…" at bounding box center [293, 140] width 539 height 9
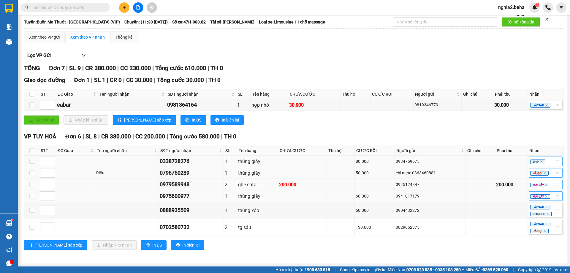
click at [430, 239] on div "VP [GEOGRAPHIC_DATA] 6 | SL 8 | CR 380.000 | CC 200.000 | Tổng cước 580.000 | T…" at bounding box center [293, 193] width 539 height 122
click at [335, 120] on div "Giao hàng Nhập kho nhận Lưu sắp xếp In DS In biên lai" at bounding box center [293, 119] width 539 height 9
click at [295, 52] on div "Lọc VP Gửi" at bounding box center [293, 56] width 539 height 10
click at [185, 160] on div "0338728276" at bounding box center [191, 161] width 63 height 8
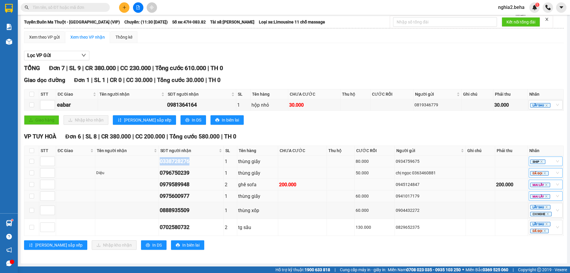
copy div "0338728276"
click at [87, 9] on input "text" at bounding box center [68, 7] width 70 height 7
paste input "0338728276"
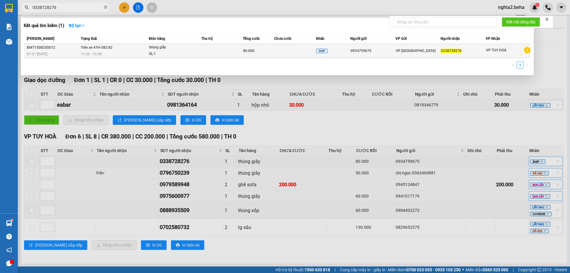
type input "0338728276"
click at [131, 47] on td "Trên xe 47H-083.82 11:30 [DATE]" at bounding box center [113, 51] width 69 height 14
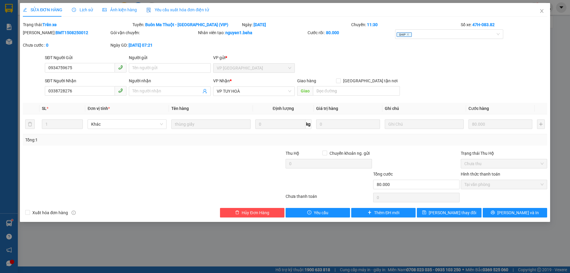
type input "0934759675"
type input "0338728276"
type input "80.000"
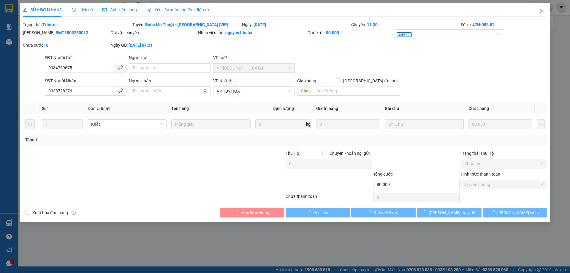
click at [132, 8] on span "Ảnh kiện hàng" at bounding box center [119, 9] width 34 height 5
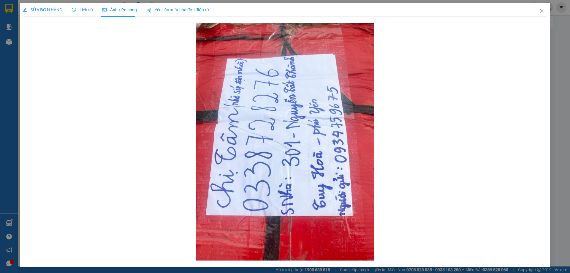
click at [52, 12] on span "SỬA ĐƠN HÀNG" at bounding box center [42, 9] width 39 height 5
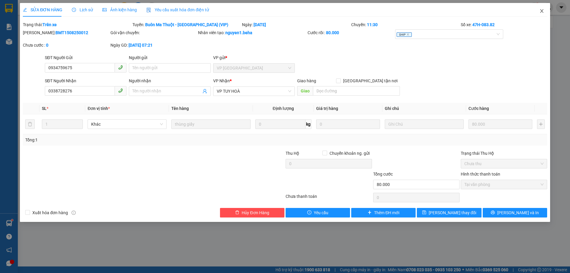
click at [541, 10] on icon "close" at bounding box center [541, 11] width 5 height 5
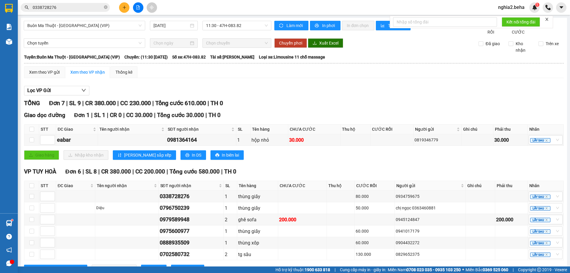
click at [413, 96] on div "Lọc VP Gửi" at bounding box center [293, 91] width 539 height 10
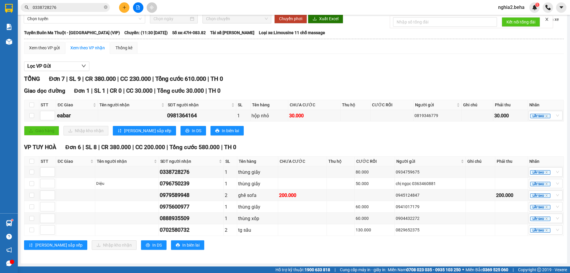
click at [270, 137] on div "Giao dọc đường Đơn 1 | SL 1 | CR 0 | CC 30.000 | Tổng cước 30.000 | TH 0 STT ĐC…" at bounding box center [293, 112] width 539 height 53
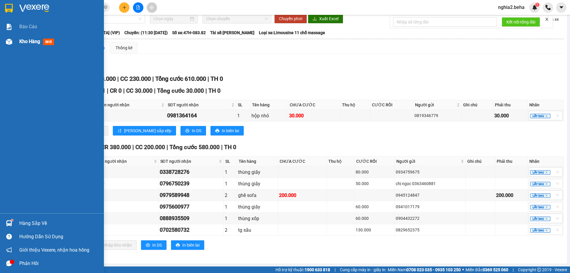
click at [30, 38] on div "Kho hàng mới" at bounding box center [37, 41] width 37 height 7
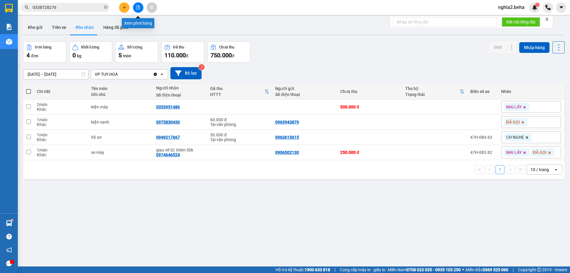
click at [139, 7] on icon "file-add" at bounding box center [137, 7] width 3 height 4
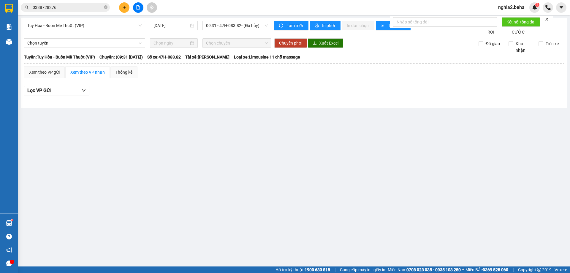
click at [123, 26] on span "Tuy Hòa - Buôn Mê Thuột (VIP)" at bounding box center [84, 25] width 114 height 9
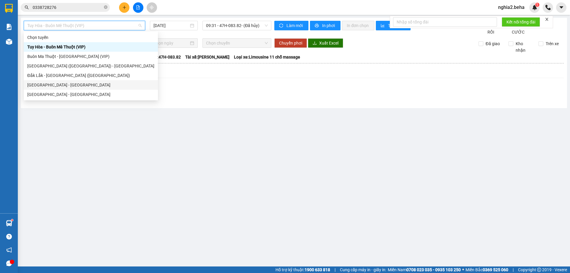
click at [72, 85] on div "[GEOGRAPHIC_DATA] - [GEOGRAPHIC_DATA]" at bounding box center [90, 85] width 127 height 7
type input "[DATE]"
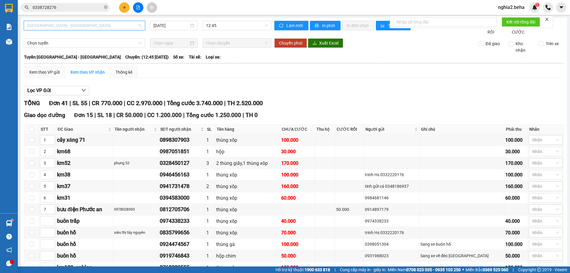
click at [100, 24] on span "[GEOGRAPHIC_DATA] - [GEOGRAPHIC_DATA]" at bounding box center [84, 25] width 114 height 9
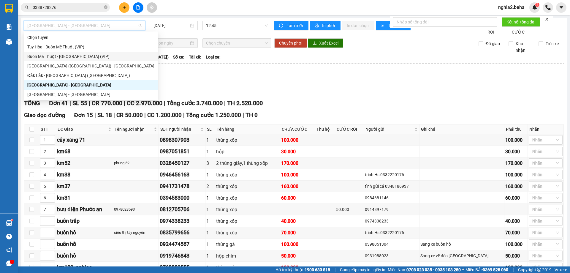
click at [74, 54] on div "Buôn Ma Thuột - [GEOGRAPHIC_DATA] (VIP)" at bounding box center [90, 56] width 127 height 7
type input "[DATE]"
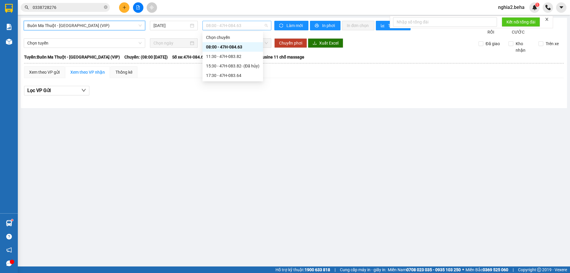
click at [234, 25] on span "08:00 - 47H-084.63" at bounding box center [237, 25] width 62 height 9
click at [243, 75] on div "17:30 - 47H-083.64" at bounding box center [232, 75] width 53 height 7
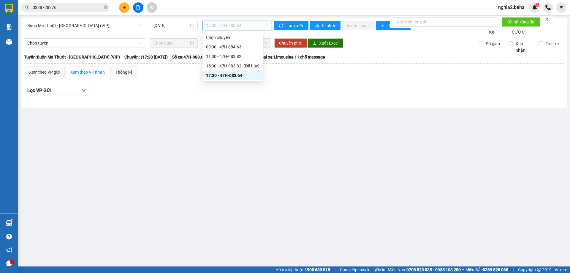
click at [233, 26] on span "17:30 - 47H-083.64" at bounding box center [237, 25] width 62 height 9
click at [227, 56] on div "11:30 - 47H-083.82" at bounding box center [232, 56] width 53 height 7
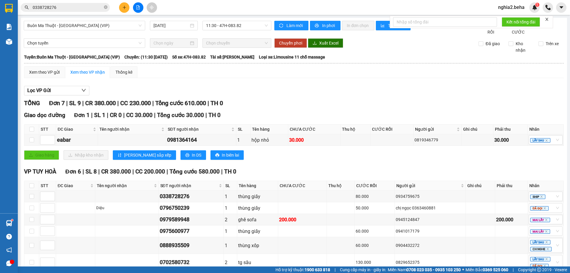
click at [277, 108] on div "TỔNG Đơn 7 | SL 9 | CR 380.000 | CC 230.000 | Tổng cước 610.000 | TH 0" at bounding box center [293, 102] width 539 height 9
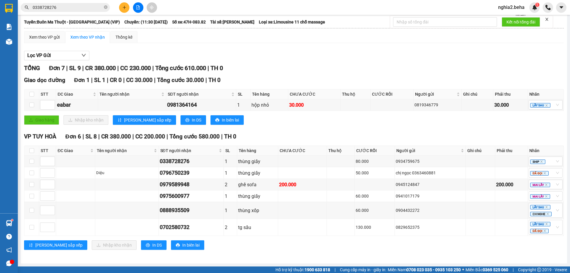
click at [285, 120] on div "Giao hàng Nhập kho nhận Lưu sắp xếp In DS In biên lai" at bounding box center [293, 119] width 539 height 9
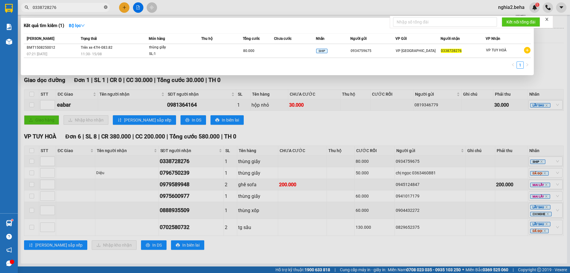
click at [106, 8] on icon "close-circle" at bounding box center [106, 7] width 4 height 4
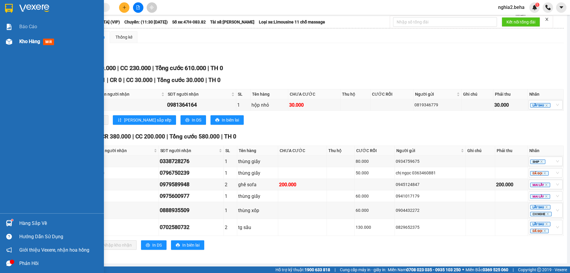
click at [15, 39] on div "Kho hàng mới" at bounding box center [52, 41] width 104 height 15
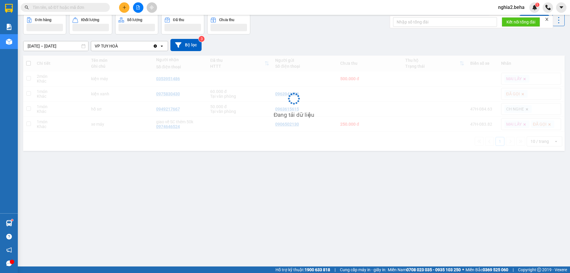
scroll to position [27, 0]
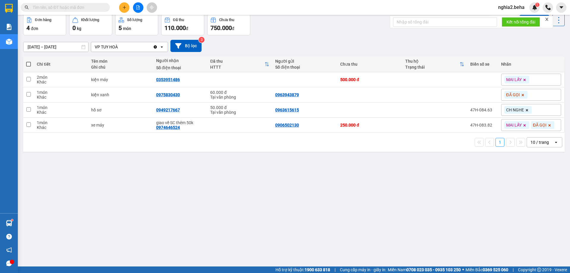
click at [88, 5] on input "text" at bounding box center [68, 7] width 70 height 7
click at [87, 6] on input "text" at bounding box center [68, 7] width 70 height 7
click at [65, 6] on input "text" at bounding box center [68, 7] width 70 height 7
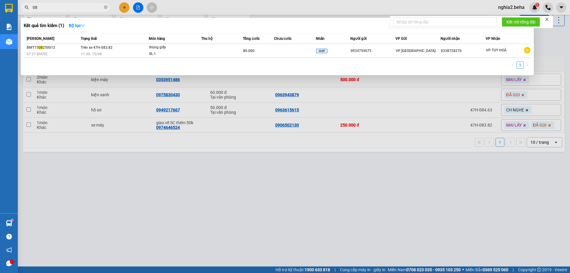
type input "0"
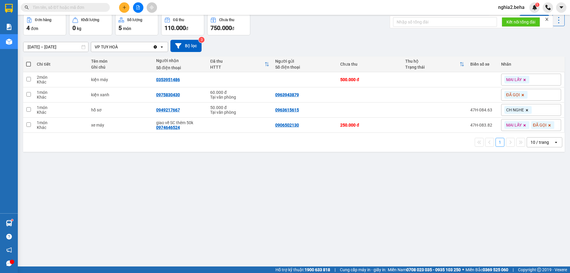
type input "0"
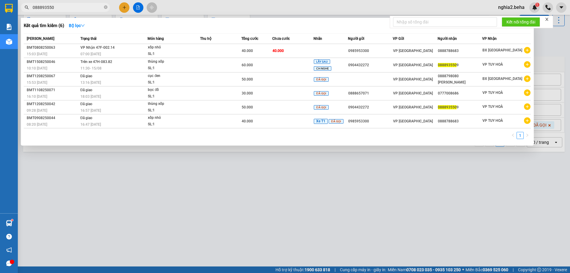
type input "0888935509"
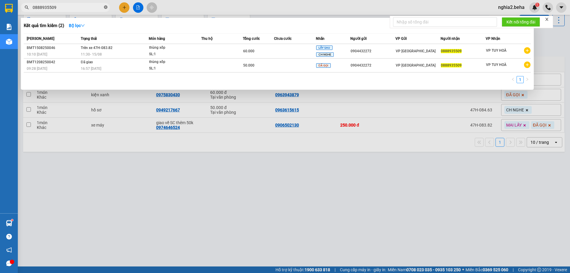
click at [105, 8] on icon "close-circle" at bounding box center [106, 7] width 4 height 4
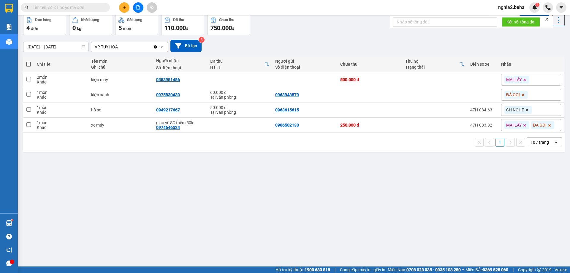
click at [407, 47] on div "[DATE] – [DATE] Press the down arrow key to interact with the calendar and sele…" at bounding box center [293, 46] width 541 height 12
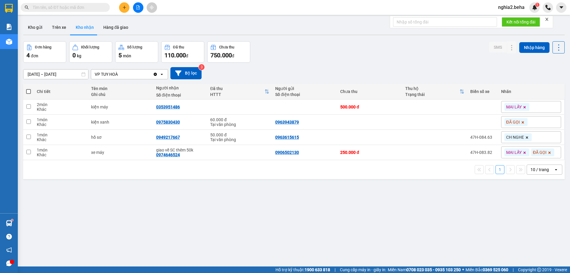
click at [281, 70] on div "[DATE] – [DATE] Press the down arrow key to interact with the calendar and sele…" at bounding box center [293, 73] width 541 height 12
click at [74, 7] on input "text" at bounding box center [68, 7] width 70 height 7
paste input "0376868349"
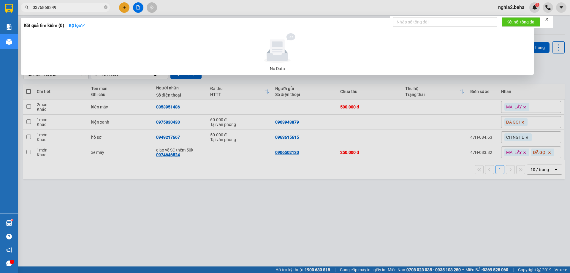
type input "0376868349"
click at [106, 6] on icon "close-circle" at bounding box center [106, 7] width 4 height 4
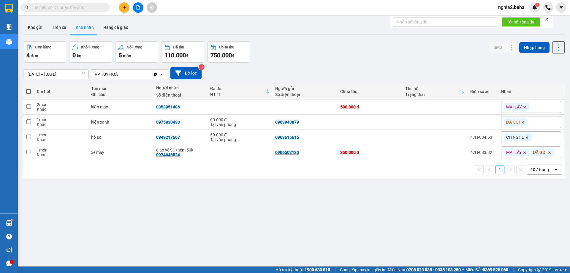
click at [91, 10] on input "text" at bounding box center [68, 7] width 70 height 7
type input "4"
click at [497, 122] on icon at bounding box center [499, 122] width 4 height 4
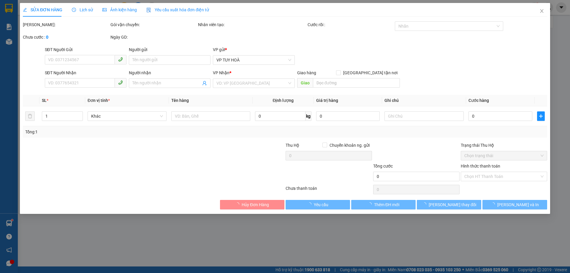
type input "0963943879"
type input "0975830430"
type input "60.000"
type input "0"
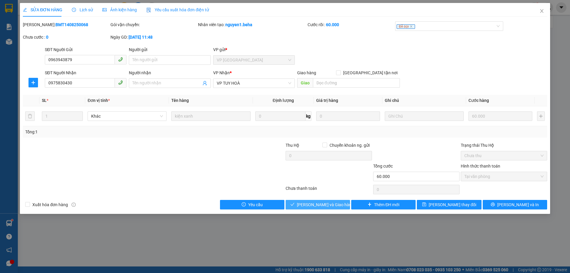
click at [309, 203] on span "[PERSON_NAME] và Giao hàng" at bounding box center [325, 204] width 57 height 7
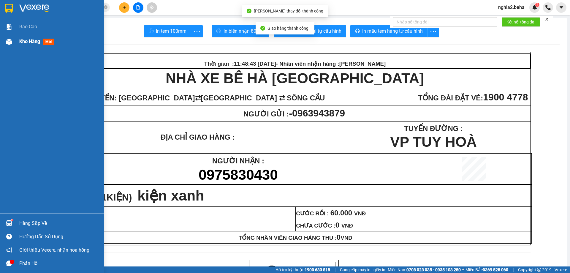
click at [12, 42] on div at bounding box center [9, 41] width 10 height 10
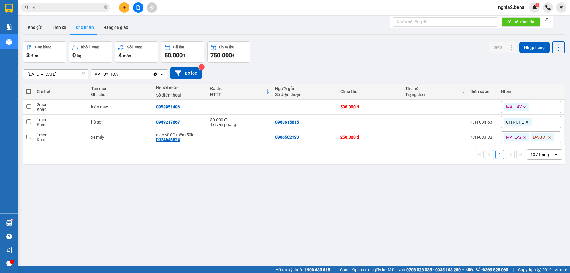
click at [336, 62] on div "Đơn hàng 3 đơn Khối lượng 0 kg Số lượng 4 món Đã thu 50.000 đ Chưa thu 750.000 …" at bounding box center [293, 51] width 541 height 21
drag, startPoint x: 316, startPoint y: 78, endPoint x: 160, endPoint y: 19, distance: 167.0
click at [314, 77] on div "[DATE] – [DATE] Press the down arrow key to interact with the calendar and sele…" at bounding box center [293, 73] width 541 height 12
click at [75, 9] on input "4" at bounding box center [68, 7] width 70 height 7
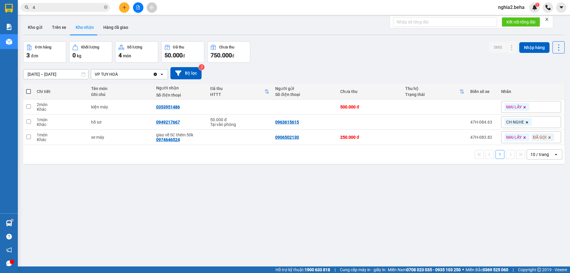
paste input "0913446979"
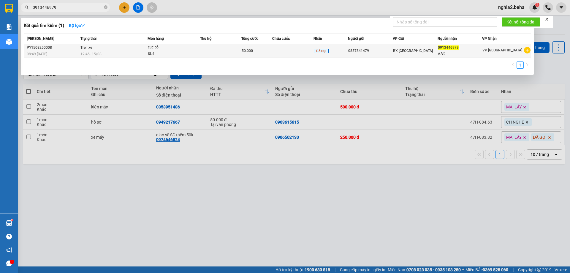
type input "0913446979"
click at [359, 51] on div "0857841479" at bounding box center [370, 51] width 44 height 6
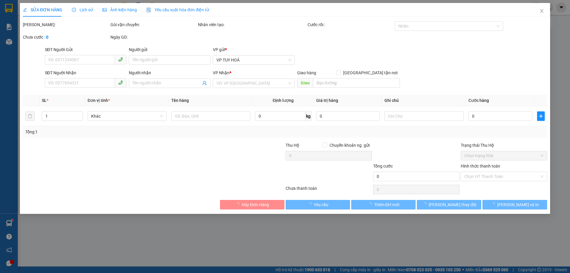
type input "0857841479"
type input "0913446979"
type input "A.Vũ"
type input "50.000"
type input "0"
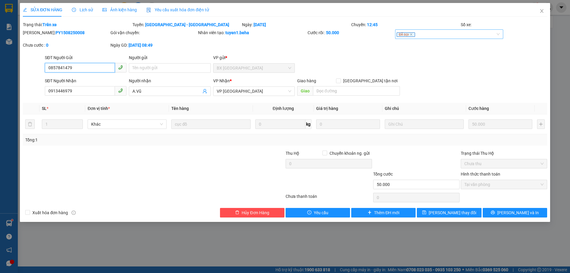
click at [456, 33] on div "ĐÃ GỌI" at bounding box center [445, 34] width 99 height 7
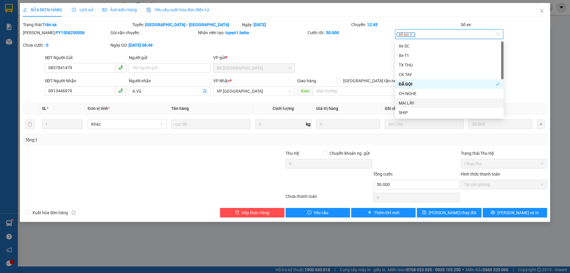
click at [433, 102] on div "MAI LẤY" at bounding box center [448, 103] width 101 height 7
click at [533, 67] on div "SĐT Người Gửi 0857841479 Người gửi Tên người gửi VP gửi * BX [GEOGRAPHIC_DATA]" at bounding box center [296, 64] width 504 height 21
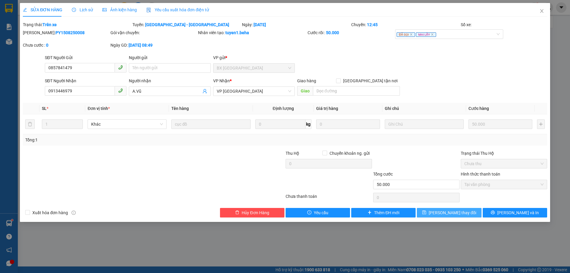
click at [442, 212] on span "[PERSON_NAME] thay đổi" at bounding box center [451, 212] width 47 height 7
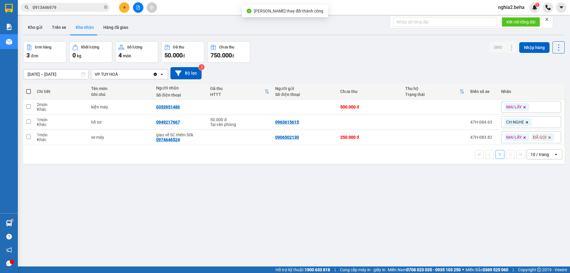
click at [223, 216] on div "ver 1.8.138 Kho gửi Trên xe Kho nhận Hàng đã giao Đơn hàng 3 đơn Khối lượng 0 k…" at bounding box center [294, 154] width 546 height 273
click at [316, 75] on div "[DATE] – [DATE] Press the down arrow key to interact with the calendar and sele…" at bounding box center [293, 73] width 541 height 12
drag, startPoint x: 40, startPoint y: 24, endPoint x: 51, endPoint y: 39, distance: 18.4
click at [42, 29] on button "Kho gửi" at bounding box center [35, 27] width 24 height 14
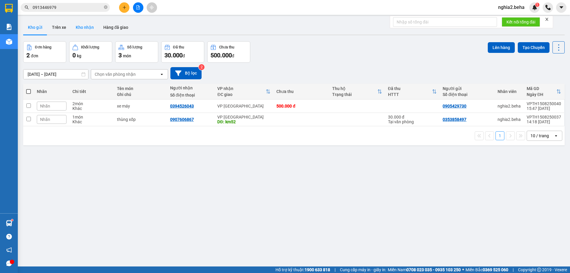
drag, startPoint x: 70, startPoint y: 34, endPoint x: 78, endPoint y: 32, distance: 8.7
click at [70, 34] on div "Kho gửi Trên xe Kho nhận Hàng đã giao" at bounding box center [293, 28] width 541 height 16
click at [81, 31] on button "Kho nhận" at bounding box center [85, 27] width 28 height 14
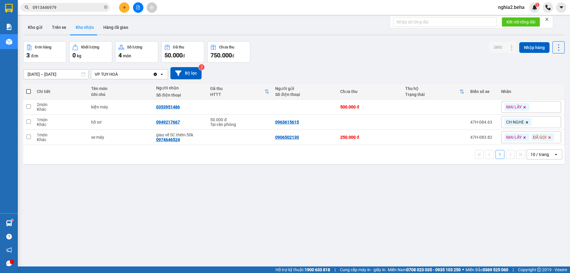
click at [89, 6] on input "0913446979" at bounding box center [68, 7] width 70 height 7
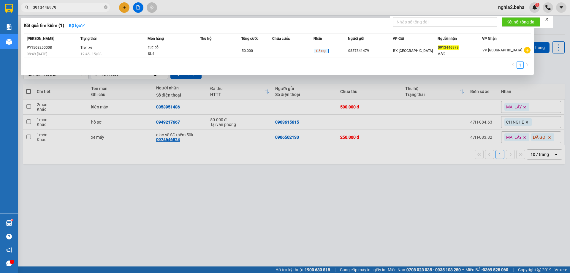
click at [89, 6] on input "0913446979" at bounding box center [68, 7] width 70 height 7
paste input "7587295"
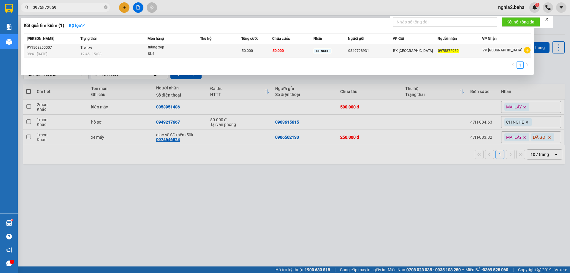
type input "0975872959"
click at [210, 53] on td at bounding box center [220, 51] width 41 height 14
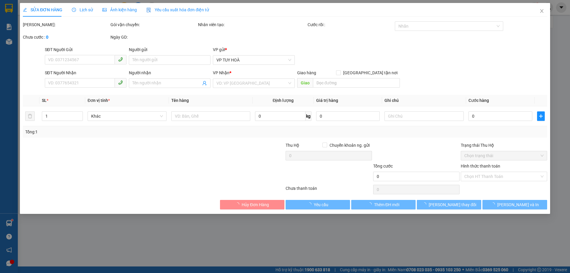
type input "0849728931"
type input "0975872959"
type input "50.000"
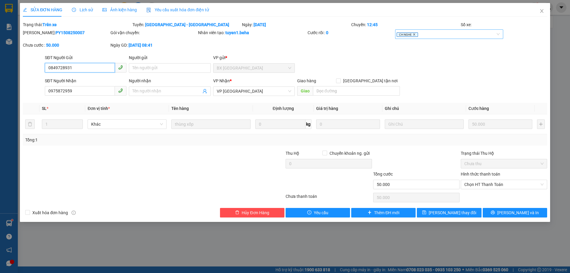
click at [414, 33] on icon "close" at bounding box center [413, 34] width 3 height 3
click at [419, 34] on div at bounding box center [445, 34] width 99 height 7
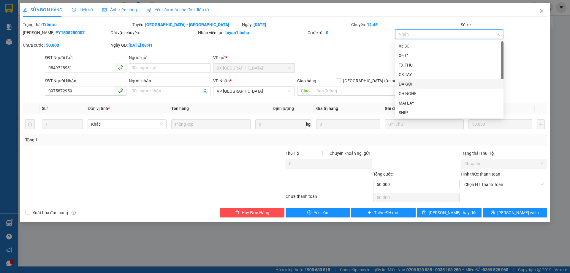
click at [419, 82] on div "ĐÃ GỌI" at bounding box center [448, 84] width 101 height 7
click at [374, 54] on div "SĐT Người Gửi 0849728931 Người gửi Tên người gửi VP gửi * BX [GEOGRAPHIC_DATA]" at bounding box center [296, 64] width 504 height 21
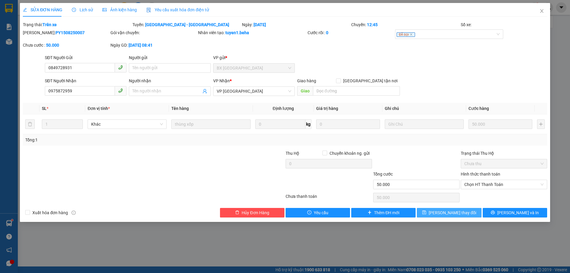
click at [451, 212] on span "[PERSON_NAME] thay đổi" at bounding box center [451, 212] width 47 height 7
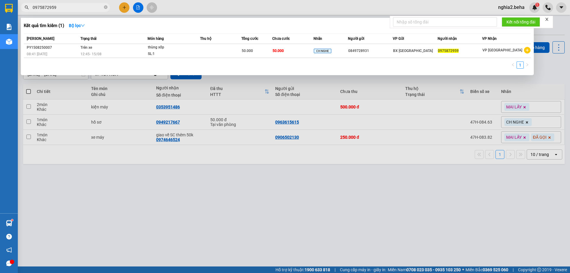
click at [95, 5] on input "0975872959" at bounding box center [68, 7] width 70 height 7
paste input "82598377"
type input "0982598377"
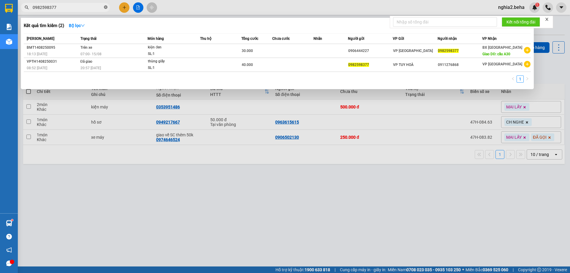
click at [105, 7] on icon "close-circle" at bounding box center [106, 7] width 4 height 4
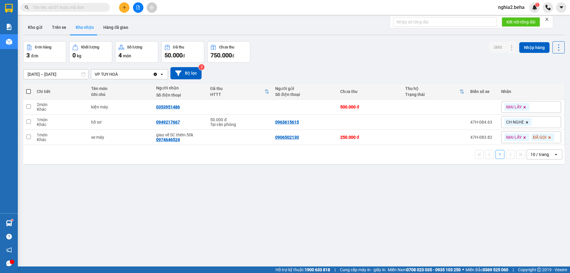
click at [76, 7] on input "text" at bounding box center [68, 7] width 70 height 7
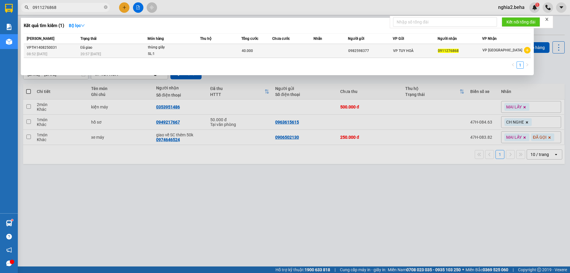
type input "0911276868"
click at [160, 51] on div "SL: 1" at bounding box center [170, 54] width 44 height 7
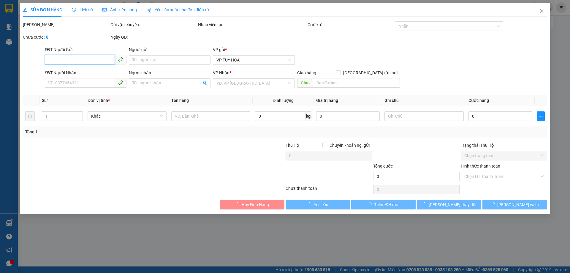
type input "0982598377"
type input "0911276868"
type input "40.000"
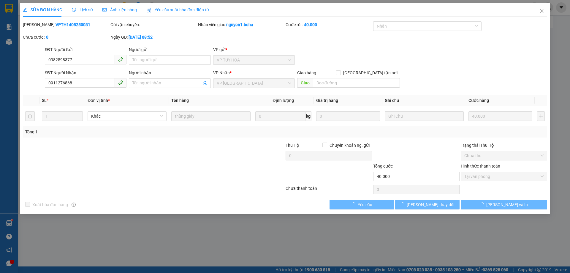
click at [128, 7] on span "Ảnh kiện hàng" at bounding box center [119, 9] width 34 height 5
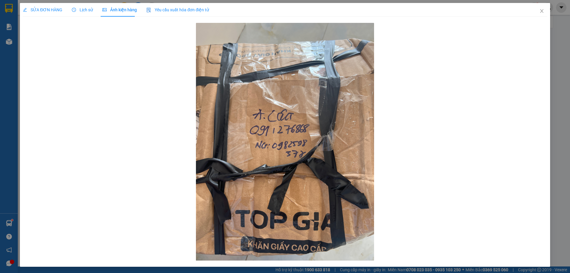
click at [55, 7] on span "SỬA ĐƠN HÀNG" at bounding box center [42, 9] width 39 height 5
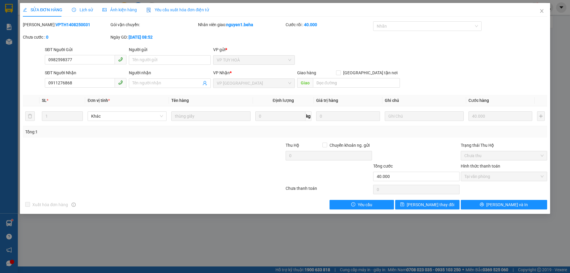
click at [123, 12] on span "Ảnh kiện hàng" at bounding box center [119, 9] width 34 height 5
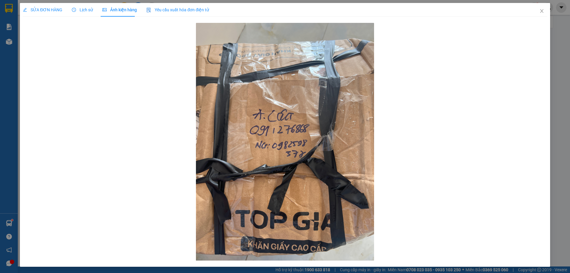
click at [49, 9] on span "SỬA ĐƠN HÀNG" at bounding box center [42, 9] width 39 height 5
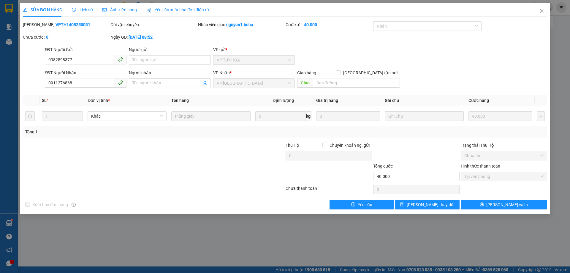
click at [120, 12] on div "Ảnh kiện hàng" at bounding box center [119, 10] width 34 height 7
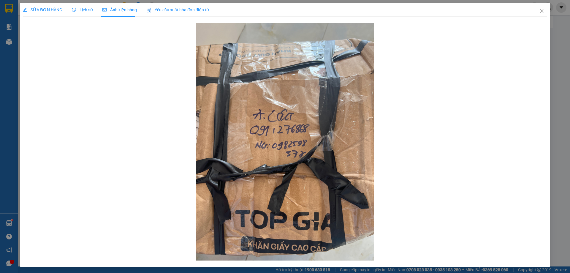
click at [51, 7] on span "SỬA ĐƠN HÀNG" at bounding box center [42, 9] width 39 height 5
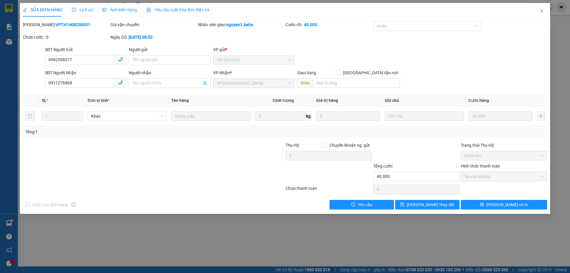
click at [125, 7] on span "Ảnh kiện hàng" at bounding box center [119, 9] width 34 height 5
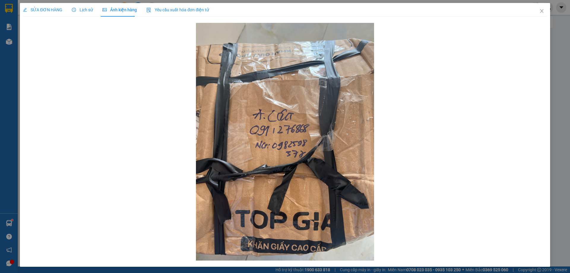
click at [66, 7] on div "SỬA ĐƠN HÀNG Lịch sử Ảnh kiện hàng Yêu cầu xuất hóa đơn điện tử" at bounding box center [116, 10] width 186 height 14
click at [52, 7] on span "SỬA ĐƠN HÀNG" at bounding box center [42, 9] width 39 height 5
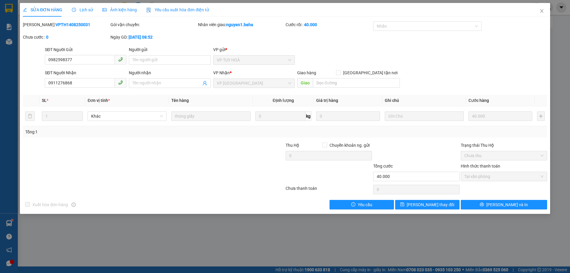
click at [131, 9] on span "Ảnh kiện hàng" at bounding box center [119, 9] width 34 height 5
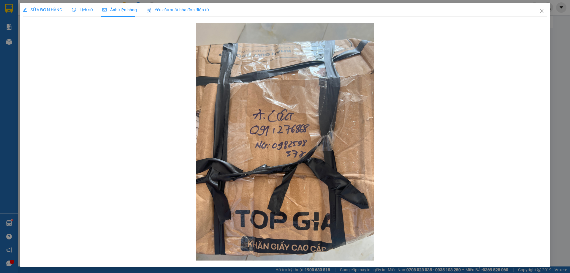
click at [56, 10] on span "SỬA ĐƠN HÀNG" at bounding box center [42, 9] width 39 height 5
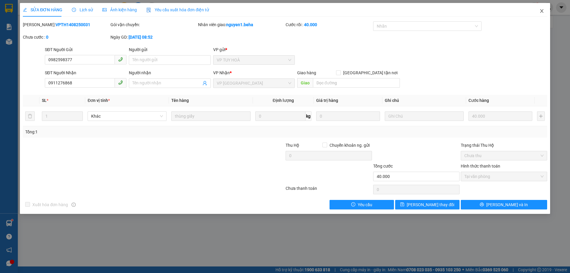
click at [540, 6] on span "Close" at bounding box center [541, 11] width 17 height 17
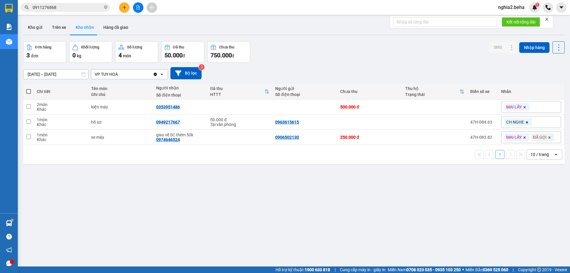
click at [266, 203] on div "ver 1.8.138 Kho gửi Trên xe Kho nhận Hàng đã giao Đơn hàng 3 đơn Khối lượng 0 k…" at bounding box center [294, 154] width 546 height 273
drag, startPoint x: 290, startPoint y: 218, endPoint x: 271, endPoint y: 201, distance: 25.8
click at [290, 215] on div "ver 1.8.138 Kho gửi Trên xe Kho nhận Hàng đã giao Đơn hàng 3 đơn Khối lượng 0 k…" at bounding box center [294, 154] width 546 height 273
click at [76, 10] on input "0911276868" at bounding box center [68, 7] width 70 height 7
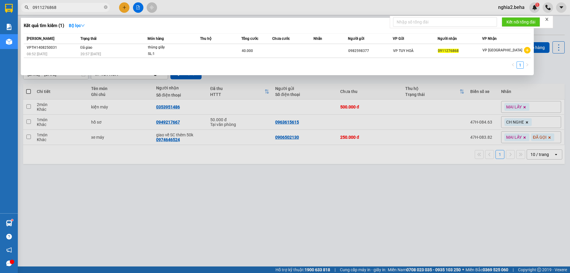
click at [269, 9] on div at bounding box center [285, 136] width 570 height 273
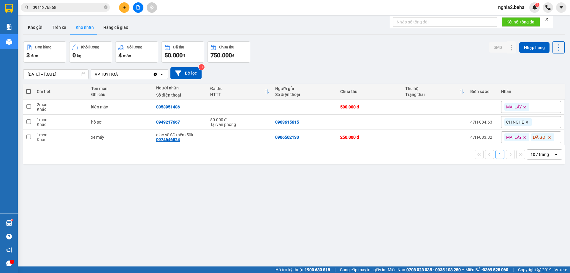
click at [190, 235] on div "ver 1.8.138 Kho gửi Trên xe Kho nhận Hàng đã giao Đơn hàng 3 đơn Khối lượng 0 k…" at bounding box center [294, 154] width 546 height 273
click at [333, 73] on div "[DATE] – [DATE] Press the down arrow key to interact with the calendar and sele…" at bounding box center [293, 73] width 541 height 12
click at [136, 9] on button at bounding box center [138, 7] width 10 height 10
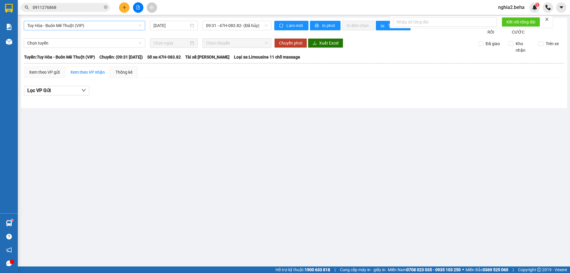
click at [115, 27] on span "Tuy Hòa - Buôn Mê Thuột (VIP)" at bounding box center [84, 25] width 114 height 9
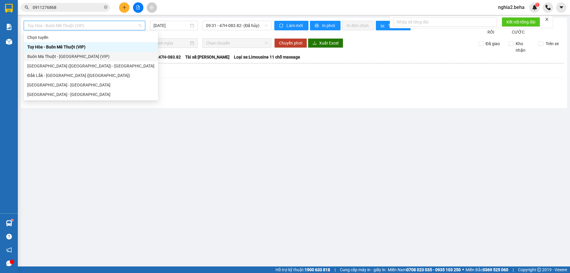
click at [71, 58] on div "Buôn Ma Thuột - [GEOGRAPHIC_DATA] (VIP)" at bounding box center [90, 56] width 127 height 7
type input "[DATE]"
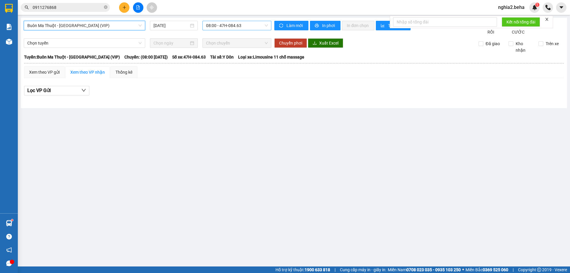
click at [255, 24] on span "08:00 - 47H-084.63" at bounding box center [237, 25] width 62 height 9
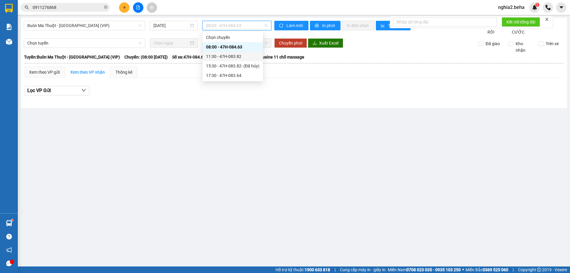
click at [235, 56] on div "11:30 - 47H-083.82" at bounding box center [232, 56] width 53 height 7
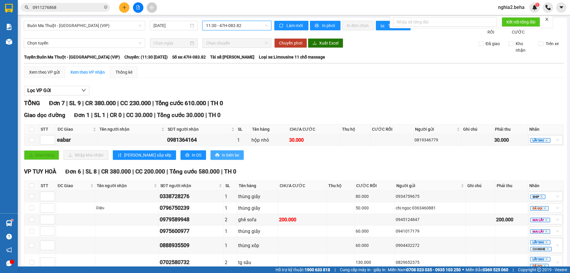
scroll to position [42, 0]
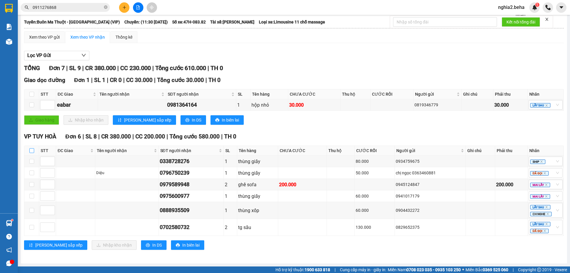
click at [32, 150] on input "checkbox" at bounding box center [31, 150] width 5 height 5
checkbox input "true"
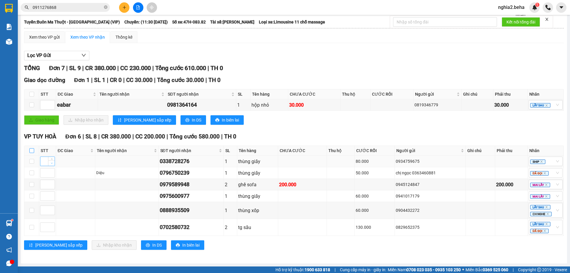
checkbox input "true"
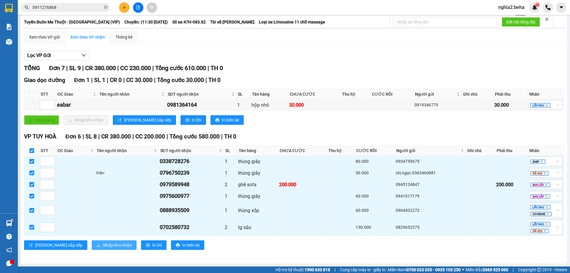
click at [103, 243] on span "Nhập kho nhận" at bounding box center [117, 244] width 29 height 7
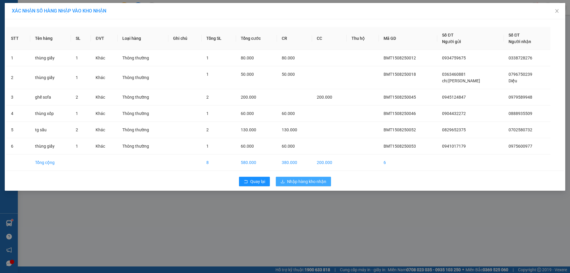
click at [313, 184] on span "Nhập hàng kho nhận" at bounding box center [306, 181] width 39 height 7
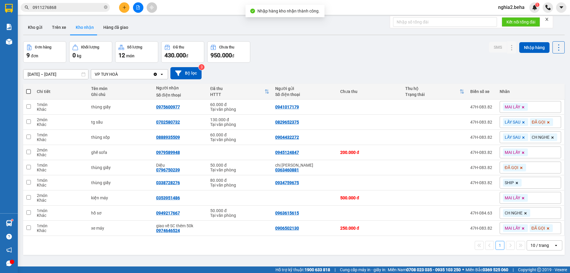
click at [340, 63] on div "[DATE] – [DATE] Press the down arrow key to interact with the calendar and sele…" at bounding box center [293, 73] width 541 height 21
click at [172, 106] on div "0975600977" at bounding box center [168, 106] width 24 height 5
copy div "0975600977"
click at [377, 27] on div "Kho gửi Trên xe Kho nhận Hàng đã giao" at bounding box center [293, 28] width 541 height 16
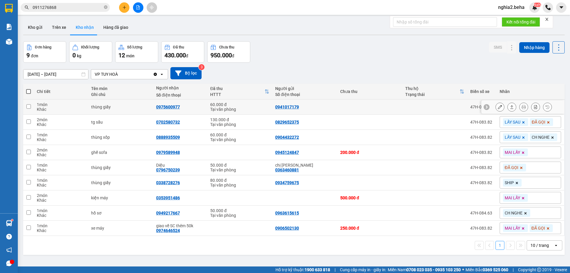
click at [174, 108] on div "0975600977" at bounding box center [168, 106] width 24 height 5
copy div "0975600977"
click at [271, 68] on div "[DATE] – [DATE] Press the down arrow key to interact with the calendar and sele…" at bounding box center [293, 73] width 541 height 12
click at [168, 123] on div "0702580732" at bounding box center [168, 122] width 24 height 5
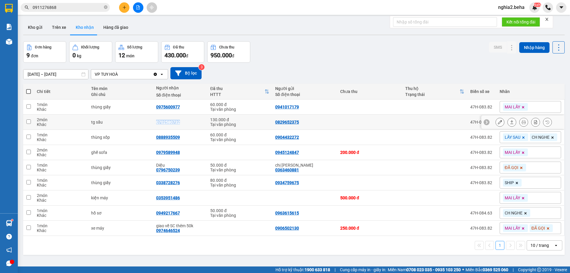
click at [168, 123] on div "0702580732" at bounding box center [168, 122] width 24 height 5
click at [336, 71] on div "[DATE] – [DATE] Press the down arrow key to interact with the calendar and sele…" at bounding box center [293, 73] width 541 height 12
click at [175, 138] on div "0888935509" at bounding box center [168, 137] width 24 height 5
click at [551, 138] on icon at bounding box center [552, 137] width 2 height 2
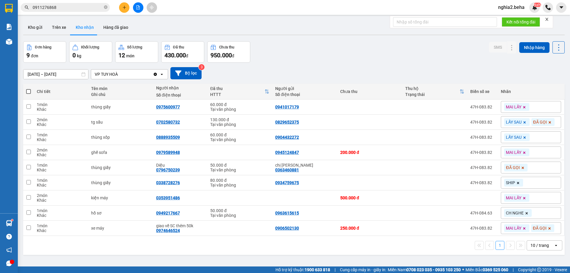
click at [546, 137] on div "LẤY SAU" at bounding box center [530, 137] width 60 height 12
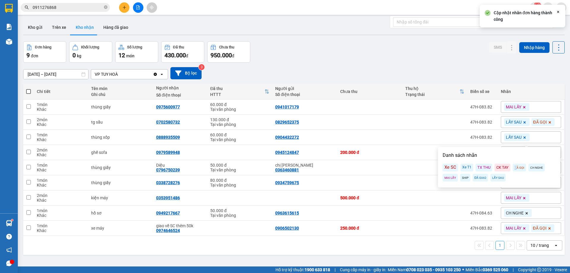
drag, startPoint x: 513, startPoint y: 166, endPoint x: 510, endPoint y: 162, distance: 5.6
click at [513, 166] on div "ĐÃ GỌI" at bounding box center [518, 167] width 13 height 8
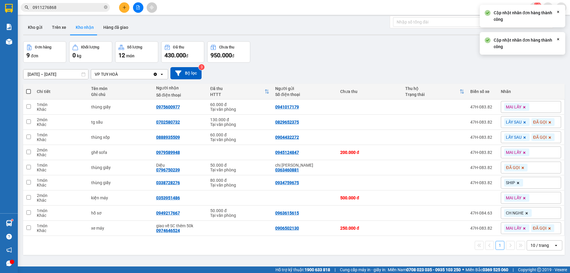
click at [453, 83] on div "[DATE] – [DATE] Press the down arrow key to interact with the calendar and sele…" at bounding box center [293, 73] width 541 height 21
click at [522, 122] on icon at bounding box center [524, 122] width 4 height 4
click at [522, 136] on icon at bounding box center [524, 138] width 4 height 4
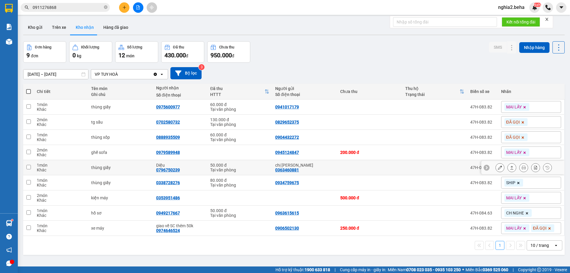
click at [175, 169] on div "0796750239" at bounding box center [168, 169] width 24 height 5
click at [251, 256] on div "ver 1.8.138 Kho gửi Trên xe Kho nhận Hàng đã giao Đơn hàng 9 đơn Khối lượng 0 k…" at bounding box center [294, 154] width 546 height 273
click at [338, 73] on div "[DATE] – [DATE] Press the down arrow key to interact with the calendar and sele…" at bounding box center [293, 73] width 541 height 12
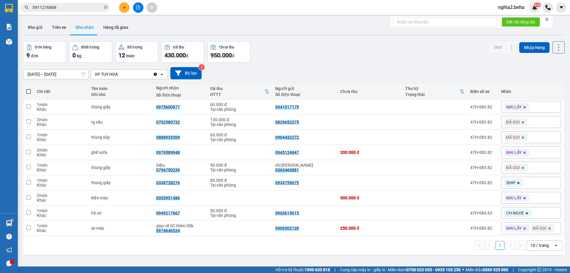
click at [338, 73] on div "[DATE] – [DATE] Press the down arrow key to interact with the calendar and sele…" at bounding box center [293, 73] width 541 height 12
click at [303, 84] on th "Người gửi Số điện thoại" at bounding box center [304, 92] width 65 height 16
click at [36, 28] on button "Kho gửi" at bounding box center [35, 27] width 24 height 14
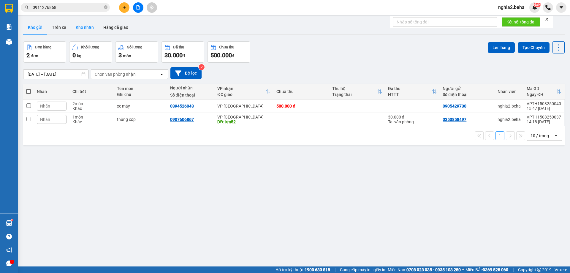
click at [83, 26] on button "Kho nhận" at bounding box center [85, 27] width 28 height 14
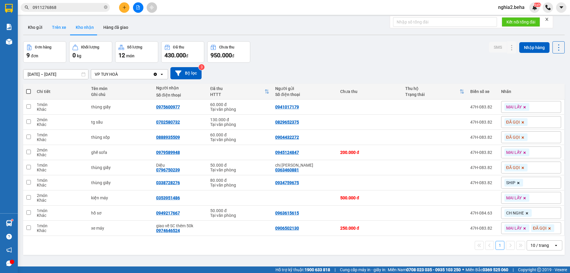
drag, startPoint x: 39, startPoint y: 24, endPoint x: 52, endPoint y: 30, distance: 14.5
click at [38, 24] on button "Kho gửi" at bounding box center [35, 27] width 24 height 14
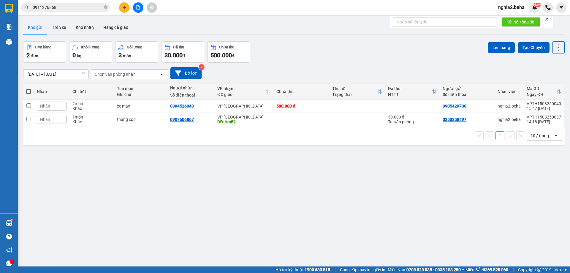
click at [348, 69] on div "[DATE] – [DATE] Press the down arrow key to interact with the calendar and sele…" at bounding box center [293, 73] width 541 height 12
drag, startPoint x: 86, startPoint y: 31, endPoint x: 126, endPoint y: 44, distance: 42.3
click at [88, 31] on button "Kho nhận" at bounding box center [85, 27] width 28 height 14
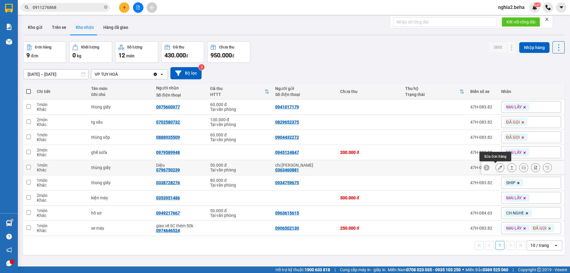
click at [497, 166] on icon at bounding box center [499, 167] width 4 height 4
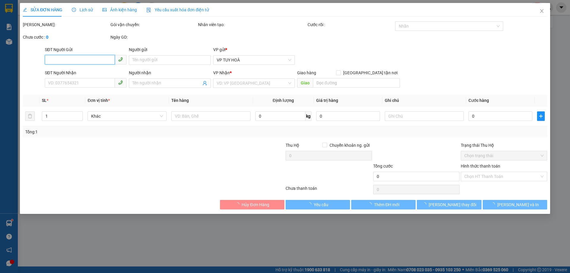
type input "0363460881"
type input "chị [PERSON_NAME]"
type input "0796750239"
type input "Diệu"
type input "50.000"
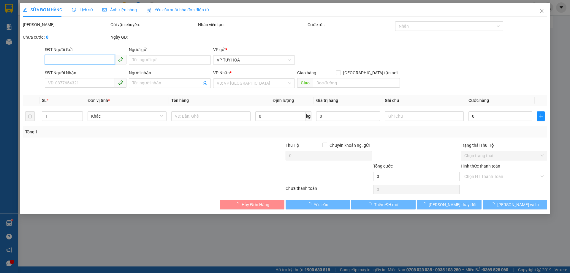
type input "0"
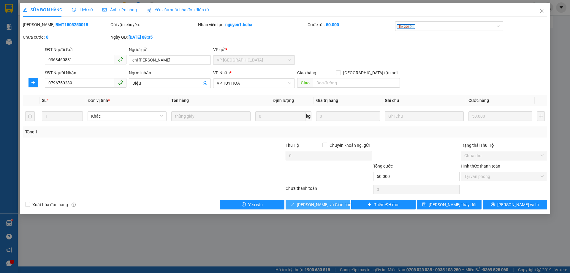
click at [330, 204] on span "[PERSON_NAME] và Giao hàng" at bounding box center [325, 204] width 57 height 7
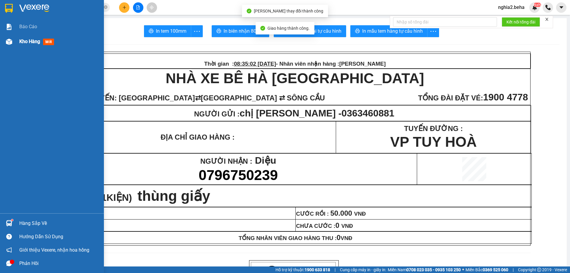
click at [17, 43] on div "Kho hàng mới" at bounding box center [52, 41] width 104 height 15
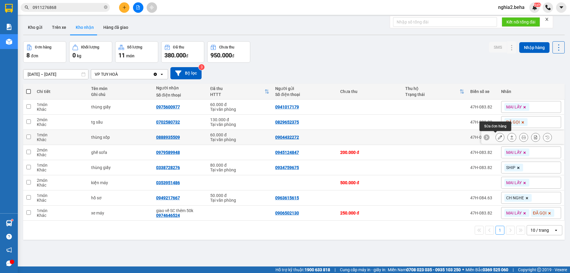
click at [497, 136] on icon at bounding box center [499, 137] width 4 height 4
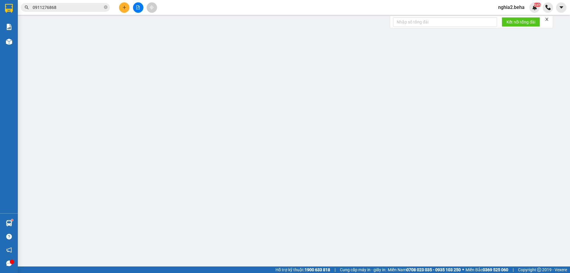
type input "0904432272"
type input "0888935509"
type input "60.000"
type input "0"
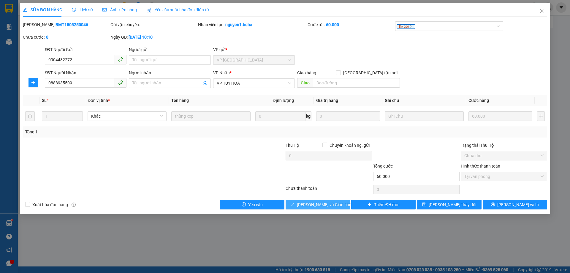
click at [327, 202] on span "[PERSON_NAME] và Giao hàng" at bounding box center [325, 204] width 57 height 7
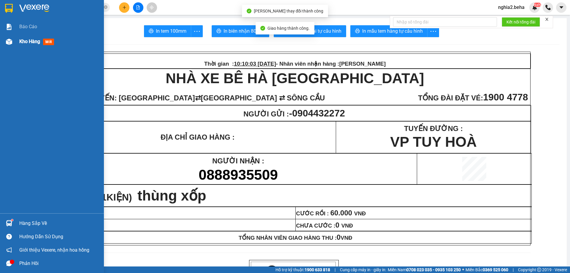
click at [15, 42] on div "Kho hàng mới" at bounding box center [52, 41] width 104 height 15
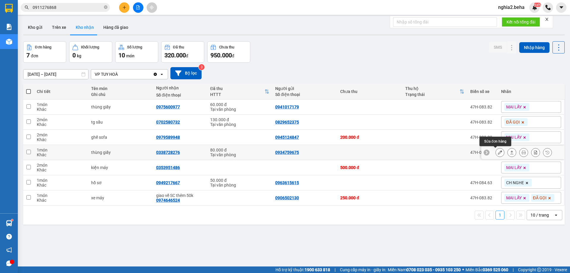
click at [495, 150] on button at bounding box center [499, 152] width 8 height 10
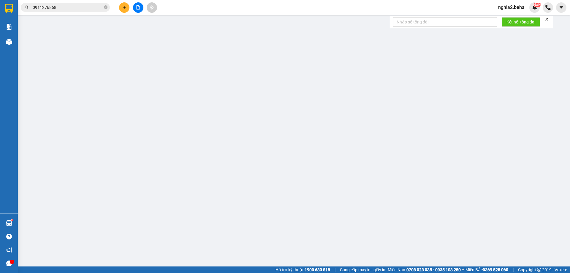
type input "0934759675"
type input "0338728276"
type input "80.000"
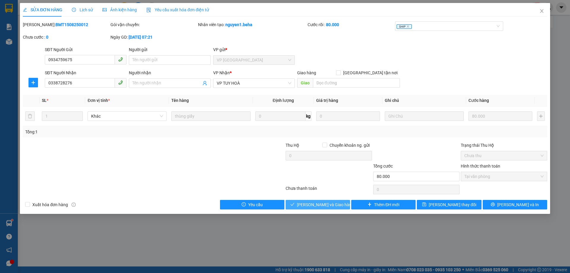
click at [329, 205] on span "[PERSON_NAME] và Giao hàng" at bounding box center [325, 204] width 57 height 7
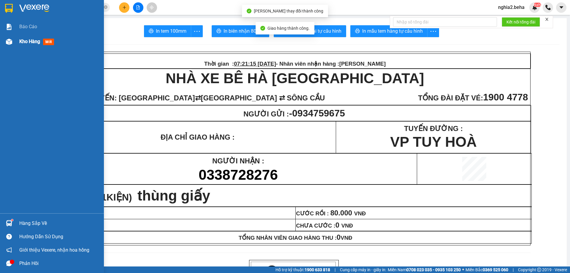
click at [8, 42] on img at bounding box center [9, 42] width 6 height 6
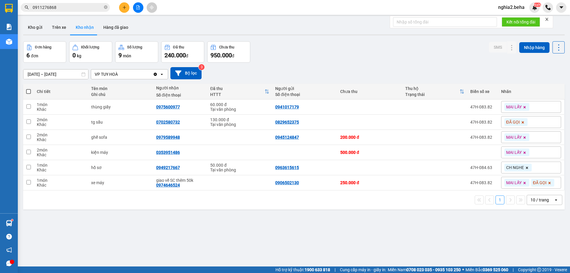
click at [295, 65] on div "[DATE] – [DATE] Press the down arrow key to interact with the calendar and sele…" at bounding box center [293, 73] width 541 height 21
click at [372, 51] on div "Đơn hàng 6 đơn Khối lượng 0 kg Số lượng 9 món Đã thu 240.000 đ Chưa thu 950.000…" at bounding box center [293, 51] width 541 height 21
click at [113, 28] on button "Hàng đã giao" at bounding box center [115, 27] width 34 height 14
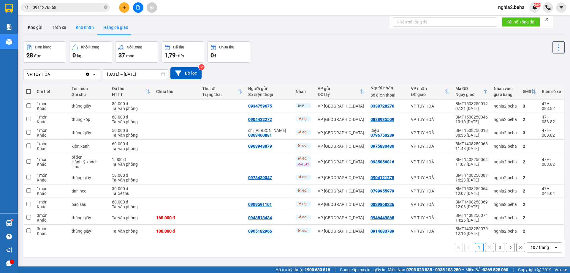
click at [88, 28] on button "Kho nhận" at bounding box center [85, 27] width 28 height 14
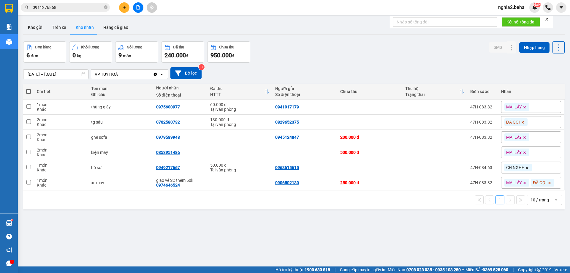
click at [321, 47] on div "Đơn hàng 6 đơn Khối lượng 0 kg Số lượng 9 món Đã thu 240.000 đ Chưa thu 950.000…" at bounding box center [293, 51] width 541 height 21
click at [106, 7] on icon "close-circle" at bounding box center [106, 7] width 4 height 4
click at [84, 7] on input "text" at bounding box center [68, 7] width 70 height 7
click at [495, 123] on button at bounding box center [499, 122] width 8 height 10
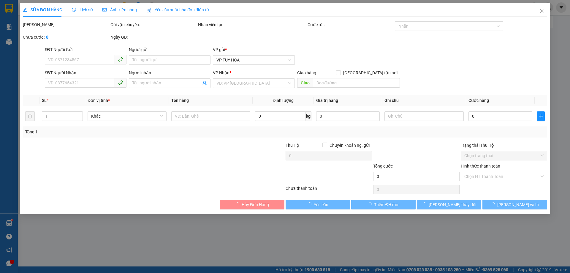
type input "0829652375"
type input "0702580732"
type input "130.000"
type input "0"
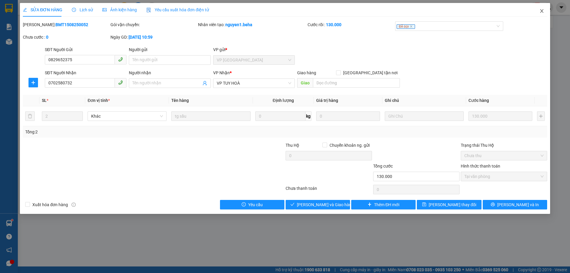
click at [542, 11] on icon "close" at bounding box center [541, 11] width 3 height 4
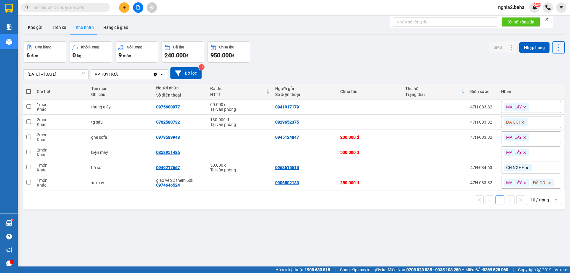
click at [338, 84] on th "Chưa thu" at bounding box center [369, 92] width 65 height 16
click at [341, 241] on div "ver 1.8.138 Kho gửi Trên xe Kho nhận Hàng đã giao Đơn hàng 6 đơn Khối lượng 0 k…" at bounding box center [294, 154] width 546 height 273
click at [341, 233] on div "ver 1.8.138 Kho gửi Trên xe Kho nhận Hàng đã giao Đơn hàng 6 đơn Khối lượng 0 k…" at bounding box center [294, 154] width 546 height 273
click at [435, 75] on div "[DATE] – [DATE] Press the down arrow key to interact with the calendar and sele…" at bounding box center [293, 73] width 541 height 12
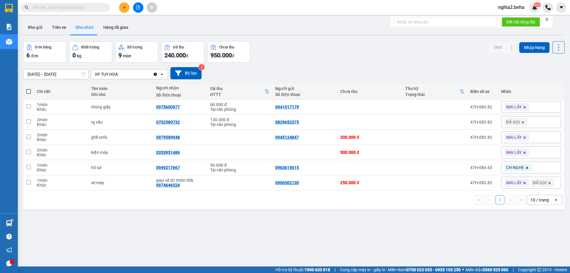
click at [400, 71] on div "[DATE] – [DATE] Press the down arrow key to interact with the calendar and sele…" at bounding box center [293, 73] width 541 height 12
click at [343, 85] on th "Chưa thu" at bounding box center [369, 92] width 65 height 16
click at [415, 92] on div "Trạng thái" at bounding box center [432, 94] width 54 height 5
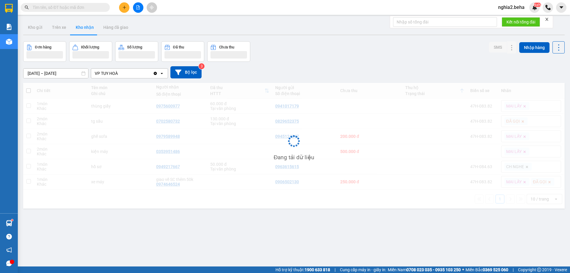
click at [407, 88] on div "Đang tải dữ liệu" at bounding box center [293, 145] width 541 height 125
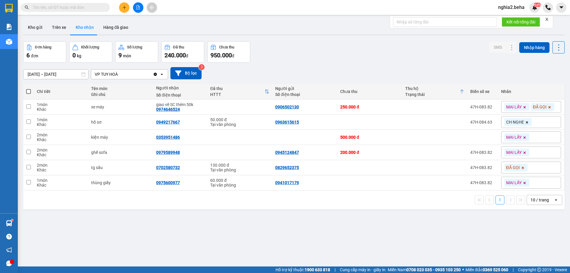
click at [308, 199] on div "1 10 / trang open" at bounding box center [294, 200] width 536 height 10
click at [349, 55] on div "Đơn hàng 6 đơn Khối lượng 0 kg Số lượng 9 món Đã thu 240.000 đ Chưa thu 950.000…" at bounding box center [293, 51] width 541 height 21
click at [365, 80] on div "[DATE] – [DATE] Press the down arrow key to interact with the calendar and sele…" at bounding box center [293, 73] width 541 height 21
click at [35, 28] on button "Kho gửi" at bounding box center [35, 27] width 24 height 14
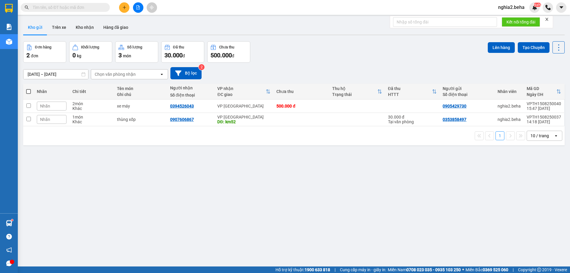
click at [301, 50] on div "Đơn hàng 2 đơn Khối lượng 0 kg Số lượng 3 món Đã thu 30.000 đ Chưa thu 500.000 …" at bounding box center [293, 51] width 541 height 21
click at [120, 26] on button "Hàng đã giao" at bounding box center [115, 27] width 34 height 14
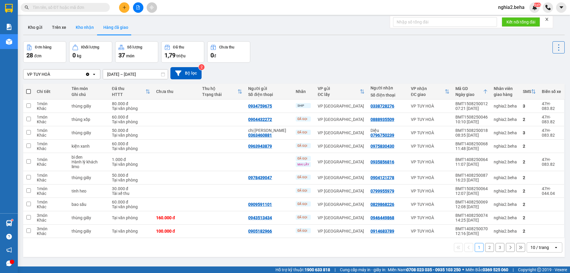
click at [88, 27] on button "Kho nhận" at bounding box center [85, 27] width 28 height 14
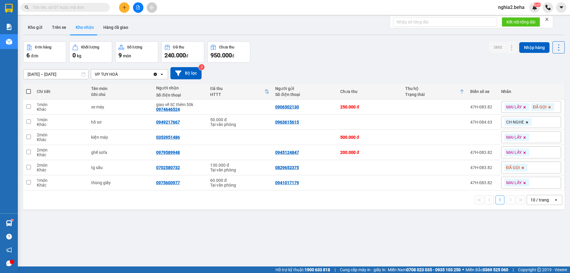
click at [299, 40] on div "ver 1.8.138 Kho gửi Trên xe Kho nhận Hàng đã giao Đơn hàng 6 đơn Khối lượng 0 k…" at bounding box center [294, 154] width 546 height 273
click at [343, 44] on div "Đơn hàng 6 đơn Khối lượng 0 kg Số lượng 9 món Đã thu 240.000 đ Chưa thu 950.000…" at bounding box center [293, 51] width 541 height 21
click at [378, 66] on div "[DATE] – [DATE] Press the down arrow key to interact with the calendar and sele…" at bounding box center [293, 73] width 541 height 21
click at [497, 168] on icon at bounding box center [499, 167] width 4 height 4
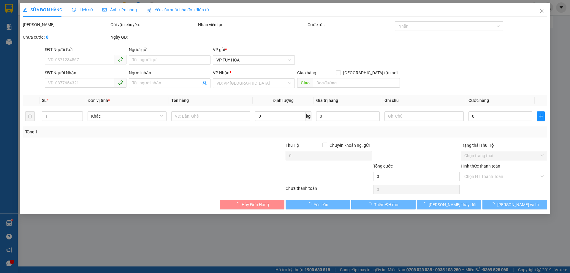
type input "0829652375"
type input "0702580732"
type input "130.000"
type input "0"
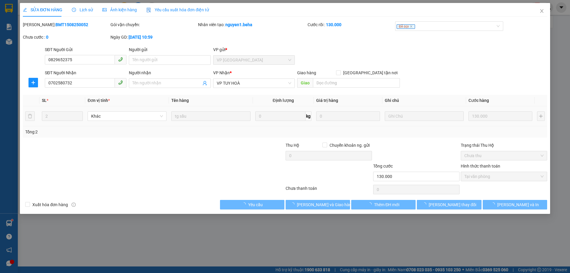
click at [107, 12] on span "Ảnh kiện hàng" at bounding box center [119, 9] width 34 height 5
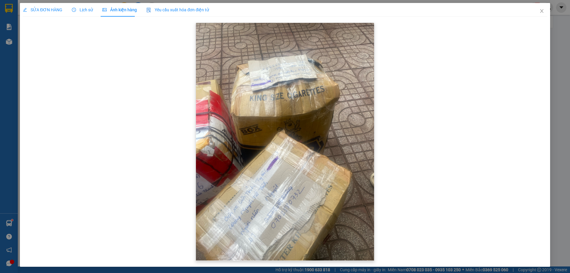
scroll to position [1, 0]
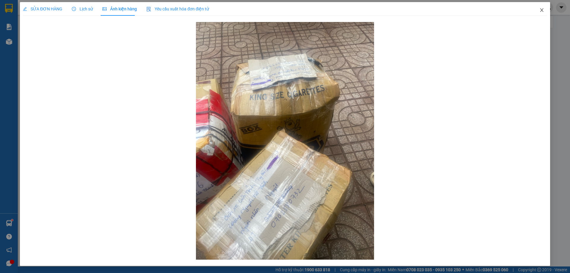
drag, startPoint x: 537, startPoint y: 7, endPoint x: 496, endPoint y: 52, distance: 61.3
click at [496, 52] on div "SỬA ĐƠN HÀNG Lịch sử Ảnh kiện hàng Yêu cầu xuất hóa đơn điện tử Total Paid Fee …" at bounding box center [285, 133] width 530 height 263
click at [539, 10] on icon "close" at bounding box center [541, 10] width 5 height 5
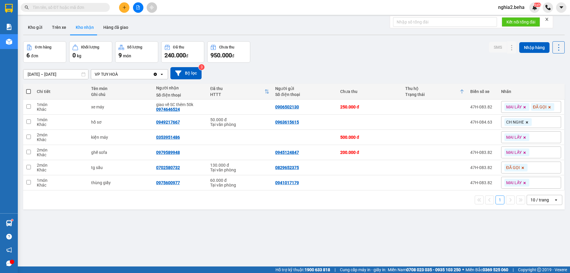
click at [392, 58] on div "Đơn hàng 6 đơn Khối lượng 0 kg Số lượng 9 món Đã thu 240.000 đ Chưa thu 950.000…" at bounding box center [293, 51] width 541 height 21
click at [227, 246] on div "ver 1.8.138 Kho gửi Trên xe Kho nhận Hàng đã giao Đơn hàng 6 đơn Khối lượng 0 k…" at bounding box center [294, 154] width 546 height 273
click at [497, 168] on icon at bounding box center [499, 167] width 4 height 4
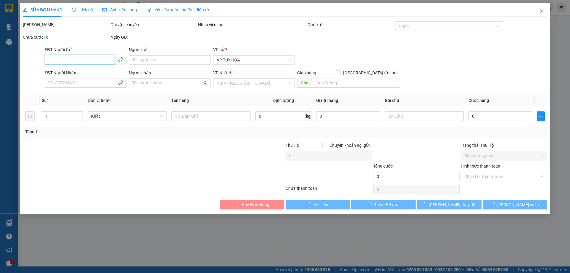
type input "0829652375"
type input "0702580732"
type input "130.000"
type input "0"
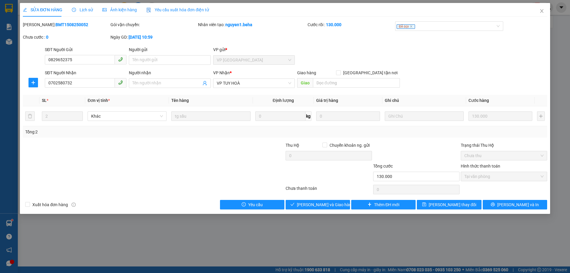
click at [114, 8] on span "Ảnh kiện hàng" at bounding box center [119, 9] width 34 height 5
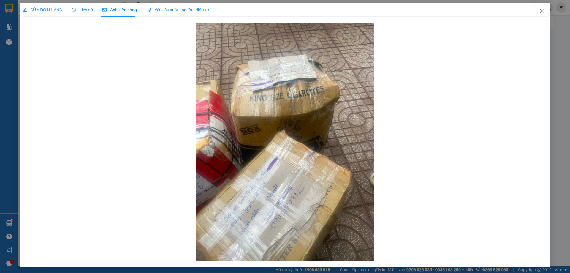
click at [539, 10] on icon "close" at bounding box center [541, 11] width 5 height 5
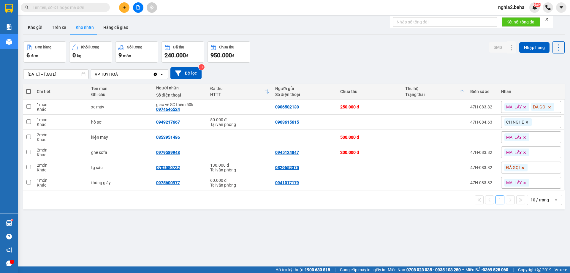
click at [341, 50] on div "Đơn hàng 6 đơn Khối lượng 0 kg Số lượng 9 món Đã thu 240.000 đ Chưa thu 950.000…" at bounding box center [293, 51] width 541 height 21
click at [339, 35] on div "Kho gửi Trên xe Kho nhận Hàng đã giao" at bounding box center [293, 28] width 541 height 16
click at [381, 72] on div "[DATE] – [DATE] Press the down arrow key to interact with the calendar and sele…" at bounding box center [293, 73] width 541 height 12
click at [411, 61] on div "Đơn hàng 6 đơn Khối lượng 0 kg Số lượng 9 món Đã thu 240.000 đ Chưa thu 950.000…" at bounding box center [293, 51] width 541 height 21
click at [330, 51] on div "Đơn hàng 6 đơn Khối lượng 0 kg Số lượng 9 món Đã thu 240.000 đ Chưa thu 950.000…" at bounding box center [293, 51] width 541 height 21
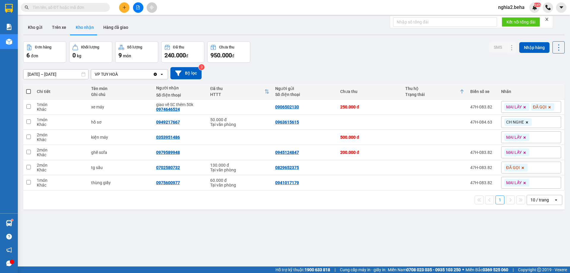
click at [403, 60] on div "Đơn hàng 6 đơn Khối lượng 0 kg Số lượng 9 món Đã thu 240.000 đ Chưa thu 950.000…" at bounding box center [293, 51] width 541 height 21
click at [497, 168] on icon at bounding box center [499, 167] width 4 height 4
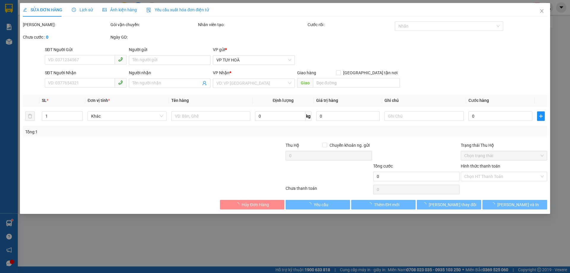
type input "0829652375"
type input "0702580732"
type input "130.000"
type input "0"
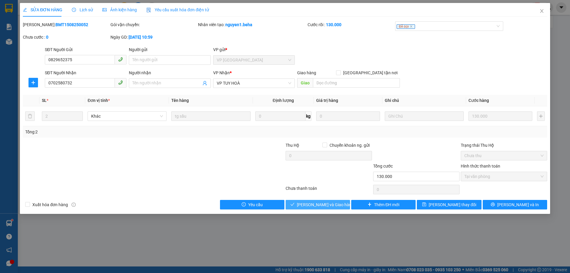
click at [330, 204] on span "[PERSON_NAME] và Giao hàng" at bounding box center [325, 204] width 57 height 7
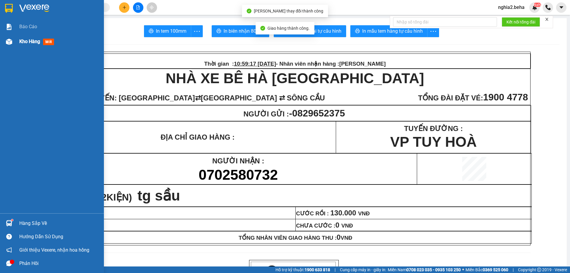
click at [26, 38] on div "Kho hàng mới" at bounding box center [37, 41] width 37 height 7
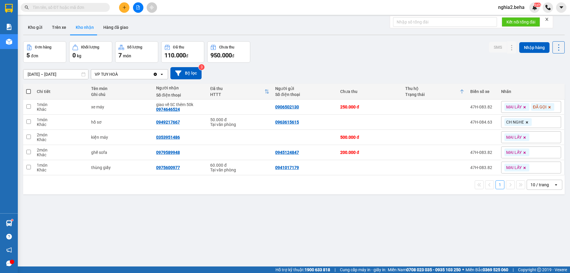
click at [343, 224] on div "ver 1.8.138 Kho gửi Trên xe Kho nhận Hàng đã giao Đơn hàng 5 đơn Khối lượng 0 k…" at bounding box center [294, 154] width 546 height 273
